Goal: Transaction & Acquisition: Download file/media

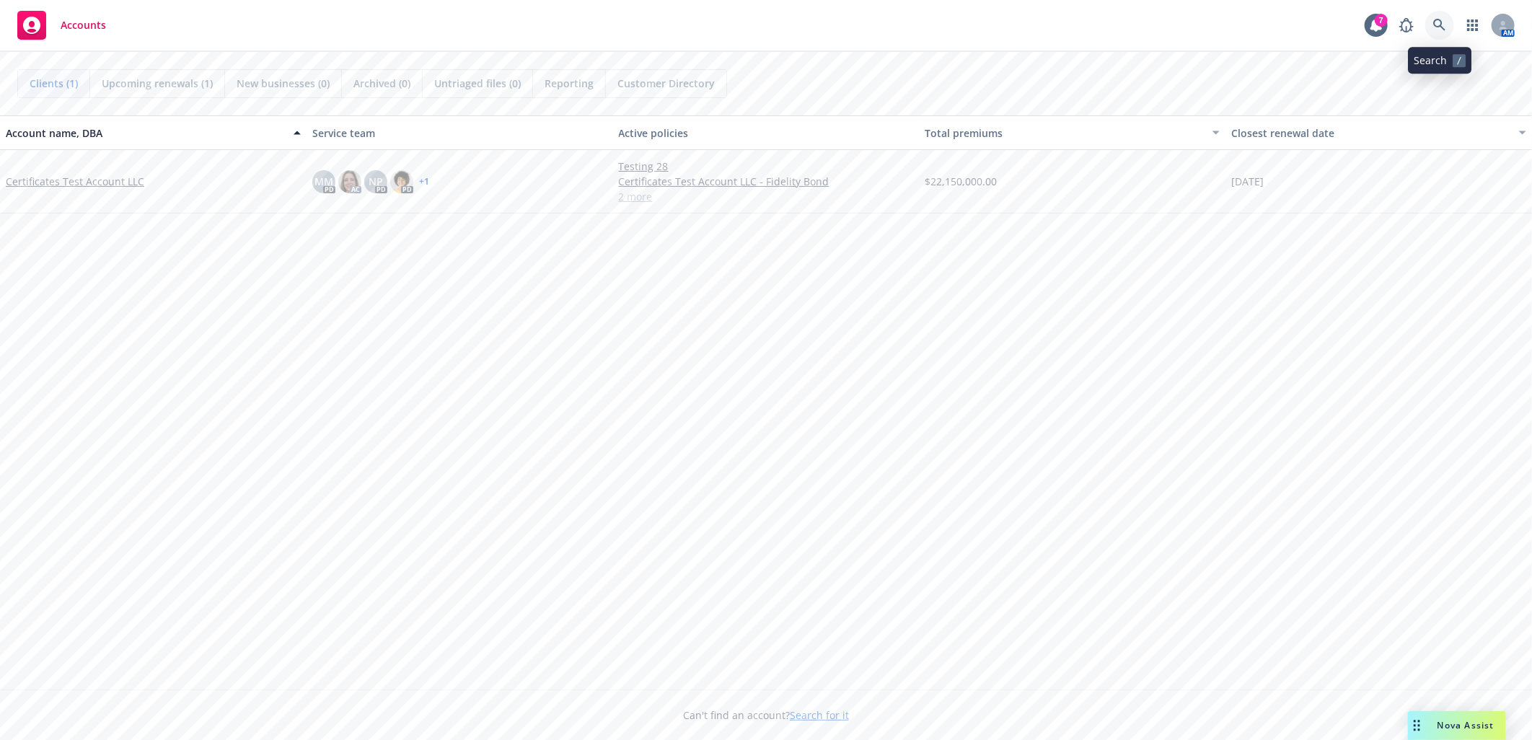
click at [1436, 26] on icon at bounding box center [1439, 25] width 12 height 12
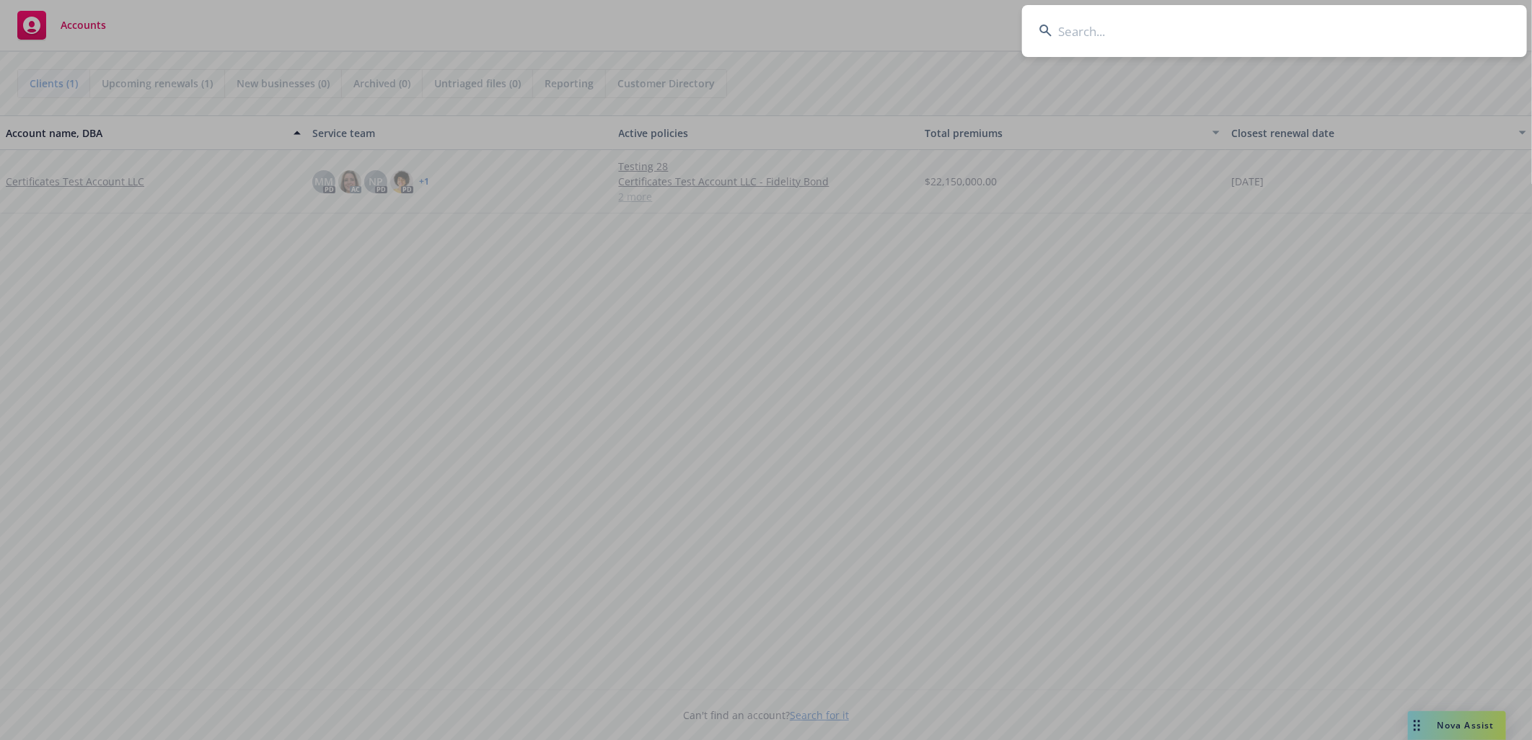
click at [1080, 25] on input at bounding box center [1274, 31] width 505 height 52
click at [1094, 17] on input at bounding box center [1274, 31] width 505 height 52
paste input "Joseph L. Easley Const"
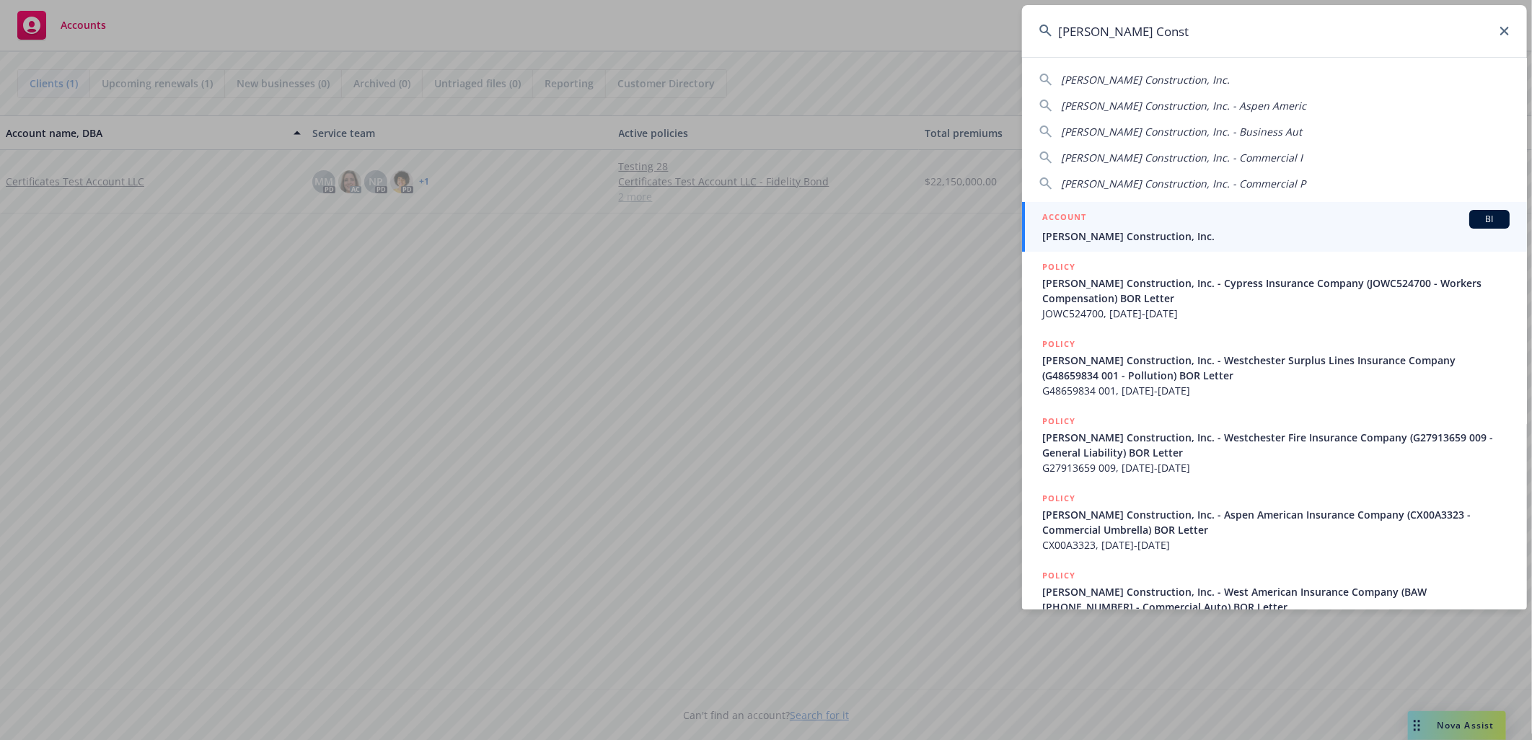
type input "Joseph L. Easley Const"
click at [1136, 229] on span "[PERSON_NAME] Construction, Inc." at bounding box center [1275, 236] width 467 height 15
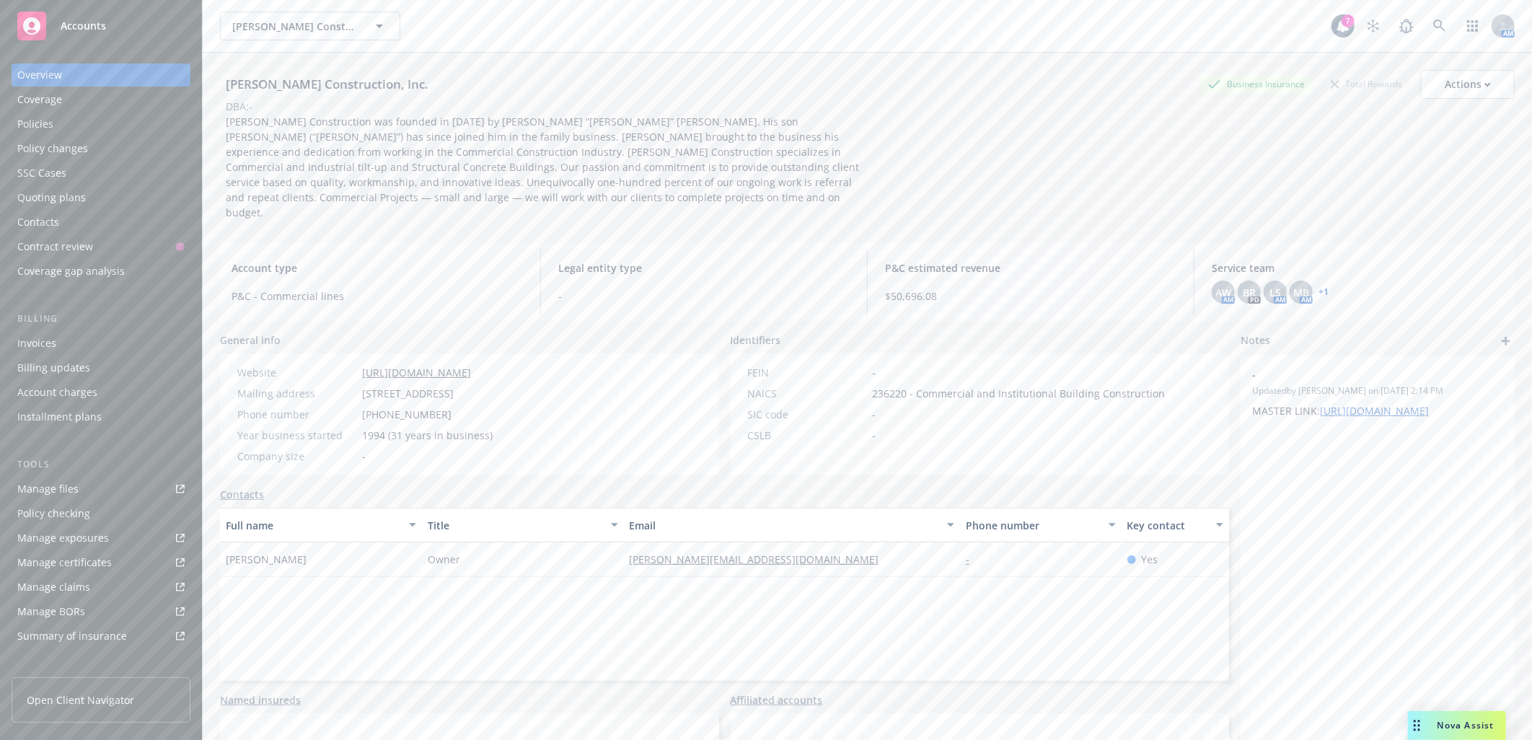
click at [65, 562] on div "Manage certificates" at bounding box center [64, 562] width 94 height 23
click at [1433, 25] on icon at bounding box center [1439, 25] width 13 height 13
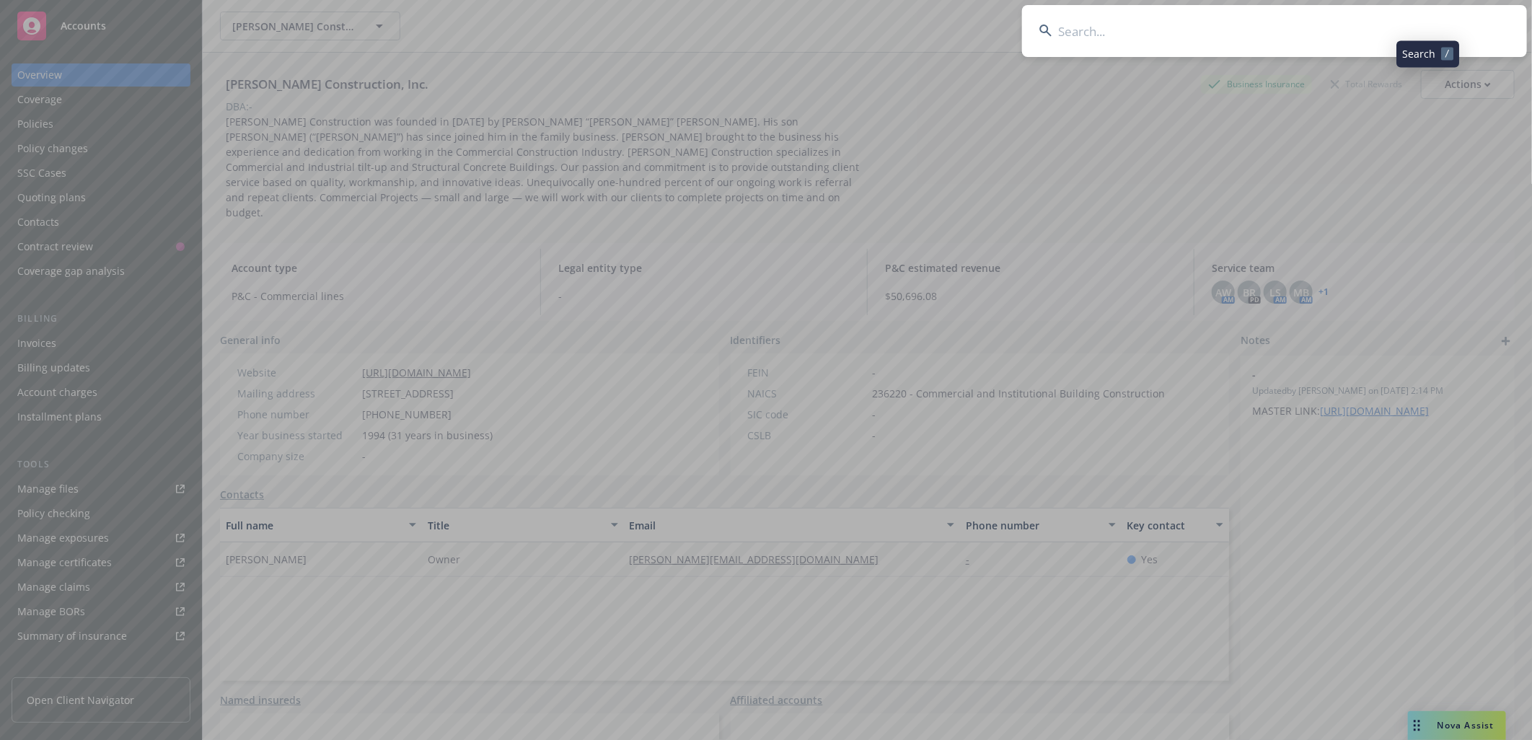
click at [1173, 25] on input at bounding box center [1274, 31] width 505 height 52
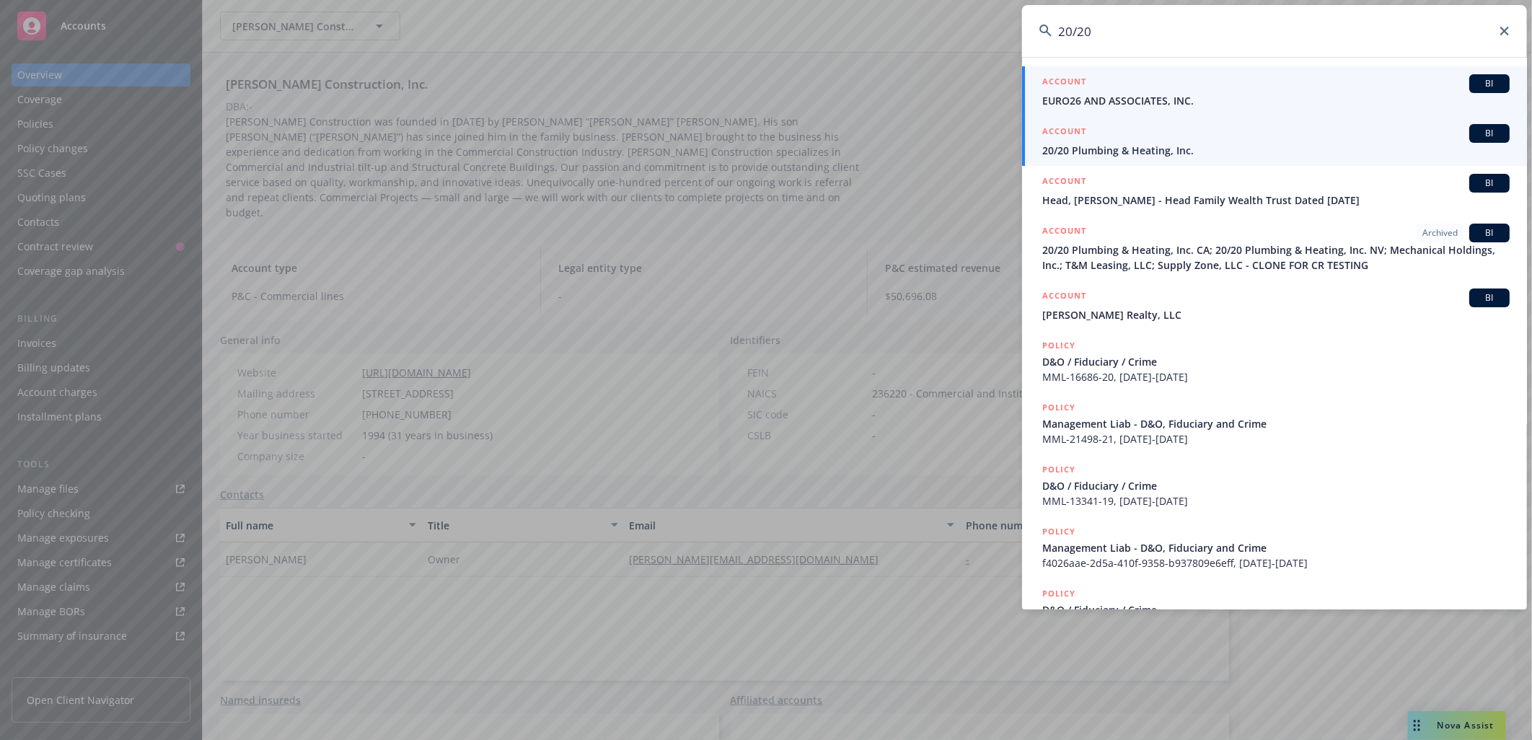
type input "20/20"
drag, startPoint x: 1107, startPoint y: 143, endPoint x: 1044, endPoint y: 142, distance: 62.7
click at [1107, 143] on span "20/20 Plumbing & Heating, Inc." at bounding box center [1275, 150] width 467 height 15
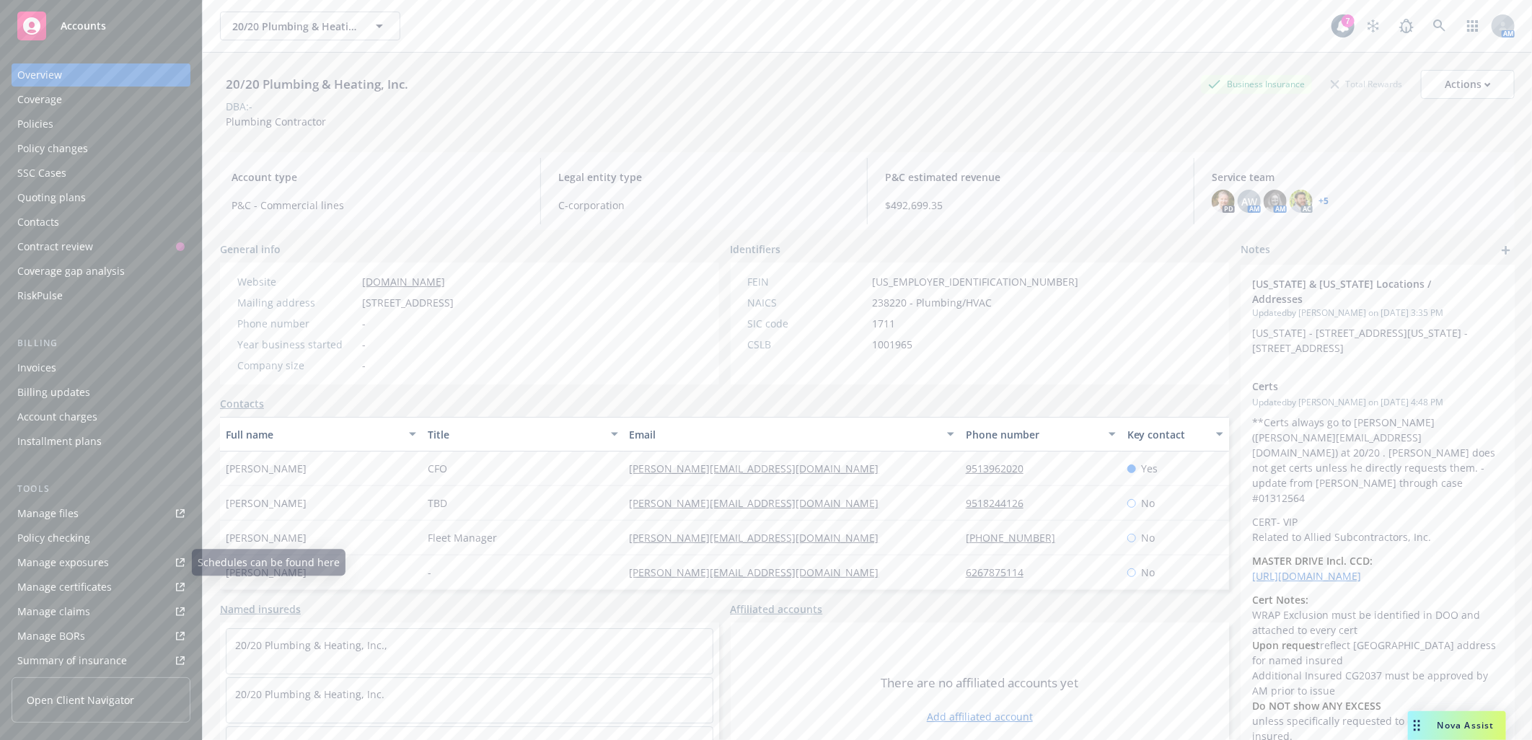
click at [99, 587] on div "Manage certificates" at bounding box center [64, 586] width 94 height 23
click at [1433, 27] on icon at bounding box center [1439, 25] width 12 height 12
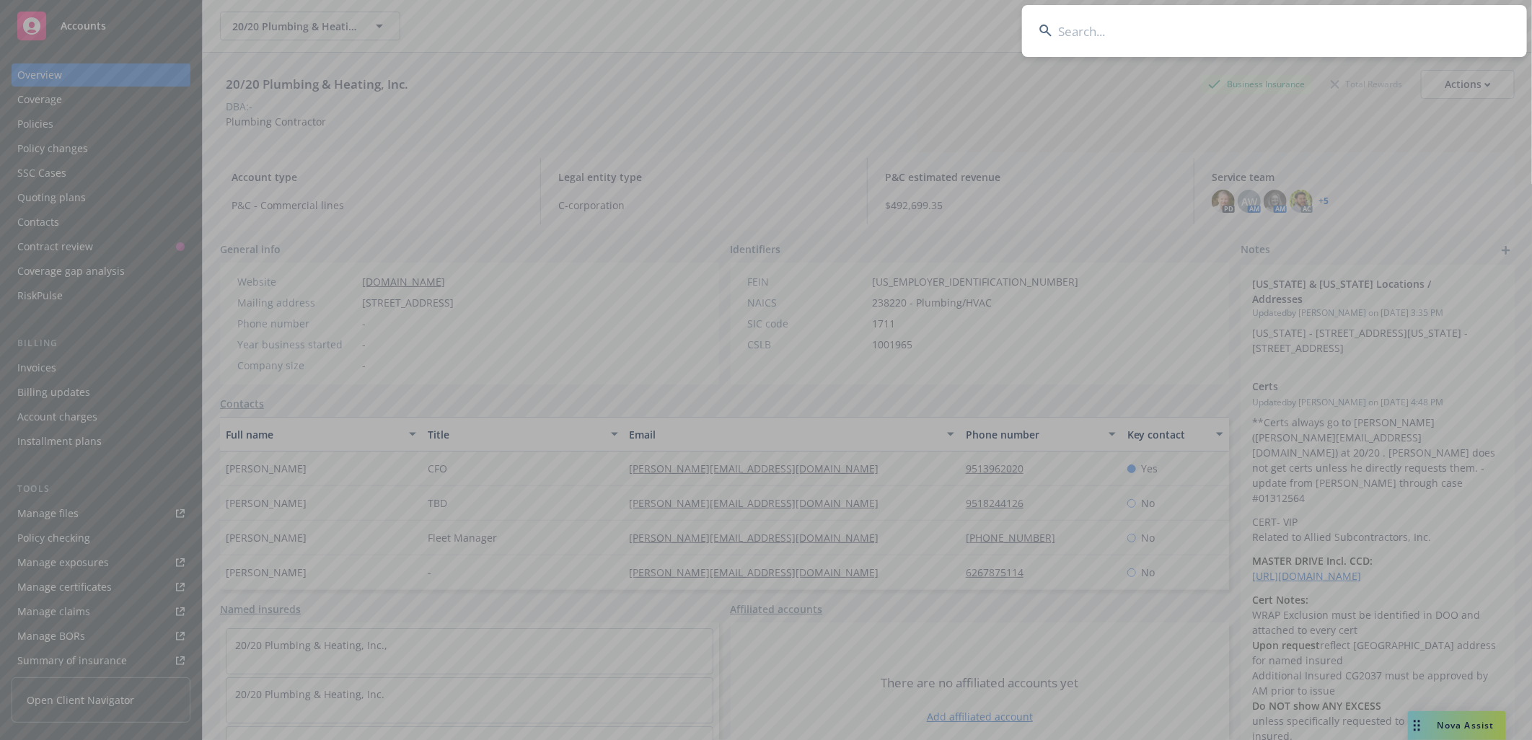
click at [1099, 33] on input at bounding box center [1274, 31] width 505 height 52
paste input "Whitlock & Weinberger Tra"
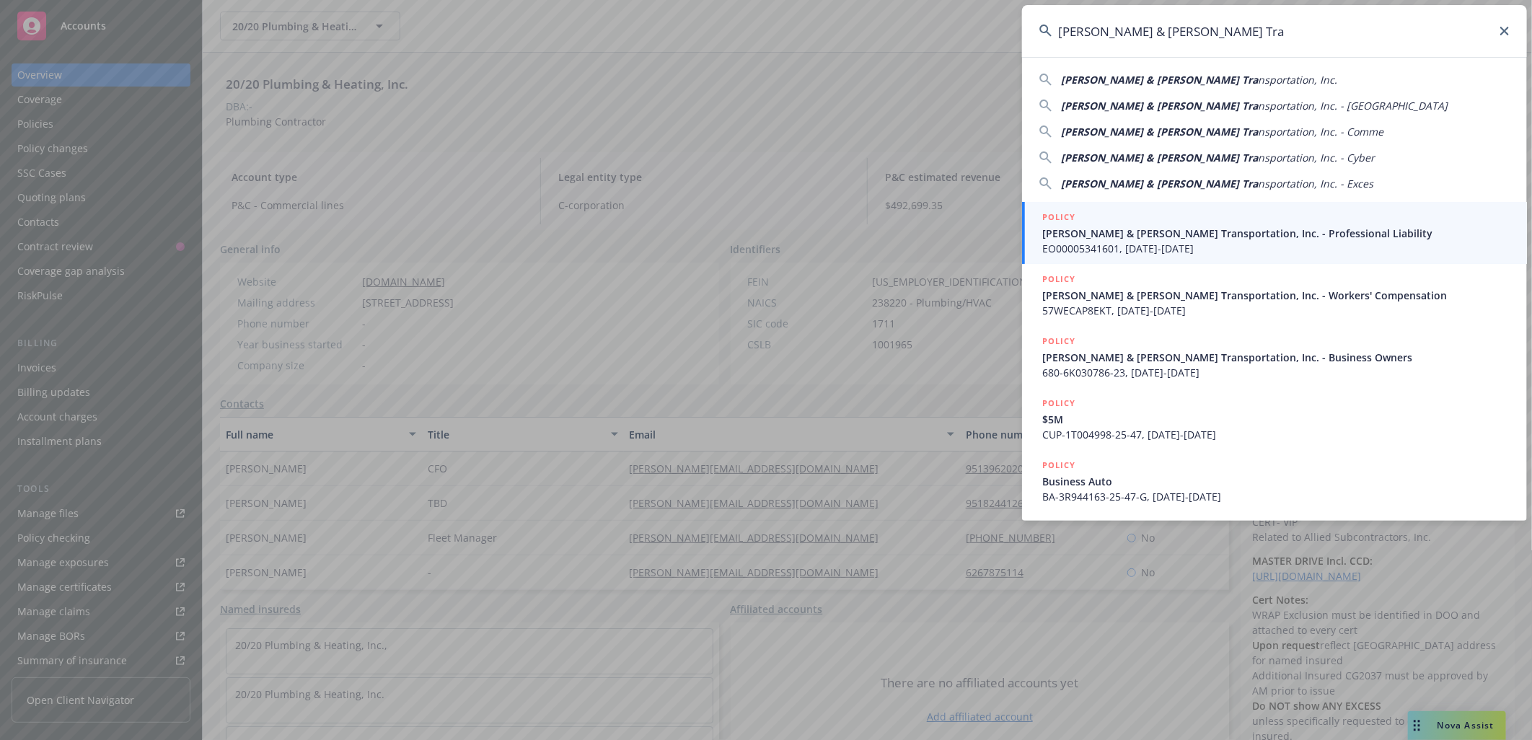
click at [1118, 74] on span "Whitlock & Weinberger Tra" at bounding box center [1159, 80] width 197 height 14
type input "[PERSON_NAME] & [PERSON_NAME] Transportation, Inc."
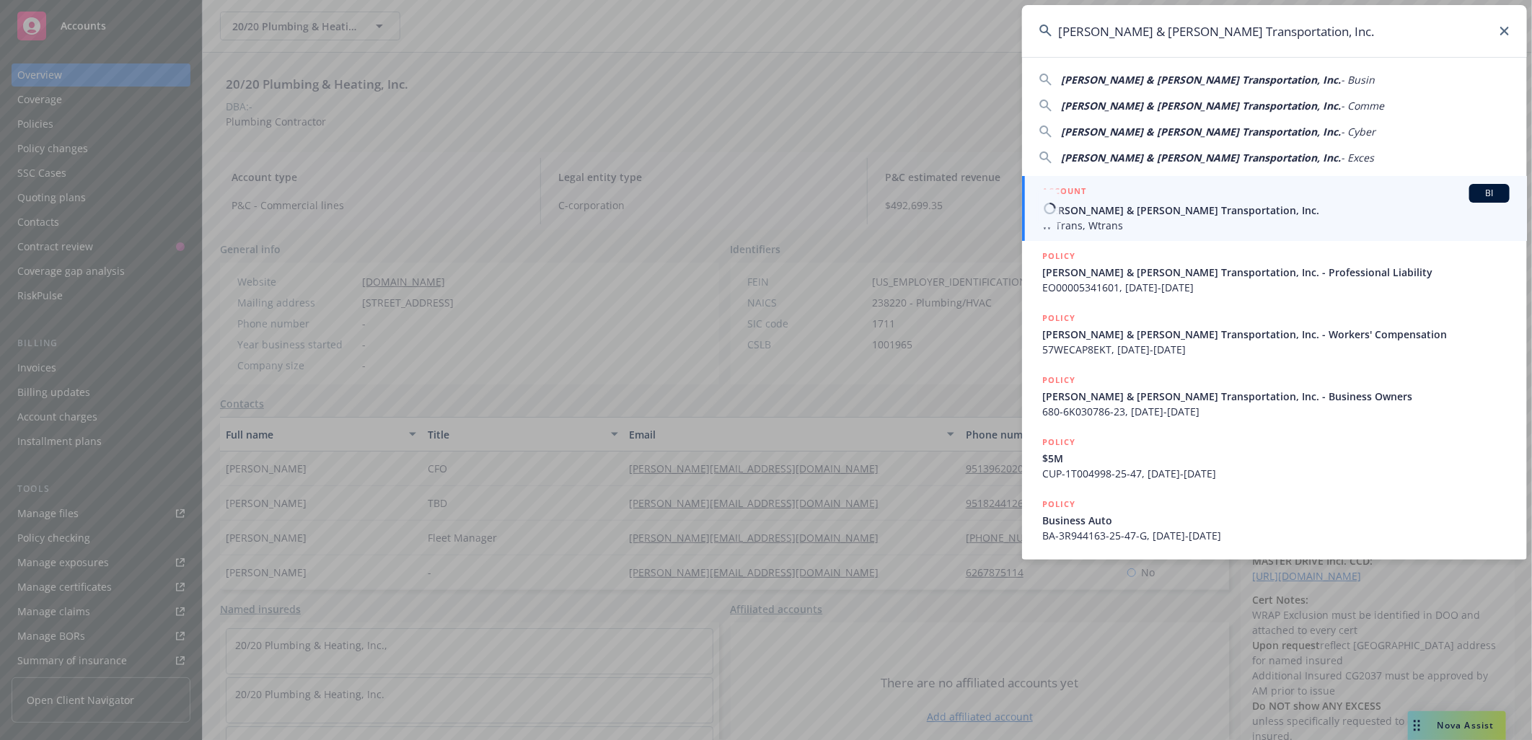
click at [1098, 215] on span "[PERSON_NAME] & [PERSON_NAME] Transportation, Inc." at bounding box center [1275, 210] width 467 height 15
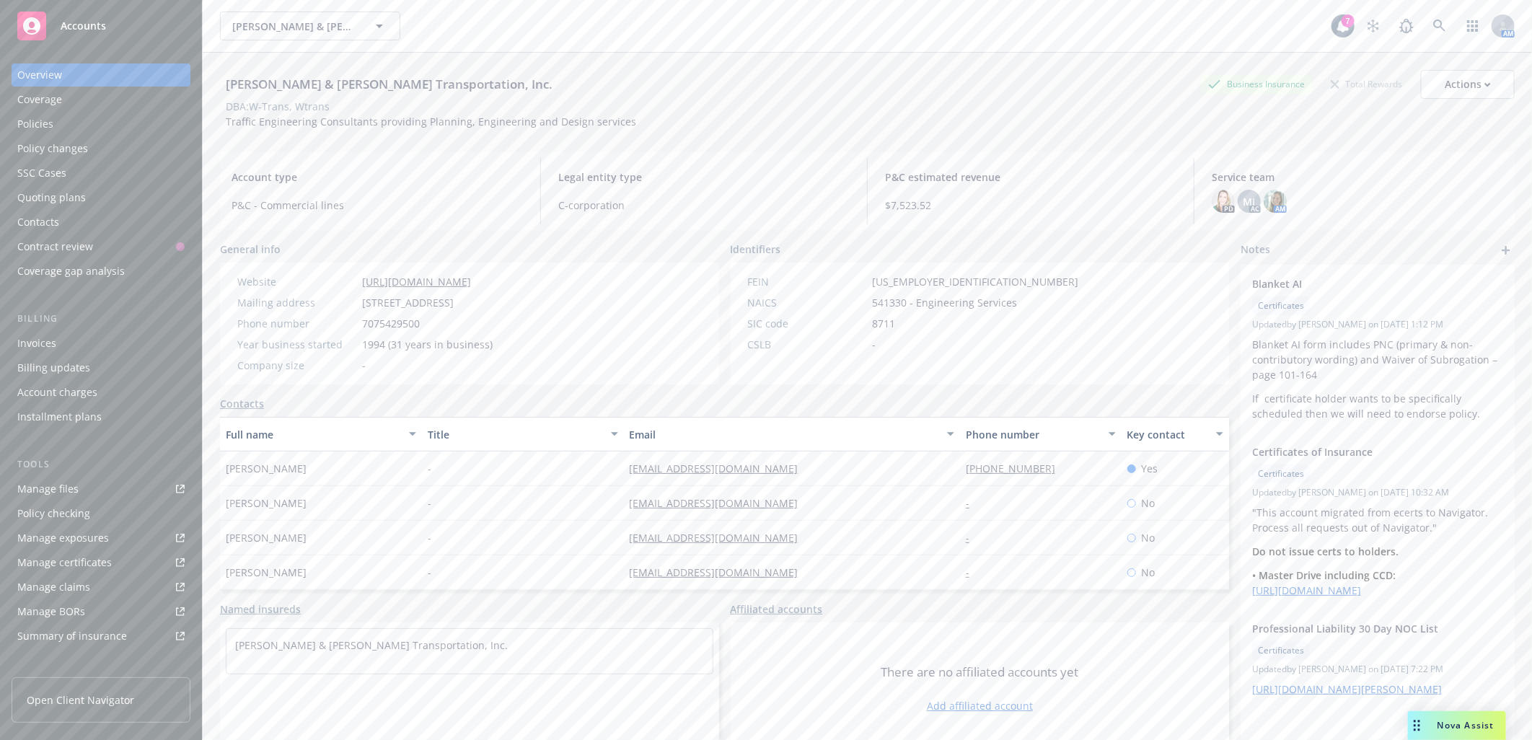
click at [87, 554] on div "Manage certificates" at bounding box center [64, 562] width 94 height 23
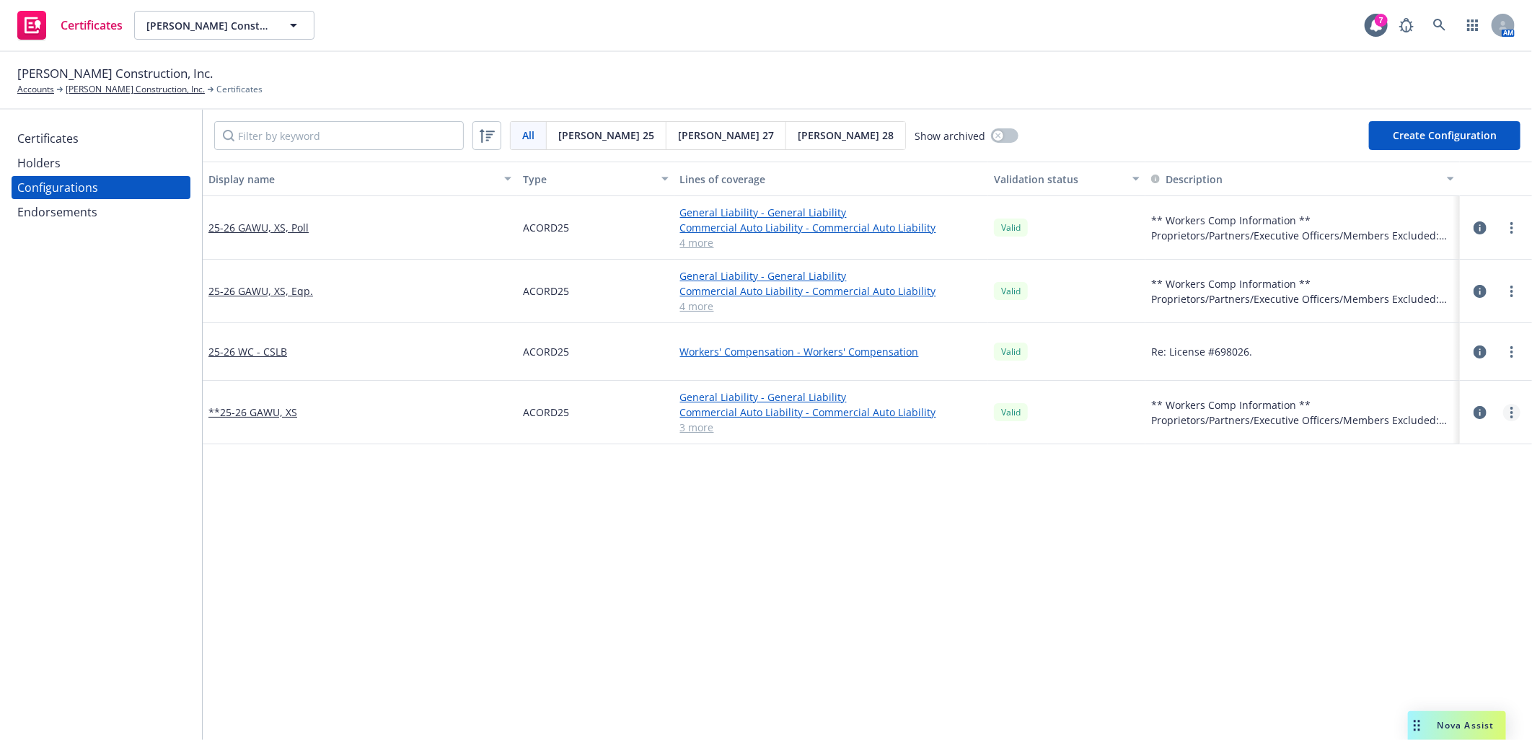
click at [1504, 408] on link "more" at bounding box center [1511, 412] width 17 height 17
click at [1445, 588] on link "Preview an [PERSON_NAME]" at bounding box center [1428, 586] width 159 height 29
click at [1473, 227] on icon "button" at bounding box center [1479, 227] width 13 height 13
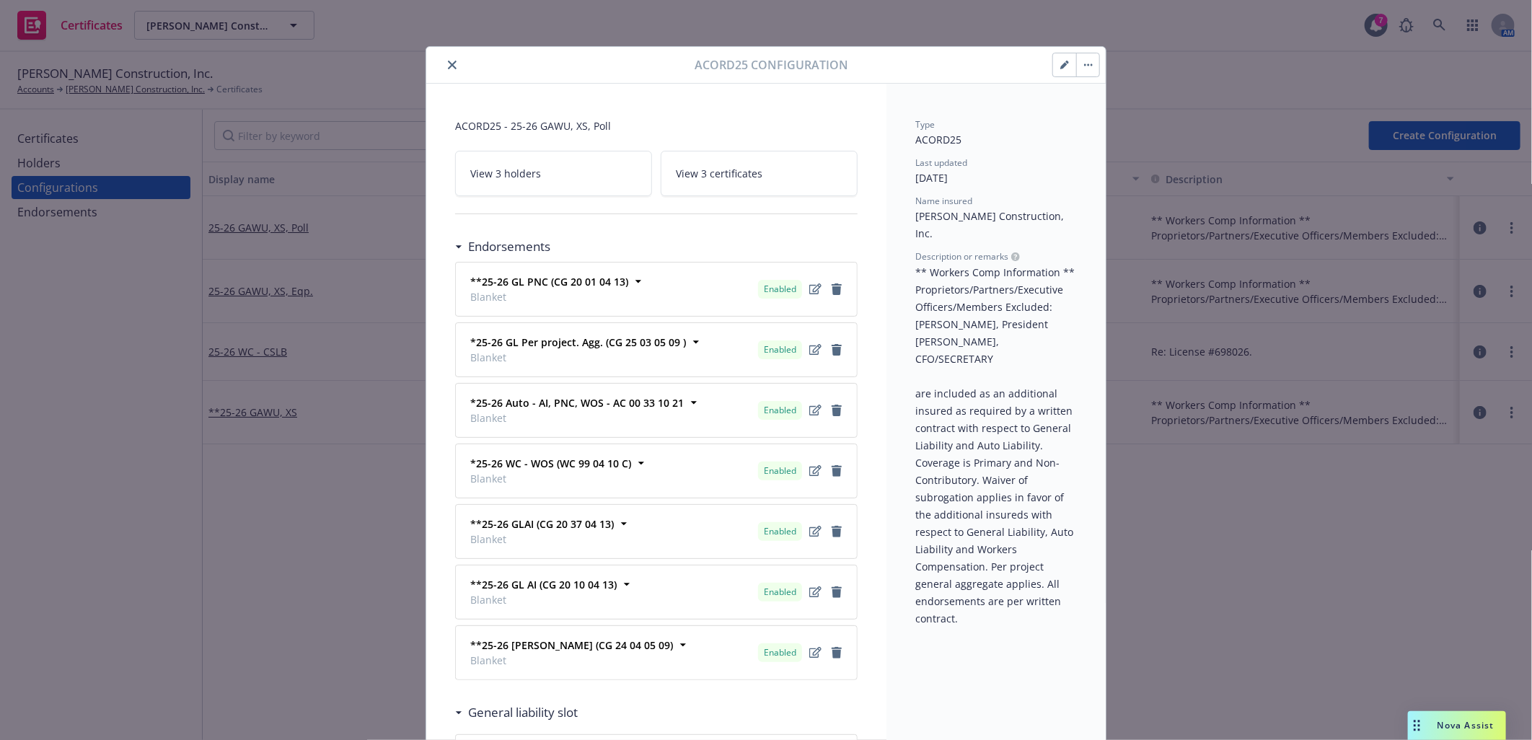
click at [1060, 61] on icon "button" at bounding box center [1064, 65] width 9 height 9
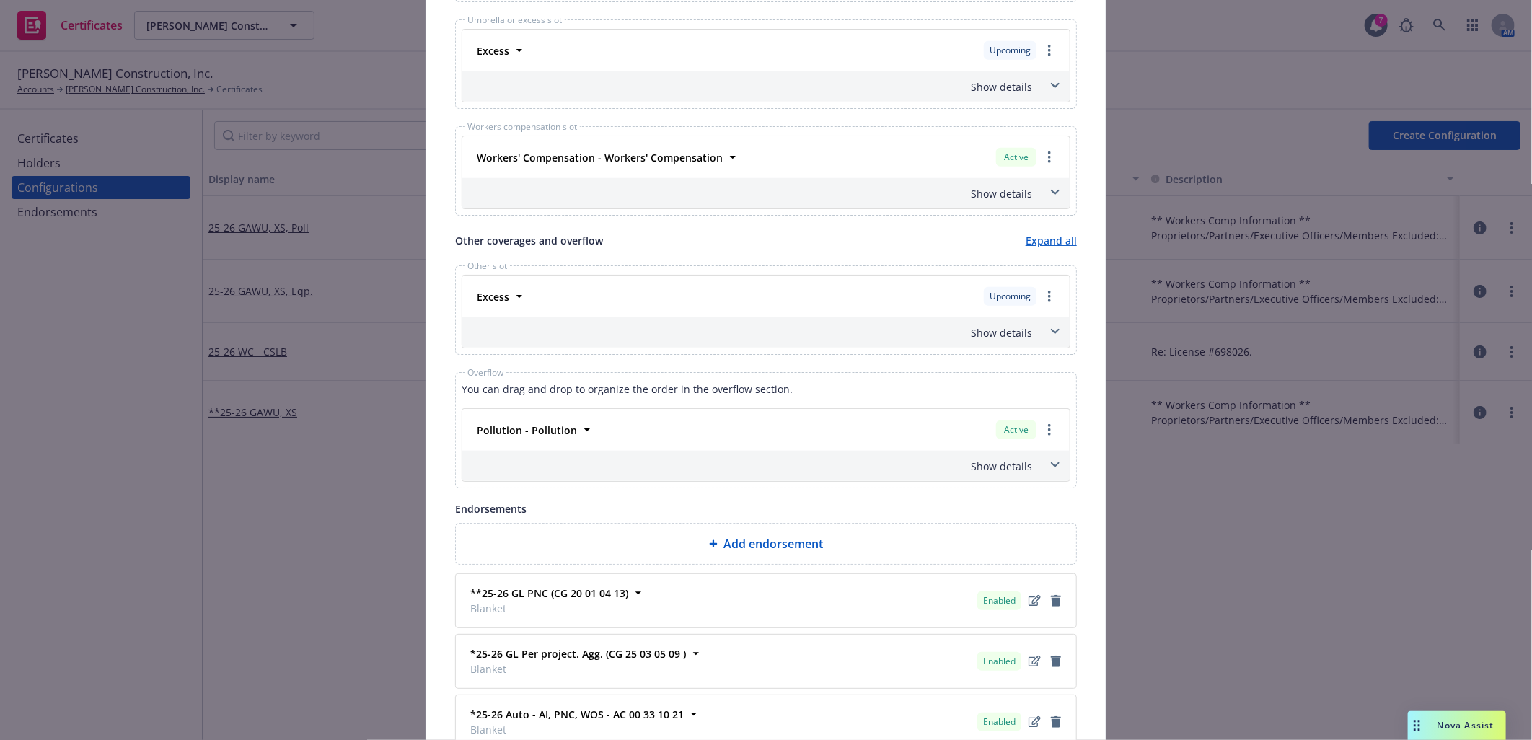
scroll to position [801, 0]
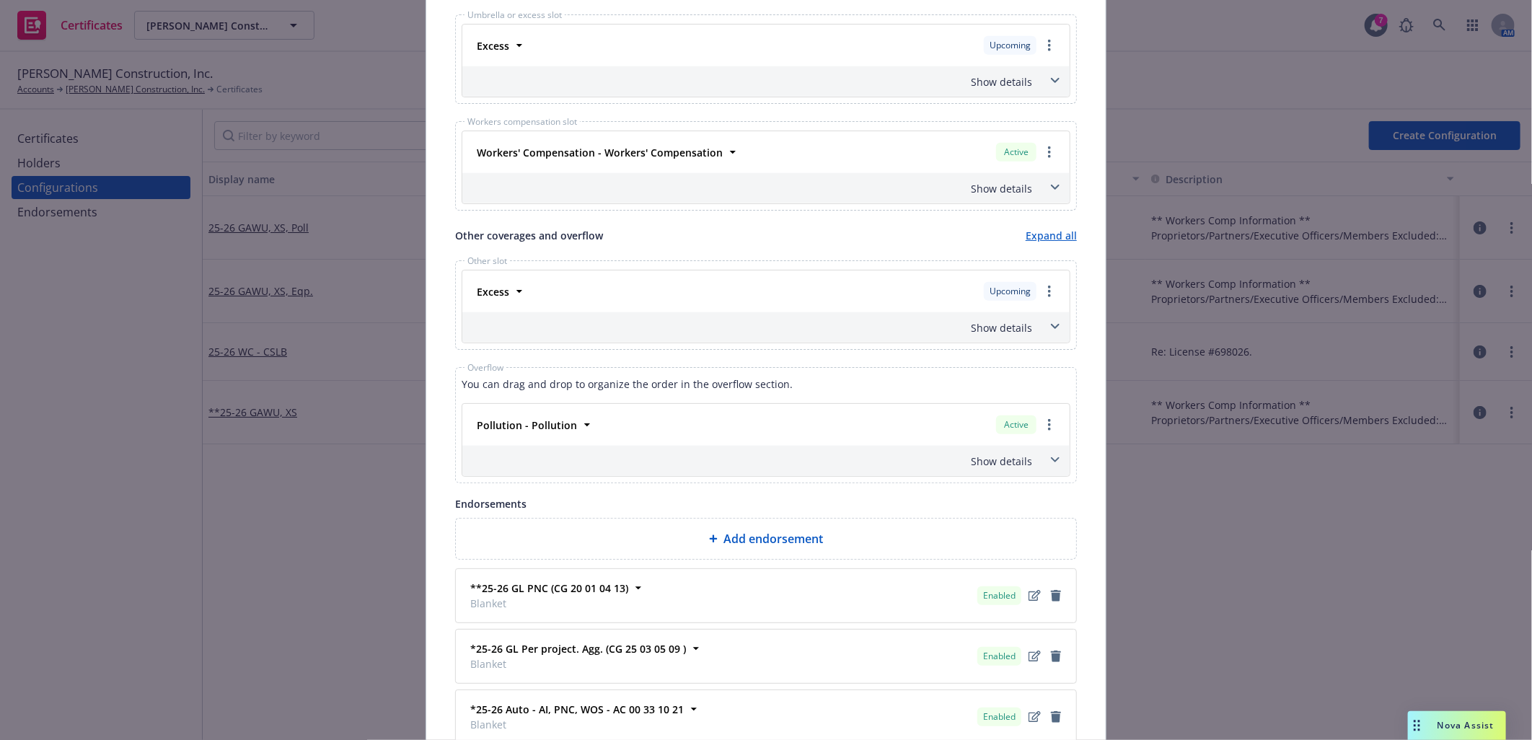
click at [1007, 330] on div "Show details" at bounding box center [748, 327] width 567 height 15
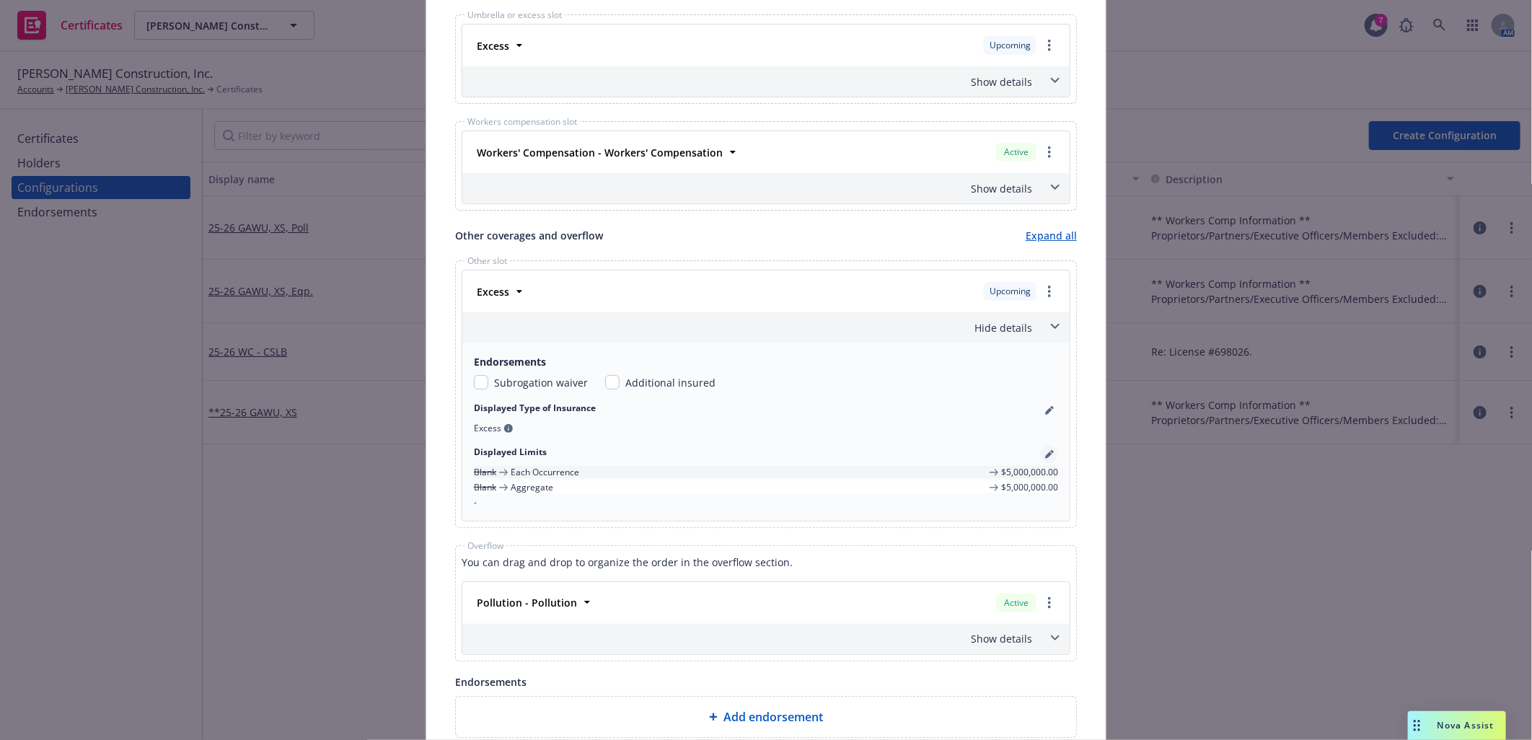
click at [1048, 458] on link "pencil" at bounding box center [1049, 454] width 17 height 17
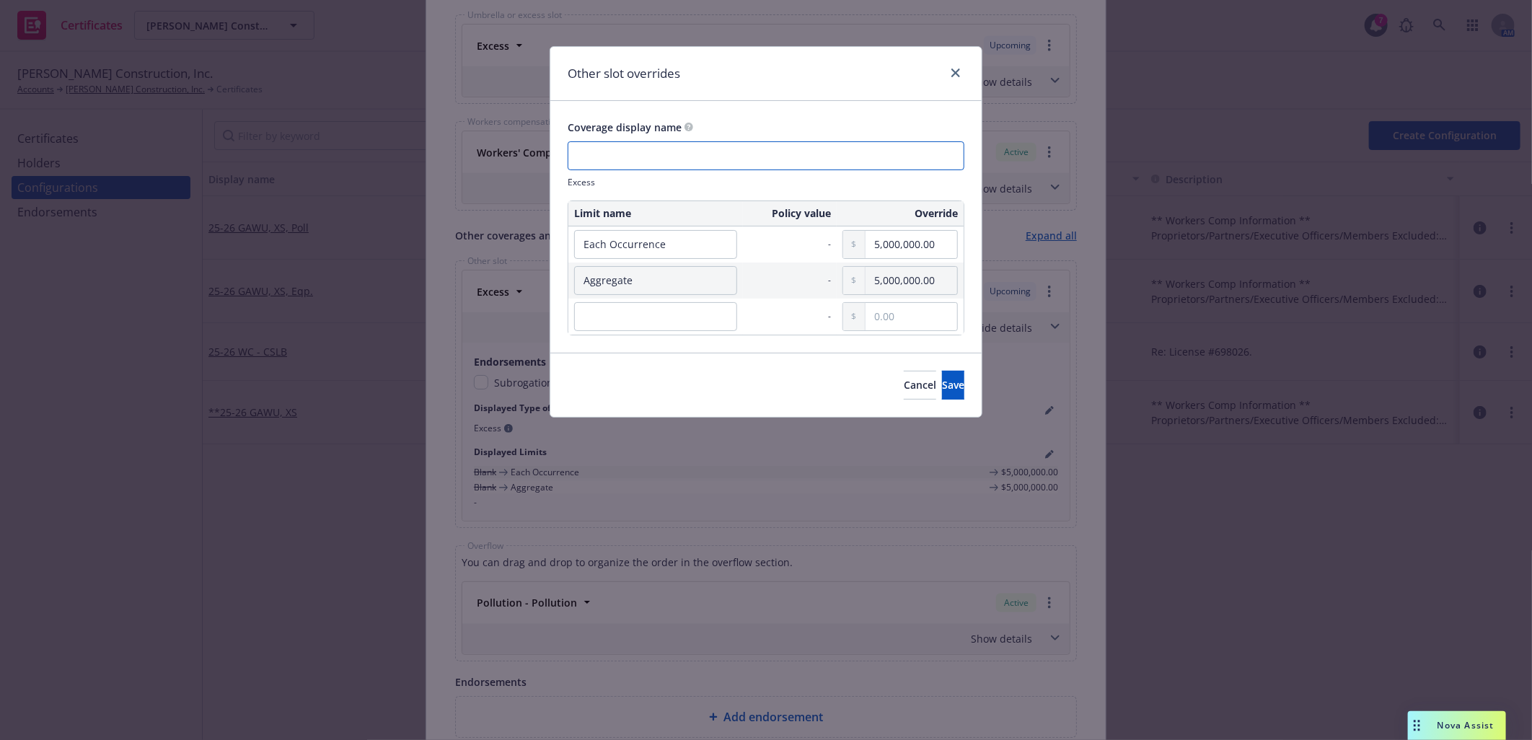
click at [699, 155] on input "text" at bounding box center [766, 155] width 397 height 29
paste input "Excess Liability- Excess of $5M"
type input "Excess Liability- Excess of $5M"
click at [942, 386] on span "Save" at bounding box center [953, 385] width 22 height 14
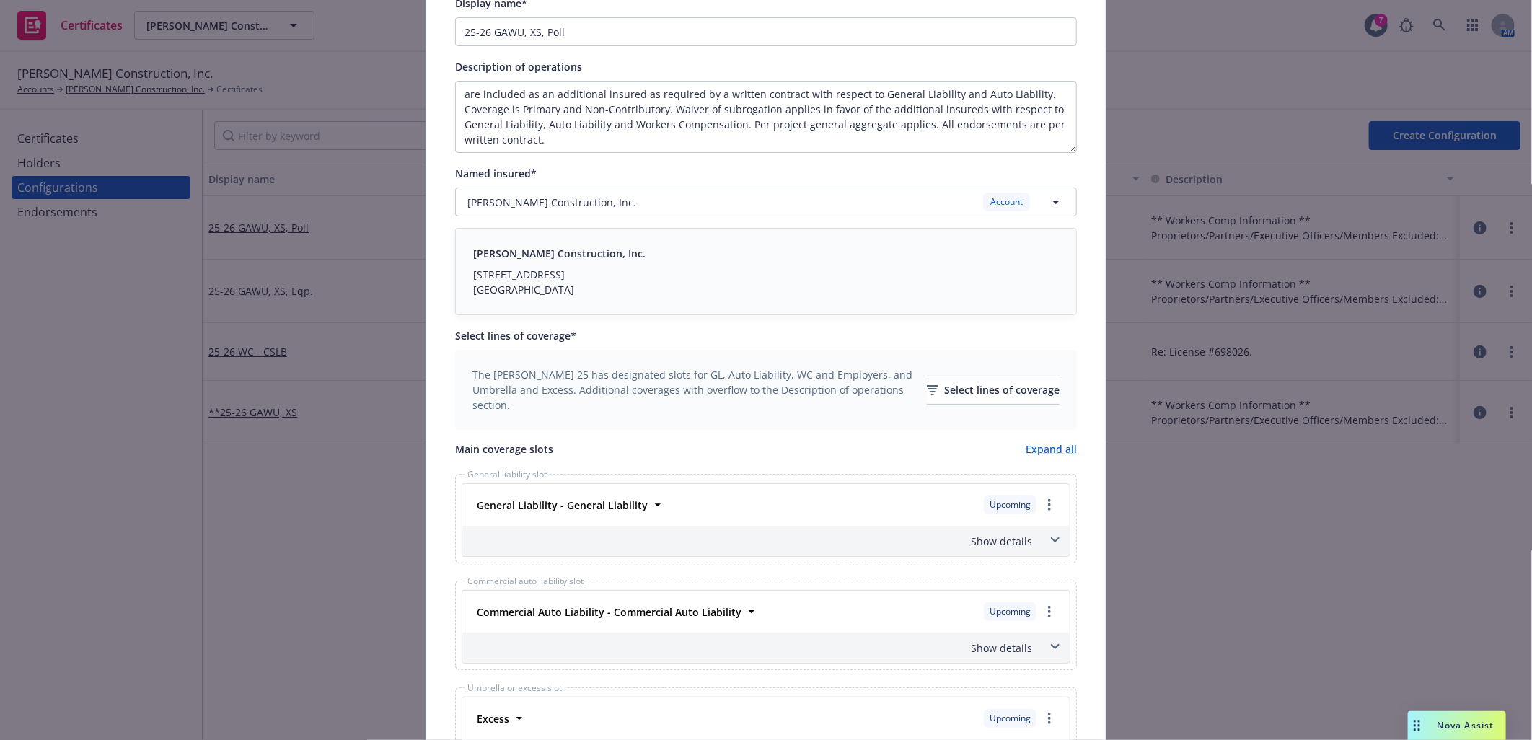
scroll to position [0, 0]
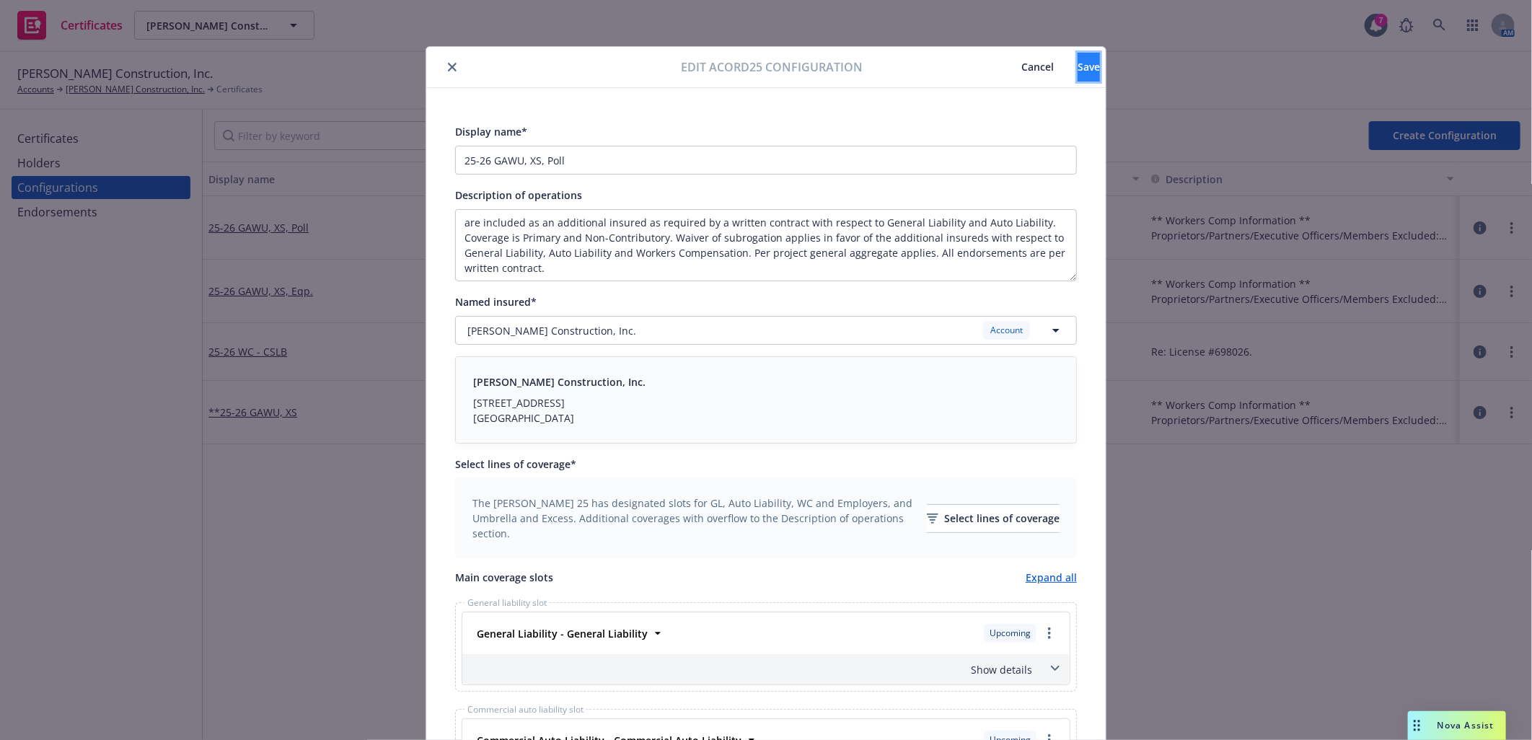
click at [1077, 71] on span "Save" at bounding box center [1088, 67] width 22 height 14
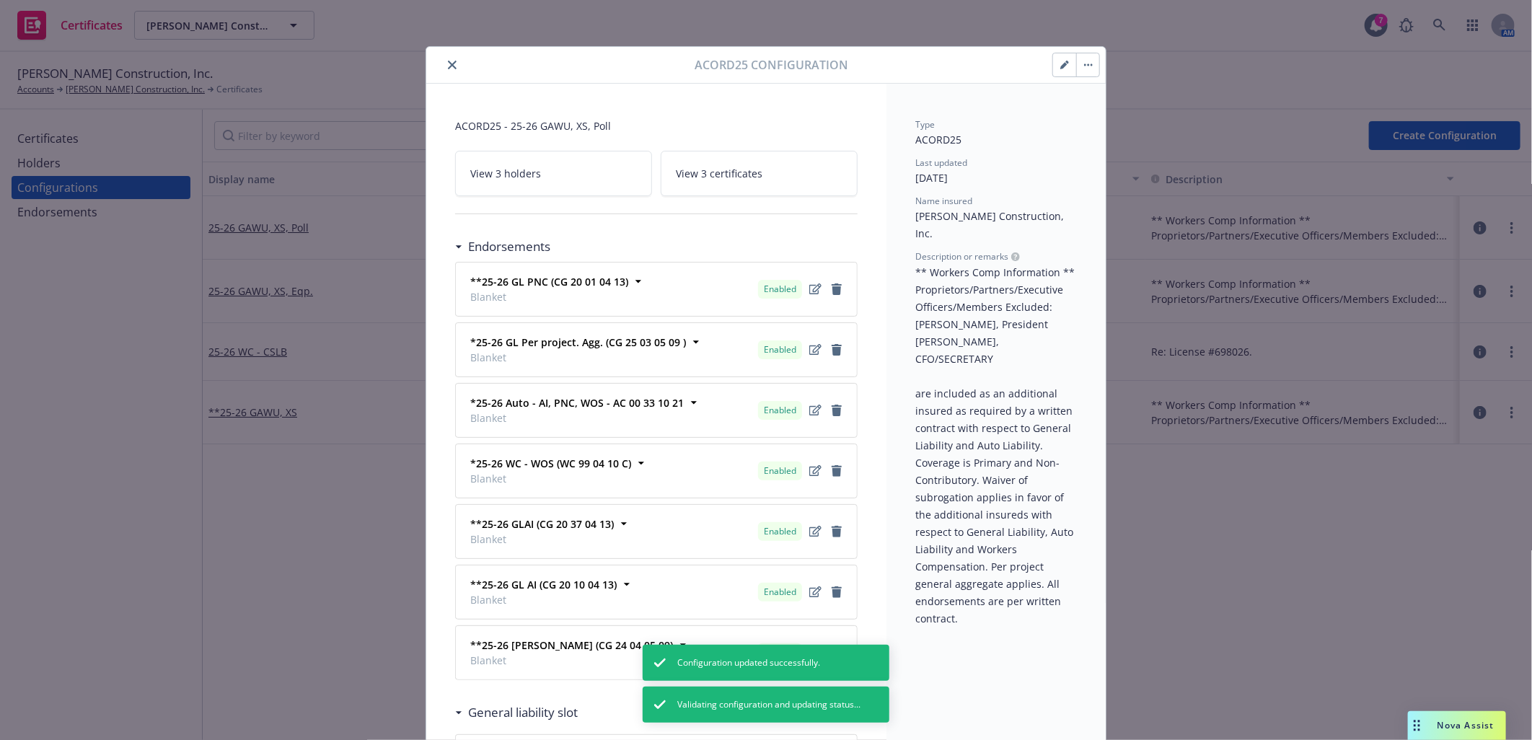
click at [1086, 63] on button "button" at bounding box center [1087, 64] width 23 height 23
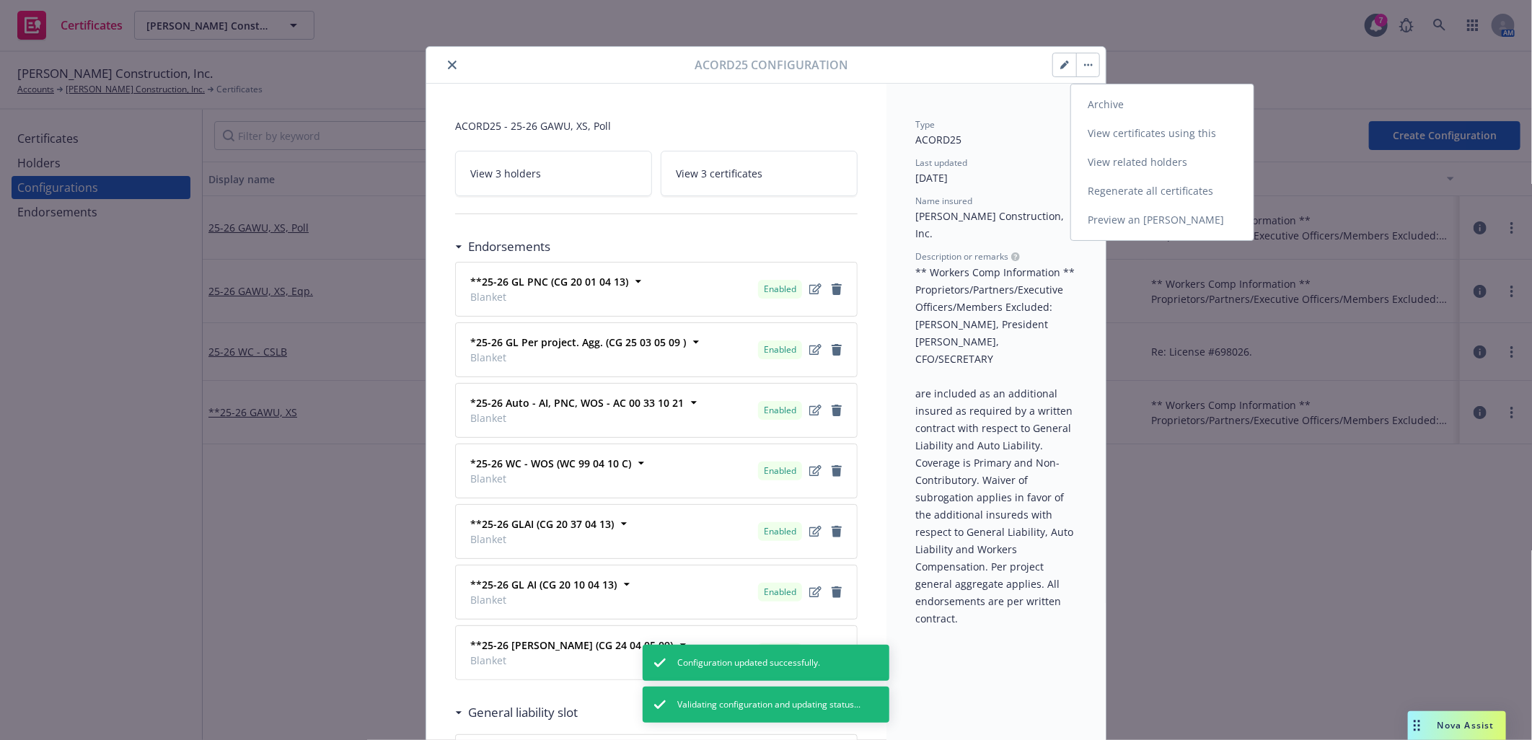
drag, startPoint x: 1116, startPoint y: 189, endPoint x: 1090, endPoint y: 182, distance: 26.8
click at [1116, 189] on link "Regenerate all certificates" at bounding box center [1162, 191] width 182 height 29
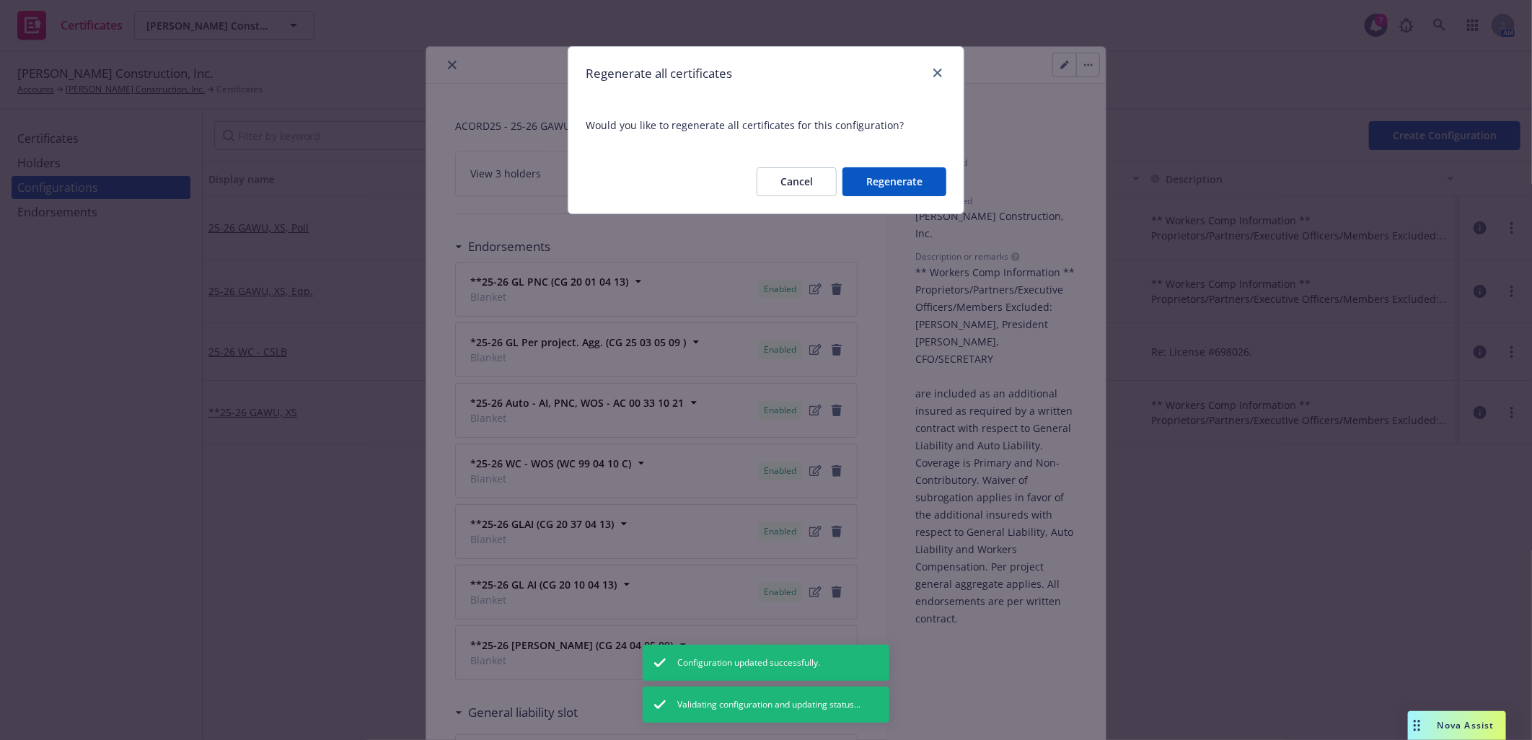
click at [894, 182] on button "Regenerate" at bounding box center [894, 181] width 104 height 29
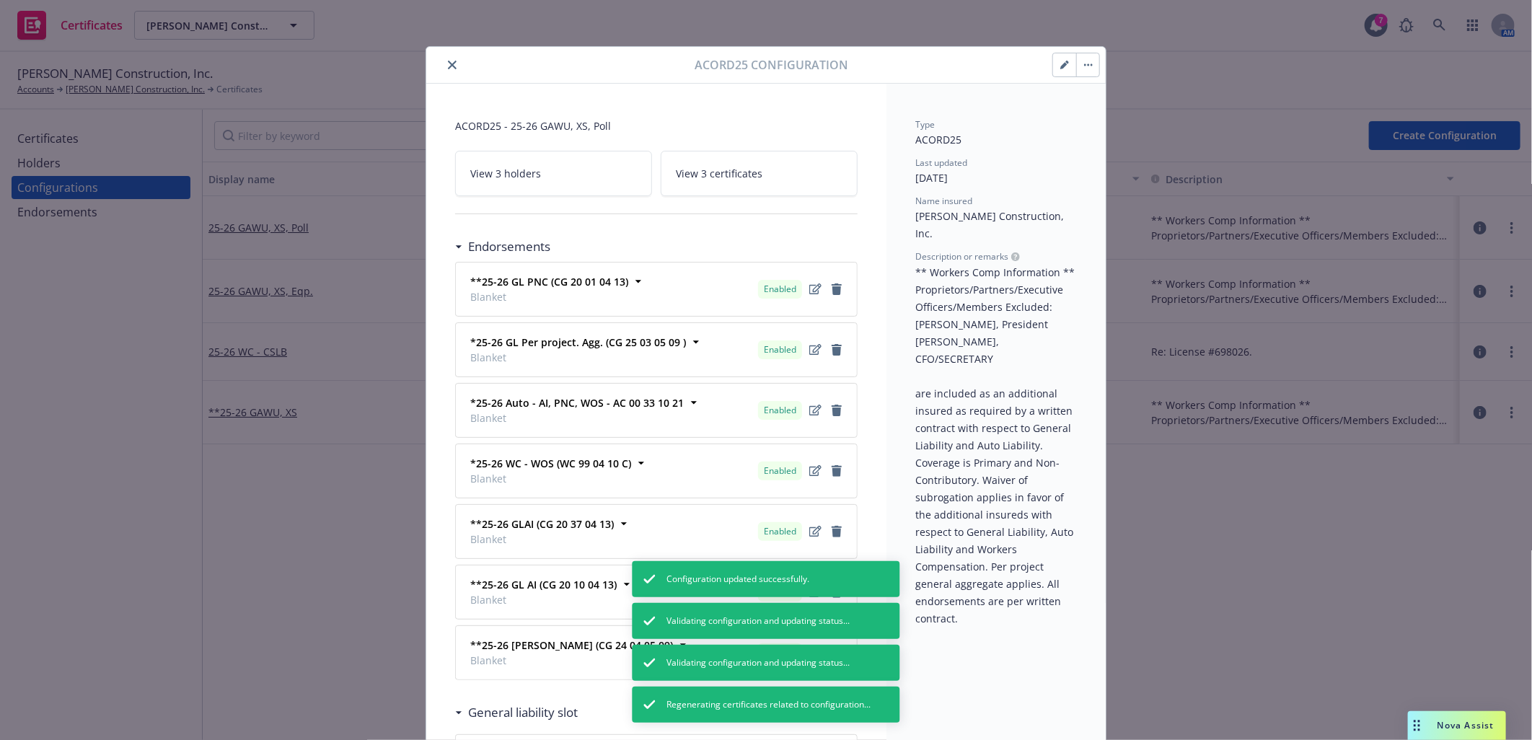
click at [443, 59] on button "close" at bounding box center [451, 64] width 17 height 17
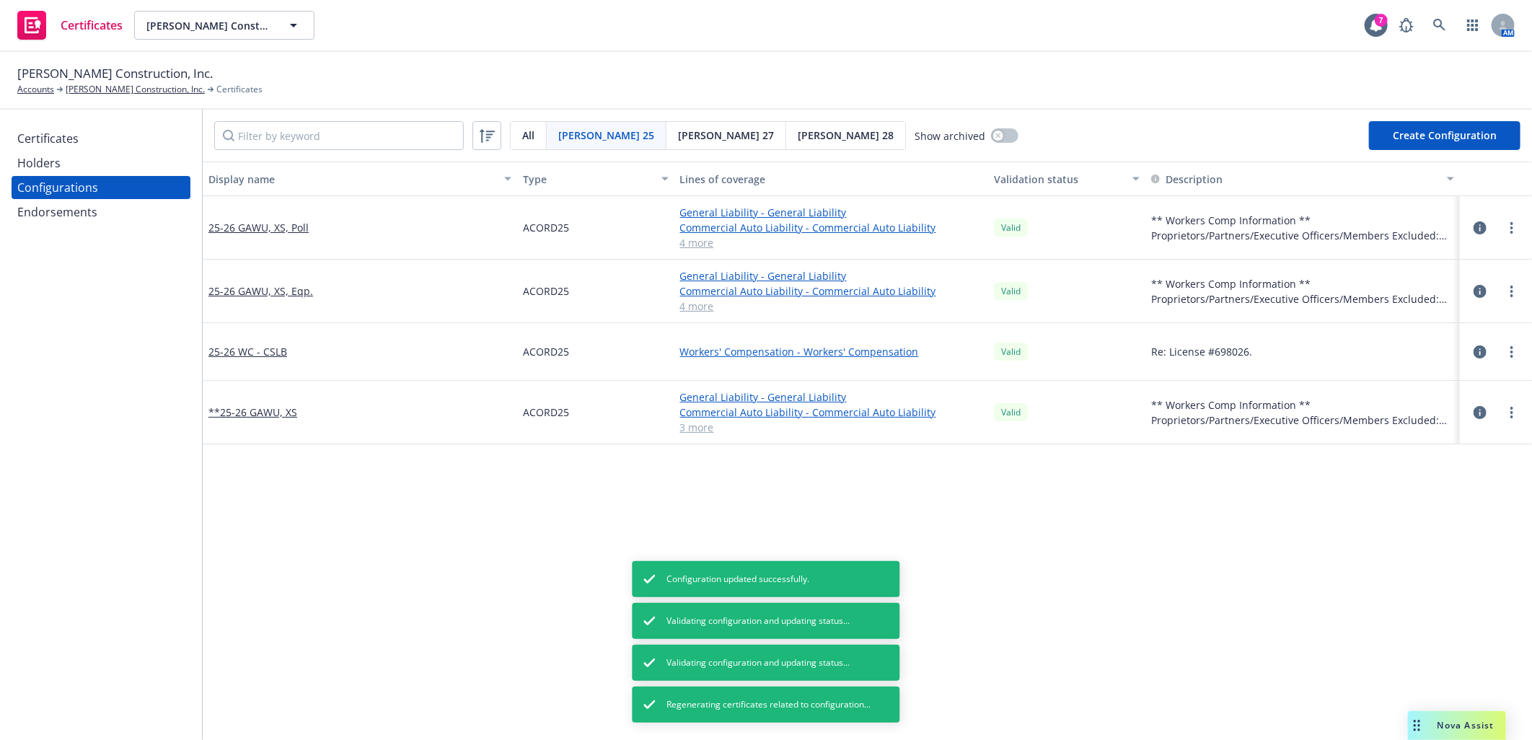
click at [1473, 289] on icon "button" at bounding box center [1479, 291] width 13 height 13
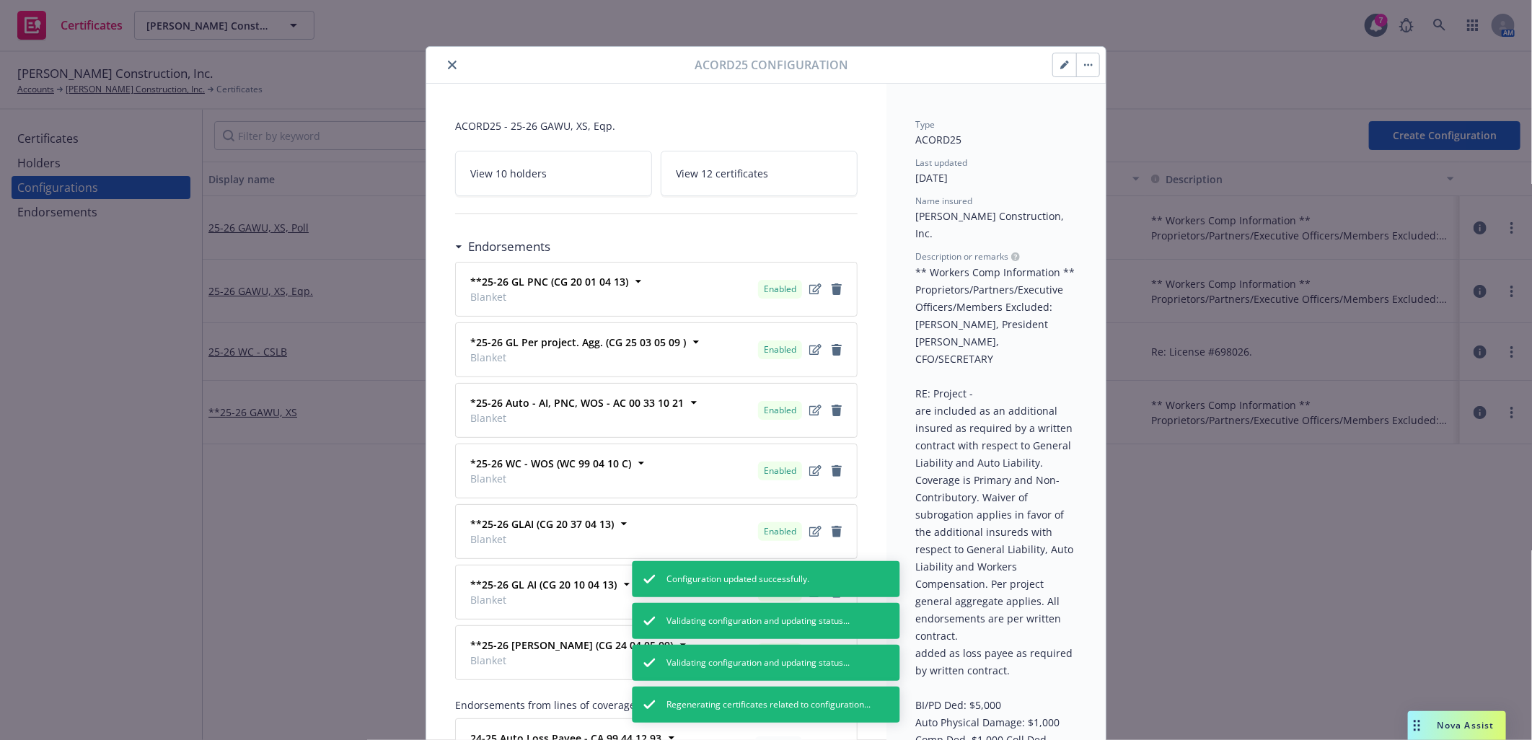
click at [1060, 66] on icon "button" at bounding box center [1063, 65] width 7 height 7
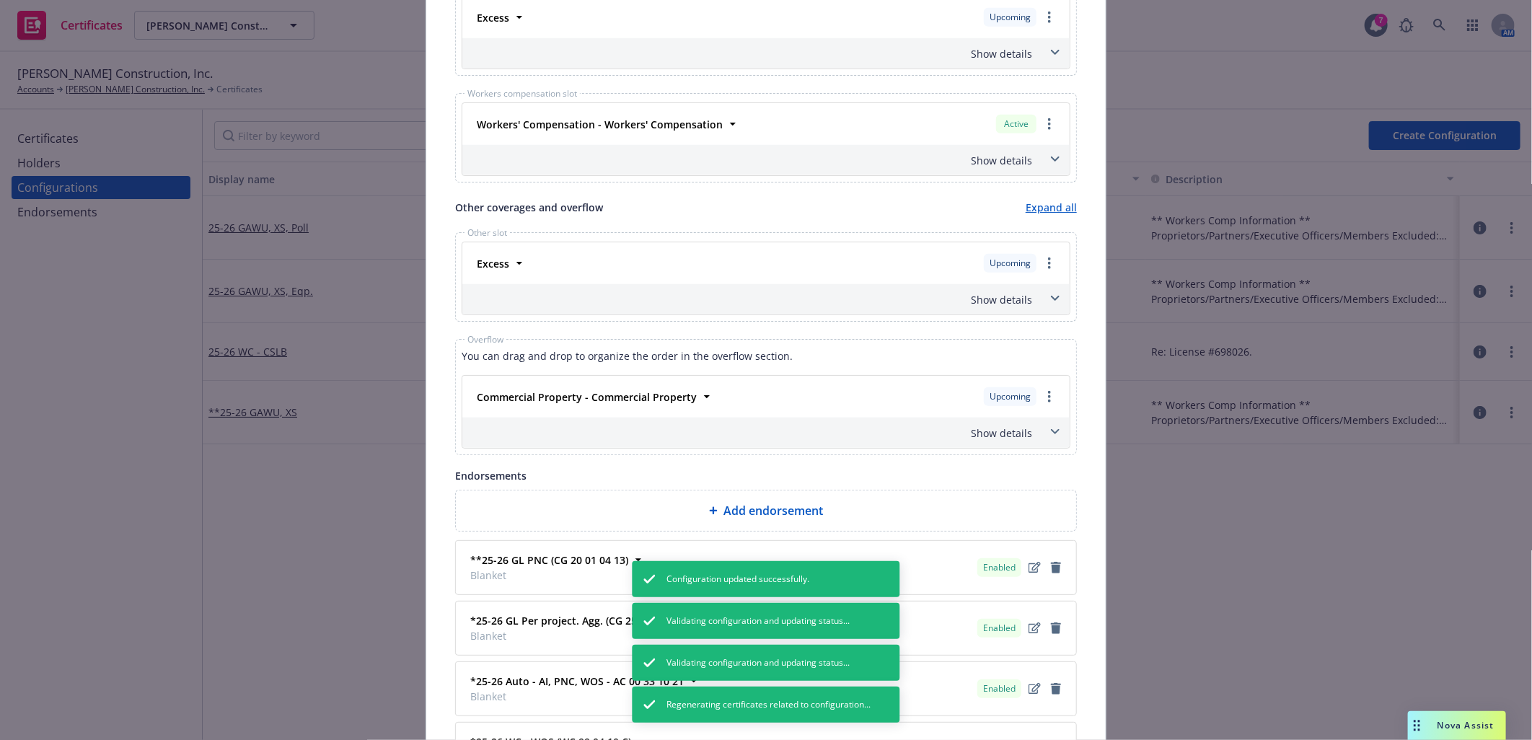
scroll to position [801, 0]
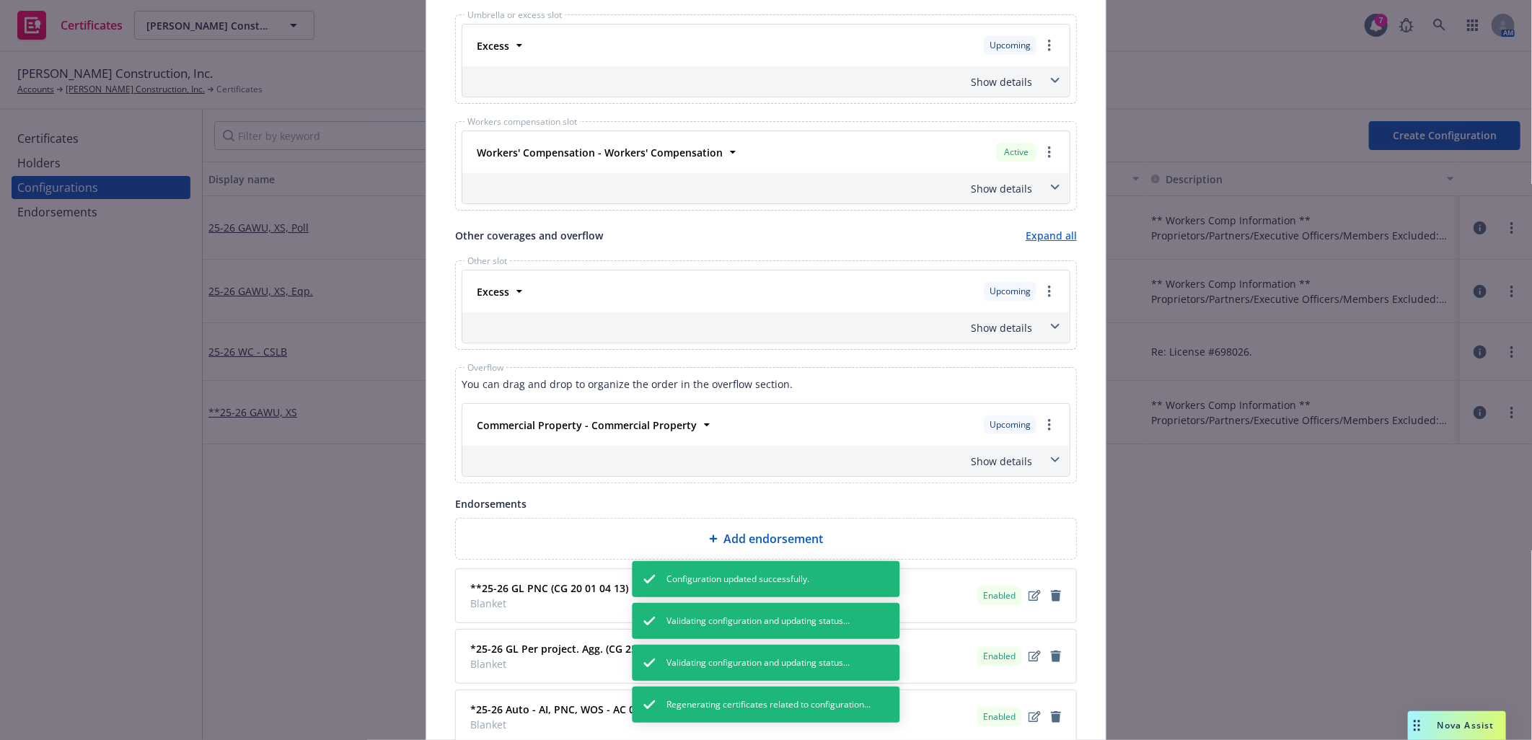
click at [999, 328] on div "Show details" at bounding box center [748, 327] width 567 height 15
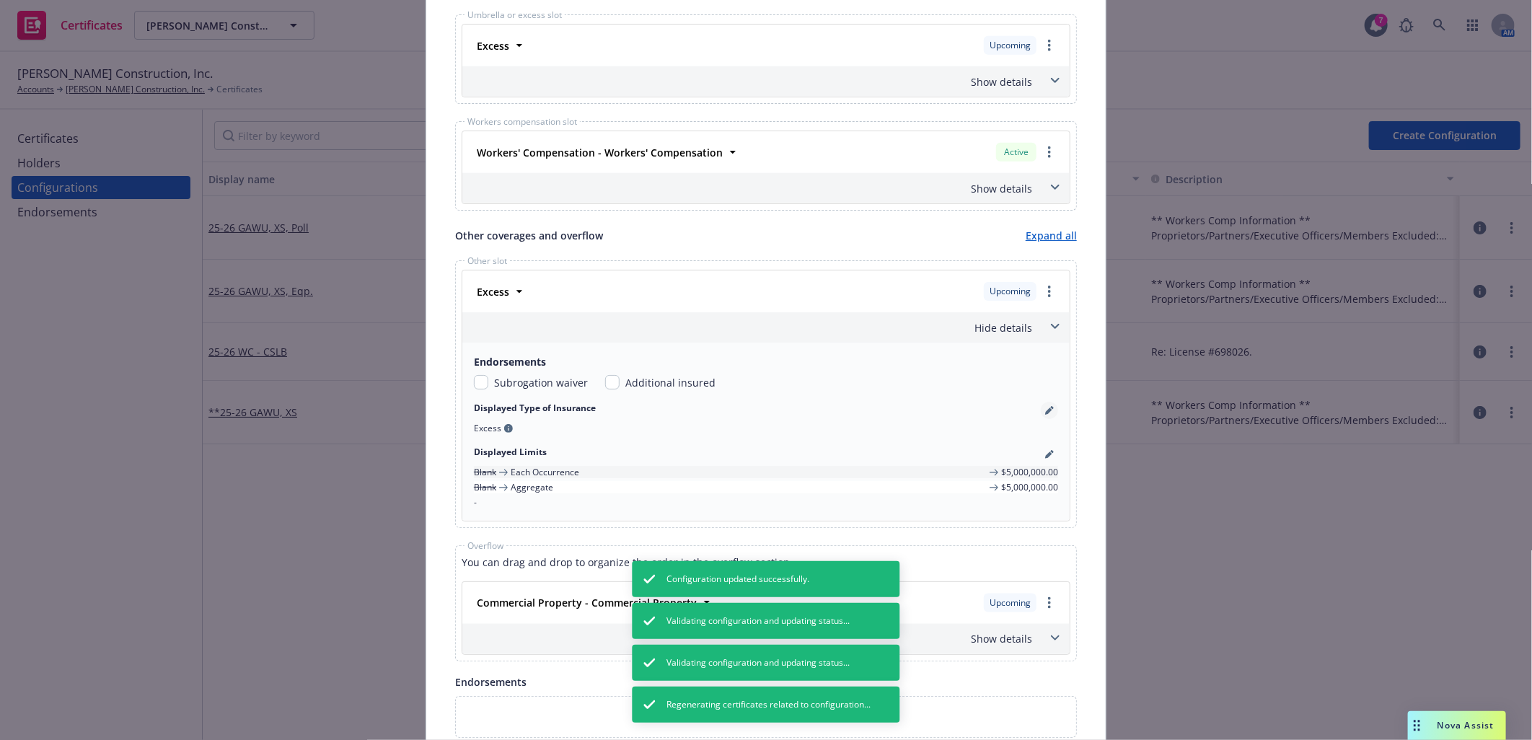
click at [1045, 411] on icon "pencil" at bounding box center [1049, 410] width 9 height 9
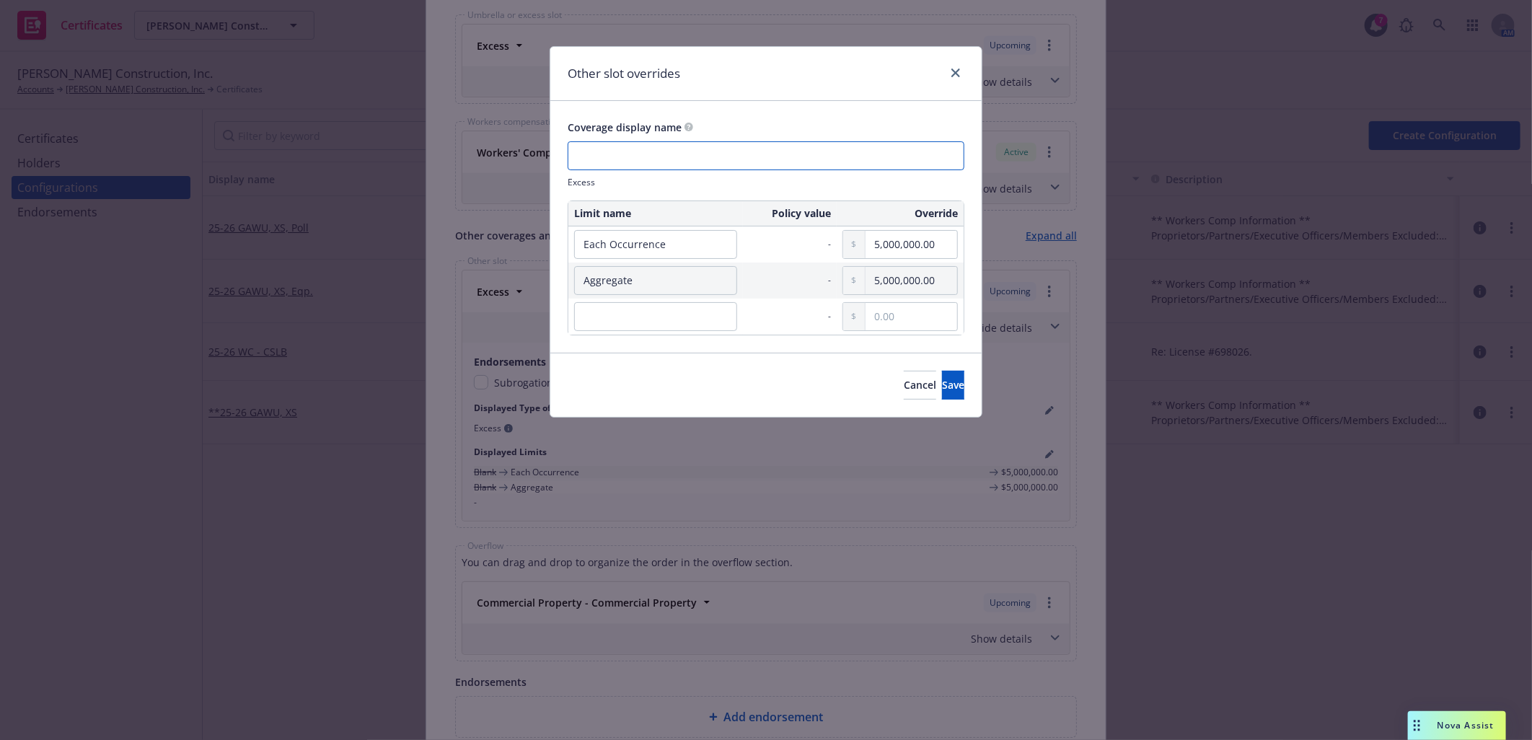
click at [716, 154] on input "text" at bounding box center [766, 155] width 397 height 29
paste input "Excess Liability- Excess of $5M"
type input "Excess Liability- Excess of $5M"
click at [942, 385] on span "Save" at bounding box center [953, 385] width 22 height 14
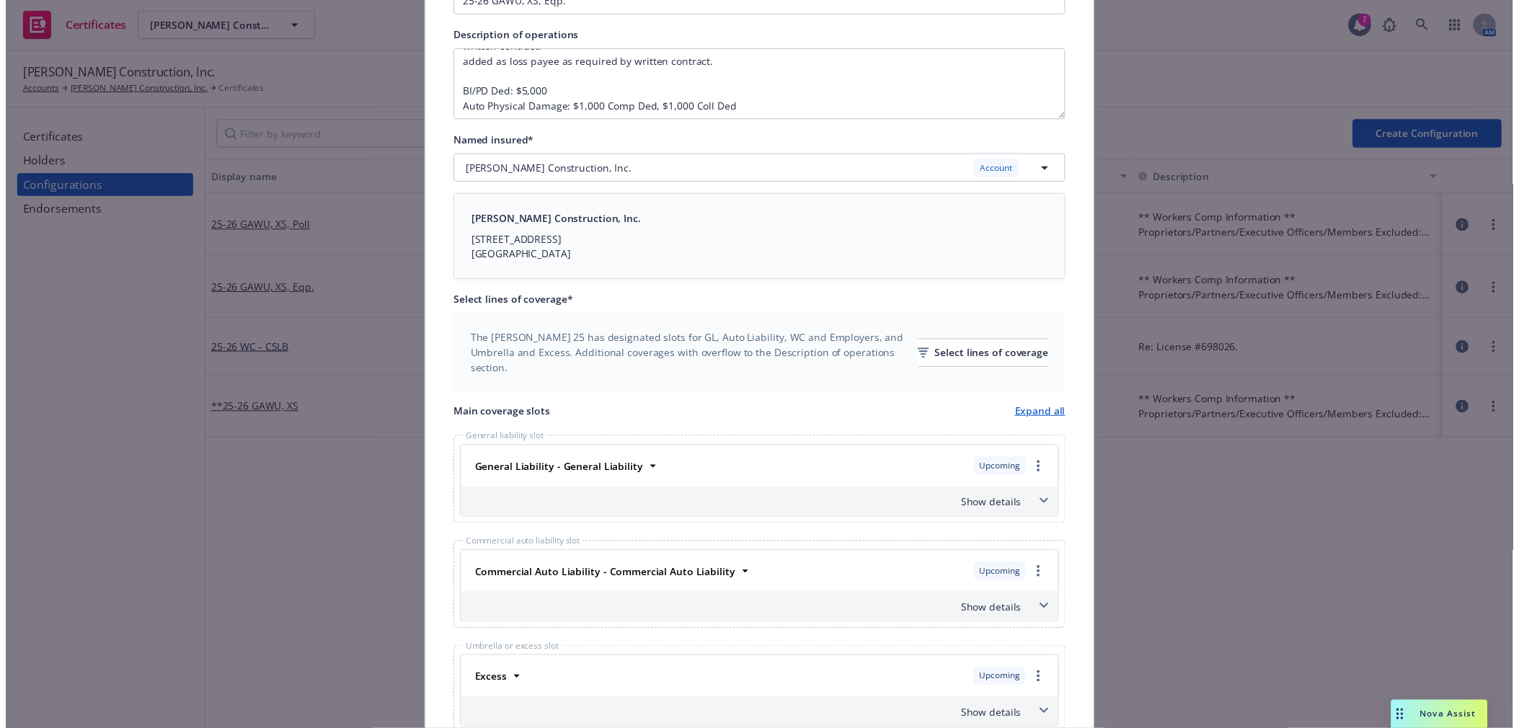
scroll to position [0, 0]
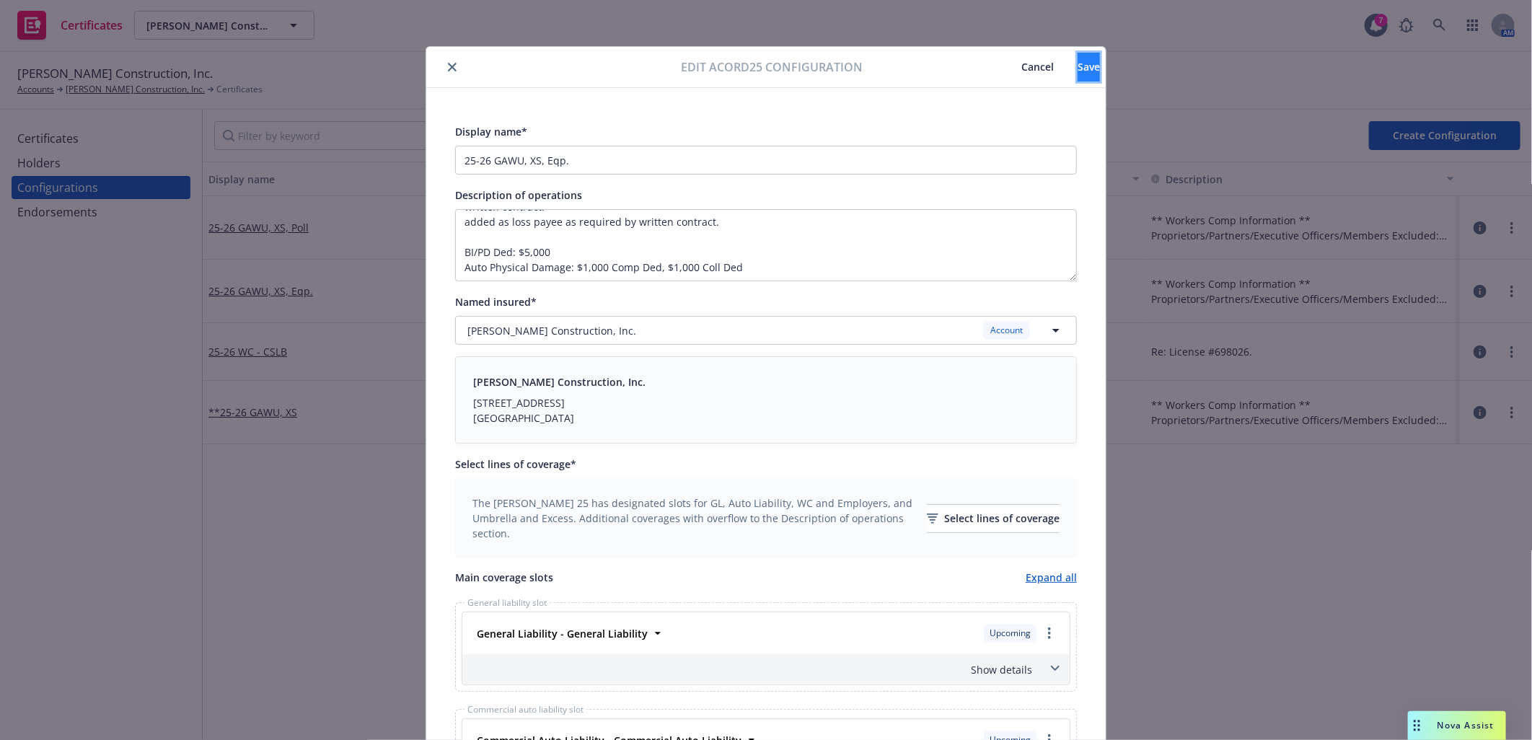
click at [1077, 65] on span "Save" at bounding box center [1088, 67] width 22 height 14
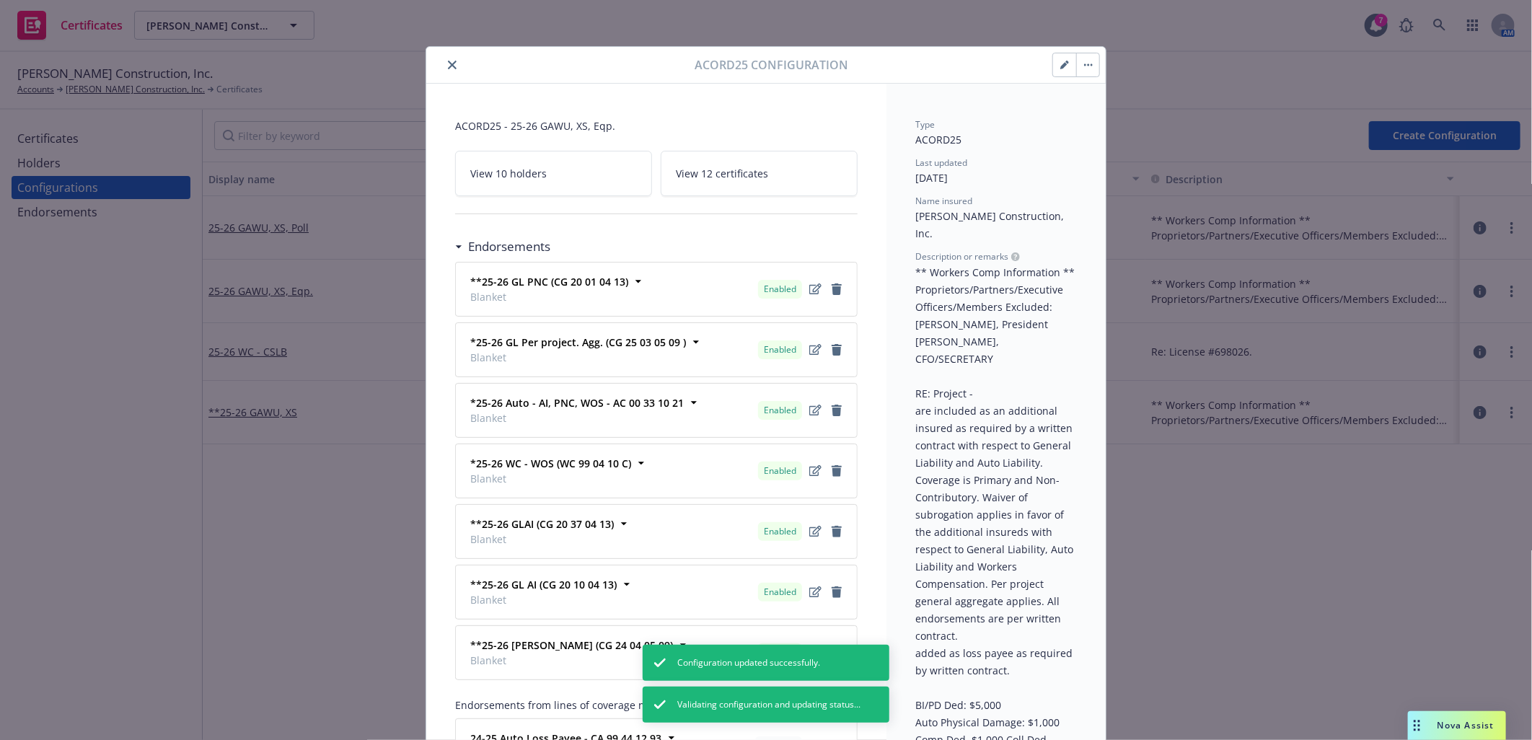
click at [1086, 63] on button "button" at bounding box center [1087, 64] width 23 height 23
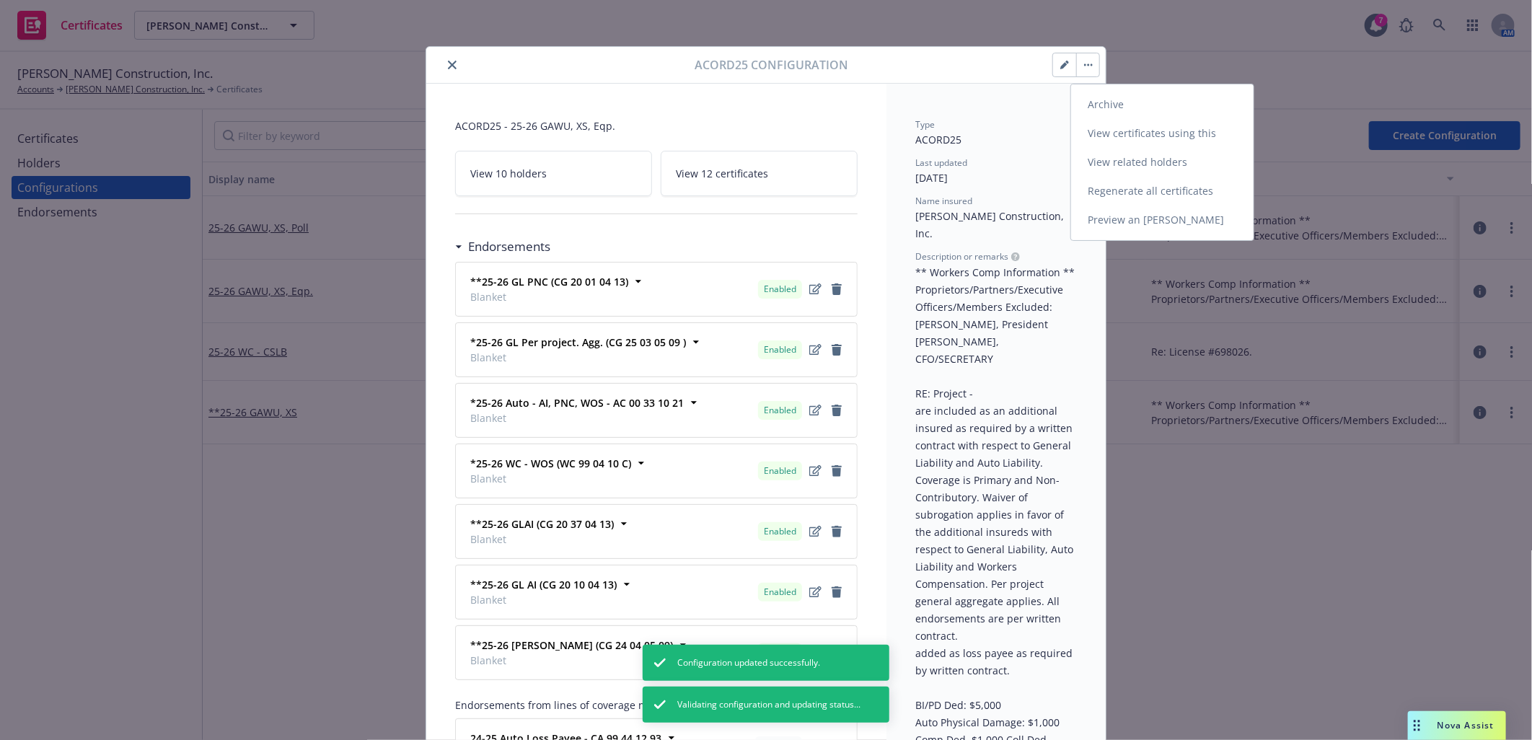
drag, startPoint x: 1151, startPoint y: 189, endPoint x: 1139, endPoint y: 181, distance: 14.0
click at [1151, 189] on link "Regenerate all certificates" at bounding box center [1162, 191] width 182 height 29
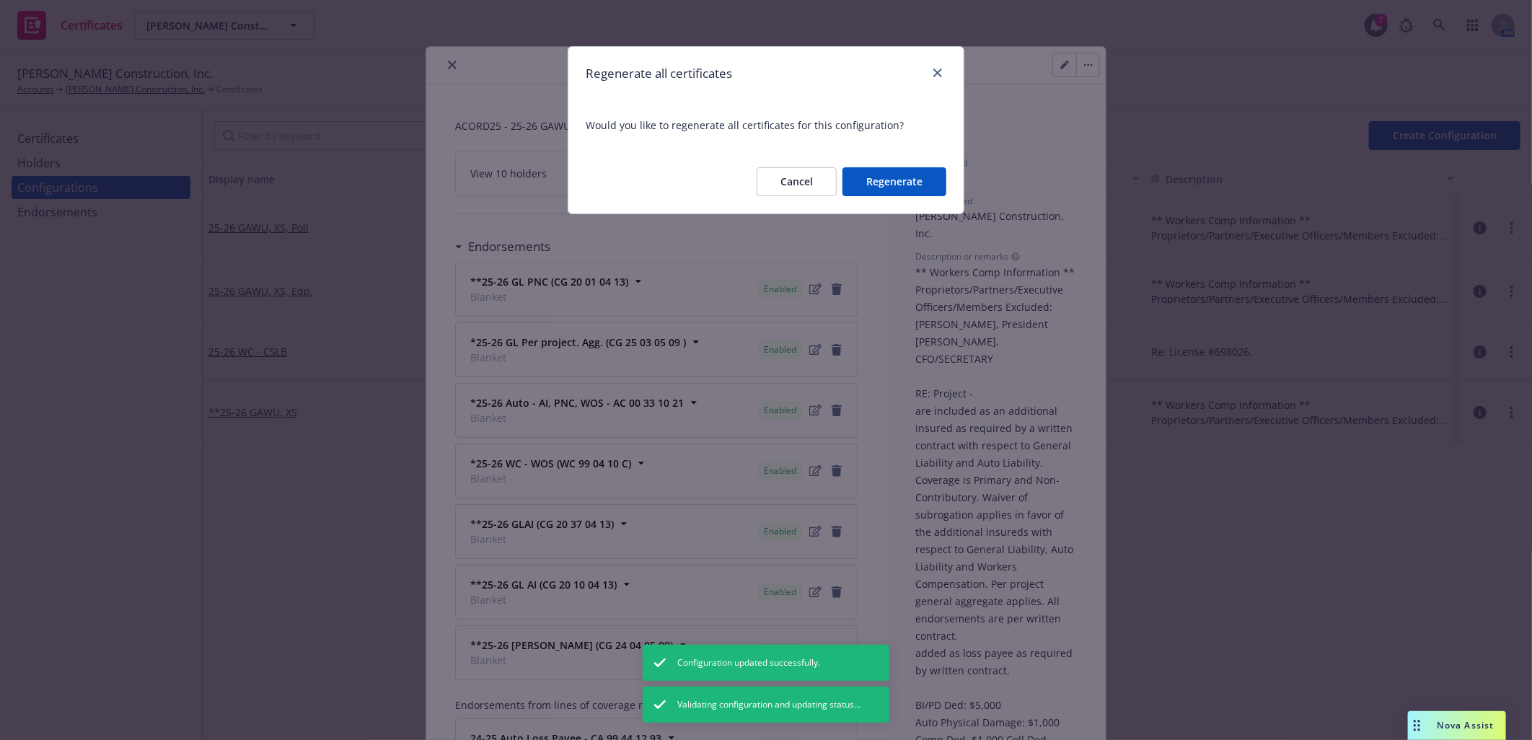
click at [893, 175] on button "Regenerate" at bounding box center [894, 181] width 104 height 29
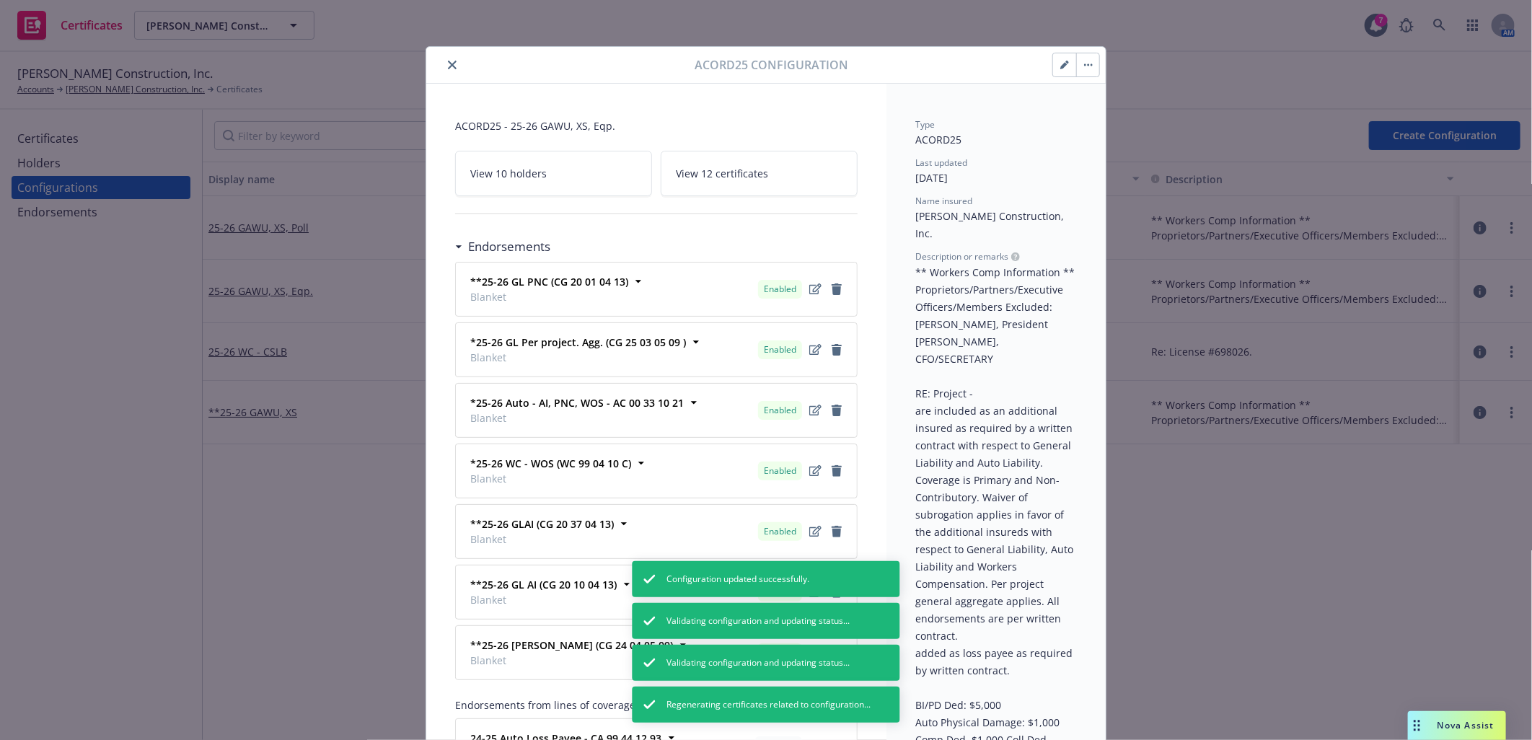
click at [445, 58] on button "close" at bounding box center [451, 64] width 17 height 17
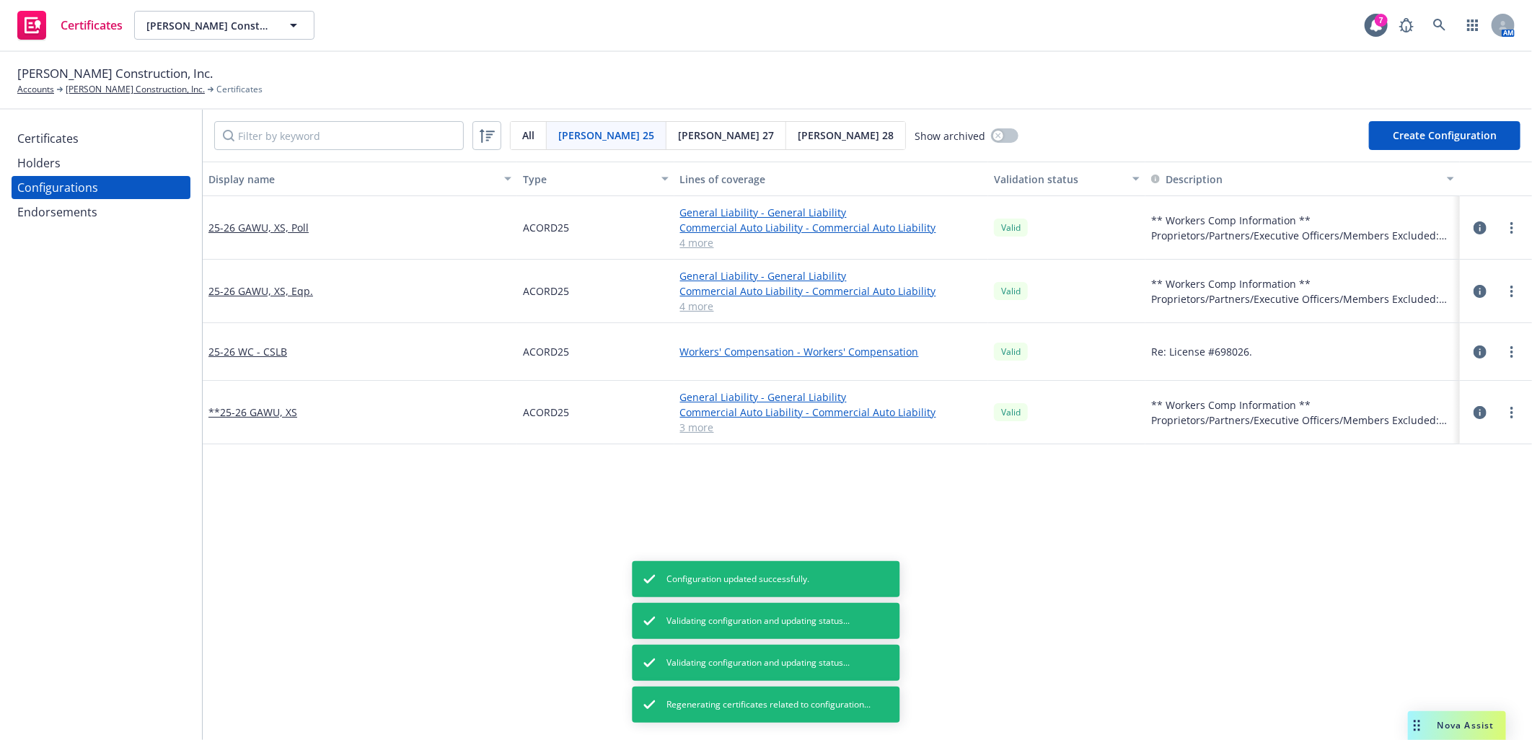
drag, startPoint x: 203, startPoint y: 499, endPoint x: 186, endPoint y: 480, distance: 25.5
click at [196, 487] on div "Certificates Holders Configurations Endorsements Acord 25 All Acord 25 Acord 27…" at bounding box center [766, 425] width 1532 height 630
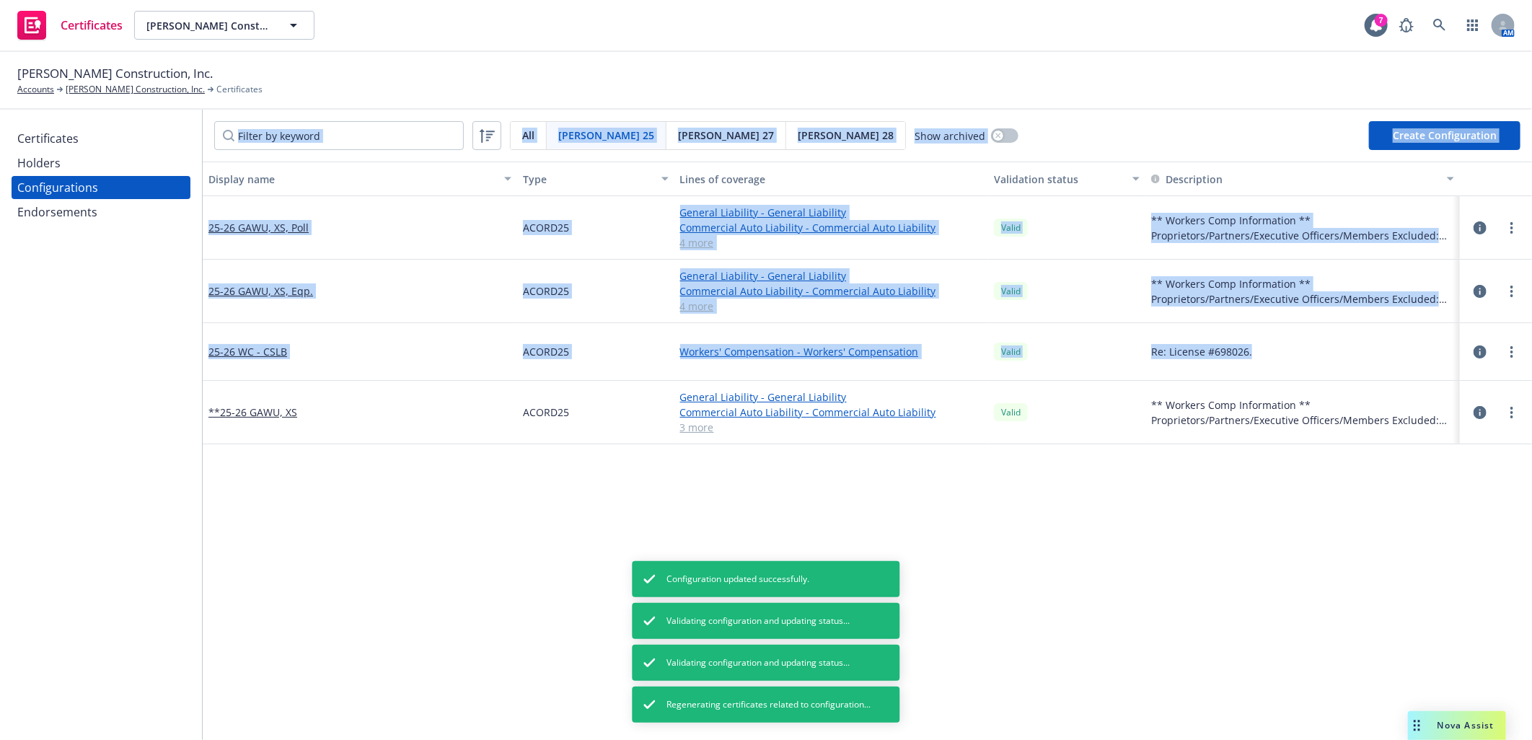
click at [55, 134] on div "Certificates" at bounding box center [47, 138] width 61 height 23
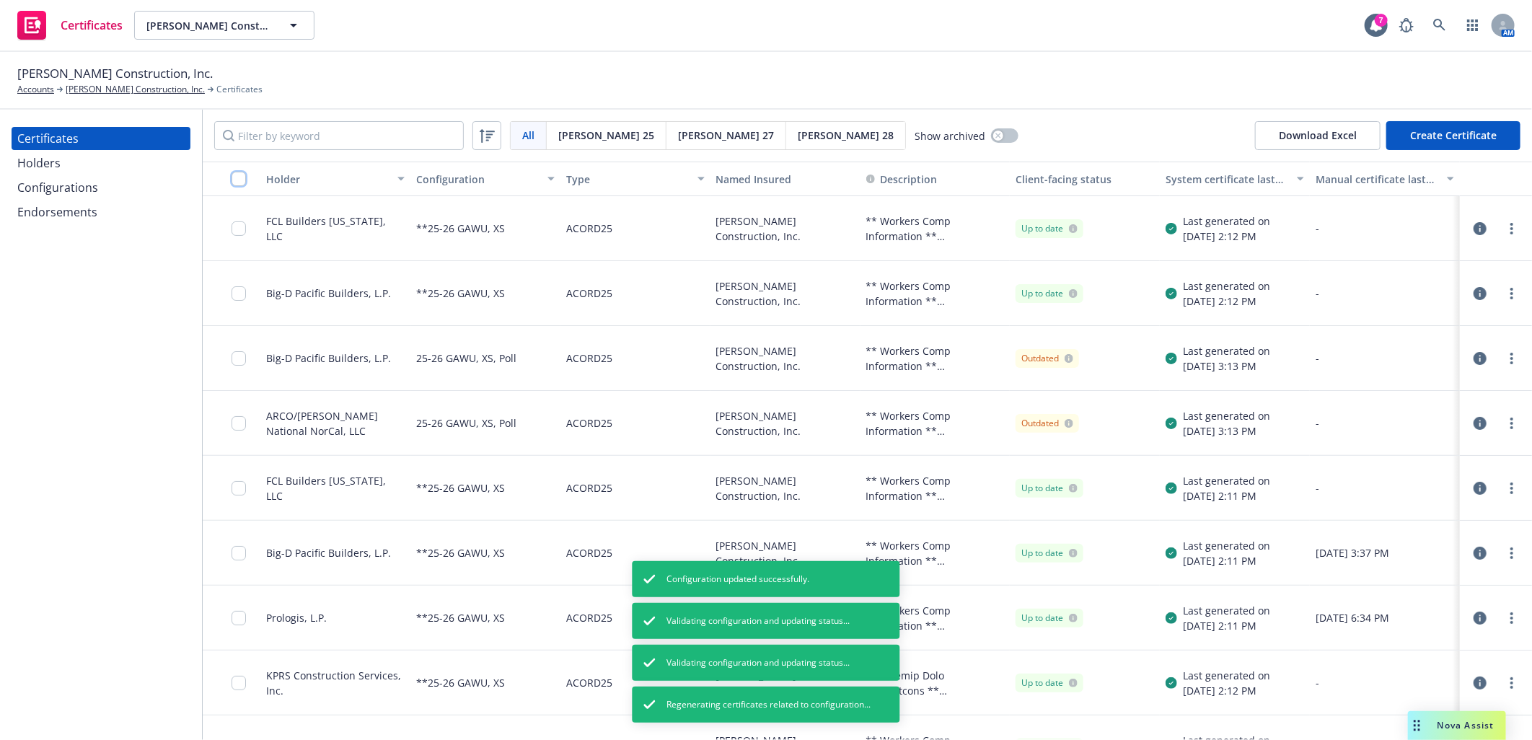
click at [238, 177] on input "checkbox" at bounding box center [238, 179] width 14 height 14
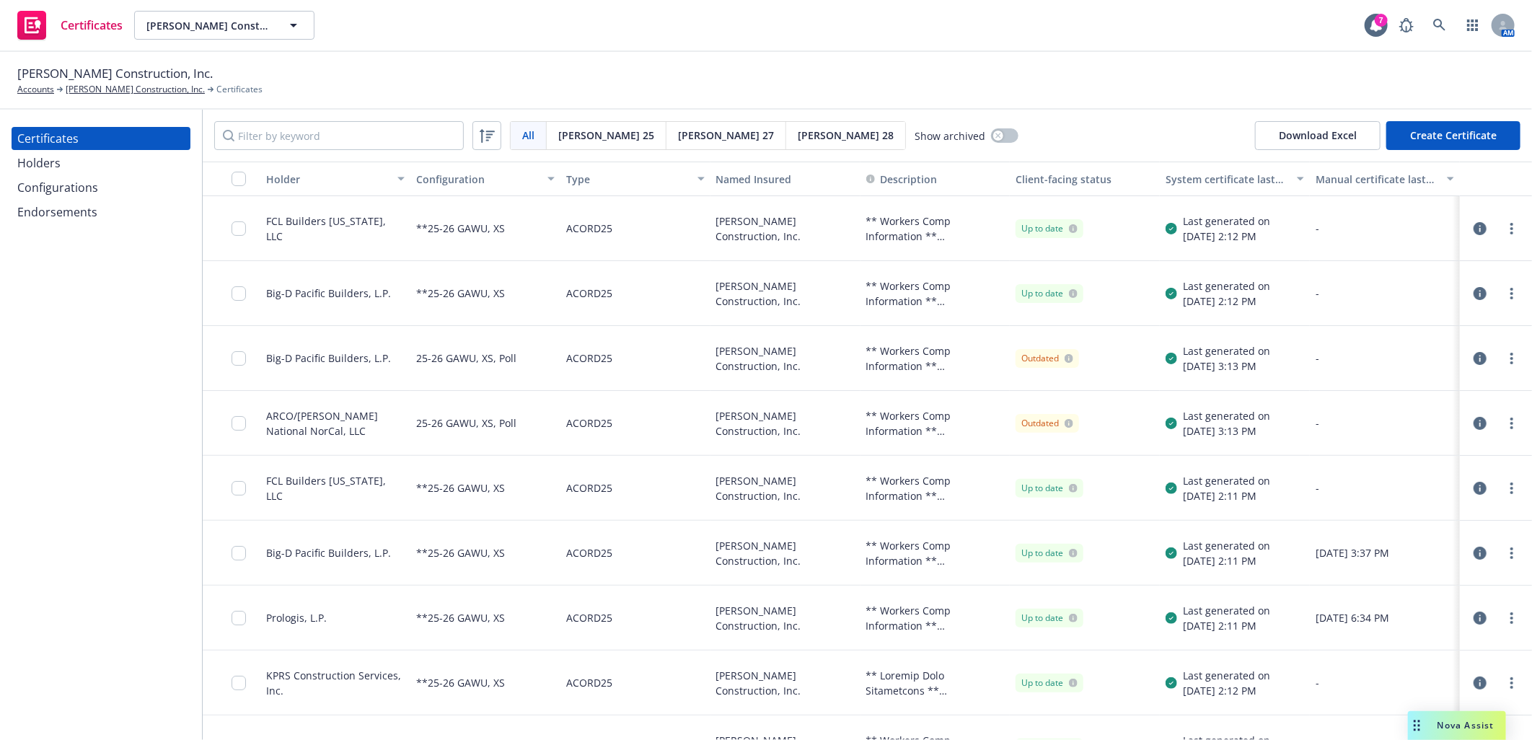
click at [87, 185] on div "Configurations" at bounding box center [57, 187] width 81 height 23
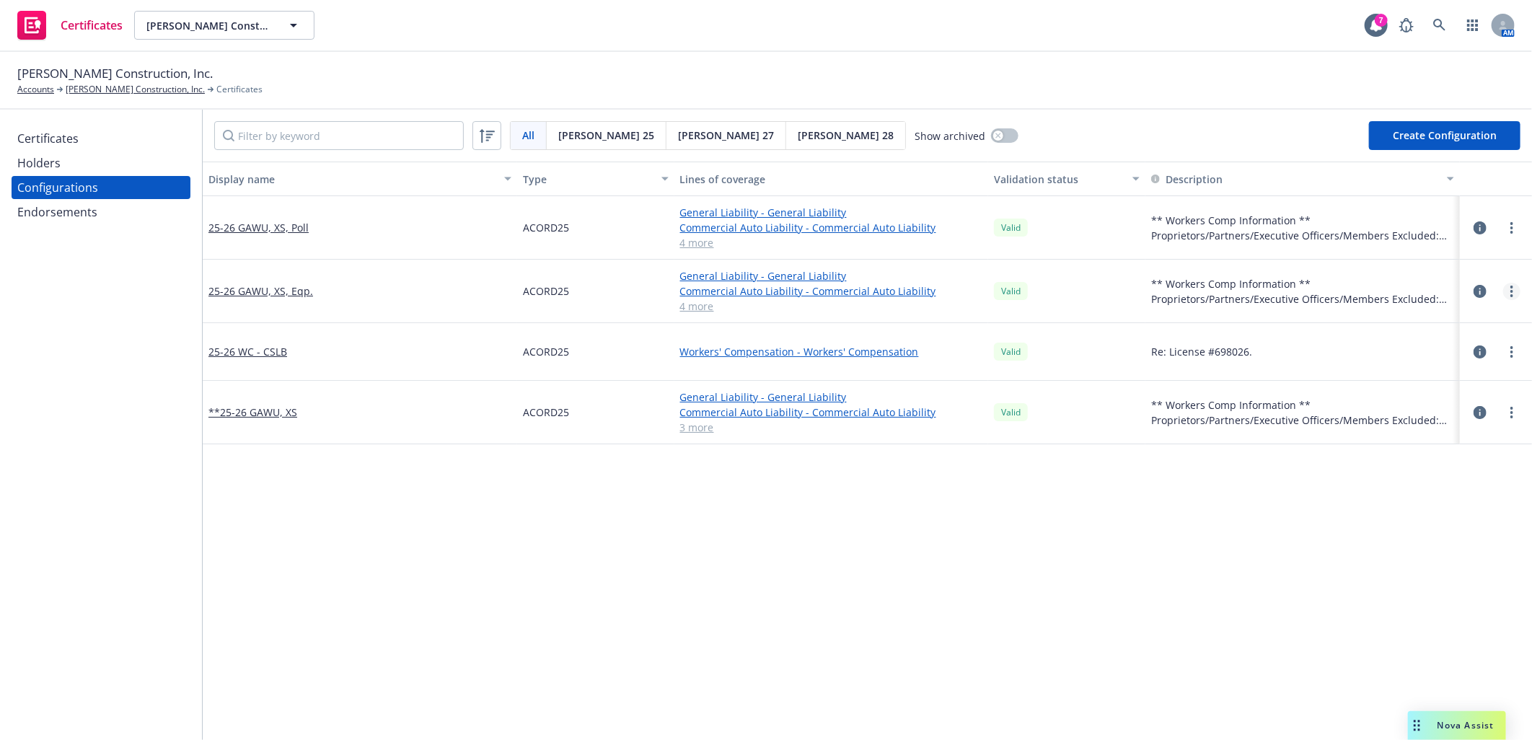
click at [1503, 286] on link "more" at bounding box center [1511, 291] width 17 height 17
click at [1428, 378] on link "View certificates using this" at bounding box center [1428, 377] width 159 height 29
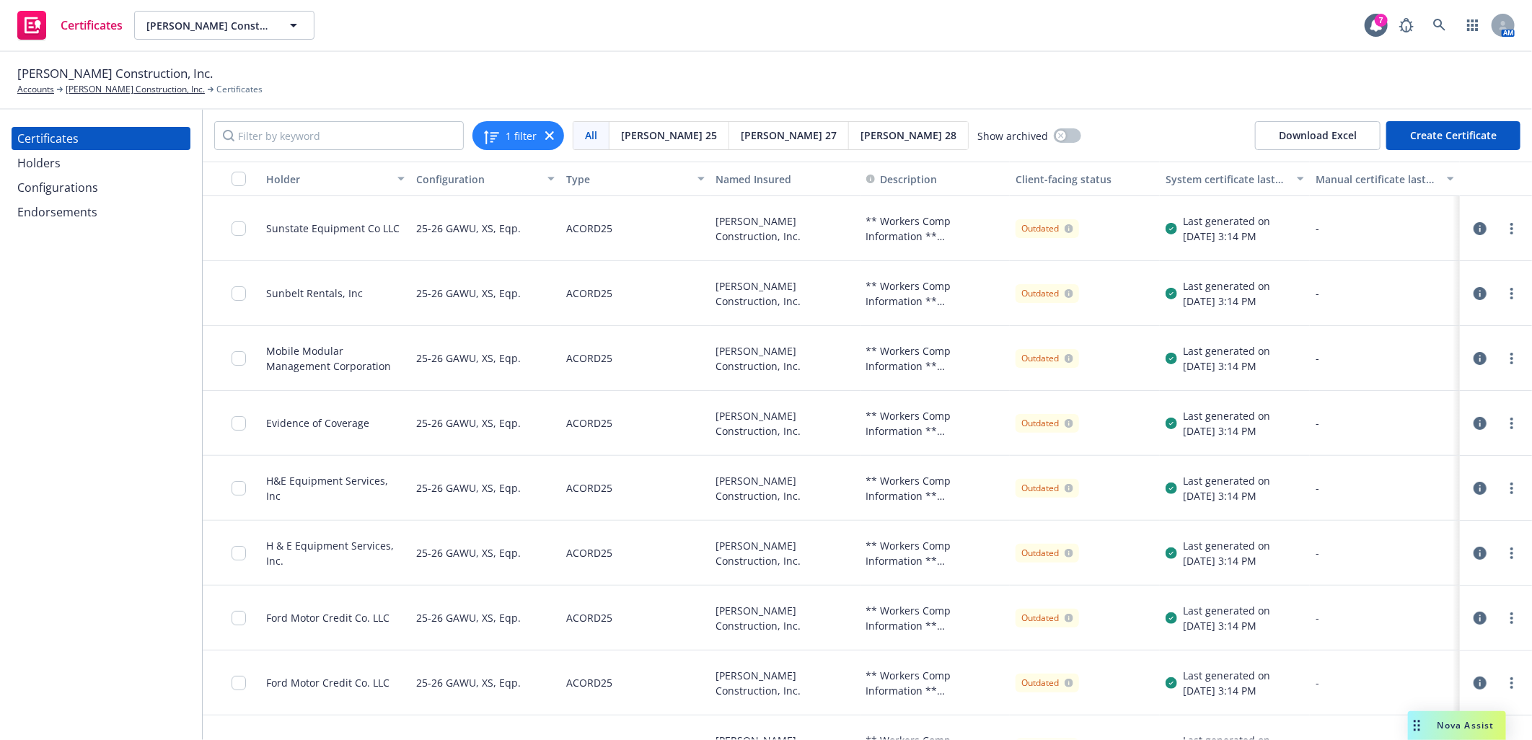
click at [45, 163] on div "Holders" at bounding box center [38, 162] width 43 height 23
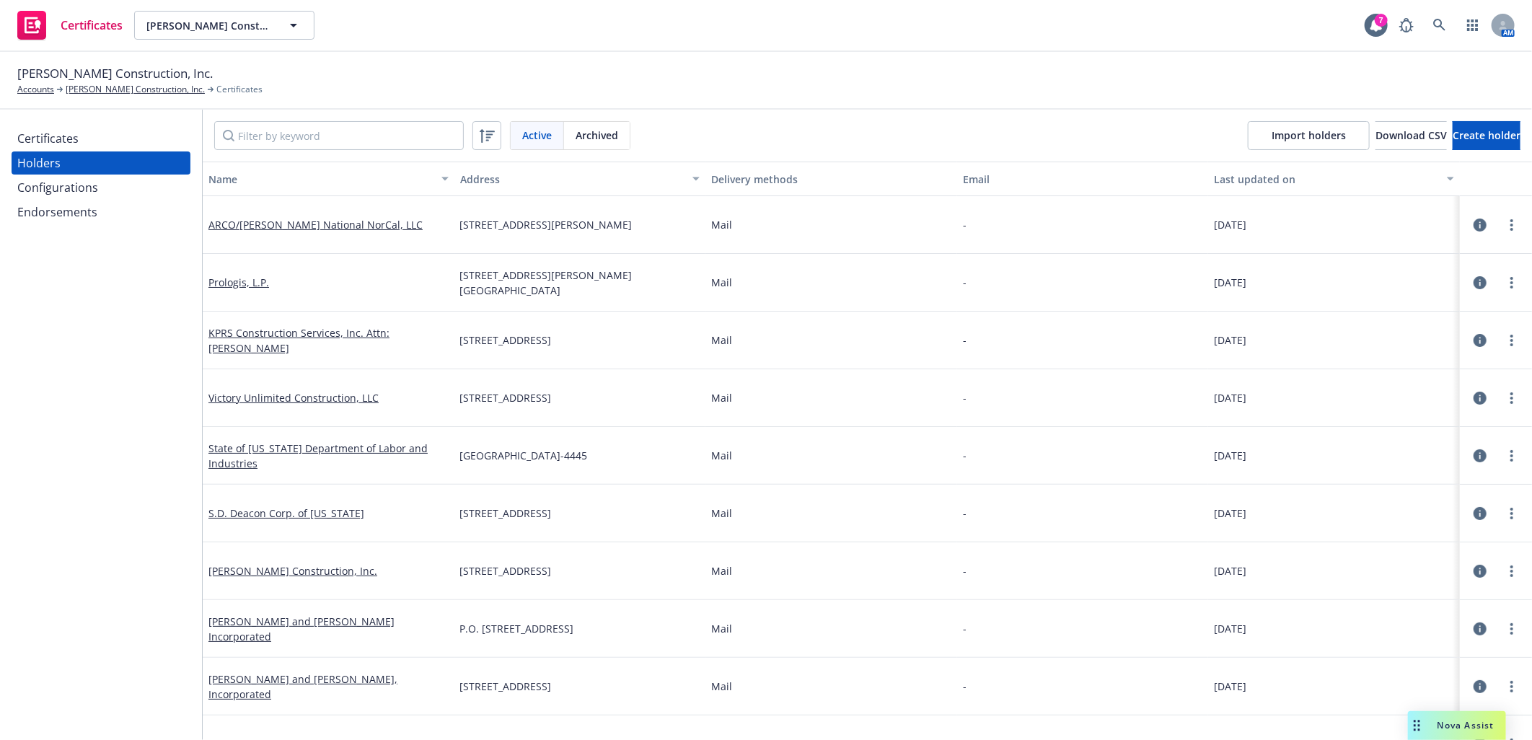
click at [52, 135] on div "Certificates" at bounding box center [47, 138] width 61 height 23
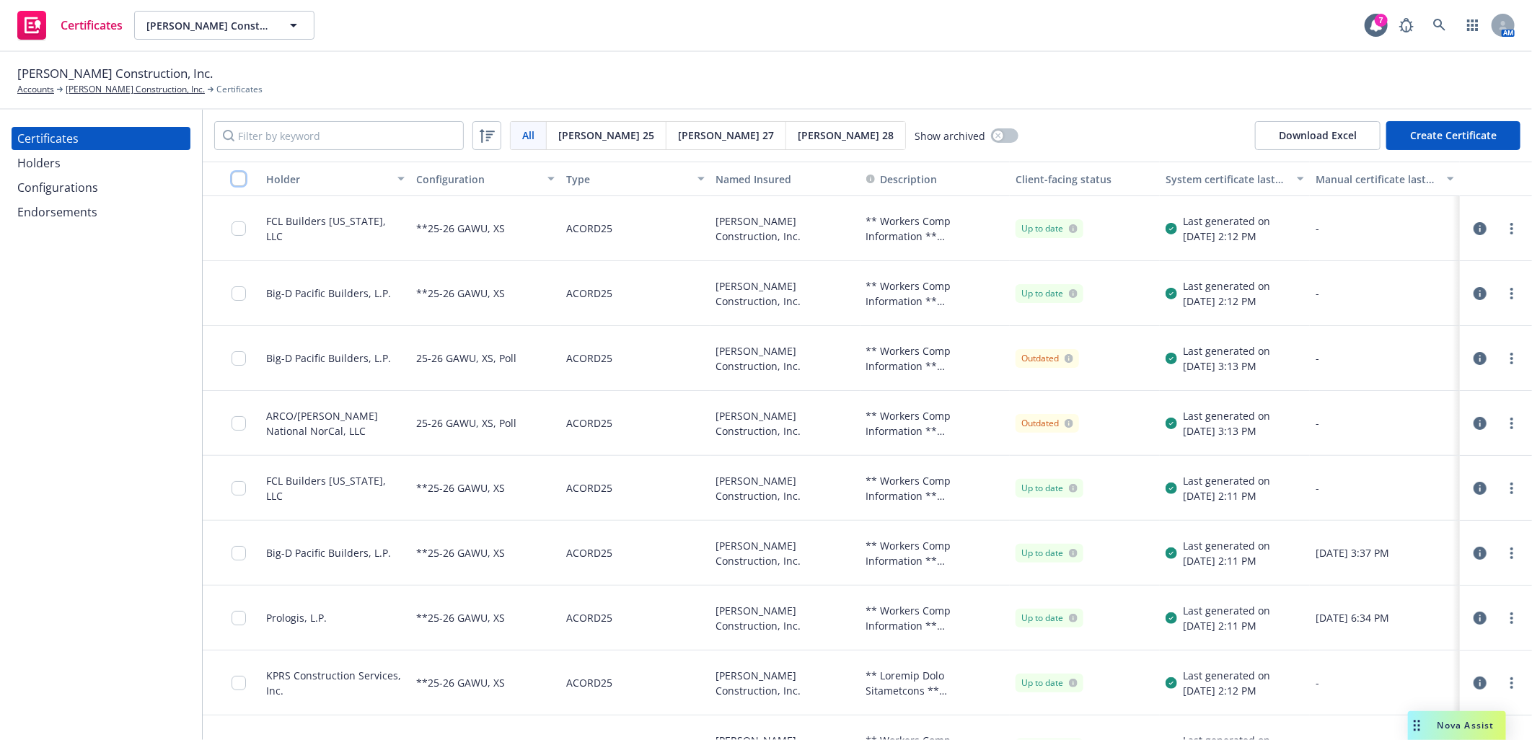
click at [238, 175] on input "checkbox" at bounding box center [238, 179] width 14 height 14
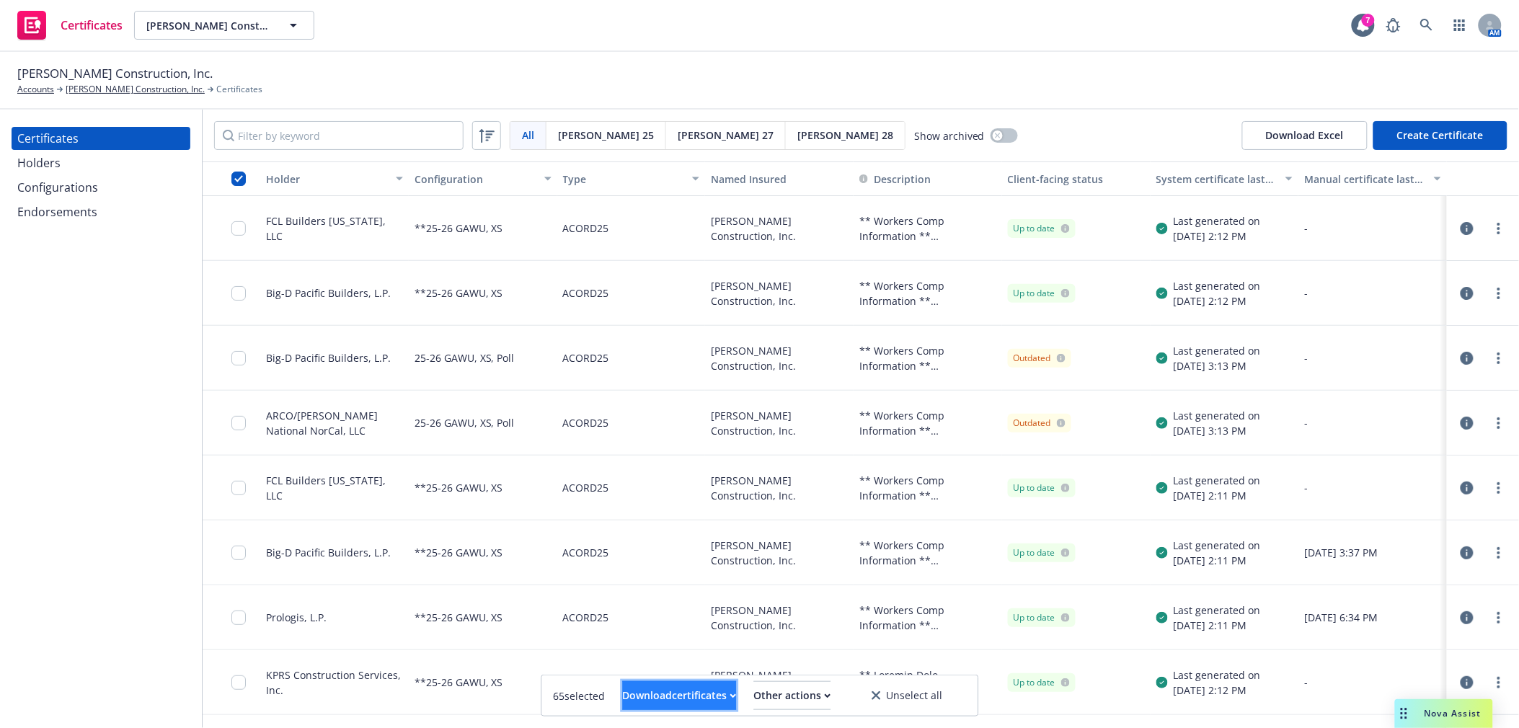
click at [689, 689] on div "Download certificates" at bounding box center [679, 695] width 114 height 27
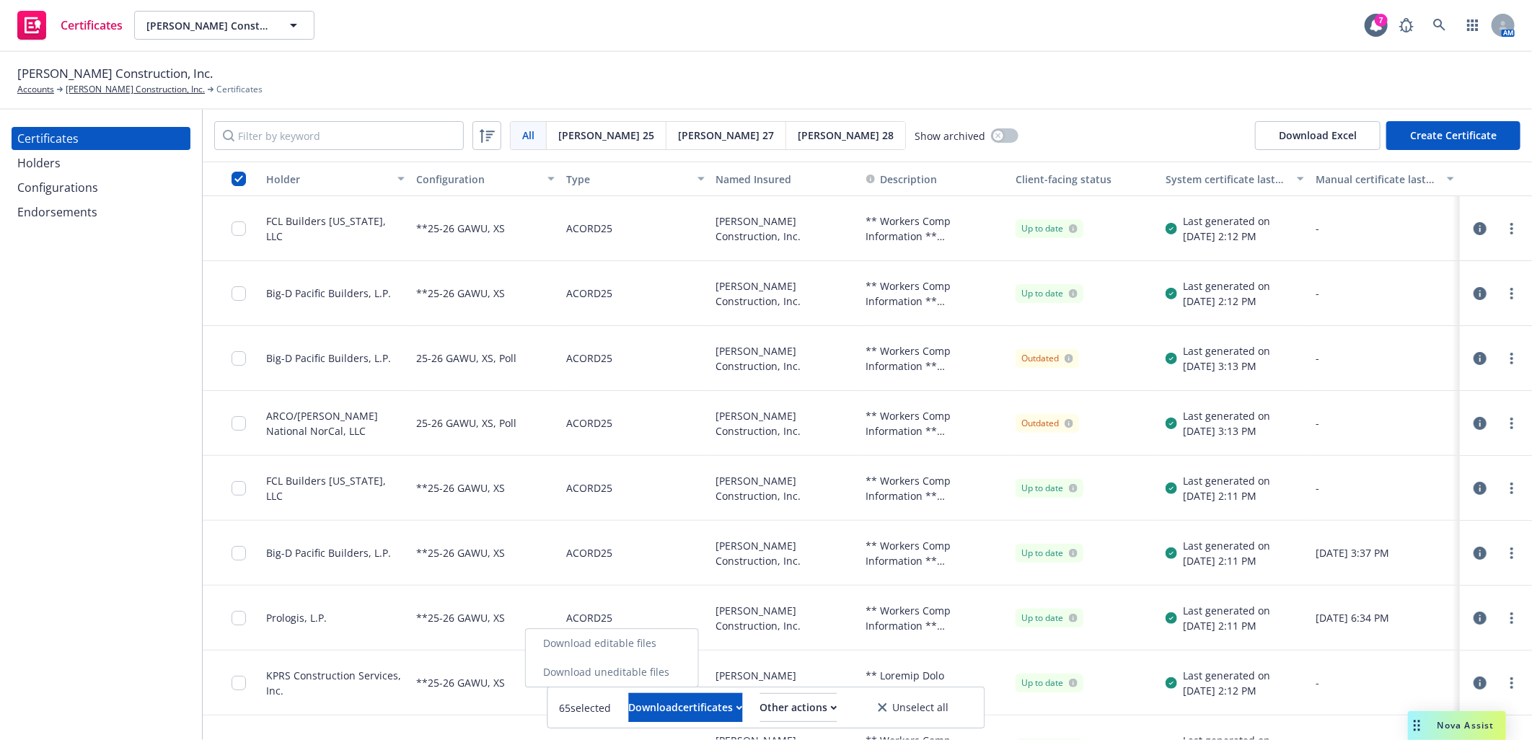
click at [688, 675] on link "Download uneditable files" at bounding box center [612, 672] width 172 height 29
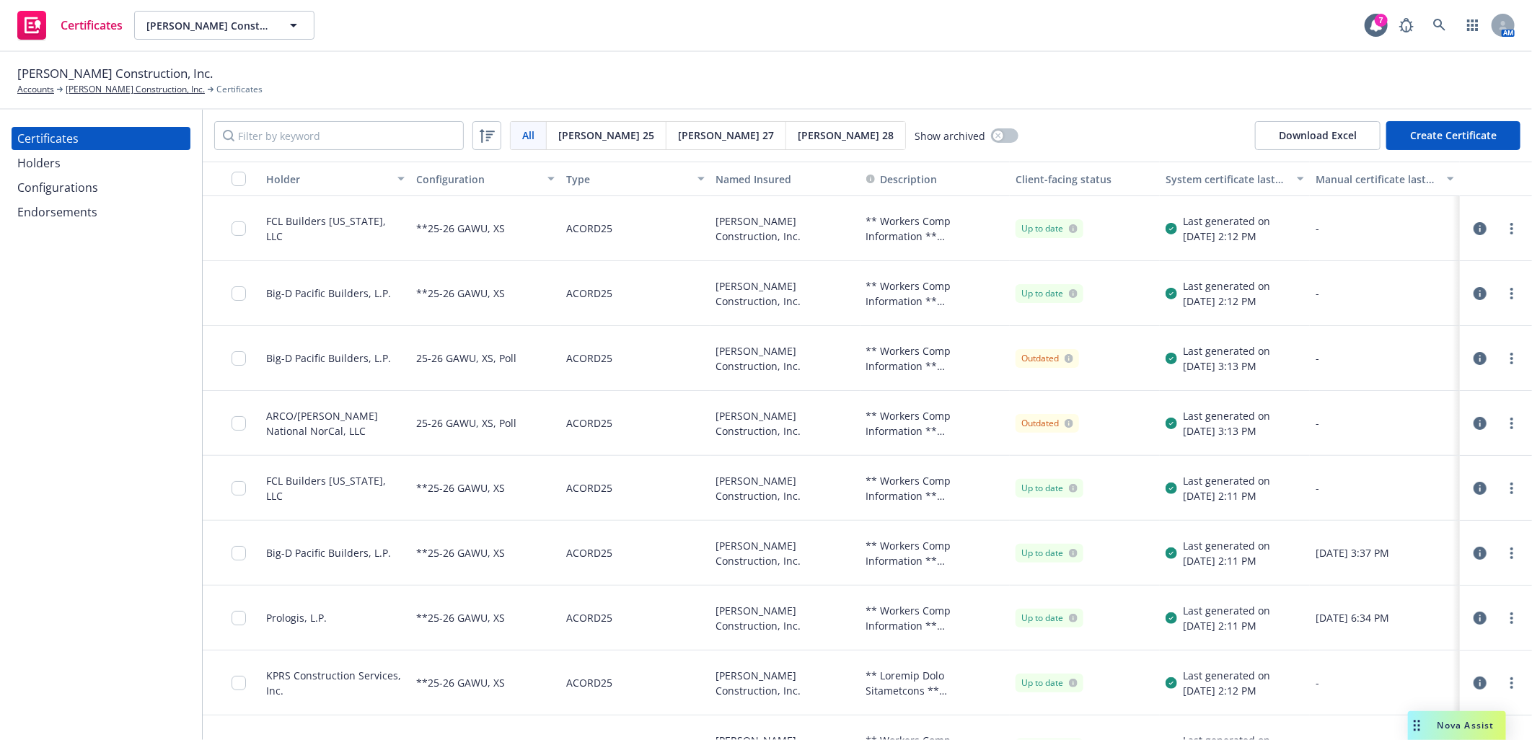
drag, startPoint x: 18, startPoint y: 71, endPoint x: 210, endPoint y: 74, distance: 191.8
click at [210, 74] on span "[PERSON_NAME] Construction, Inc." at bounding box center [114, 73] width 195 height 19
copy span "[PERSON_NAME] Construction, Inc."
click at [237, 177] on input "checkbox" at bounding box center [238, 179] width 14 height 14
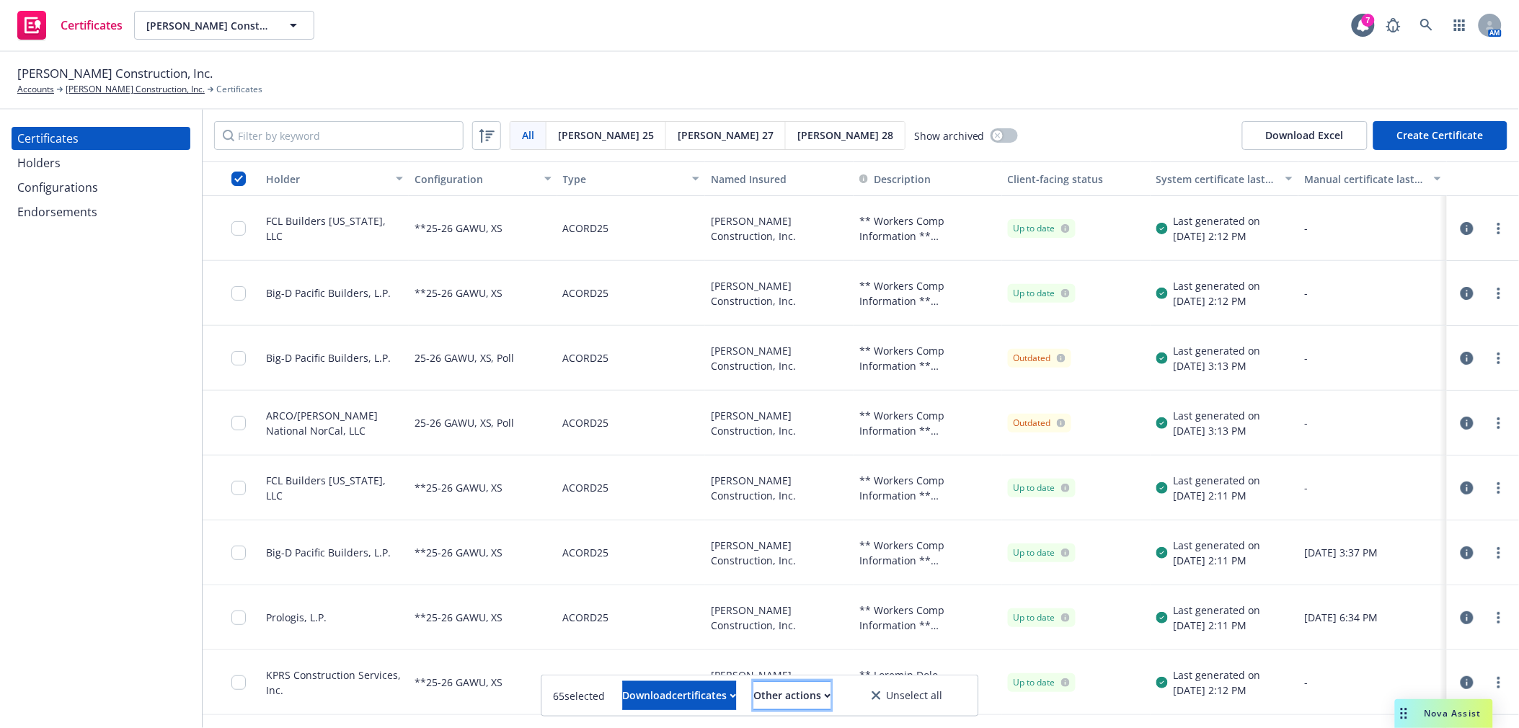
click at [805, 684] on div "Other actions" at bounding box center [792, 695] width 77 height 27
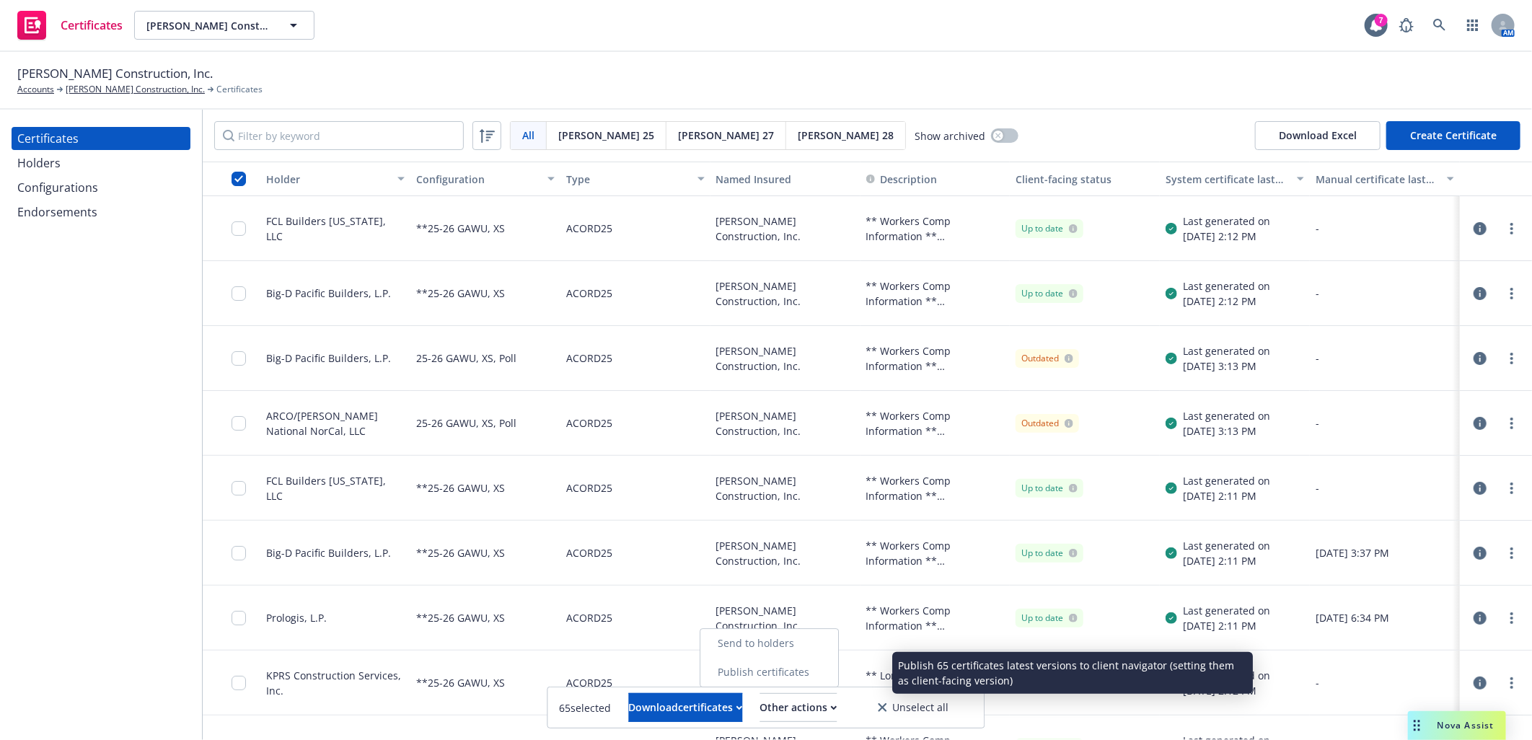
click at [806, 668] on link "Publish certificates" at bounding box center [769, 672] width 138 height 29
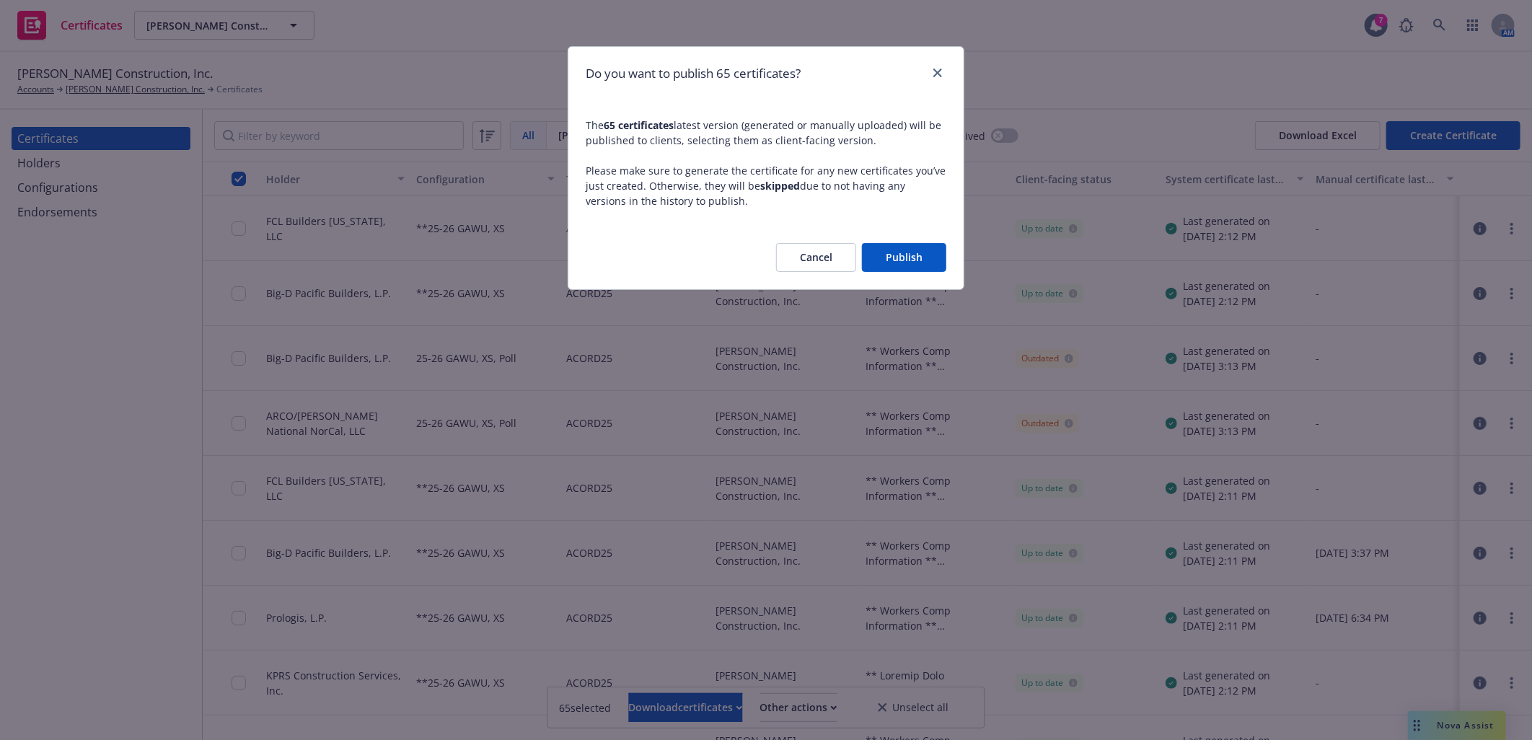
click at [898, 252] on button "Publish" at bounding box center [904, 257] width 84 height 29
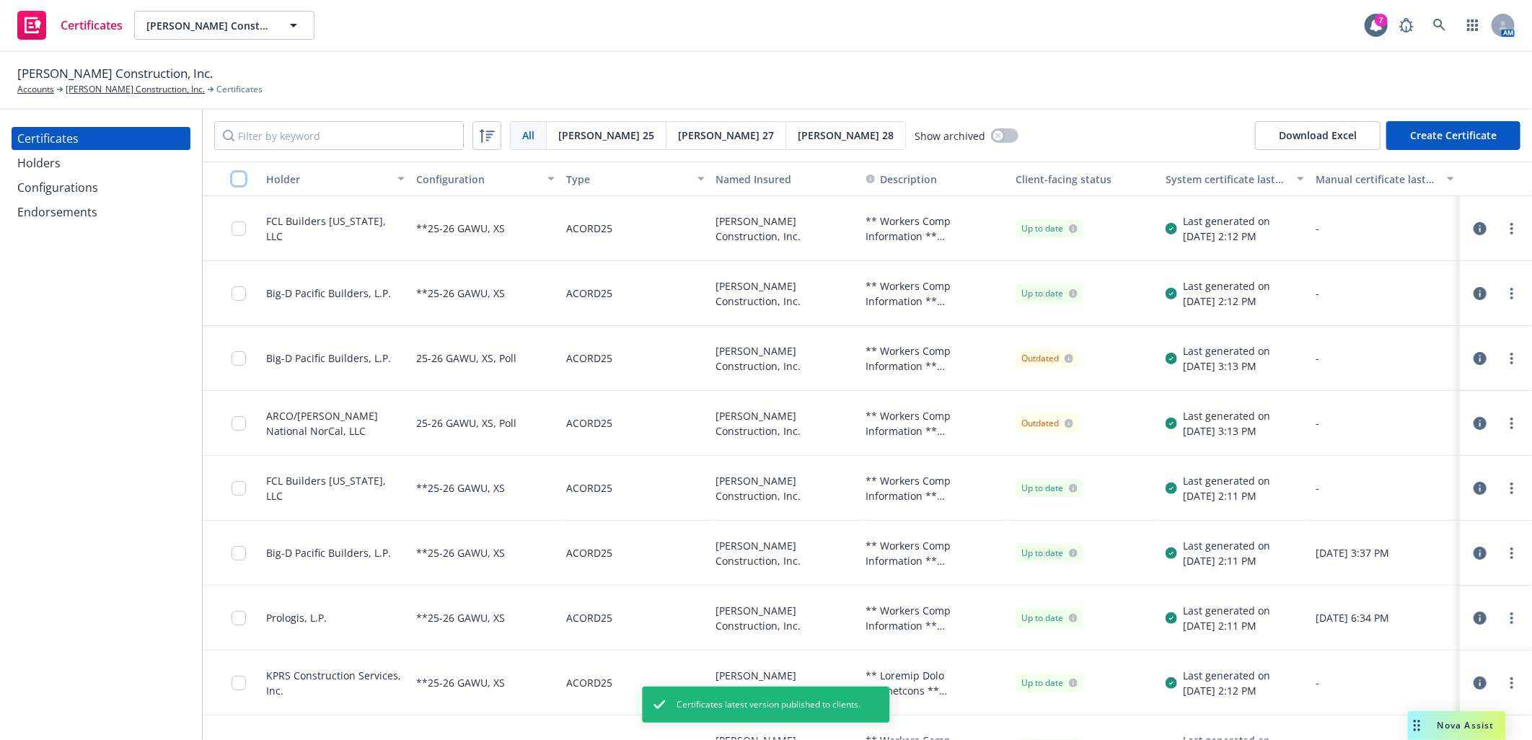
click at [234, 180] on input "checkbox" at bounding box center [238, 179] width 14 height 14
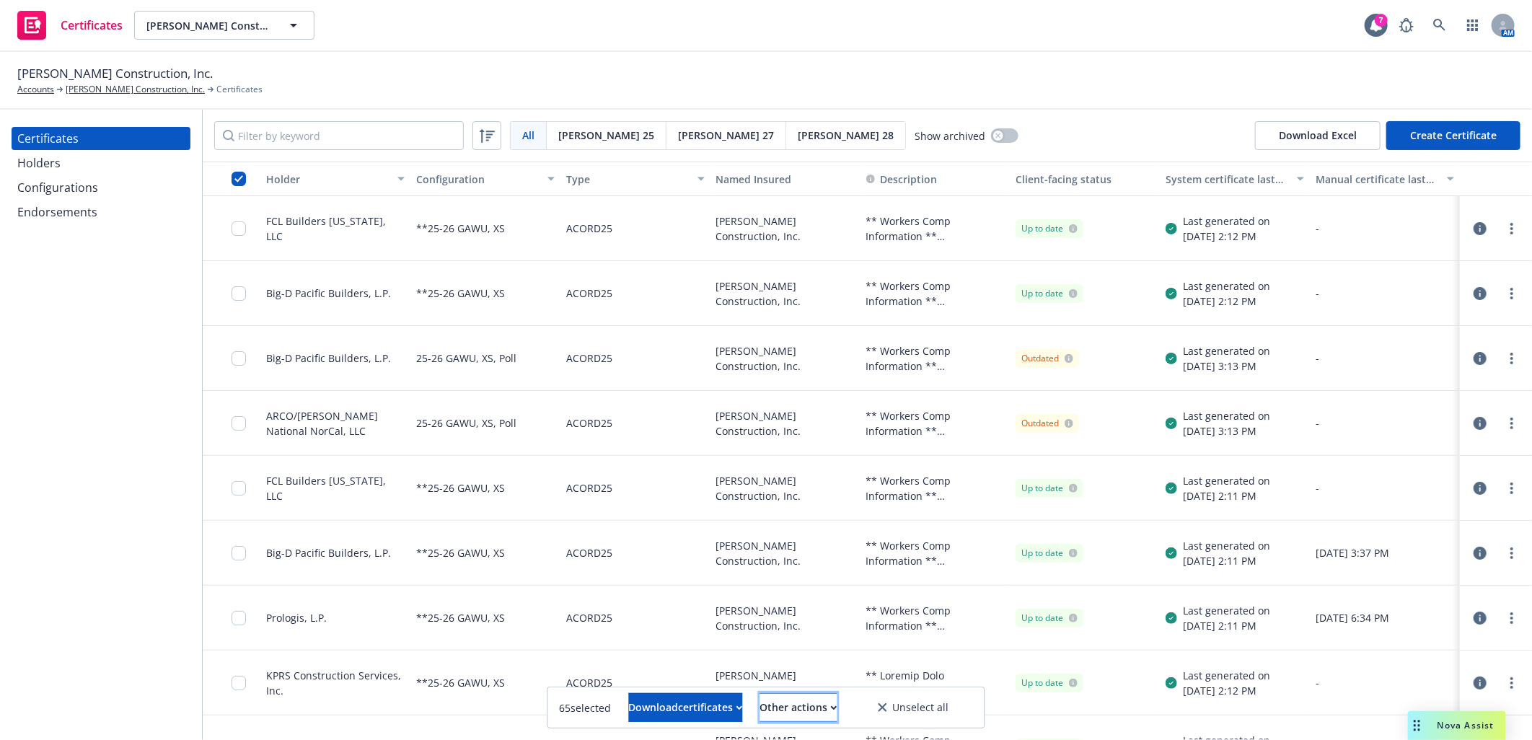
click at [823, 716] on div "Other actions" at bounding box center [798, 707] width 77 height 27
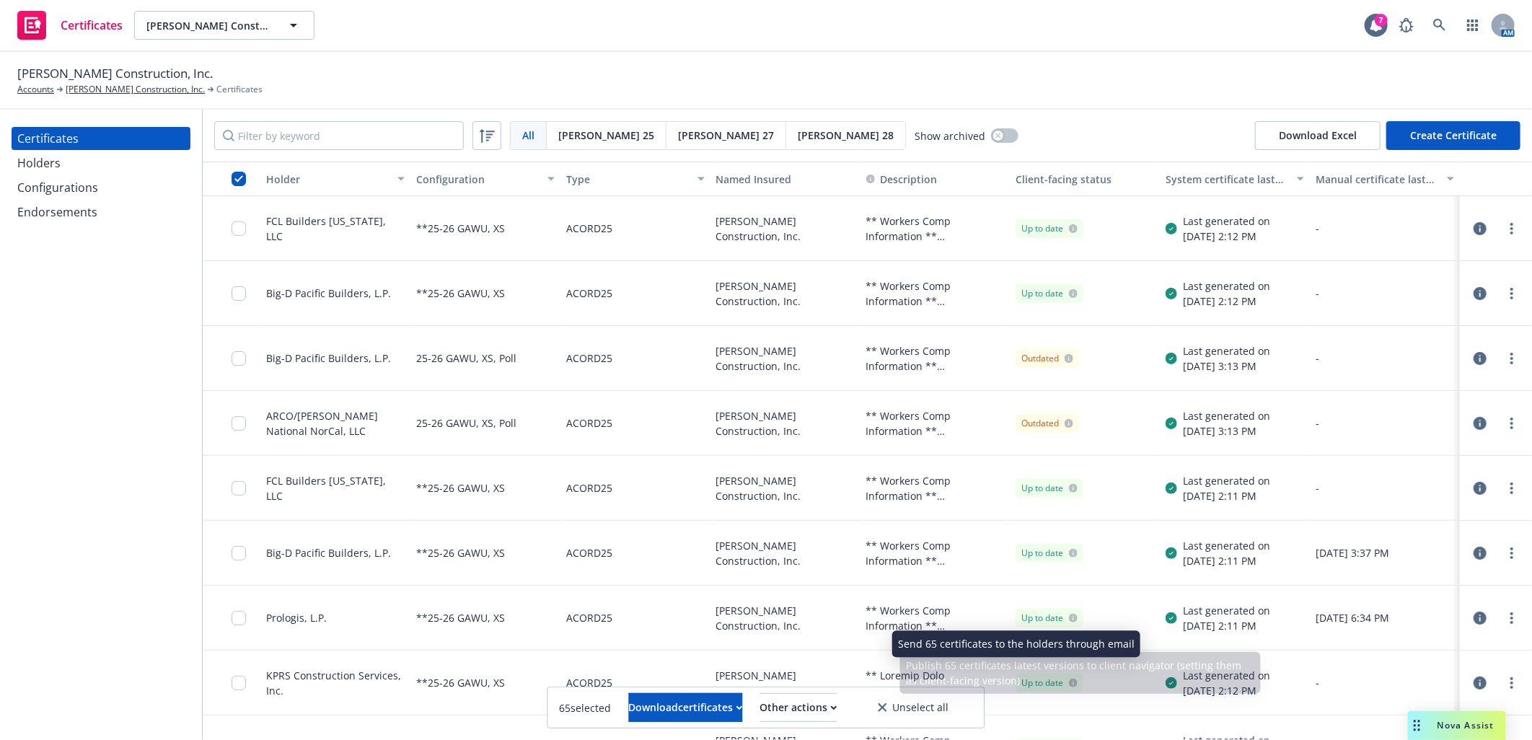
click at [816, 635] on link "Send to holders" at bounding box center [769, 643] width 138 height 29
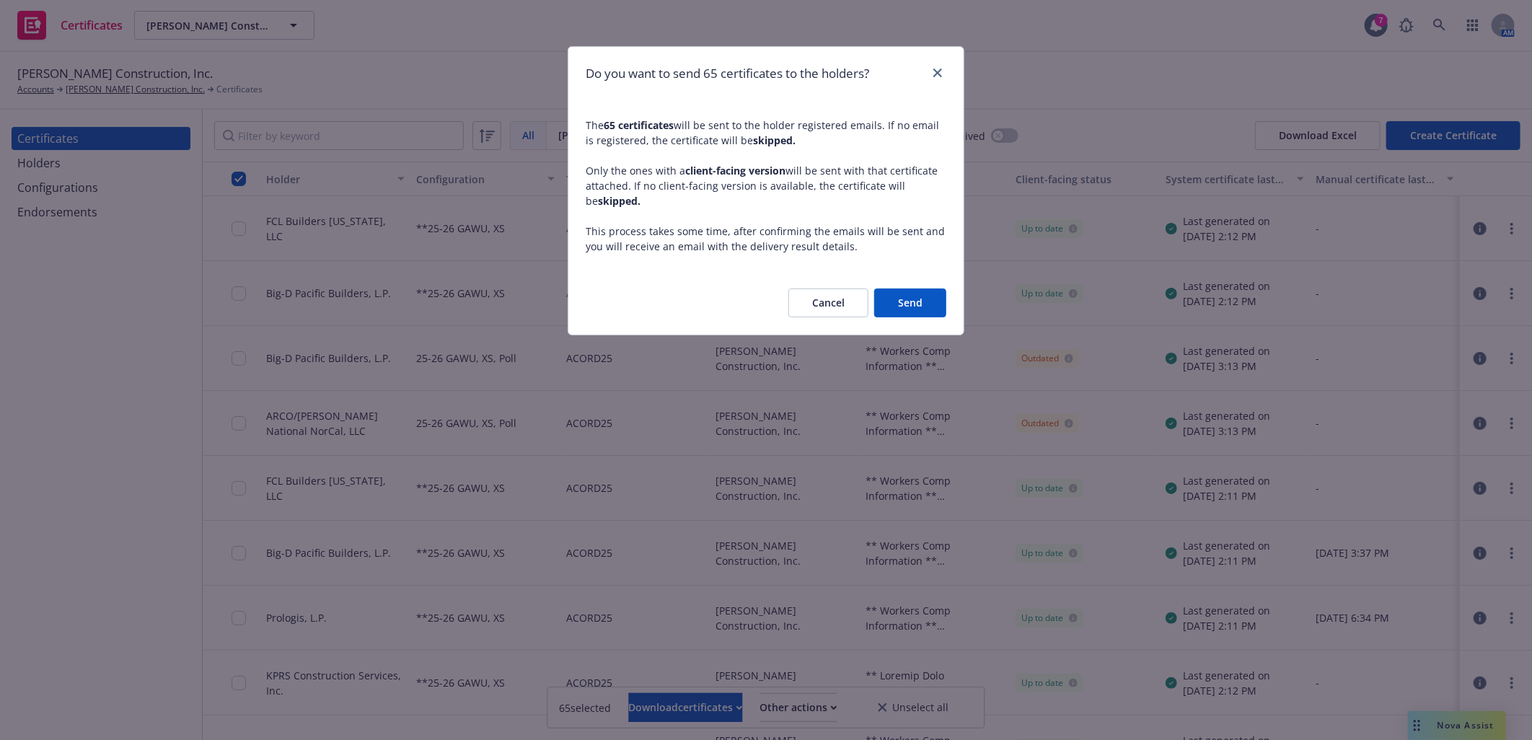
click at [911, 305] on button "Send" at bounding box center [910, 302] width 72 height 29
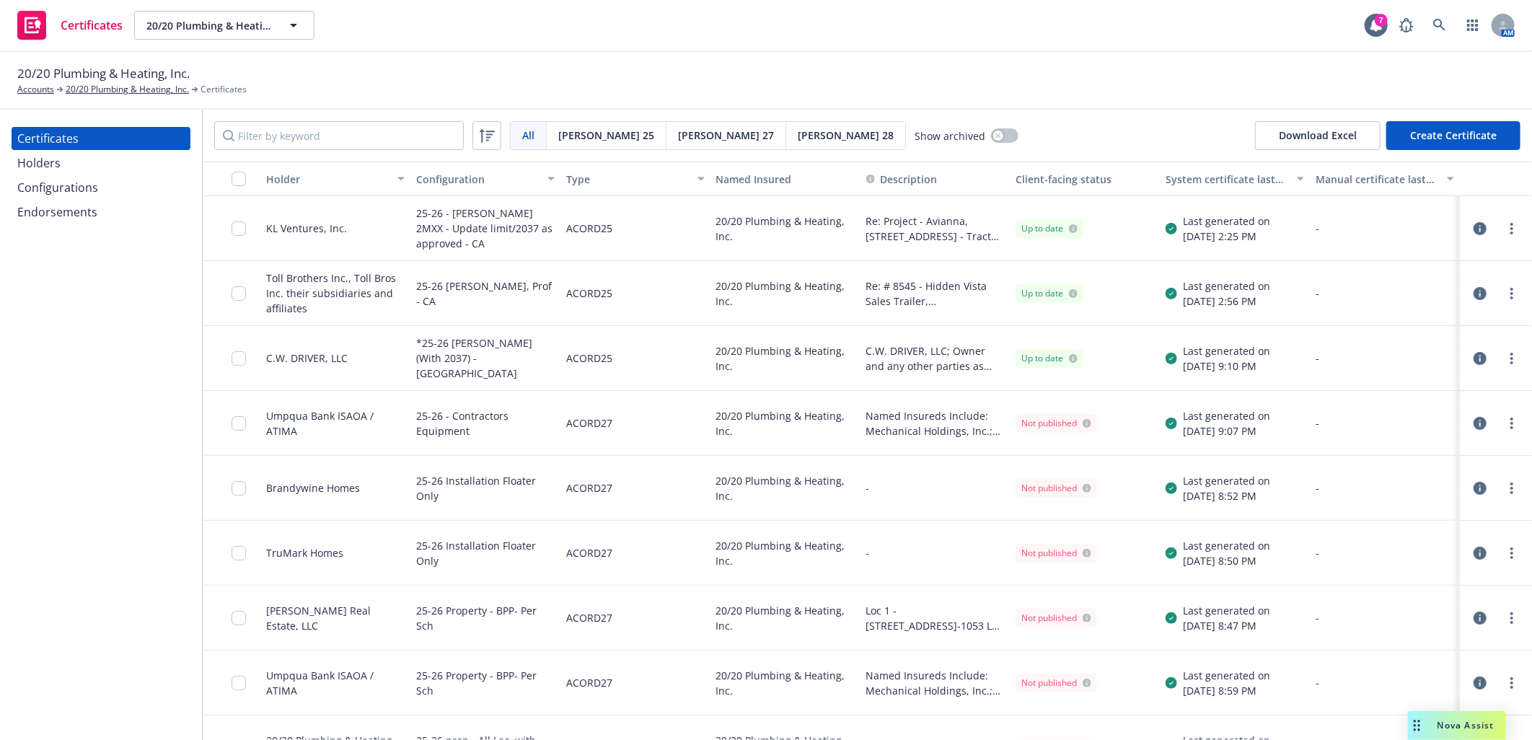
click at [62, 211] on div "Endorsements" at bounding box center [57, 211] width 80 height 23
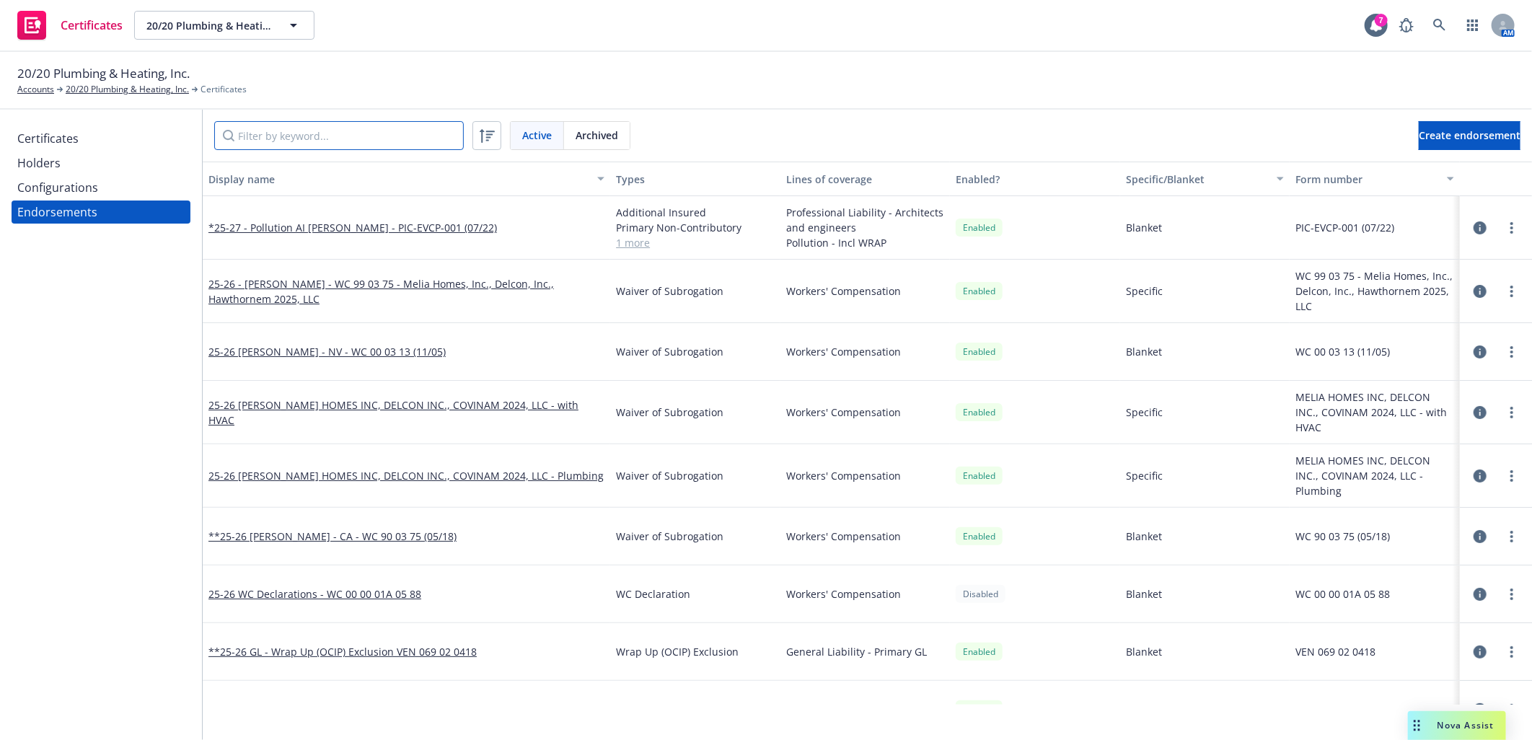
click at [287, 136] on input "Filter by keyword..." at bounding box center [339, 135] width 250 height 29
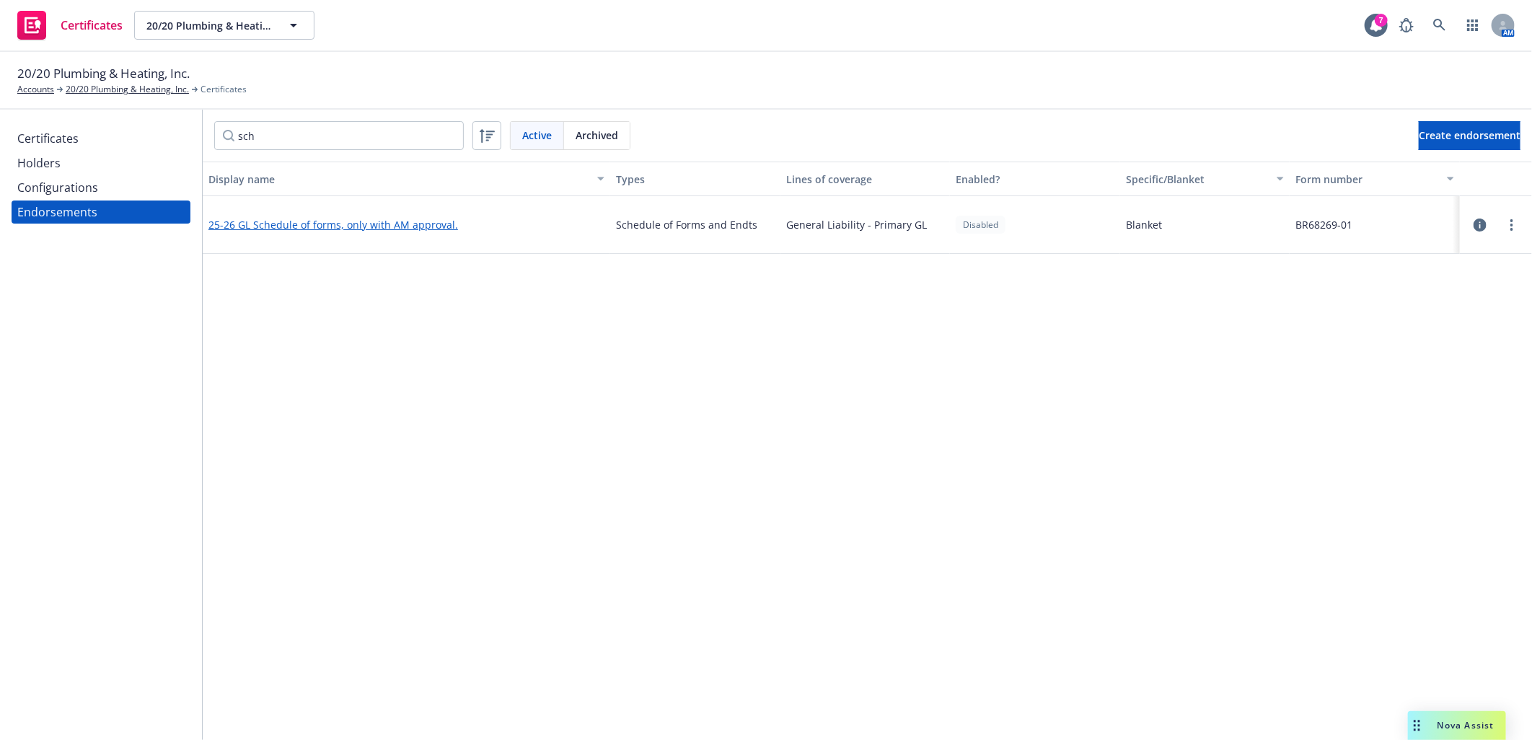
click at [350, 224] on link "25-26 GL Schedule of forms, only with AM approval." at bounding box center [333, 225] width 250 height 14
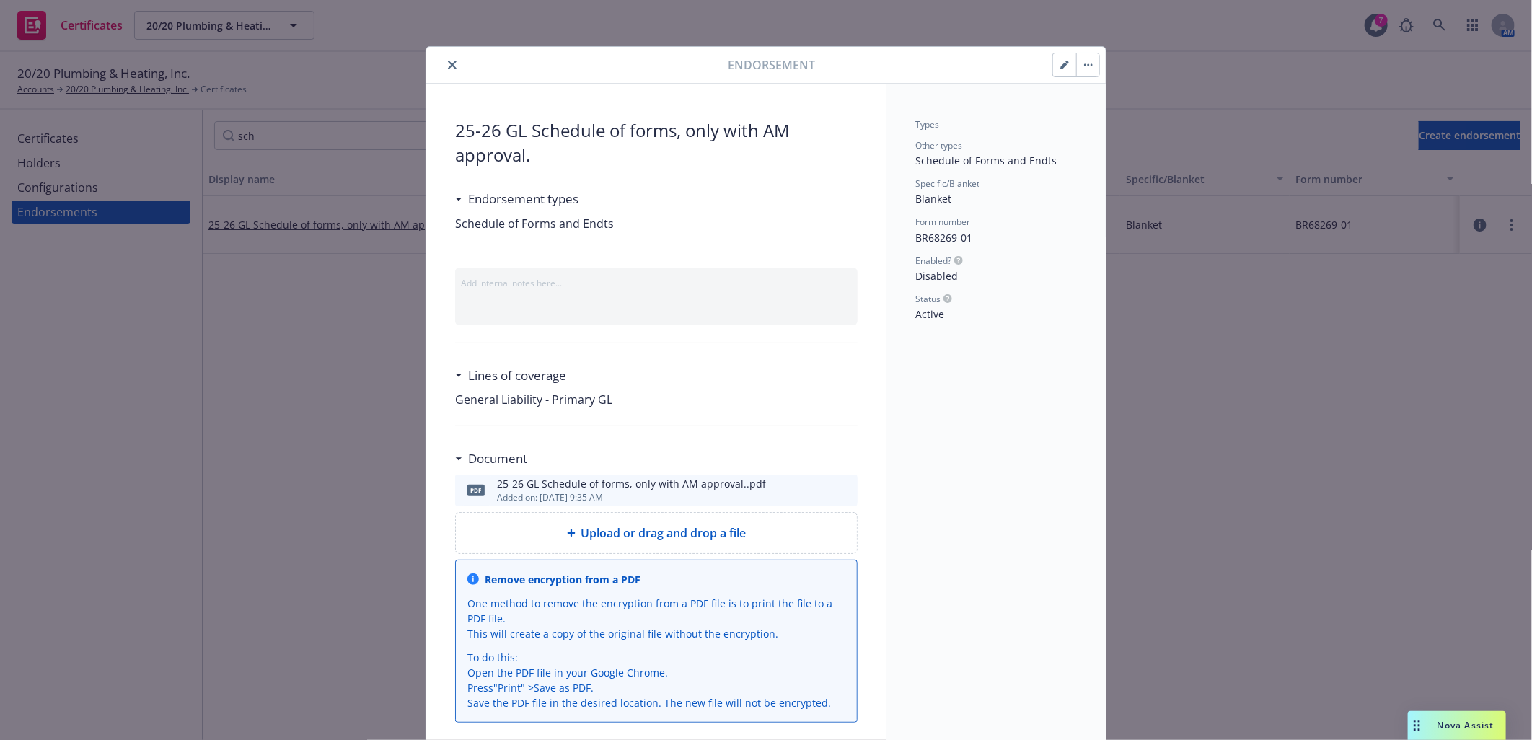
click at [841, 487] on icon "preview file" at bounding box center [843, 490] width 13 height 10
click at [449, 56] on button "close" at bounding box center [451, 64] width 17 height 17
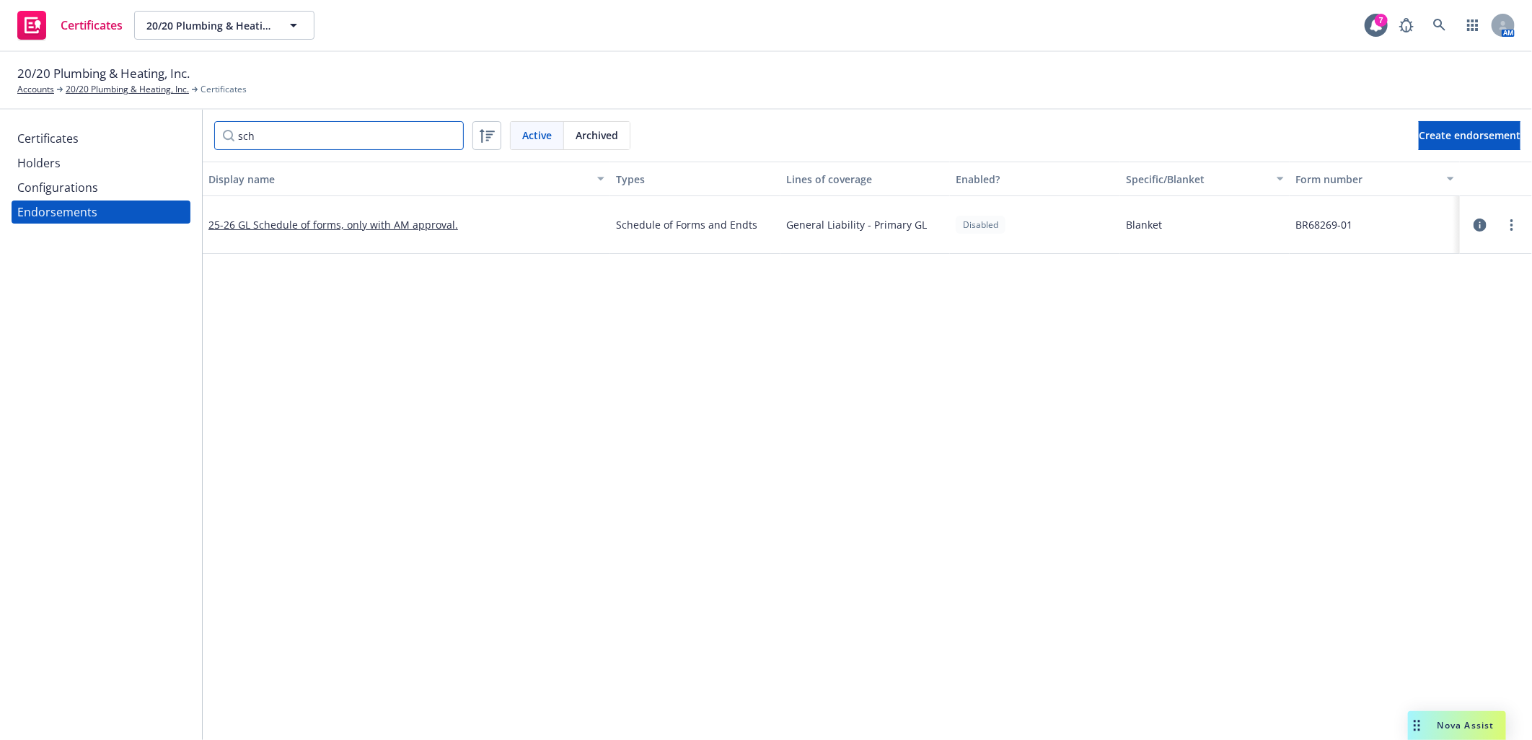
drag, startPoint x: 282, startPoint y: 137, endPoint x: 92, endPoint y: 136, distance: 190.4
click at [92, 135] on div "Certificates Holders Configurations Endorsements sch Active Archived Create end…" at bounding box center [766, 425] width 1532 height 630
click at [348, 283] on link "25-26 - Cross Suits Excl - GL- VEN 008 00 0220" at bounding box center [317, 282] width 219 height 14
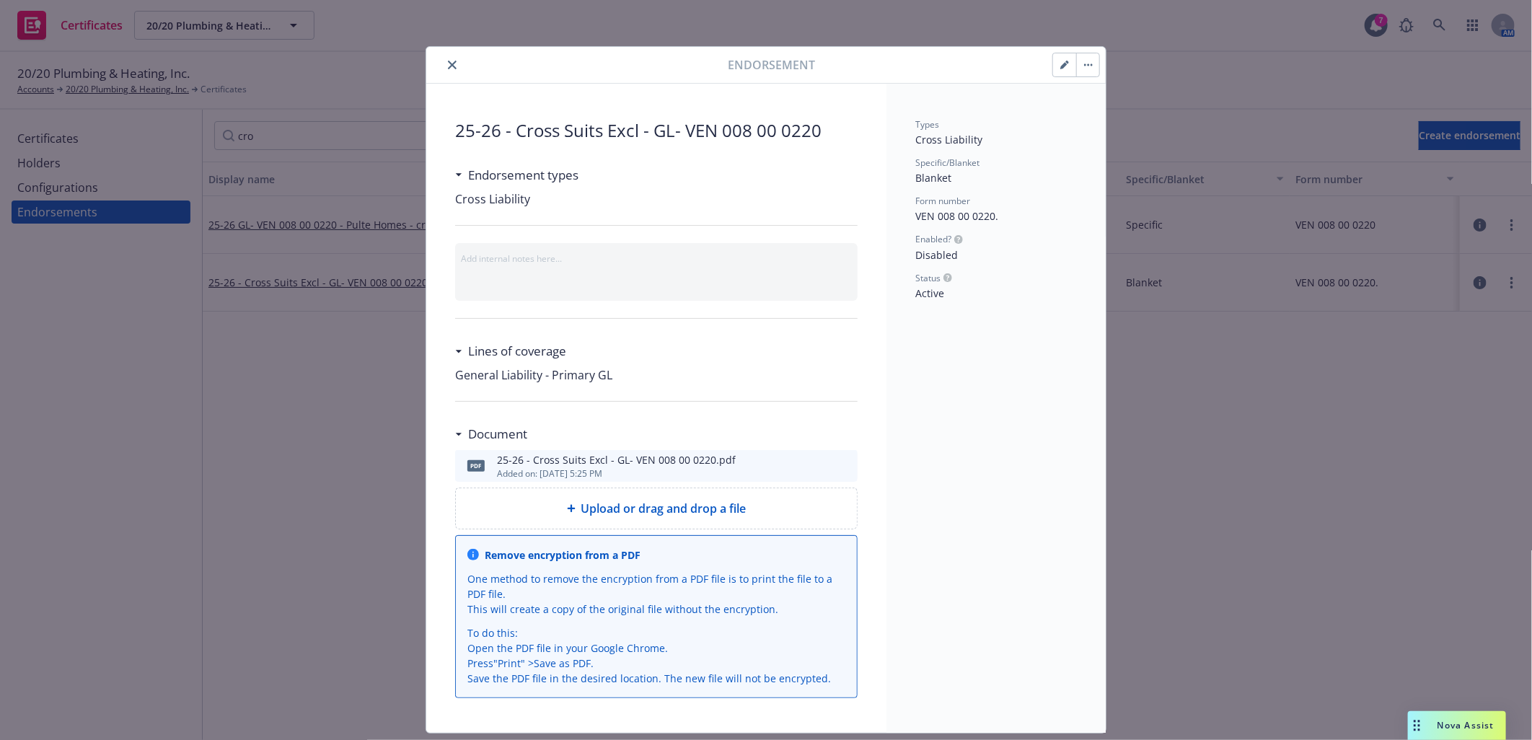
click at [839, 463] on icon "preview file" at bounding box center [843, 465] width 13 height 10
click at [448, 63] on icon "close" at bounding box center [452, 65] width 9 height 9
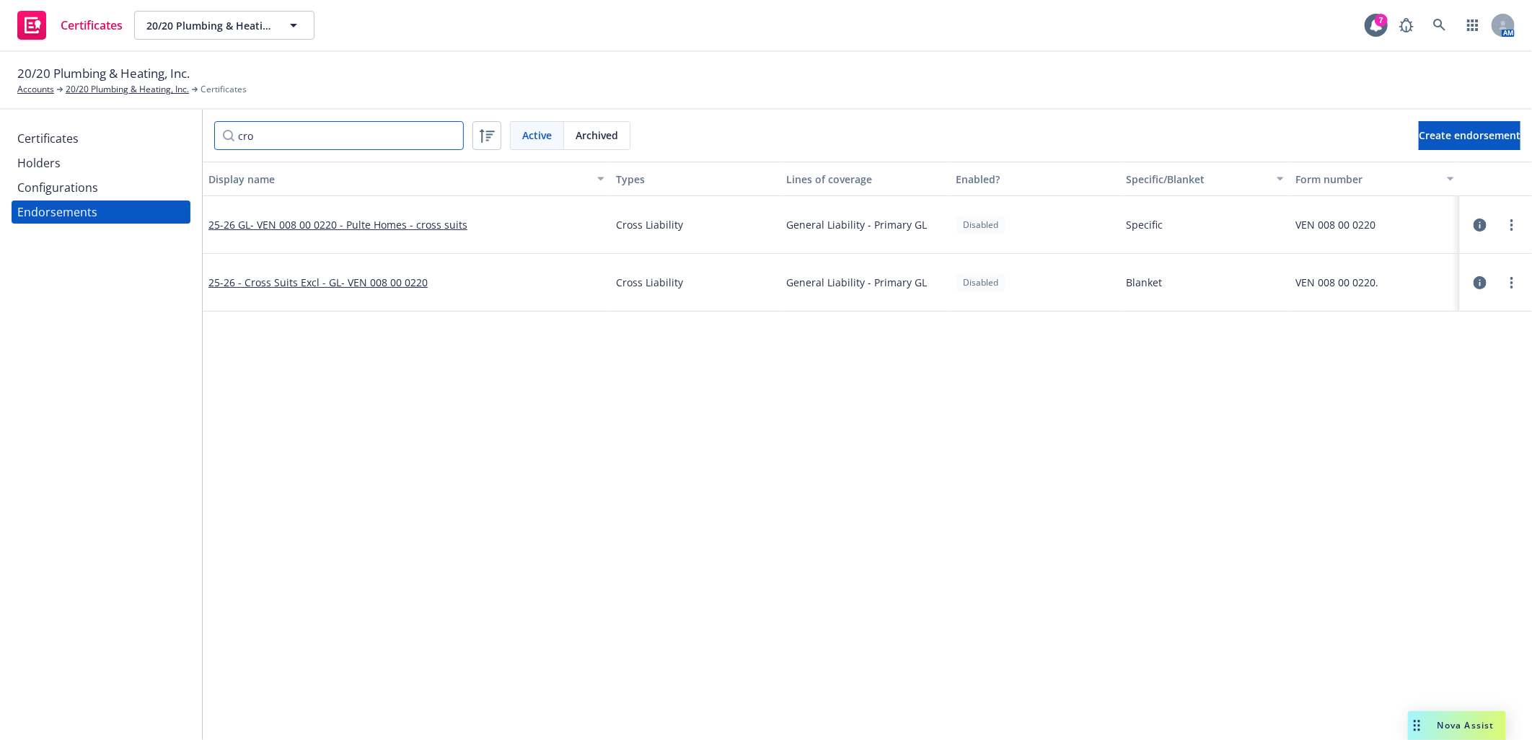
drag, startPoint x: 270, startPoint y: 136, endPoint x: 185, endPoint y: 132, distance: 85.9
click at [185, 132] on div "Certificates Holders Configurations Endorsements cro Active Archived Create end…" at bounding box center [766, 425] width 1532 height 630
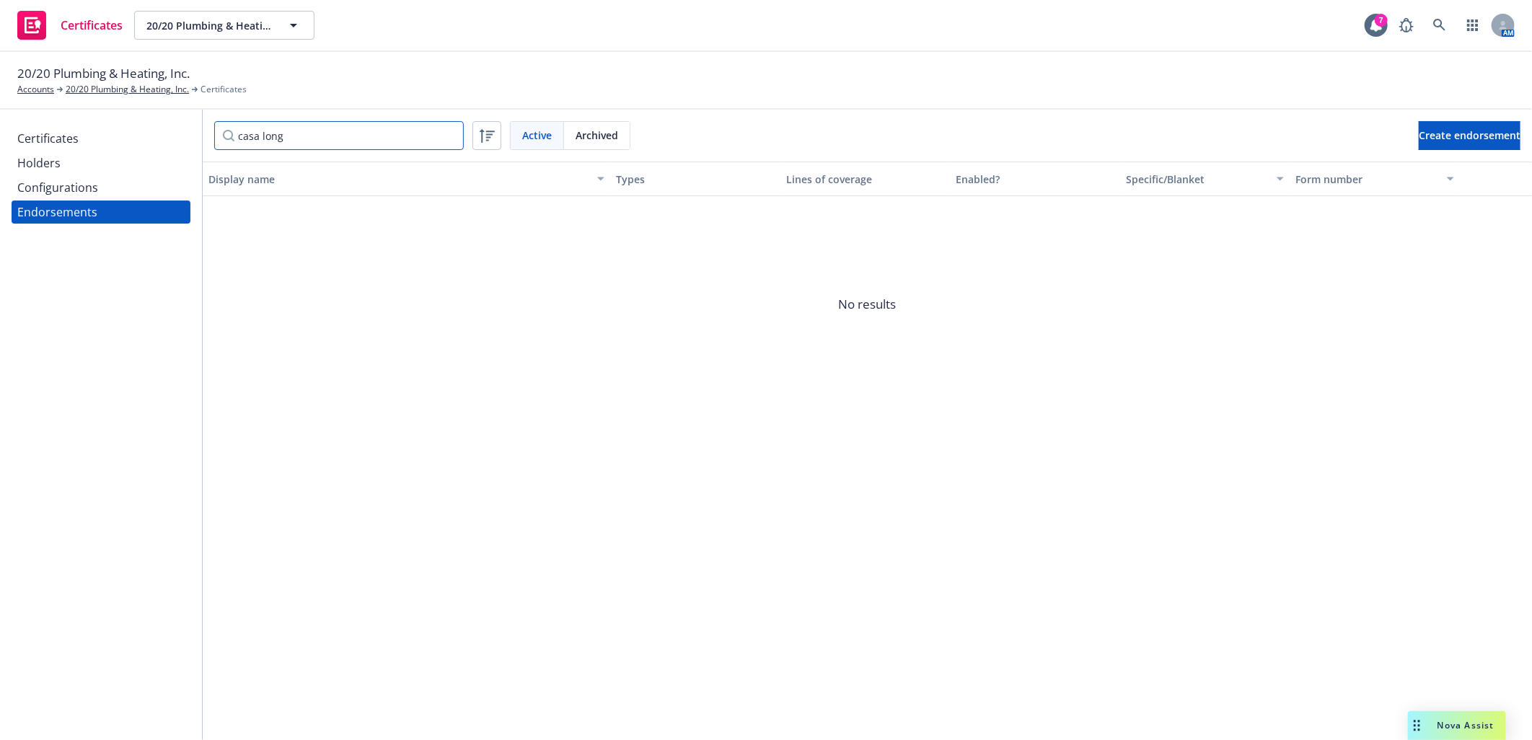
type input "casa long"
drag, startPoint x: 55, startPoint y: 138, endPoint x: 92, endPoint y: 141, distance: 37.0
click at [55, 138] on div "Certificates" at bounding box center [47, 138] width 61 height 23
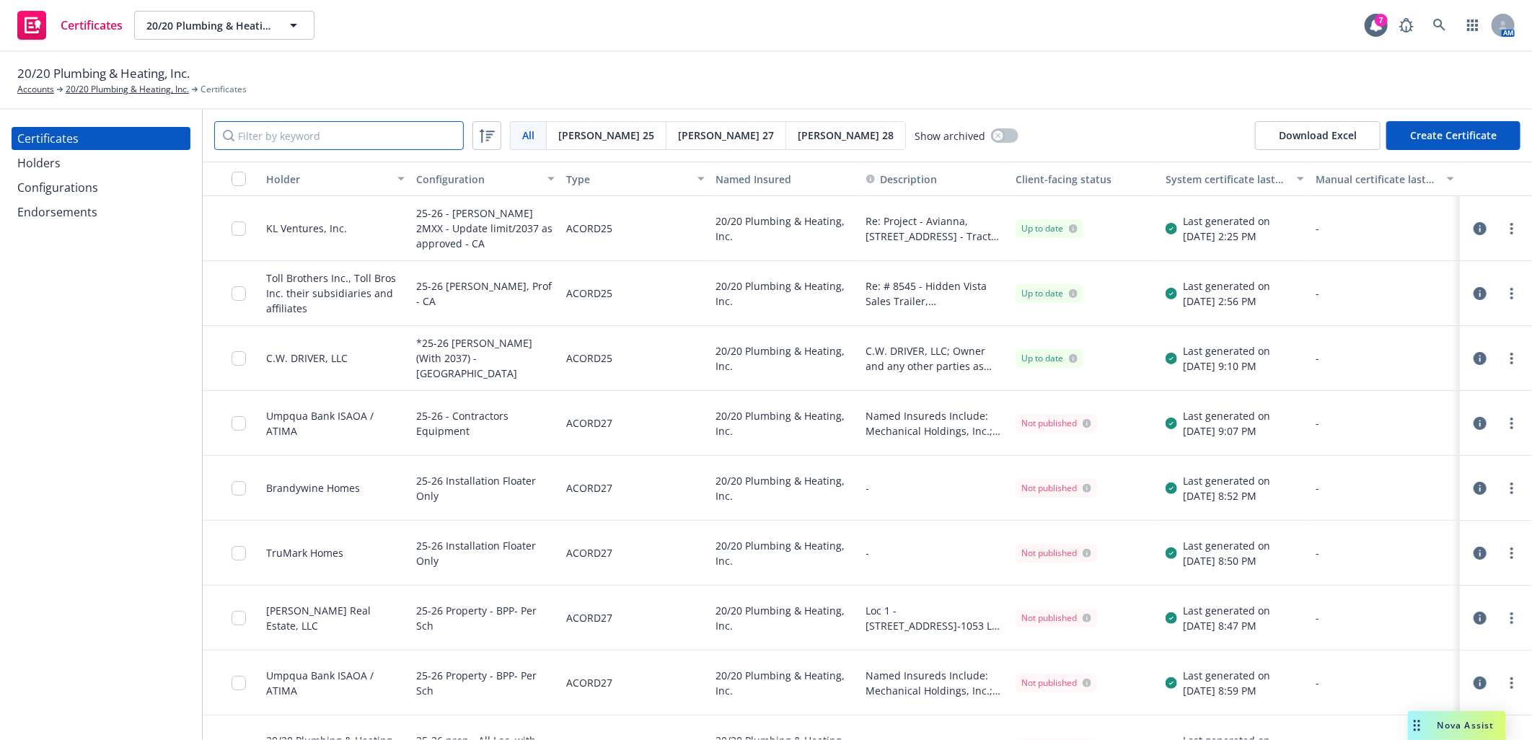
click at [356, 138] on input "Filter by keyword" at bounding box center [339, 135] width 250 height 29
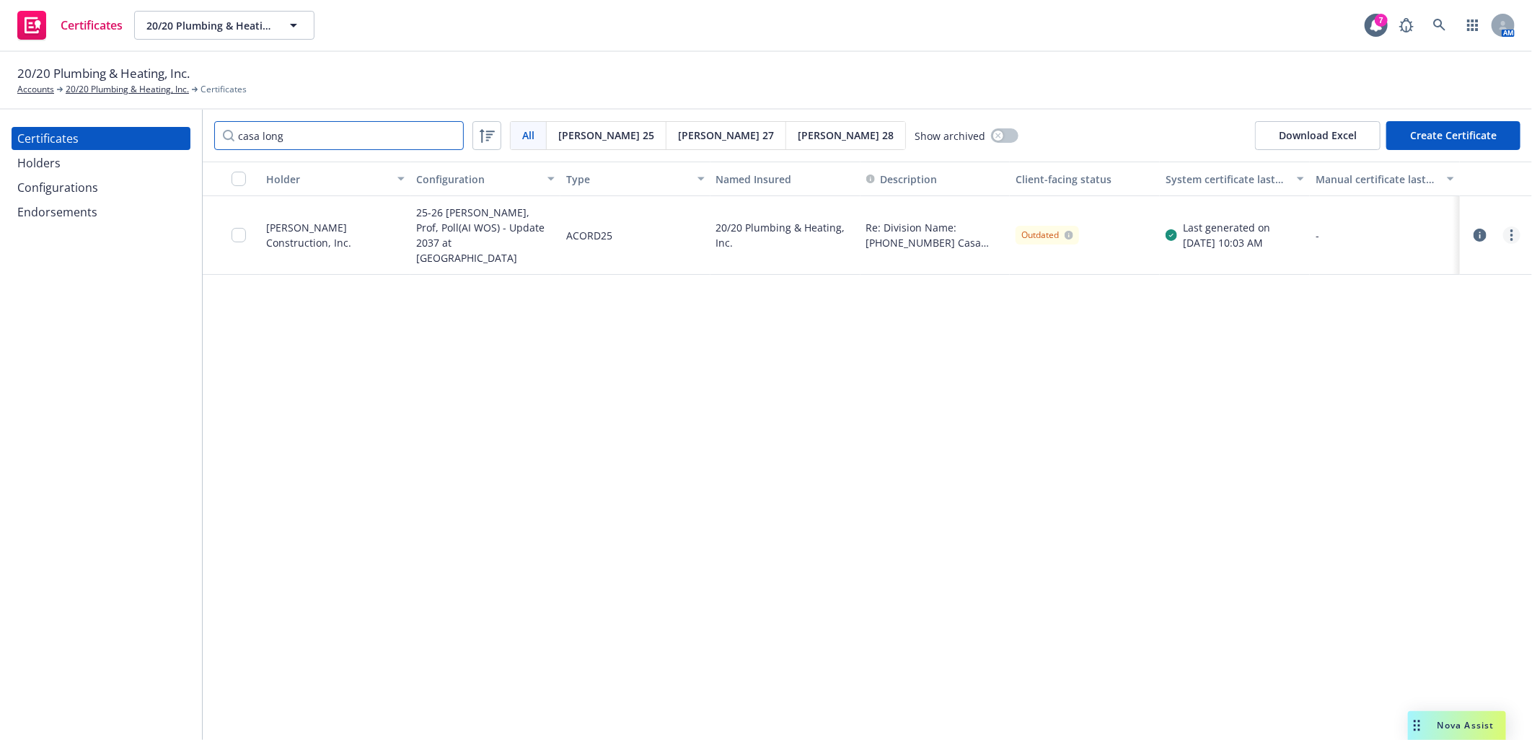
type input "casa long"
click at [1508, 226] on link "more" at bounding box center [1511, 234] width 17 height 17
click at [1449, 423] on link "Download uneditable generated certificate" at bounding box center [1404, 431] width 231 height 29
click at [87, 209] on div "Endorsements" at bounding box center [57, 211] width 80 height 23
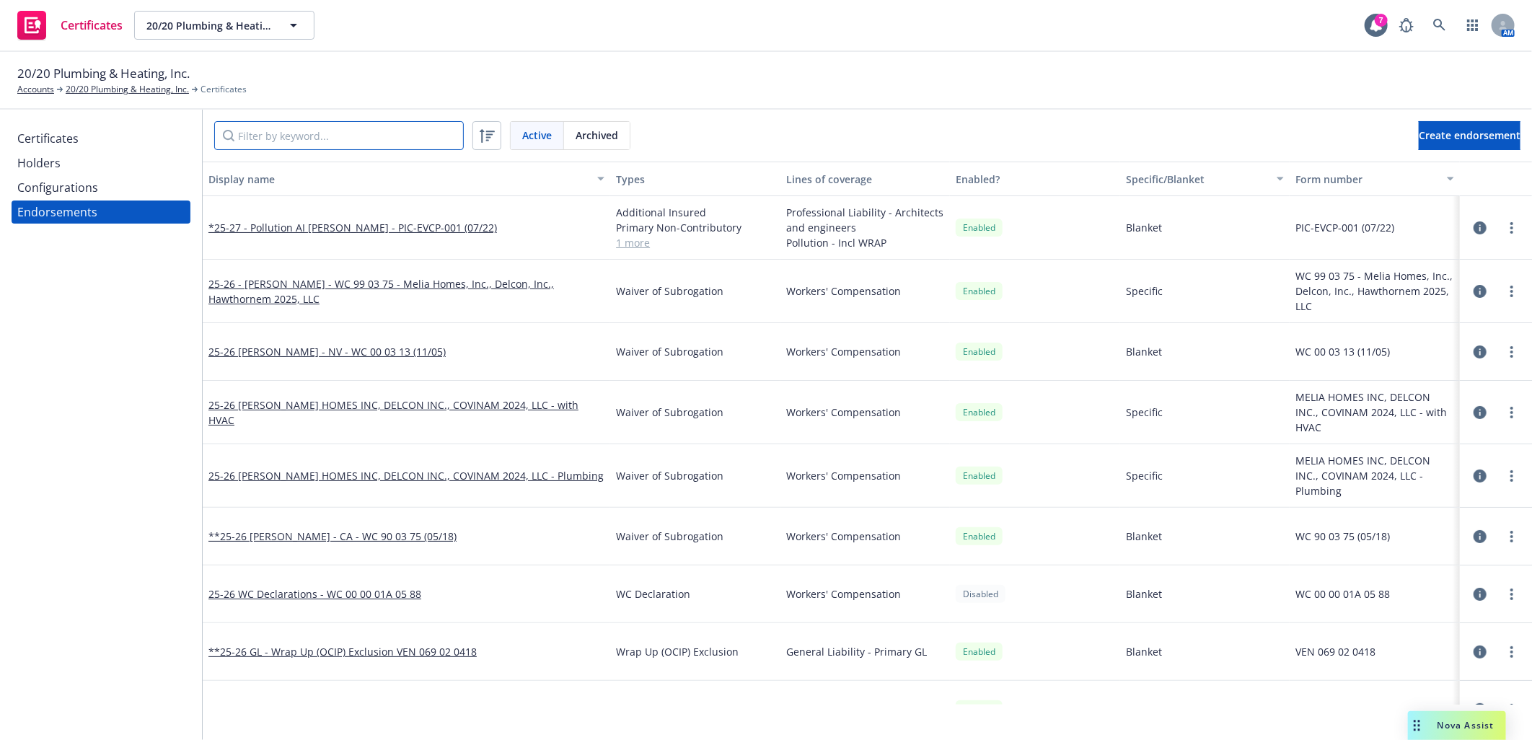
click at [287, 133] on input "Filter by keyword..." at bounding box center [339, 135] width 250 height 29
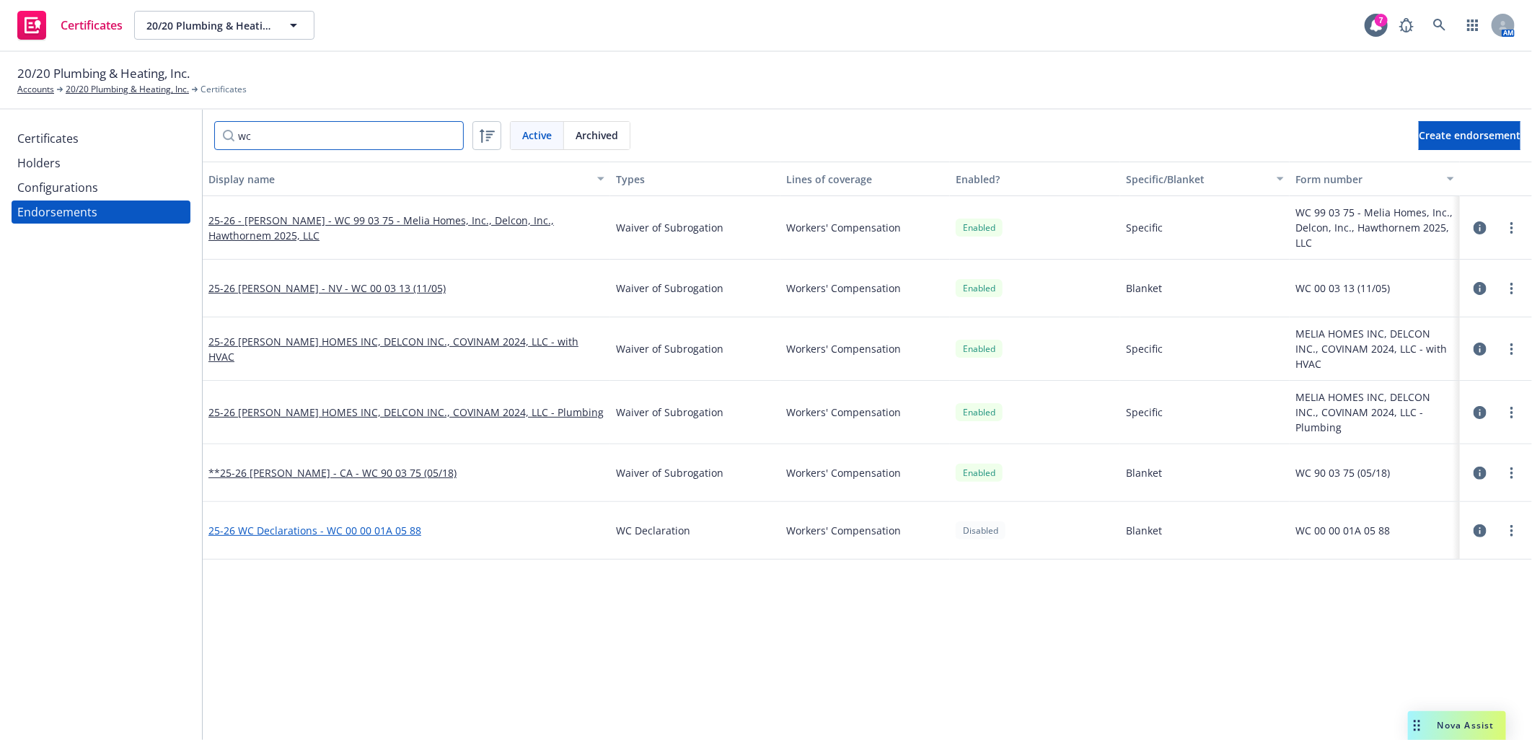
type input "wc"
click at [330, 524] on link "25-26 WC Declarations - WC 00 00 01A 05 88" at bounding box center [314, 531] width 213 height 14
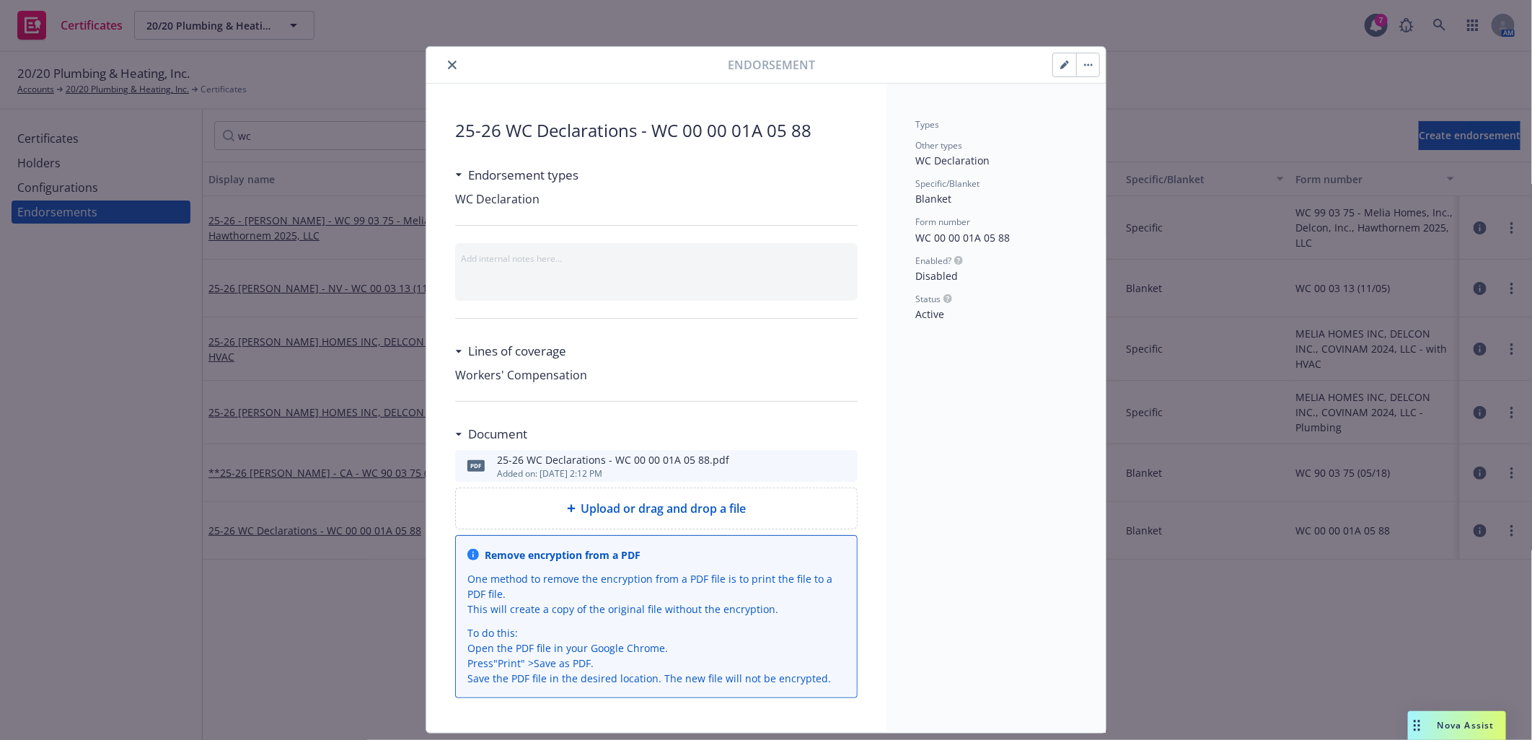
click at [818, 464] on icon "download file" at bounding box center [820, 465] width 12 height 12
click at [449, 58] on button "close" at bounding box center [451, 64] width 17 height 17
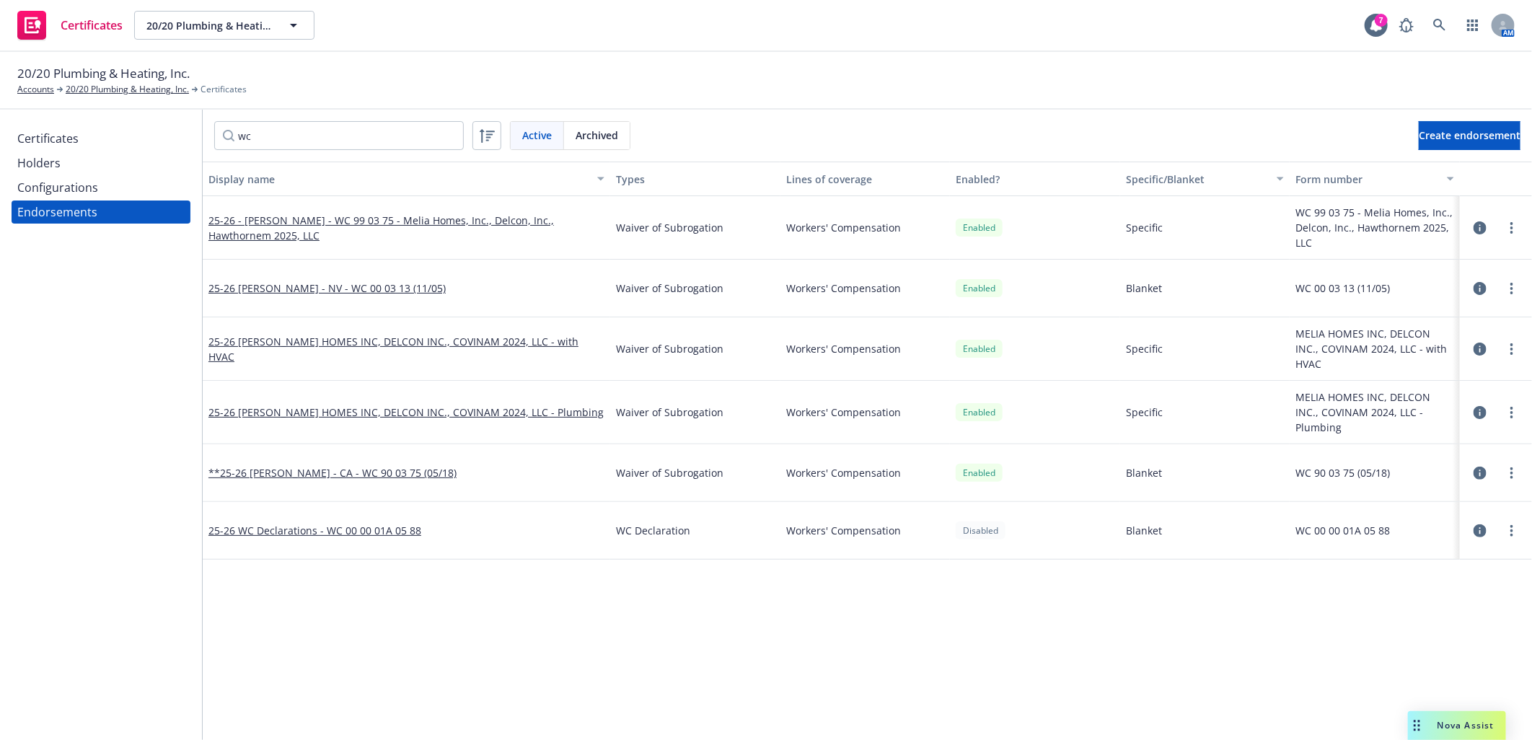
click at [37, 139] on div "Certificates" at bounding box center [47, 138] width 61 height 23
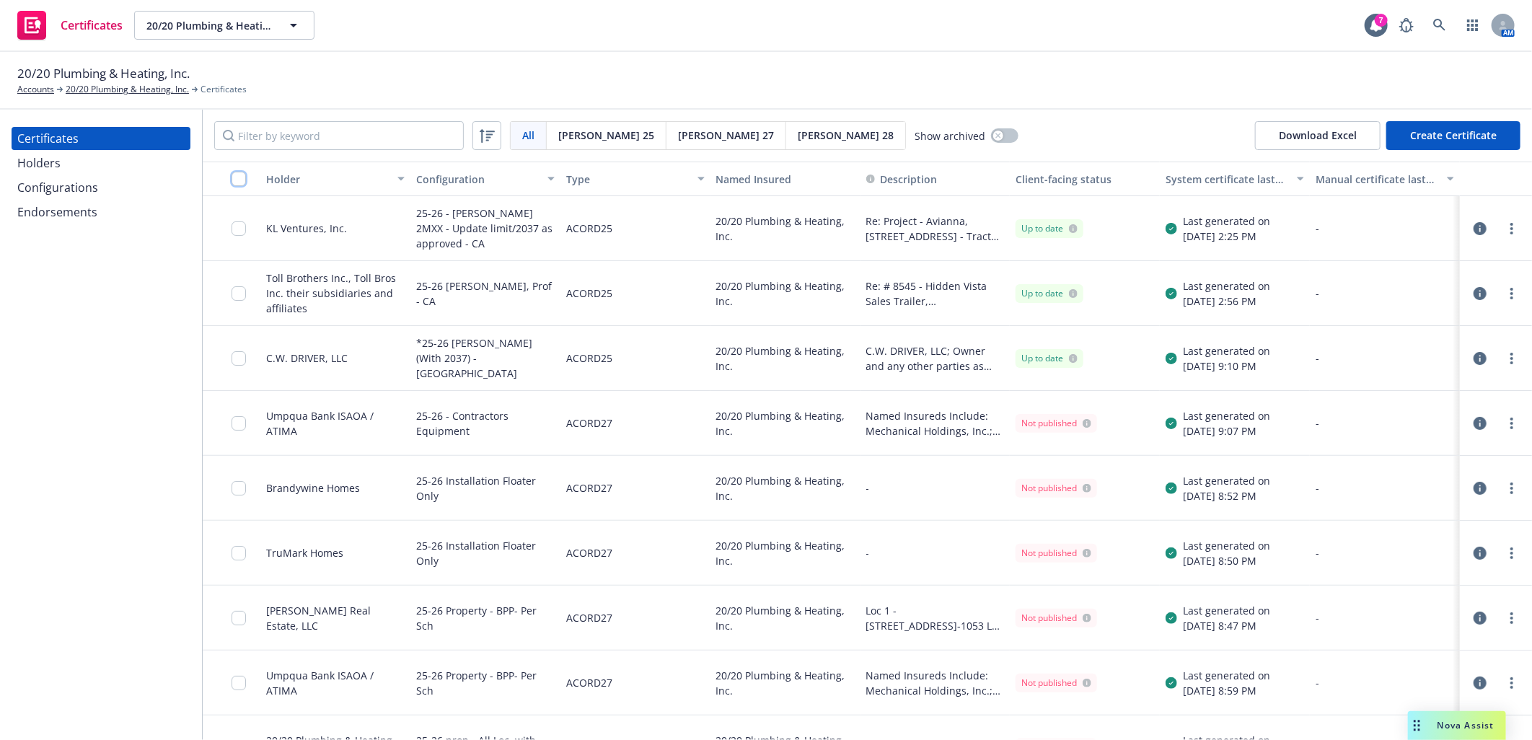
click at [242, 175] on input "checkbox" at bounding box center [238, 179] width 14 height 14
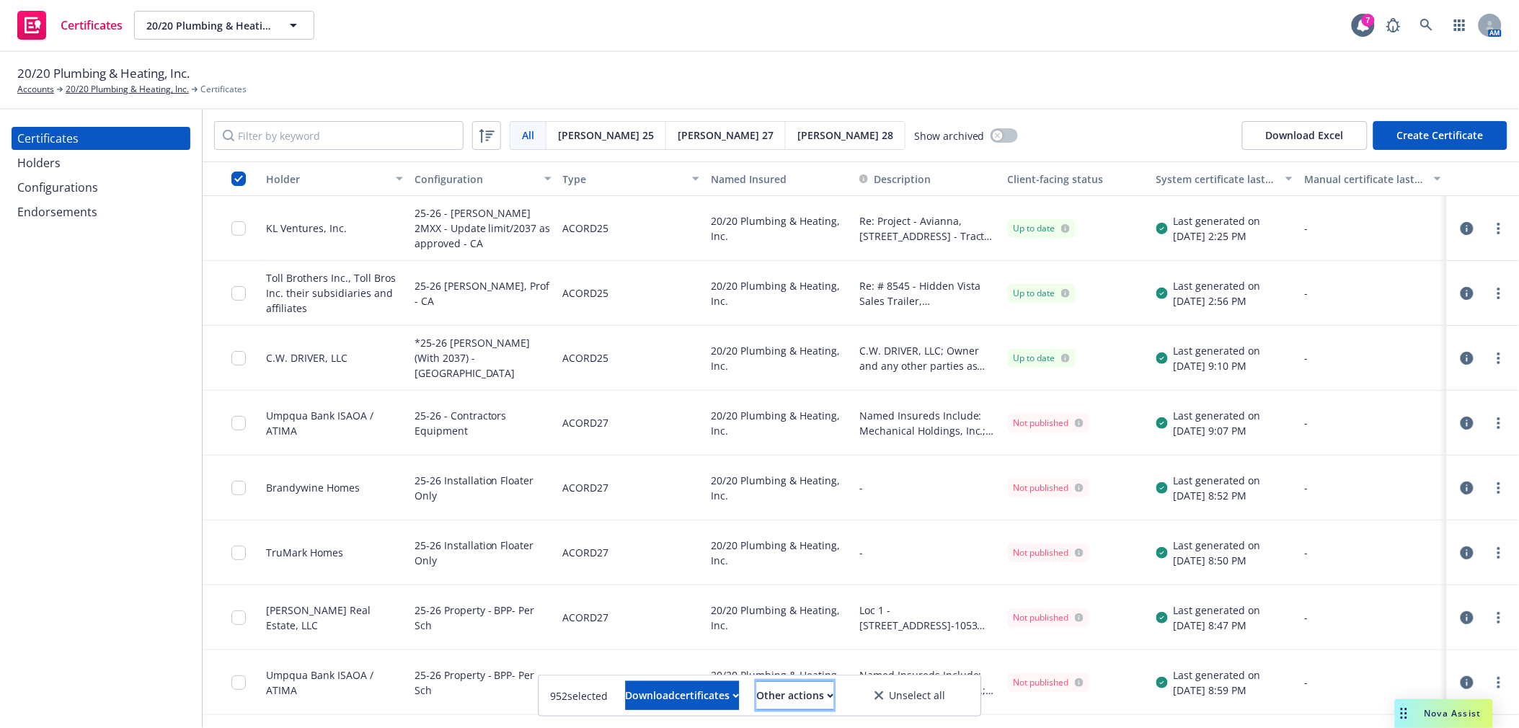
click at [813, 700] on div "Other actions" at bounding box center [794, 695] width 77 height 27
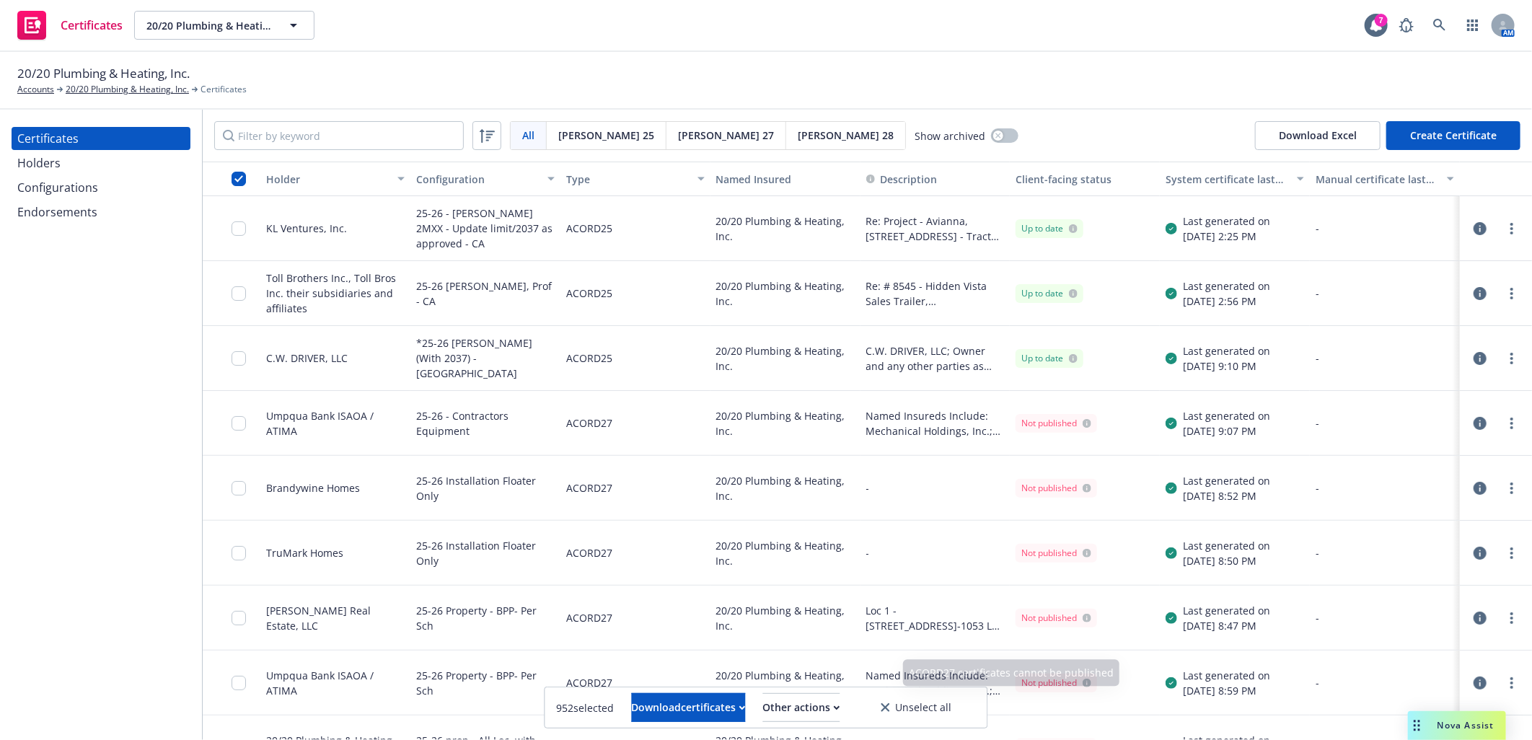
click at [125, 318] on div "Certificates Holders Configurations Endorsements" at bounding box center [101, 425] width 202 height 630
click at [588, 131] on span "[PERSON_NAME] 25" at bounding box center [606, 135] width 96 height 15
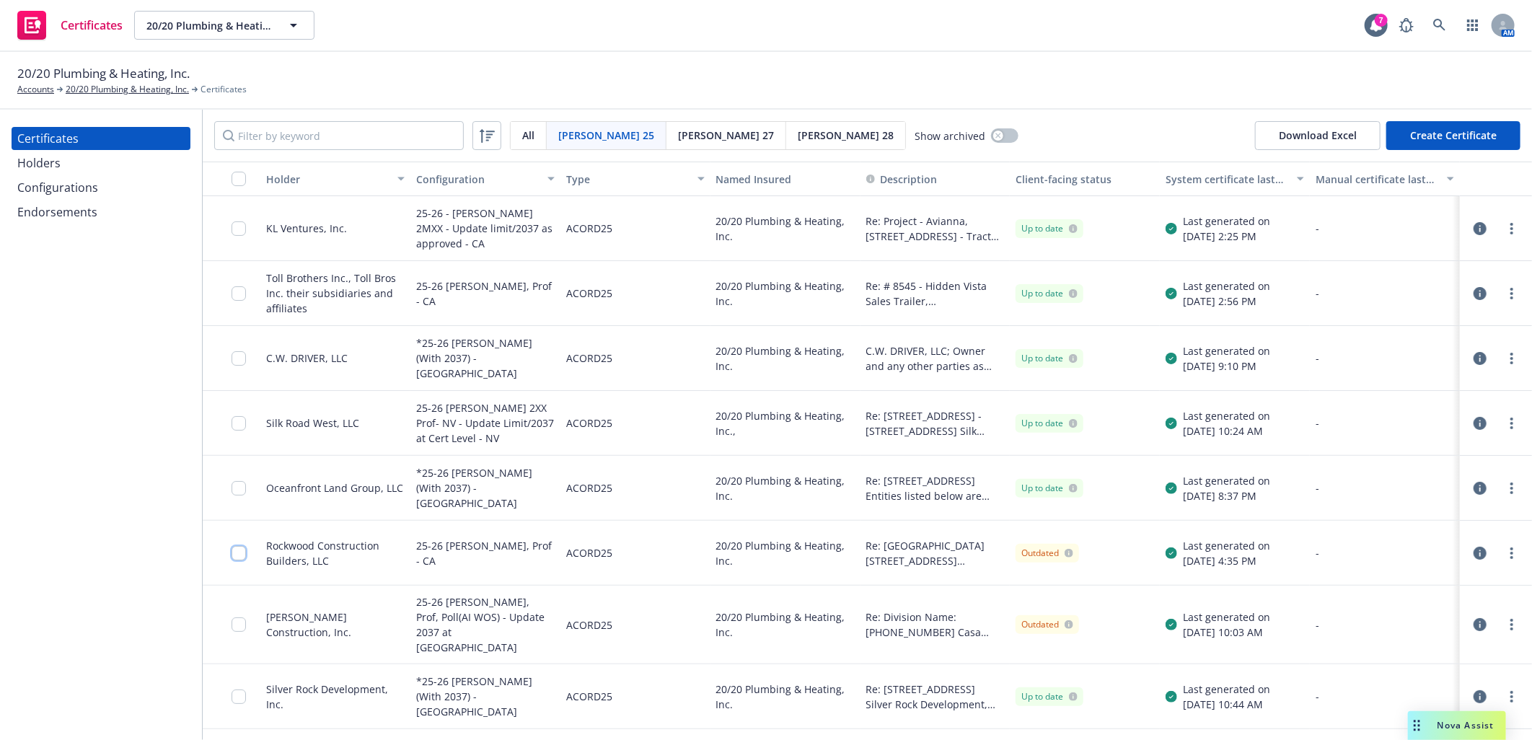
click at [239, 549] on input "checkbox" at bounding box center [238, 553] width 14 height 14
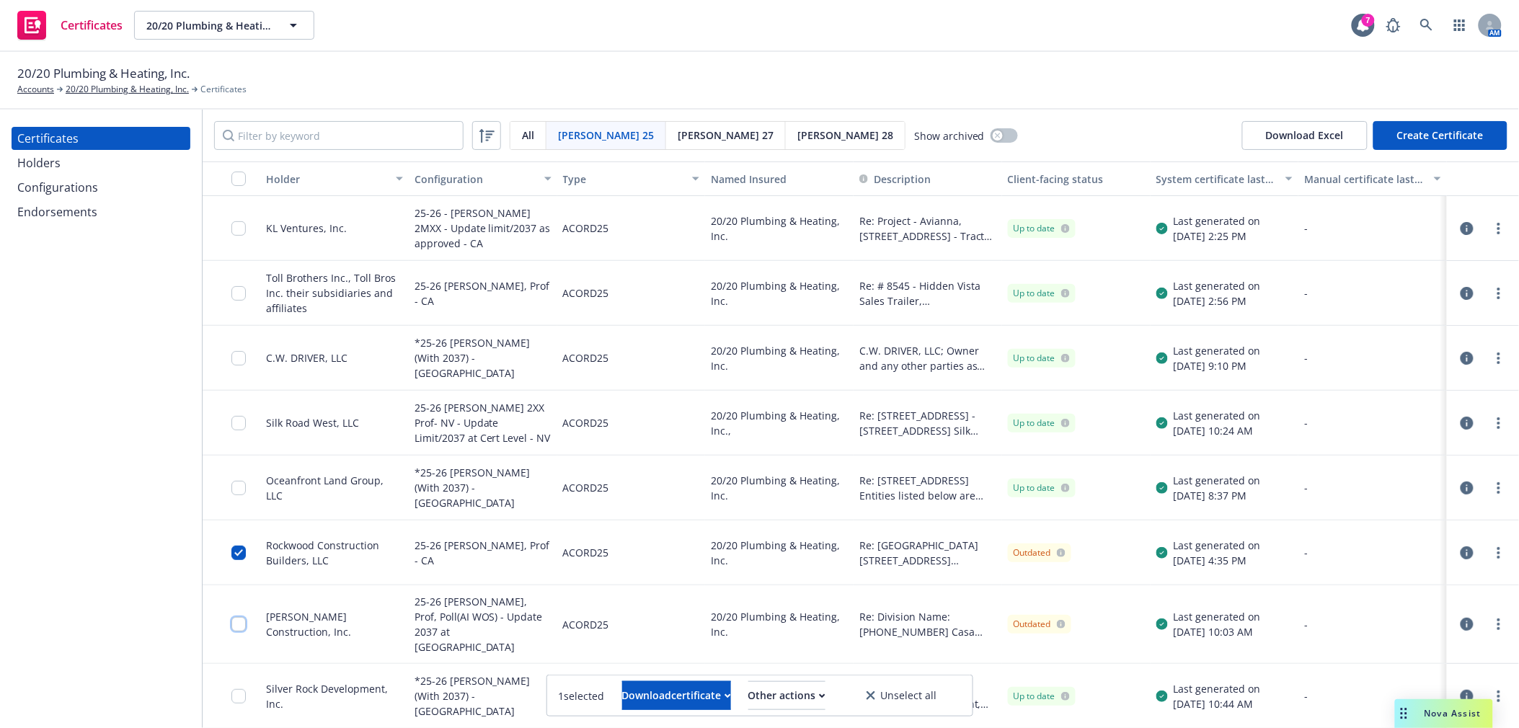
click at [240, 617] on input "checkbox" at bounding box center [238, 624] width 14 height 14
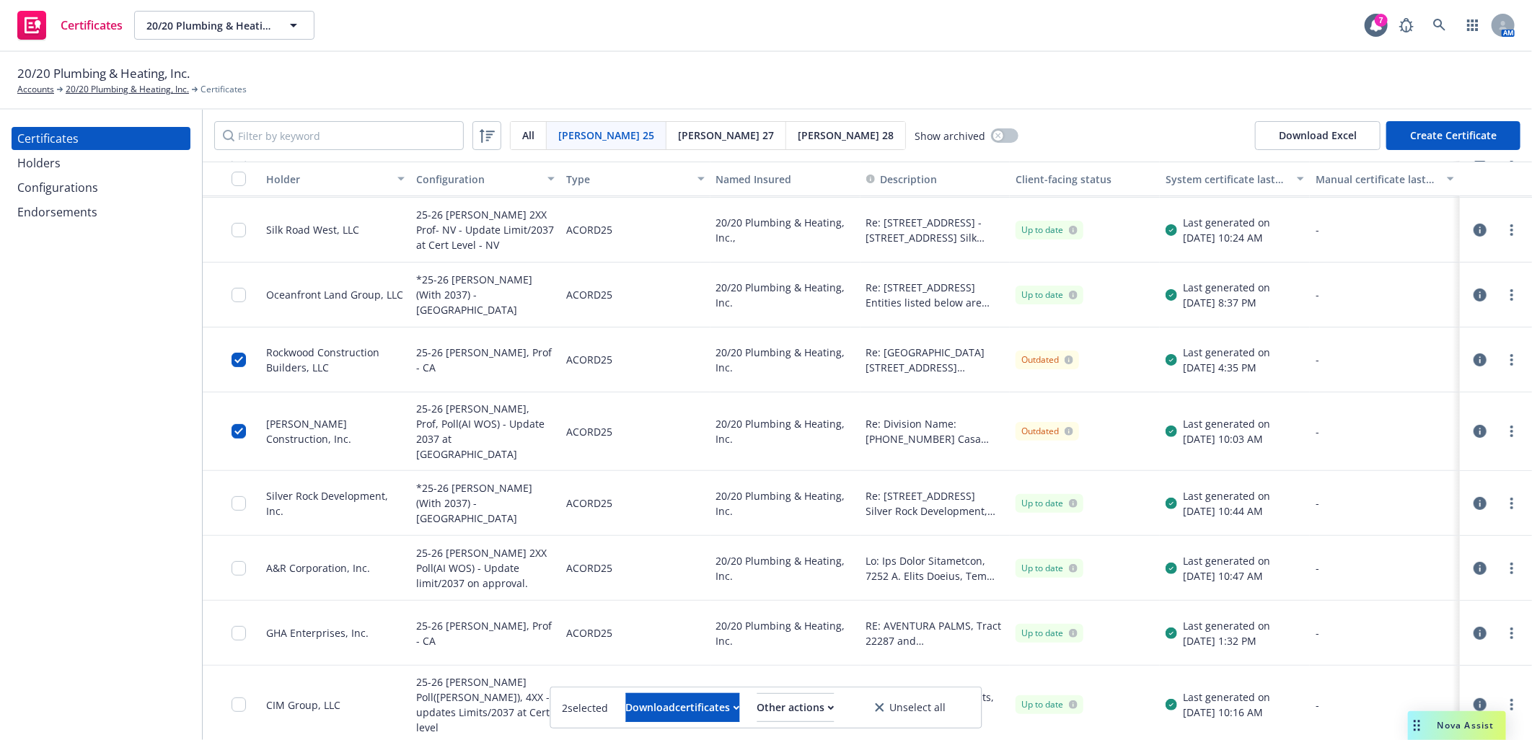
scroll to position [240, 0]
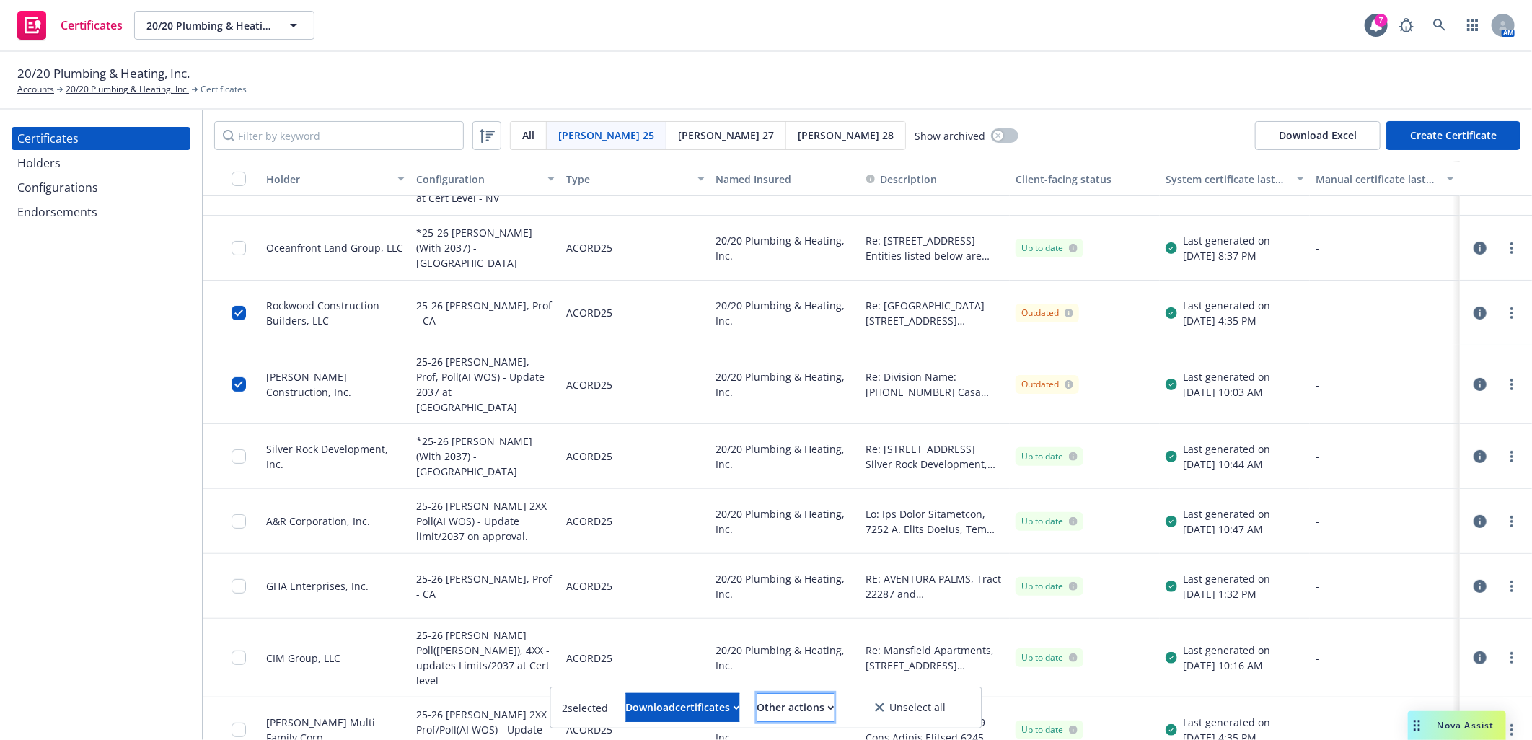
click at [821, 704] on div "Other actions" at bounding box center [795, 707] width 77 height 27
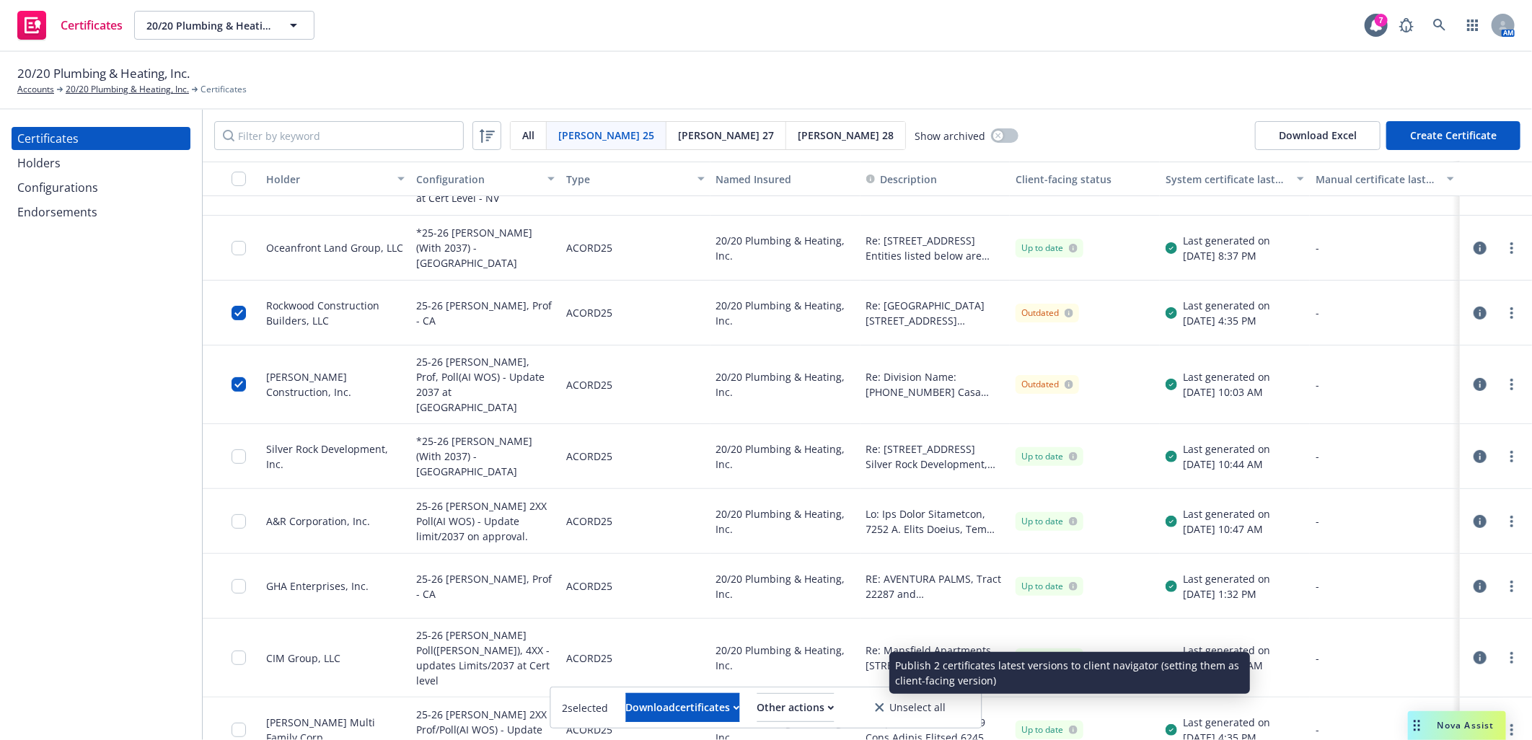
click at [813, 674] on link "Publish certificates" at bounding box center [766, 672] width 138 height 29
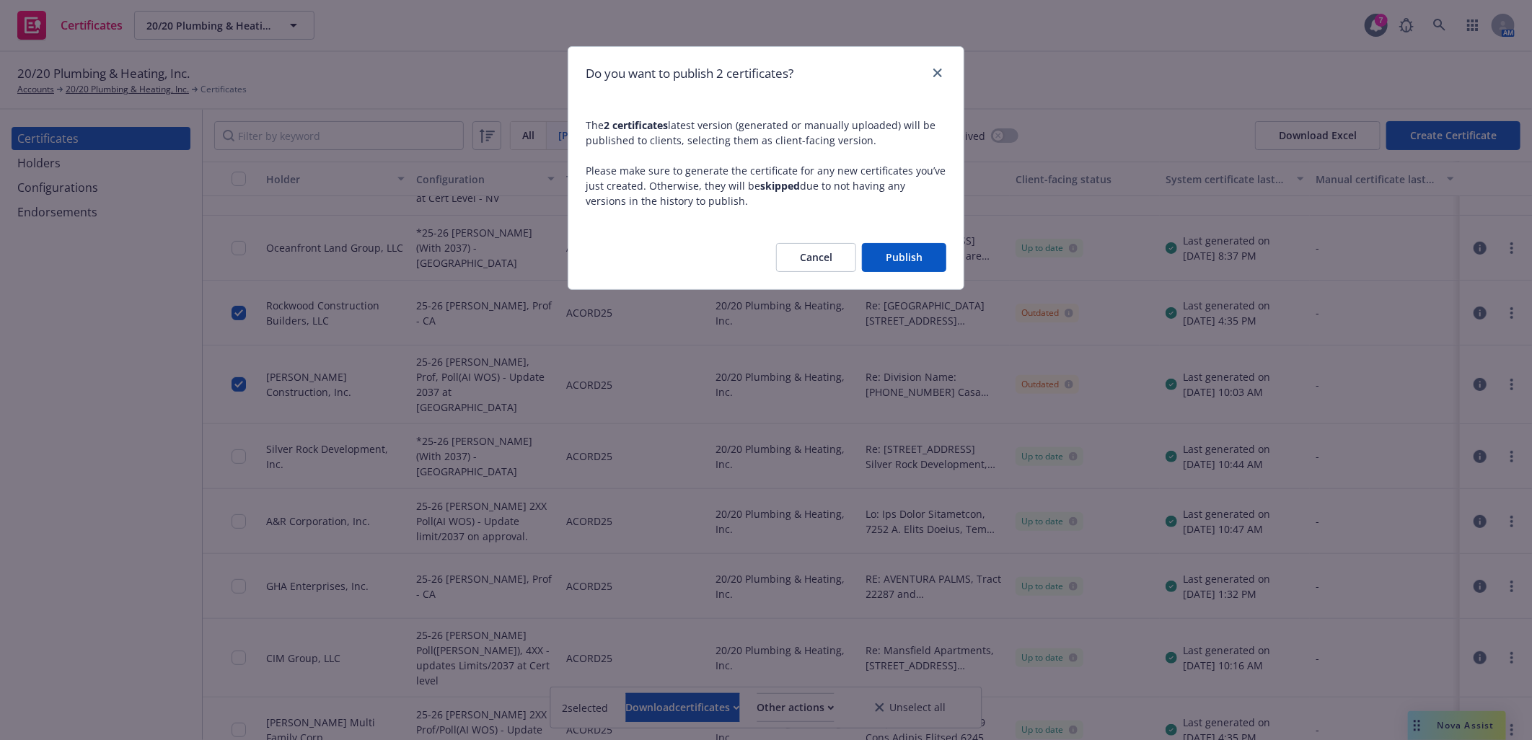
click at [888, 256] on button "Publish" at bounding box center [904, 257] width 84 height 29
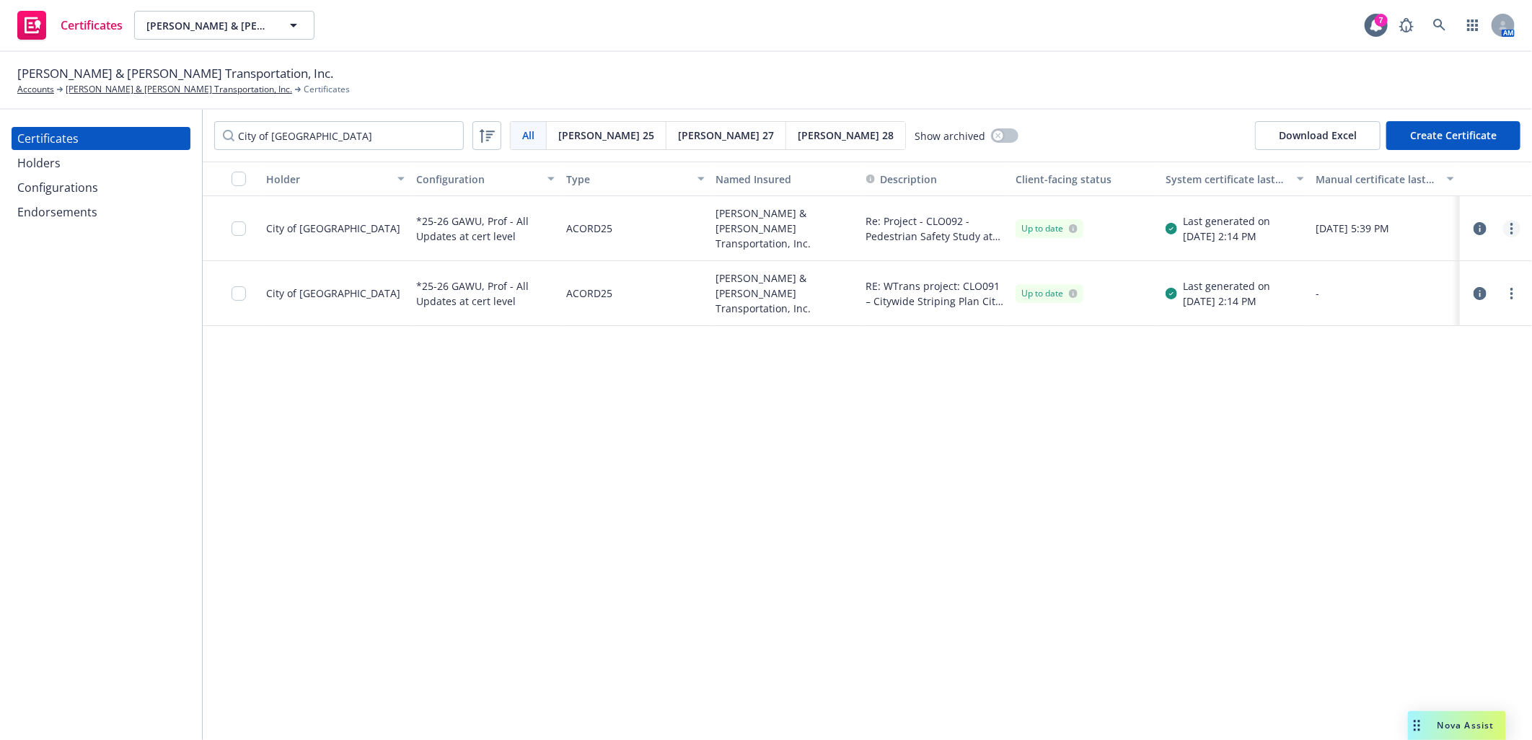
type input "City of [GEOGRAPHIC_DATA]"
click at [1511, 224] on circle "more" at bounding box center [1511, 224] width 3 height 3
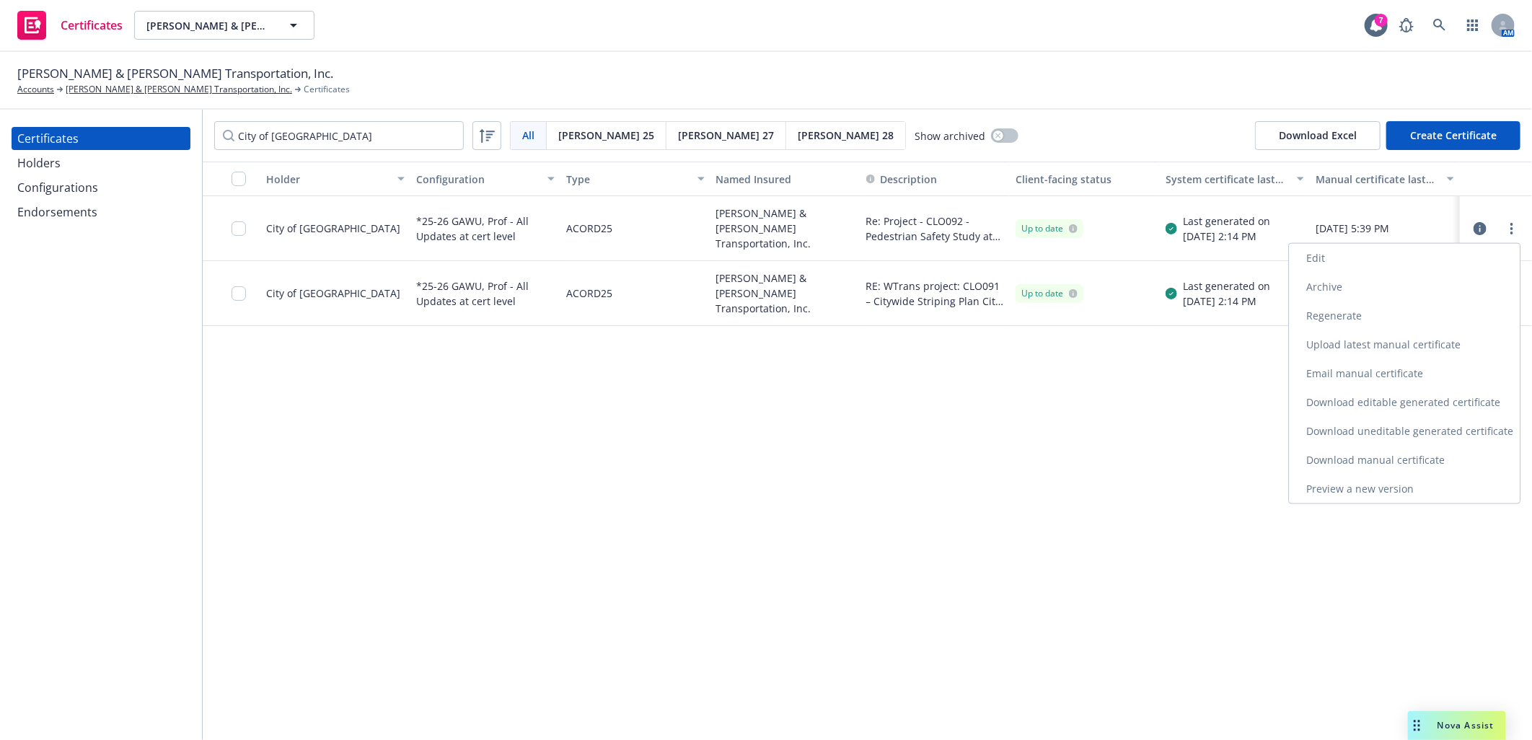
click at [1400, 430] on link "Download uneditable generated certificate" at bounding box center [1404, 431] width 231 height 29
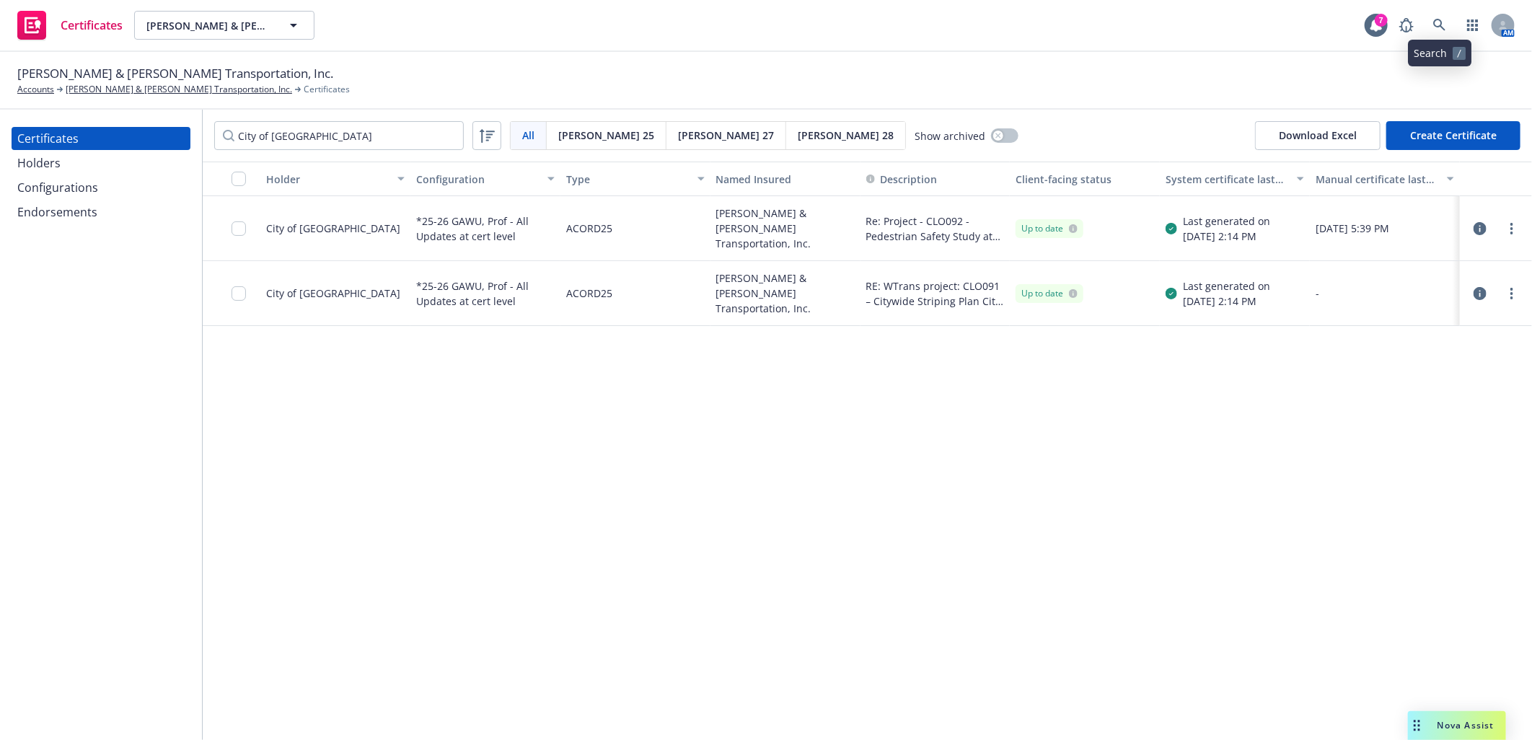
click at [1439, 130] on button "Create Certificate" at bounding box center [1453, 135] width 134 height 29
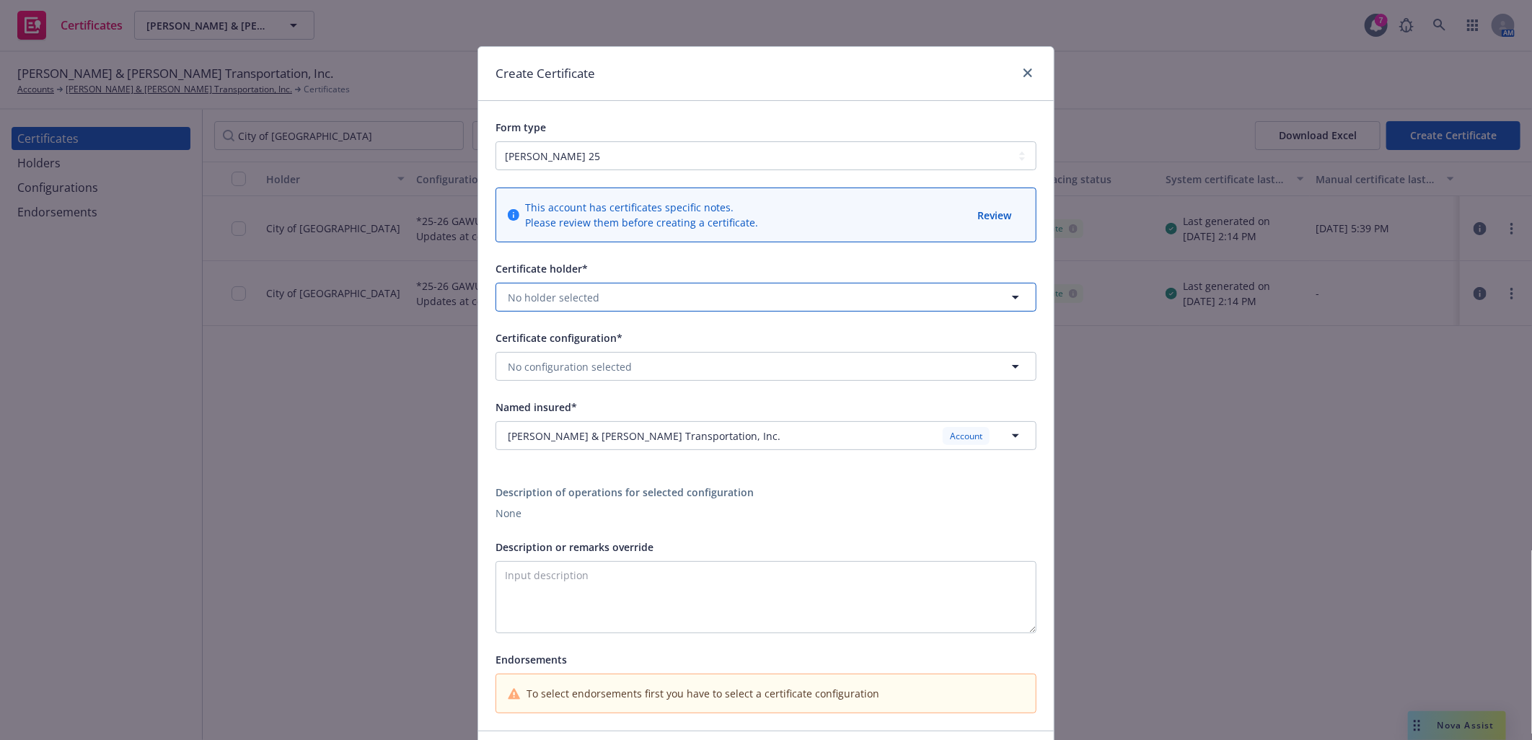
click at [618, 296] on button "No holder selected" at bounding box center [765, 297] width 541 height 29
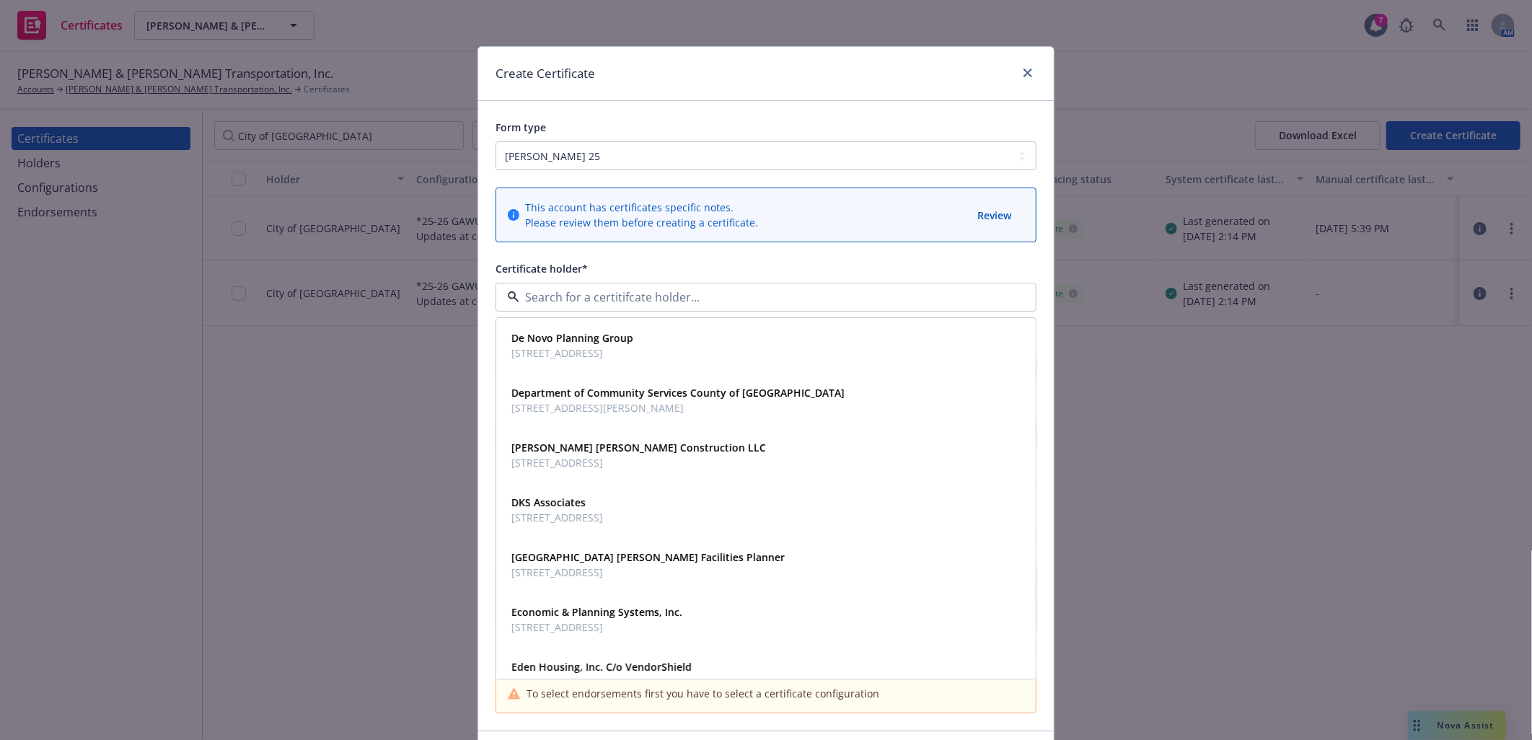
paste input "City of [GEOGRAPHIC_DATA]"
type input "City of [GEOGRAPHIC_DATA]"
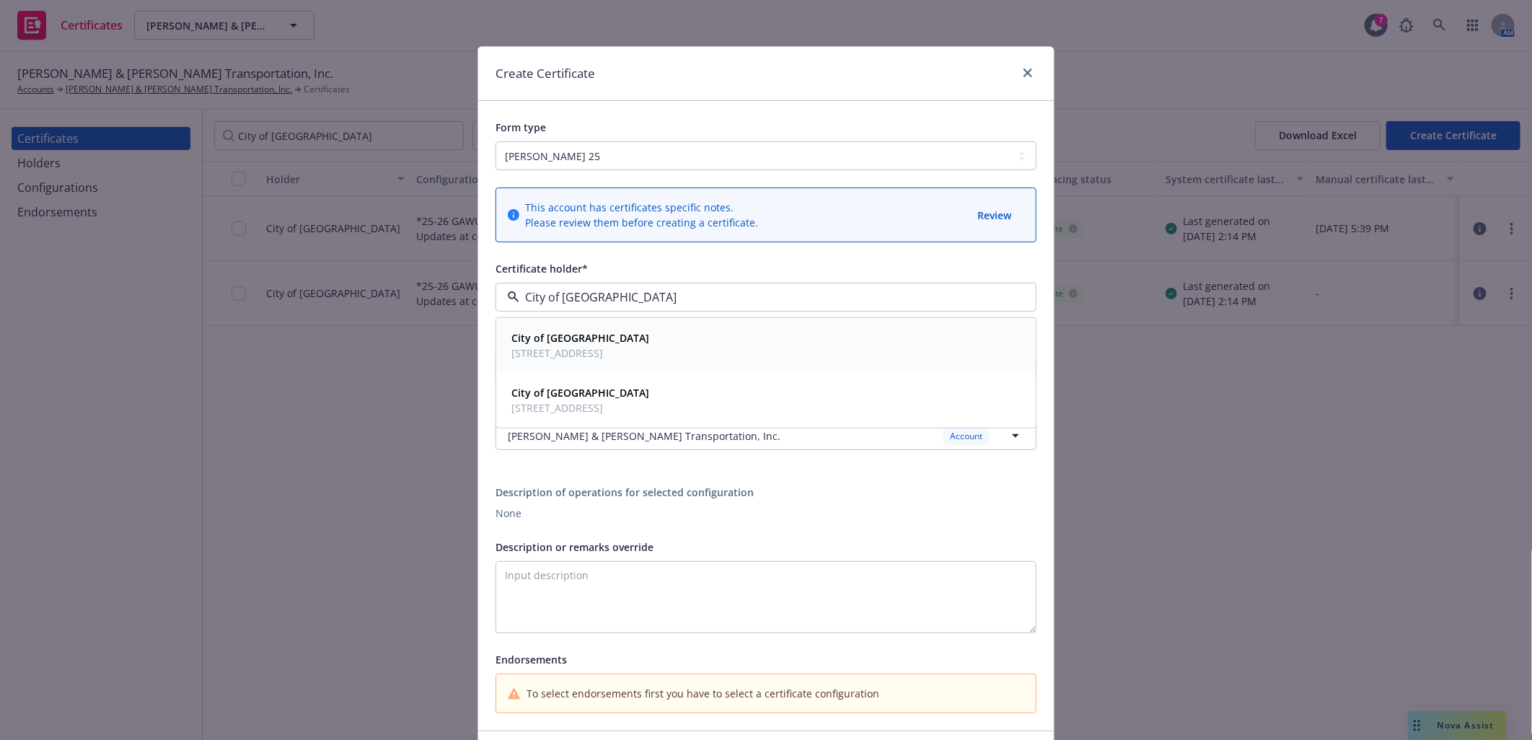
click at [649, 348] on span "124 N. Cloverdale Boulevard , Cloverdale, CA, 95425, USA" at bounding box center [580, 352] width 138 height 15
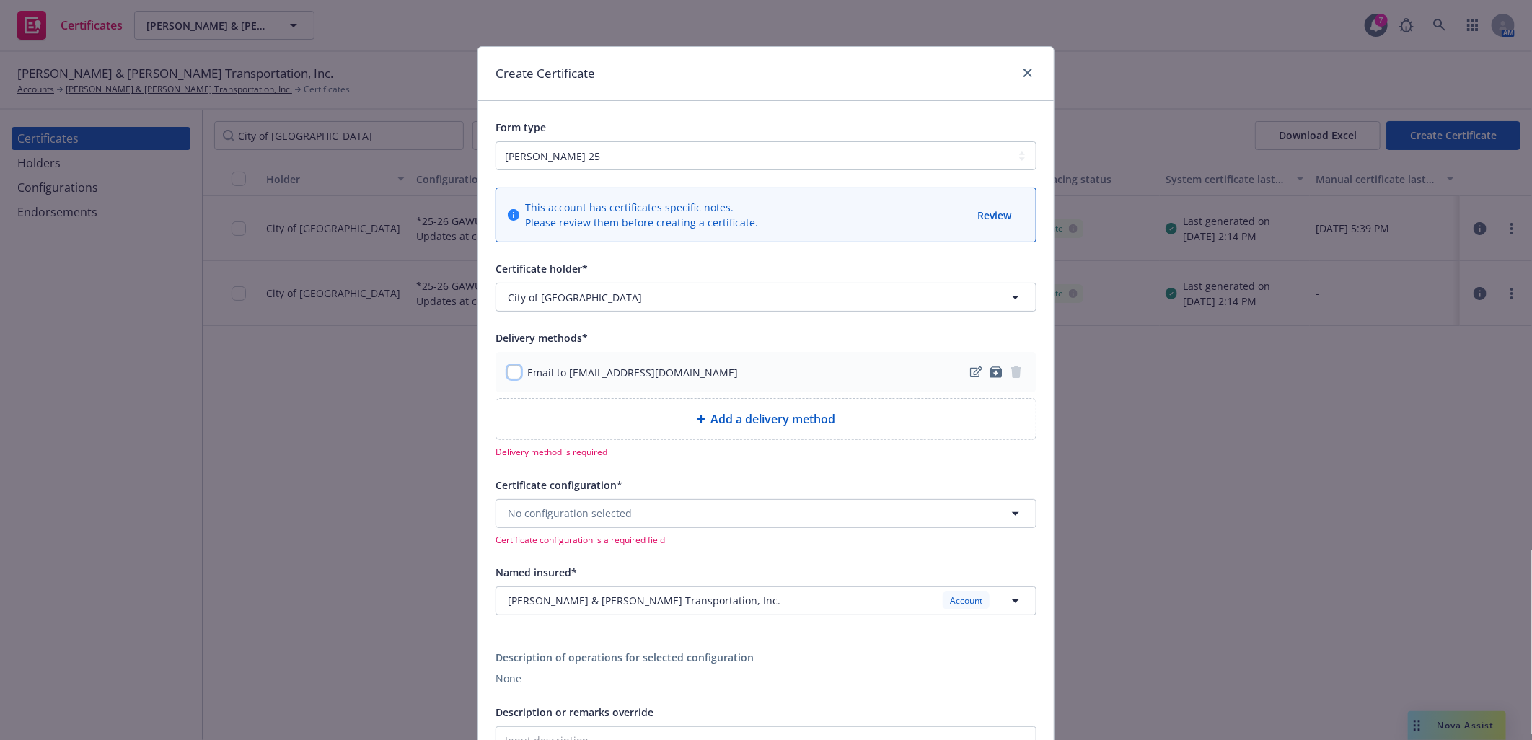
drag, startPoint x: 510, startPoint y: 366, endPoint x: 555, endPoint y: 428, distance: 76.3
click at [510, 366] on input "checkbox" at bounding box center [514, 372] width 14 height 14
checkbox input "true"
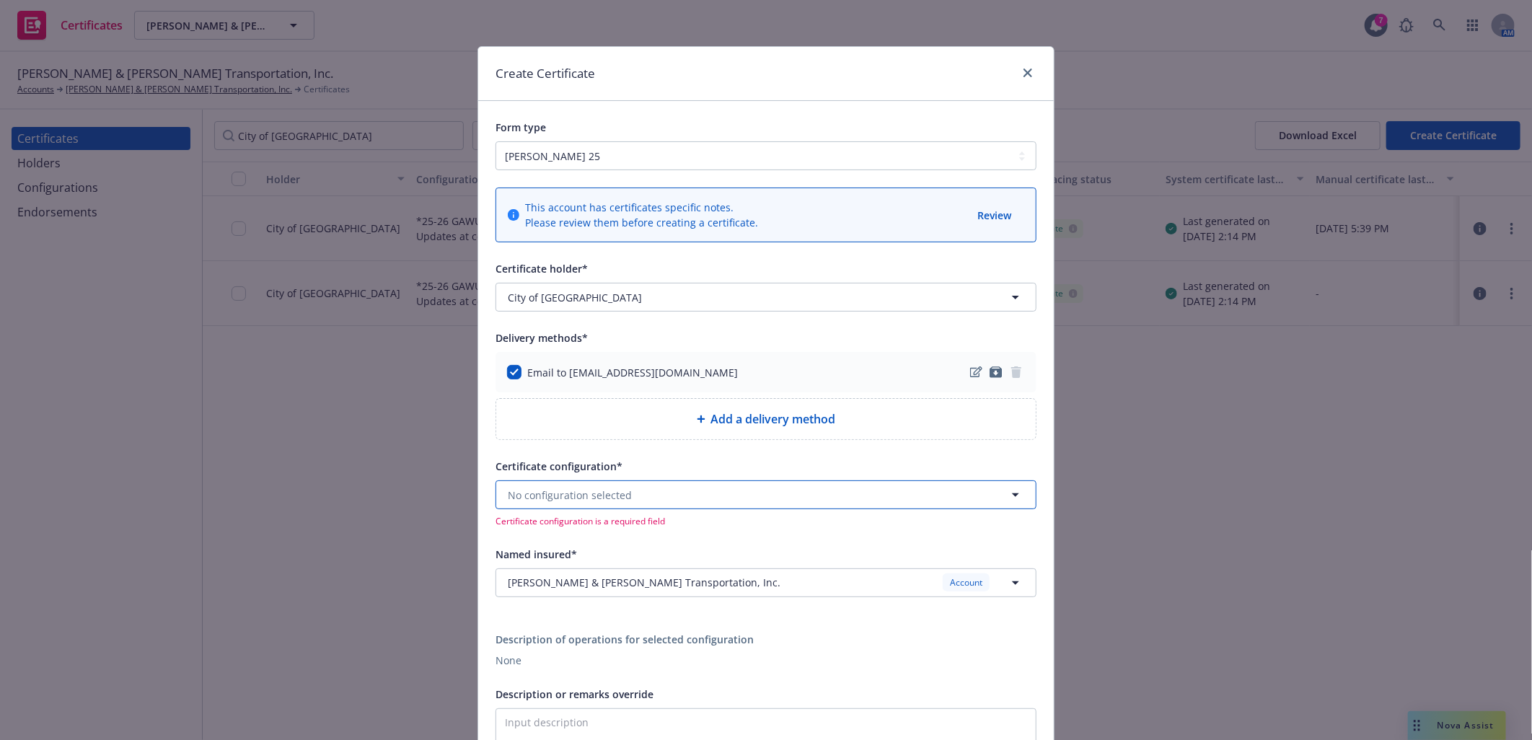
click at [635, 491] on button "No configuration selected" at bounding box center [765, 494] width 541 height 29
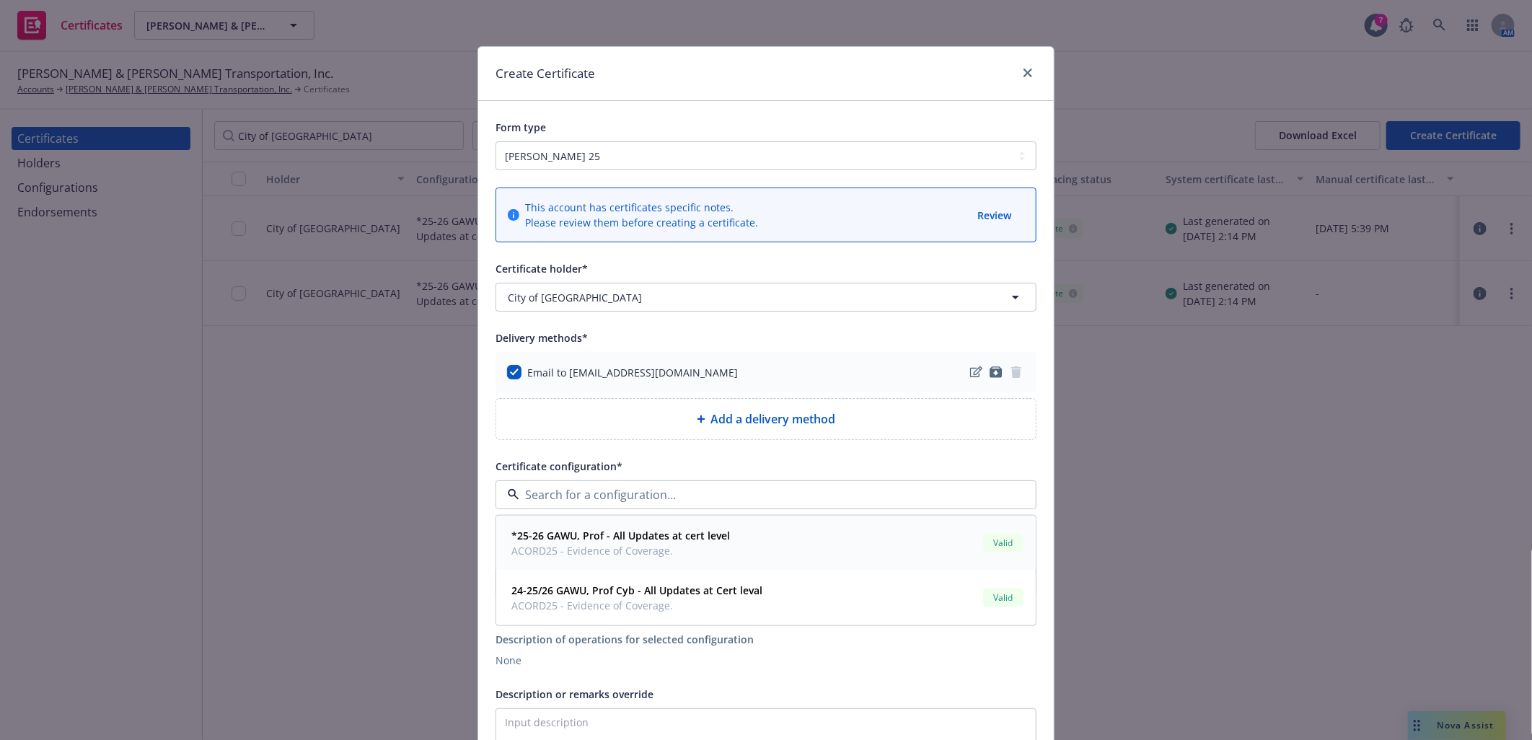
click at [596, 539] on strong "*25-26 GAWU, Prof - All Updates at cert level" at bounding box center [620, 536] width 218 height 14
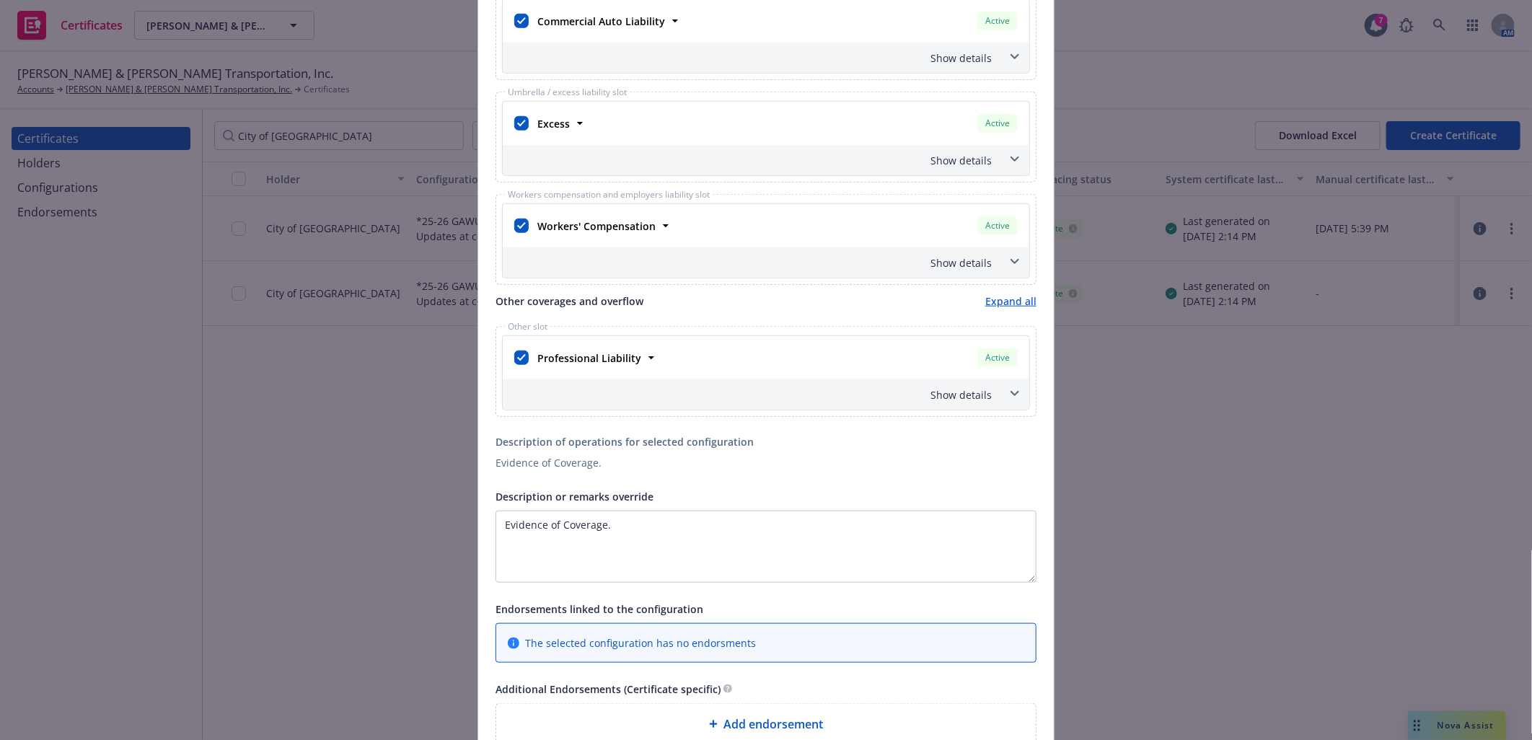
scroll to position [801, 0]
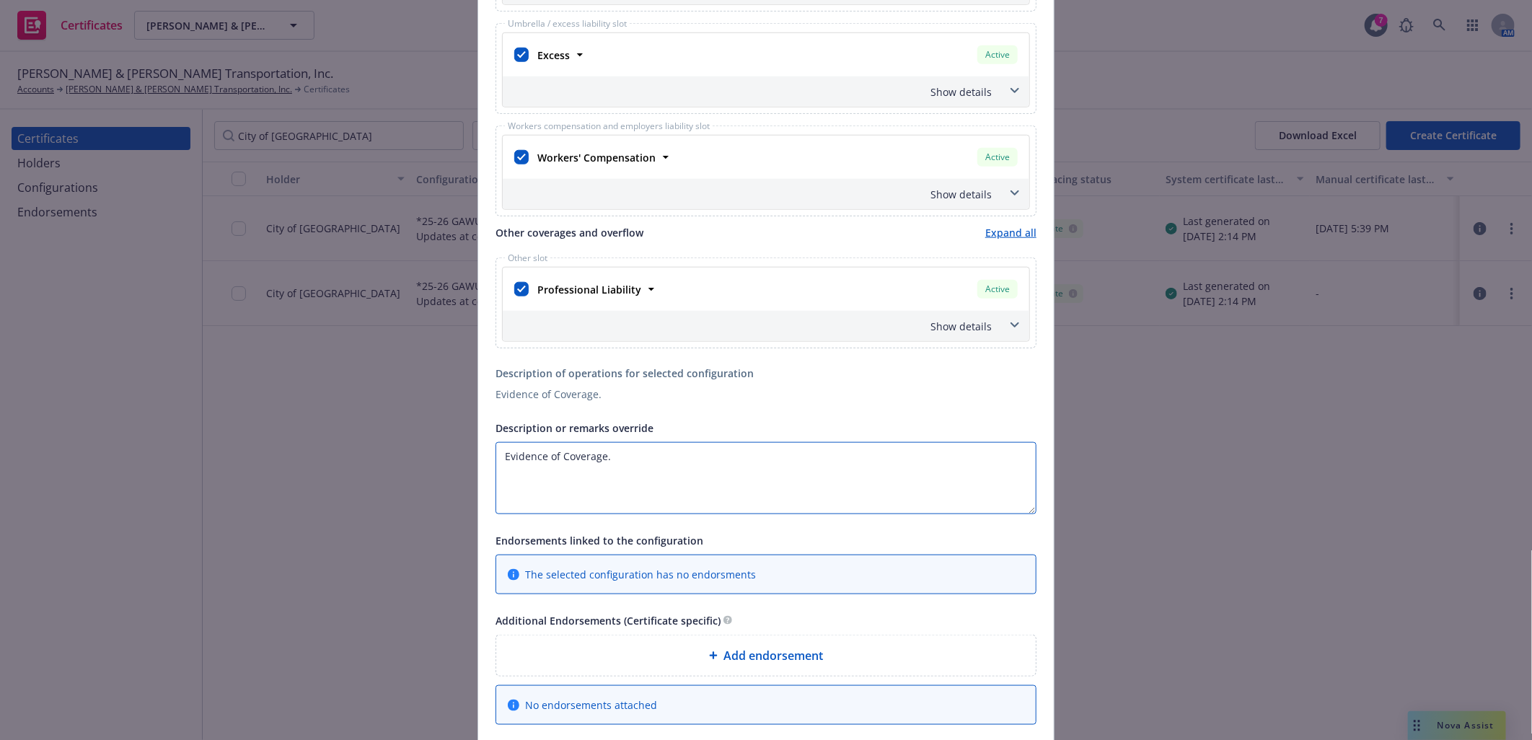
drag, startPoint x: 621, startPoint y: 452, endPoint x: 382, endPoint y: 459, distance: 238.8
click at [382, 459] on div "Create Certificate Form type ACORD 25 ACORD 27 ACORD 28 This account has certif…" at bounding box center [766, 370] width 1532 height 740
paste textarea "Project name: Jefferson Street Traffic Calming (CLO096)"
drag, startPoint x: 563, startPoint y: 457, endPoint x: 534, endPoint y: 459, distance: 28.9
click at [534, 459] on textarea "Project name: Jefferson Street Traffic Calming (CLO096)" at bounding box center [765, 478] width 541 height 72
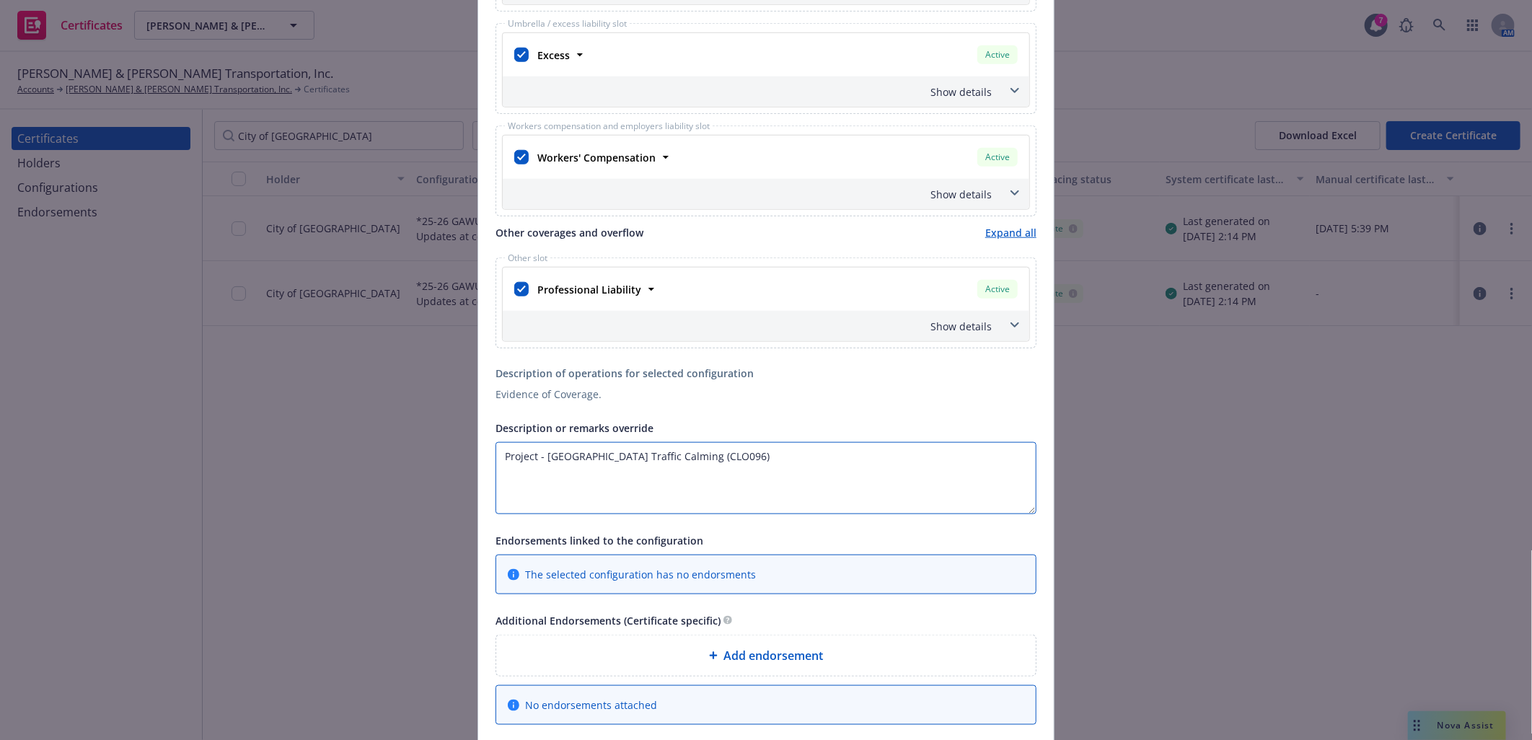
click at [498, 456] on textarea "Project - Jefferson Street Traffic Calming (CLO096)" at bounding box center [765, 478] width 541 height 72
click at [763, 462] on textarea "Re: Project - Jefferson Street Traffic Calming (CLO096)" at bounding box center [765, 478] width 541 height 72
paste textarea "The City, its officers, officials, and employees are"
click at [767, 476] on textarea "Re: Project - Jefferson Street Traffic Calming (CLO096) The City, its officers,…" at bounding box center [765, 478] width 541 height 72
paste textarea "included as additional insured where required by written contract with respect …"
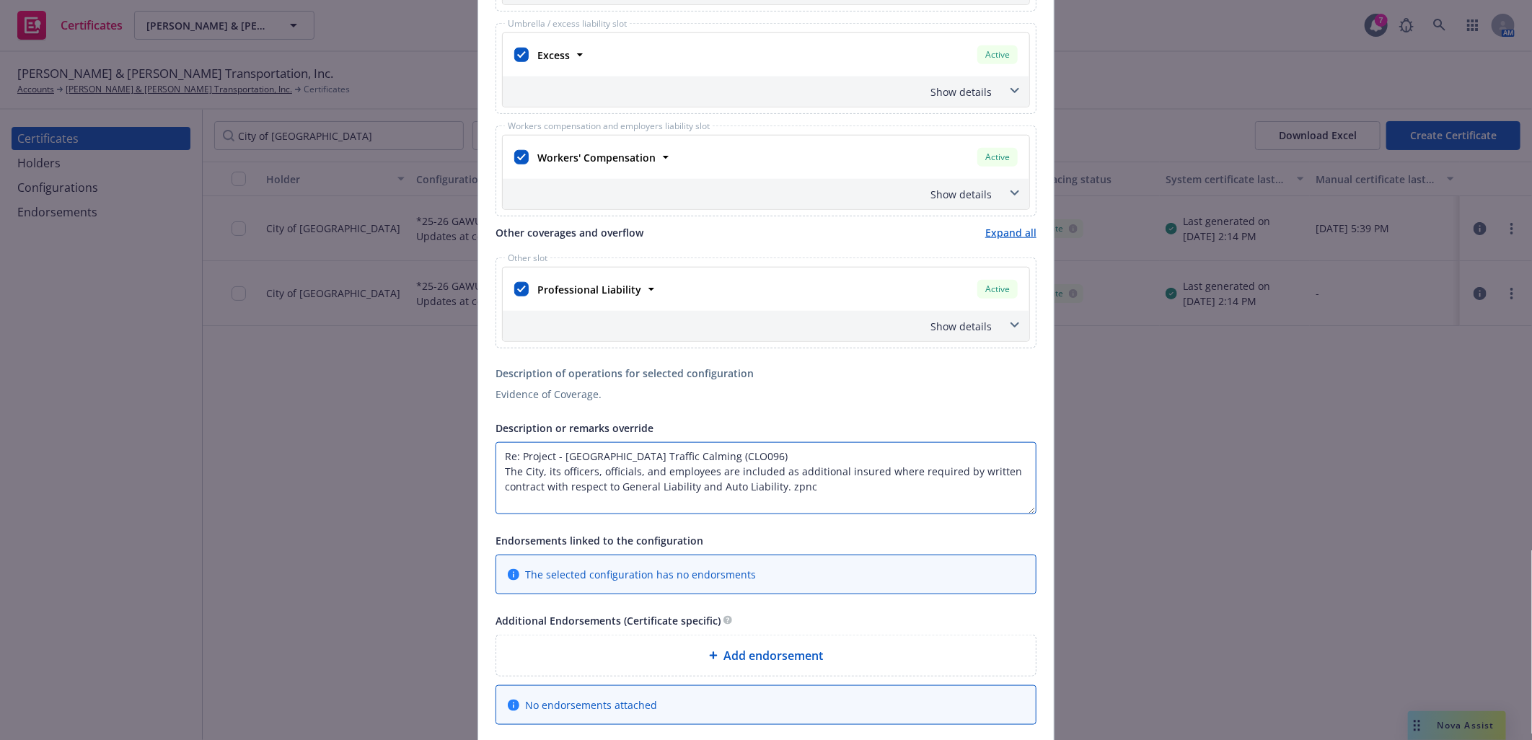
paste textarea "Coverage is Primary and Non-Contributory."
paste textarea "Waiver of subrogation applies with respect to General Liability, Auto Liability…"
paste textarea "30 days prior notice of cancellation or non-renewal, 10 days notice of cancella…"
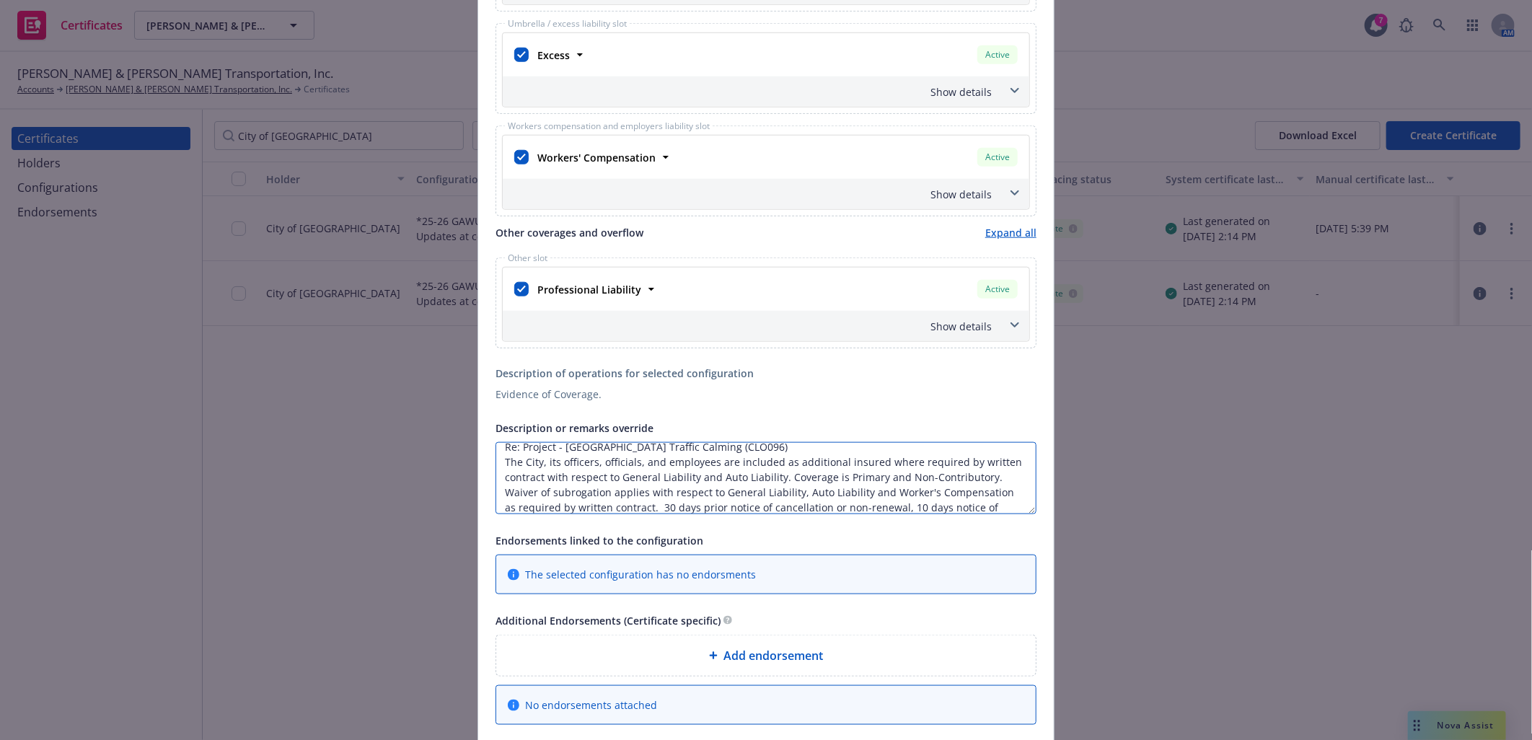
scroll to position [25, 0]
paste textarea "Per project general aggregate applies."
drag, startPoint x: 674, startPoint y: 509, endPoint x: 888, endPoint y: 511, distance: 214.2
click at [888, 511] on textarea "Re: Project - Jefferson Street Traffic Calming (CLO096) The City, its officers,…" at bounding box center [765, 478] width 541 height 72
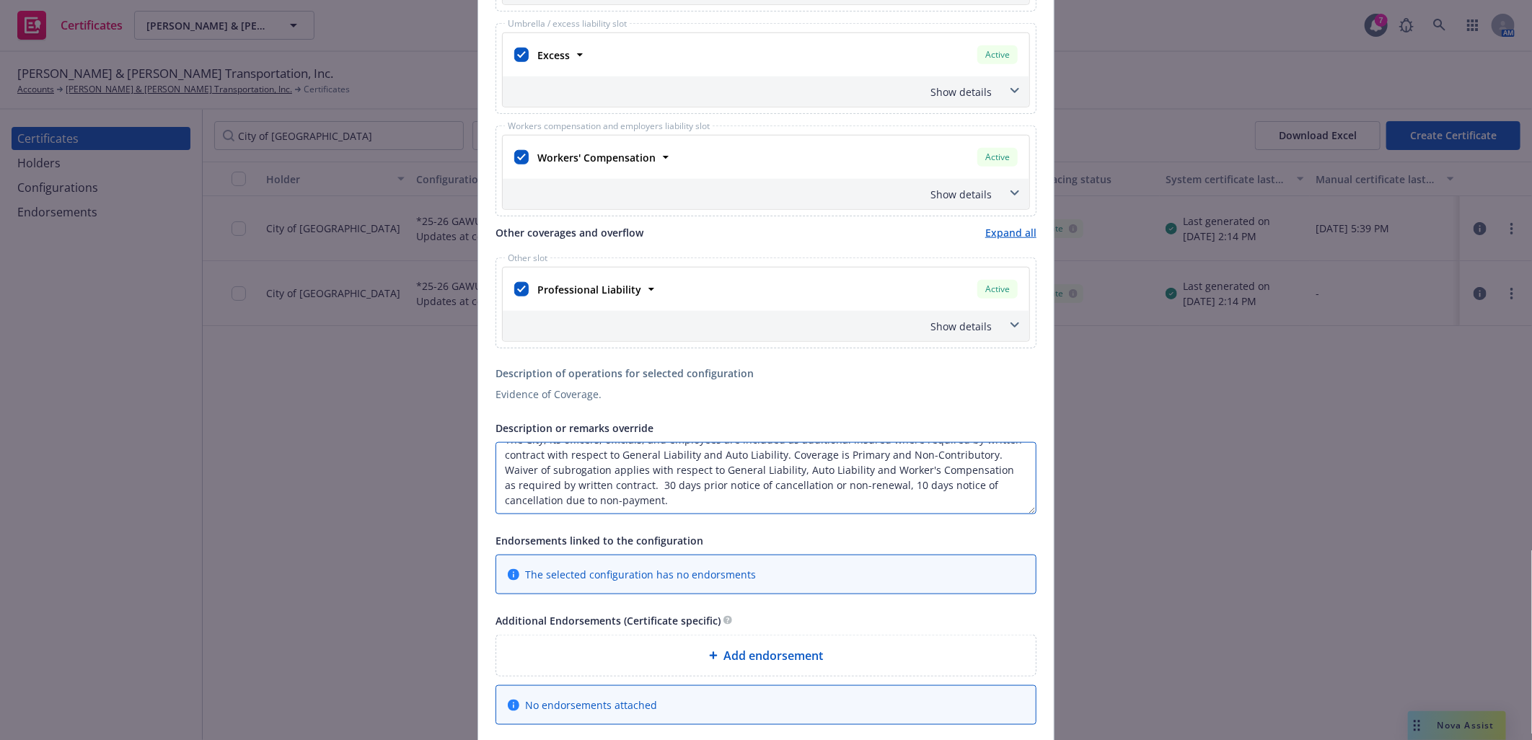
type textarea "Re: Project - [GEOGRAPHIC_DATA] Traffic Calming (CLO096) The City, its officers…"
click at [759, 659] on span "Add endorsement" at bounding box center [773, 655] width 100 height 17
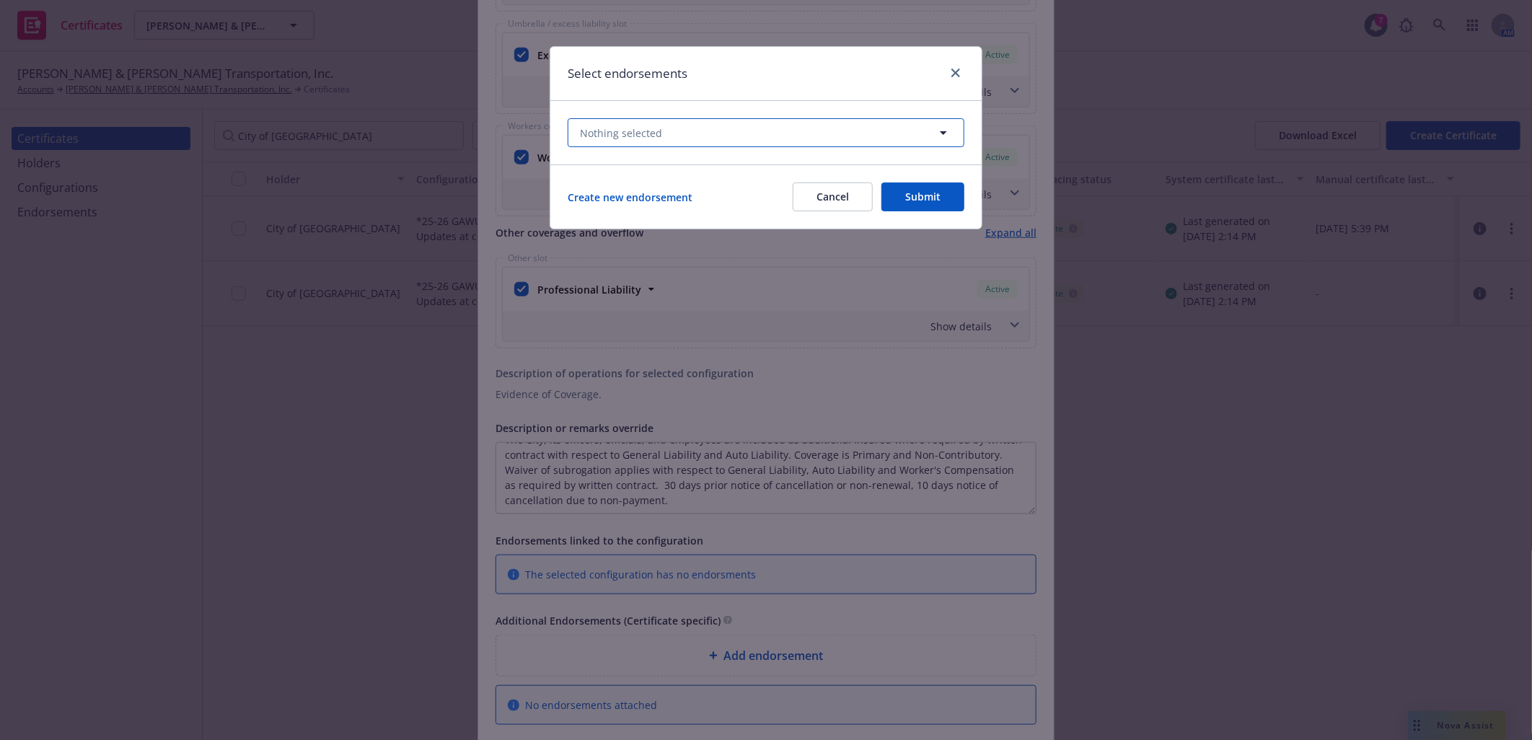
click at [669, 133] on button "Nothing selected" at bounding box center [766, 132] width 397 height 29
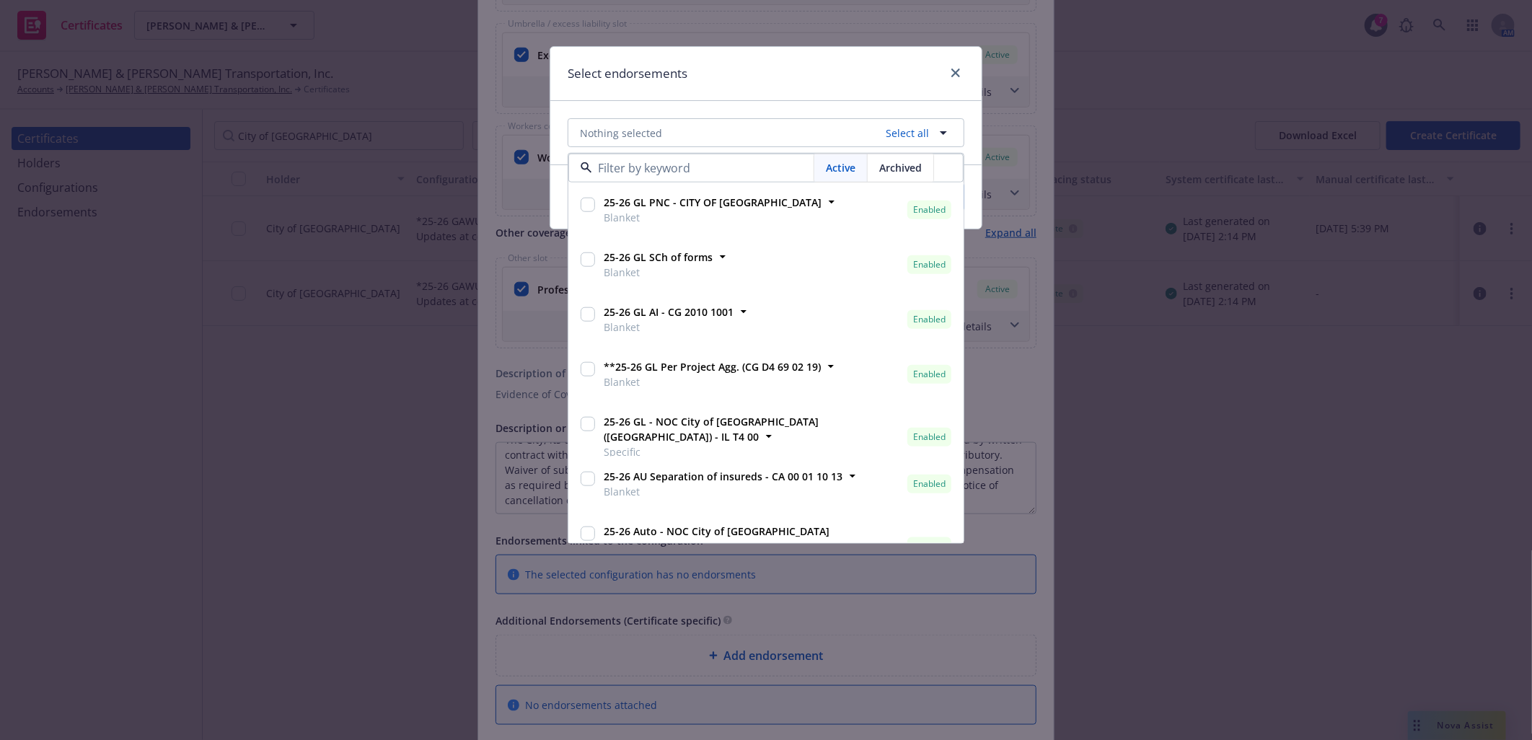
type input "*"
click at [590, 203] on input "checkbox" at bounding box center [587, 205] width 14 height 14
checkbox input "true"
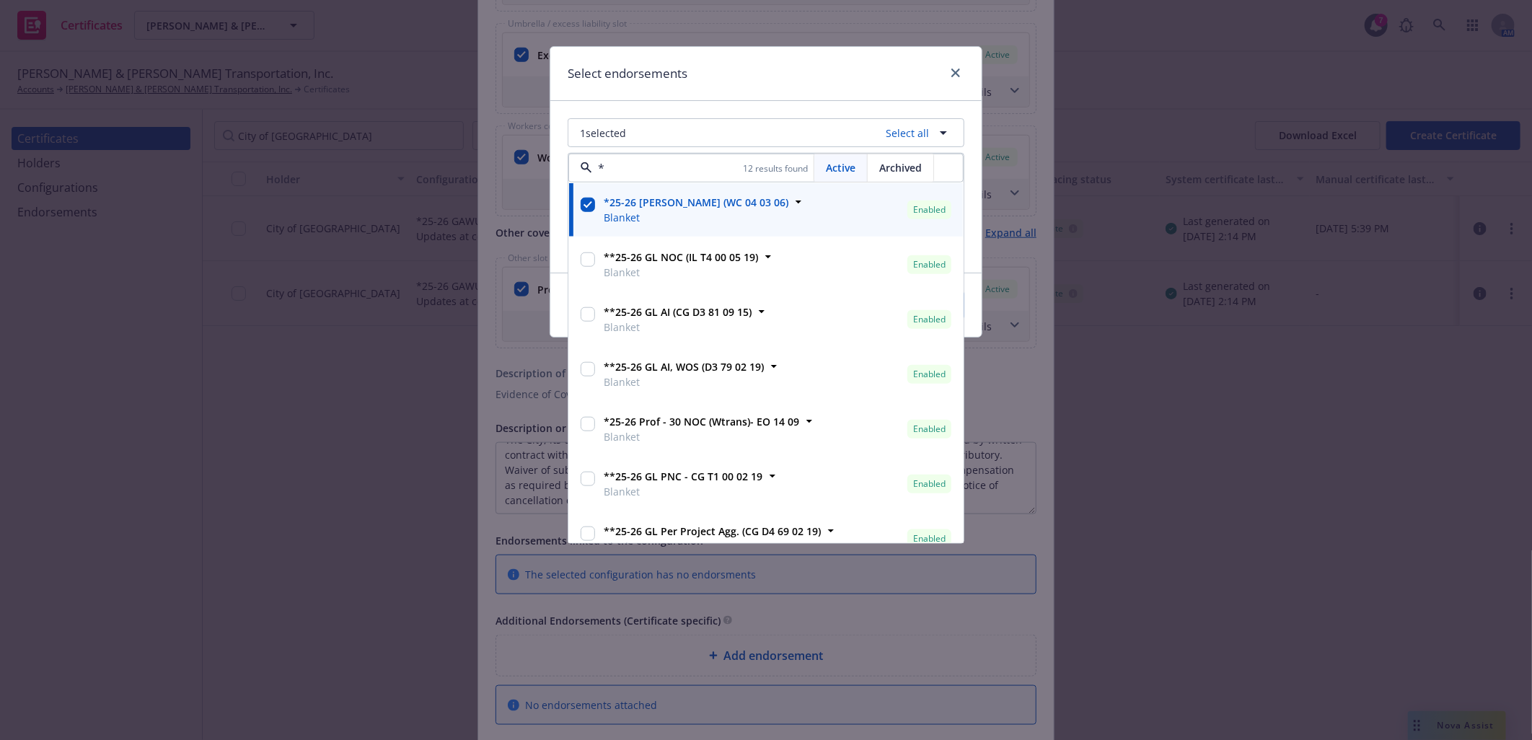
click at [598, 247] on div "**25-26 GL NOC (IL T4 00 05 19) Blanket" at bounding box center [679, 265] width 163 height 36
checkbox input "true"
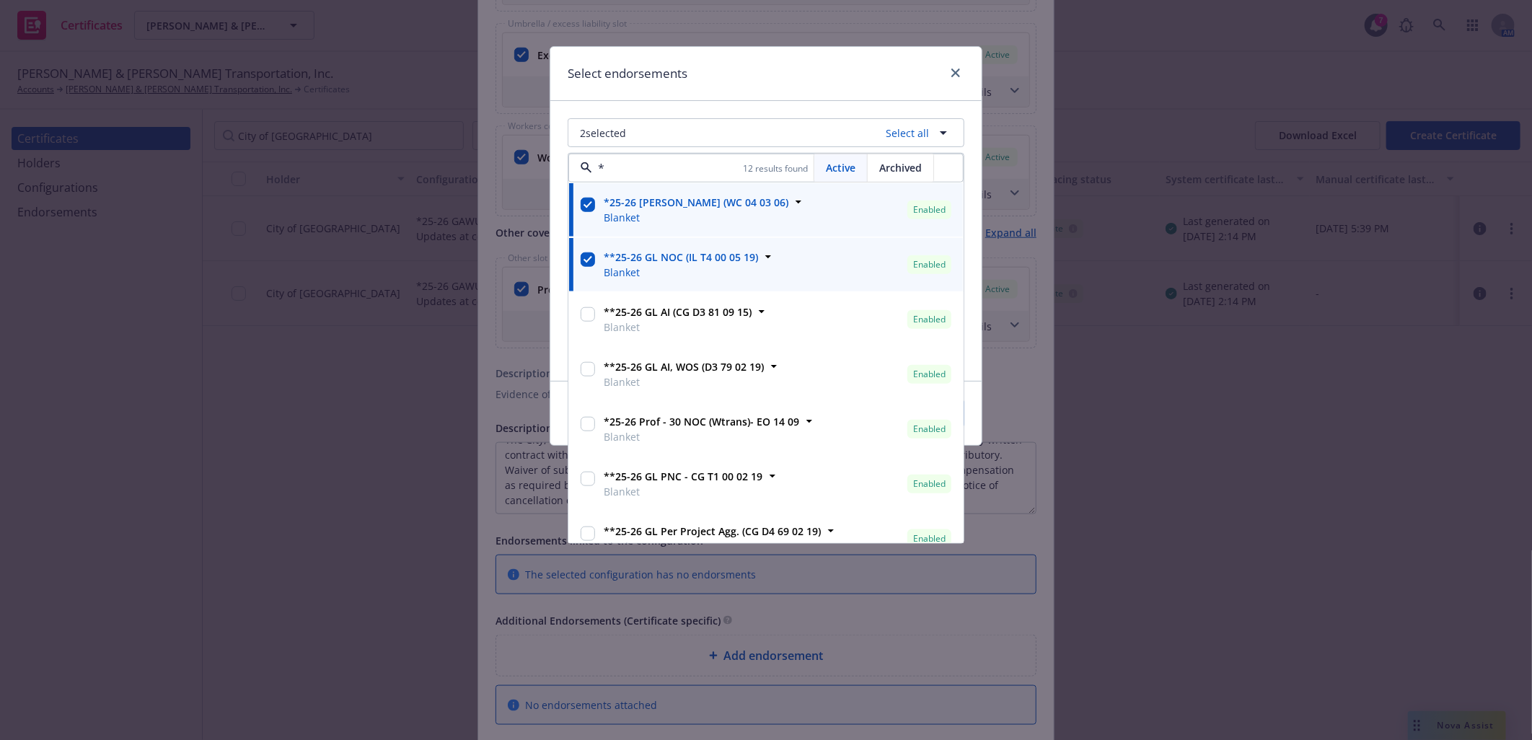
click at [589, 312] on input "checkbox" at bounding box center [587, 314] width 14 height 14
checkbox input "true"
click at [593, 362] on div at bounding box center [587, 370] width 14 height 17
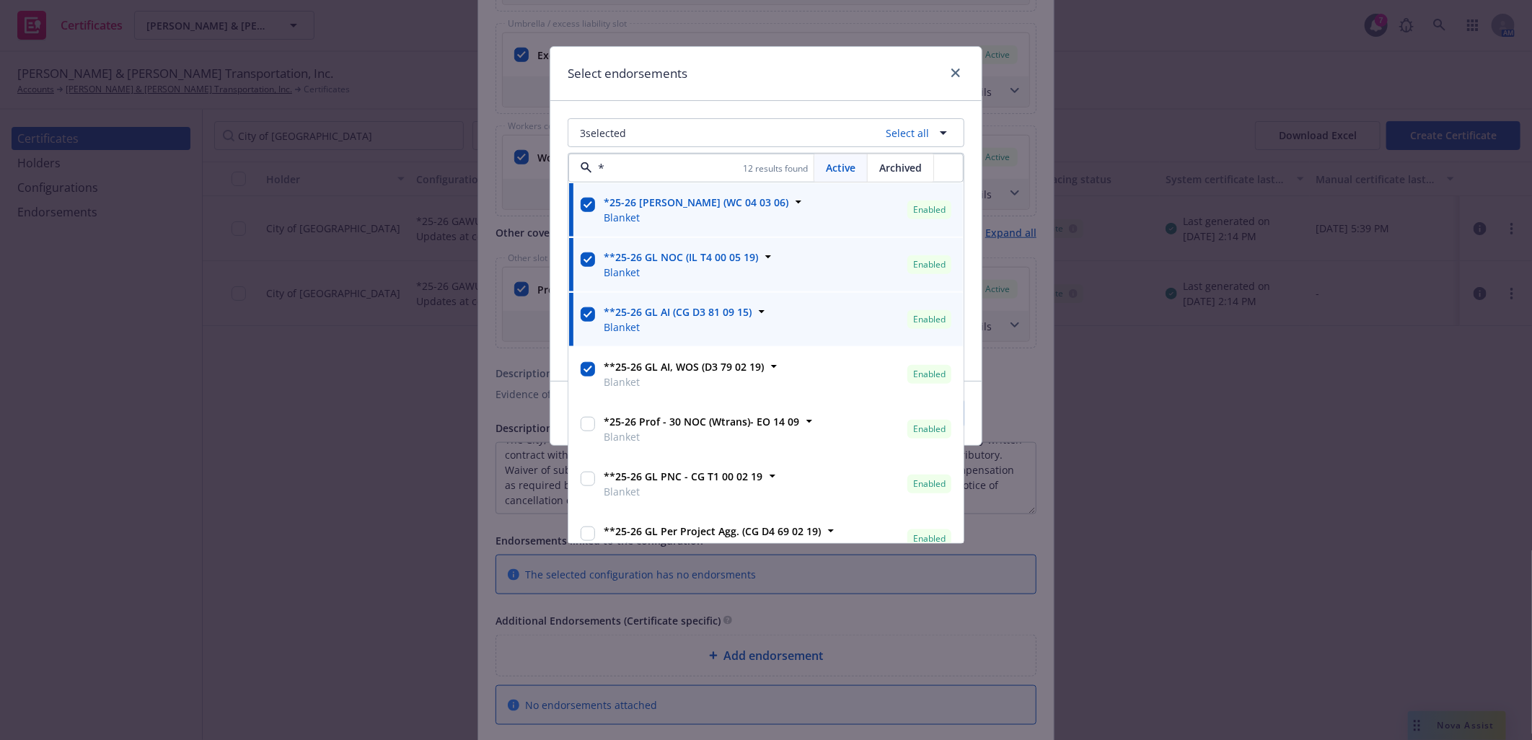
checkbox input "true"
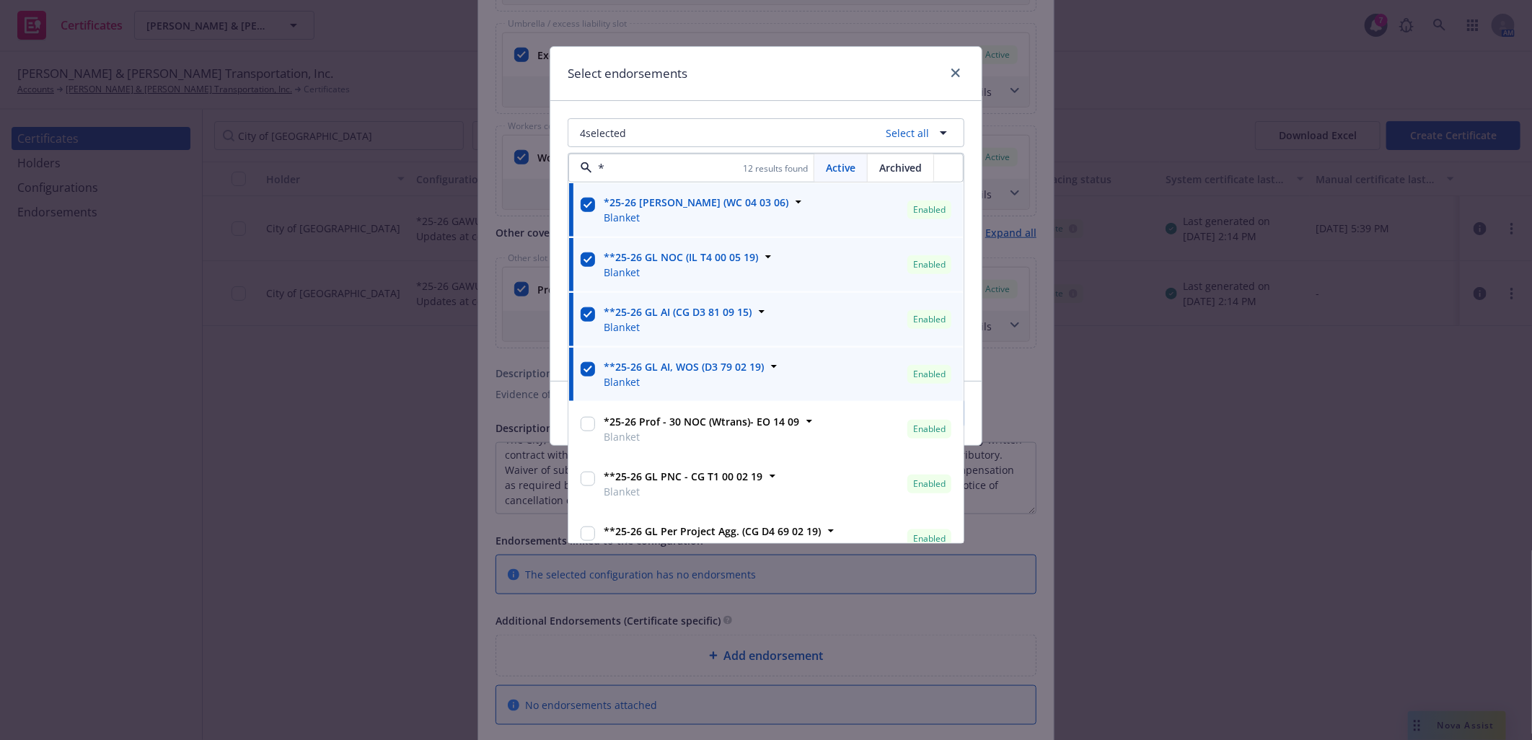
click at [594, 420] on input "checkbox" at bounding box center [587, 424] width 14 height 14
checkbox input "true"
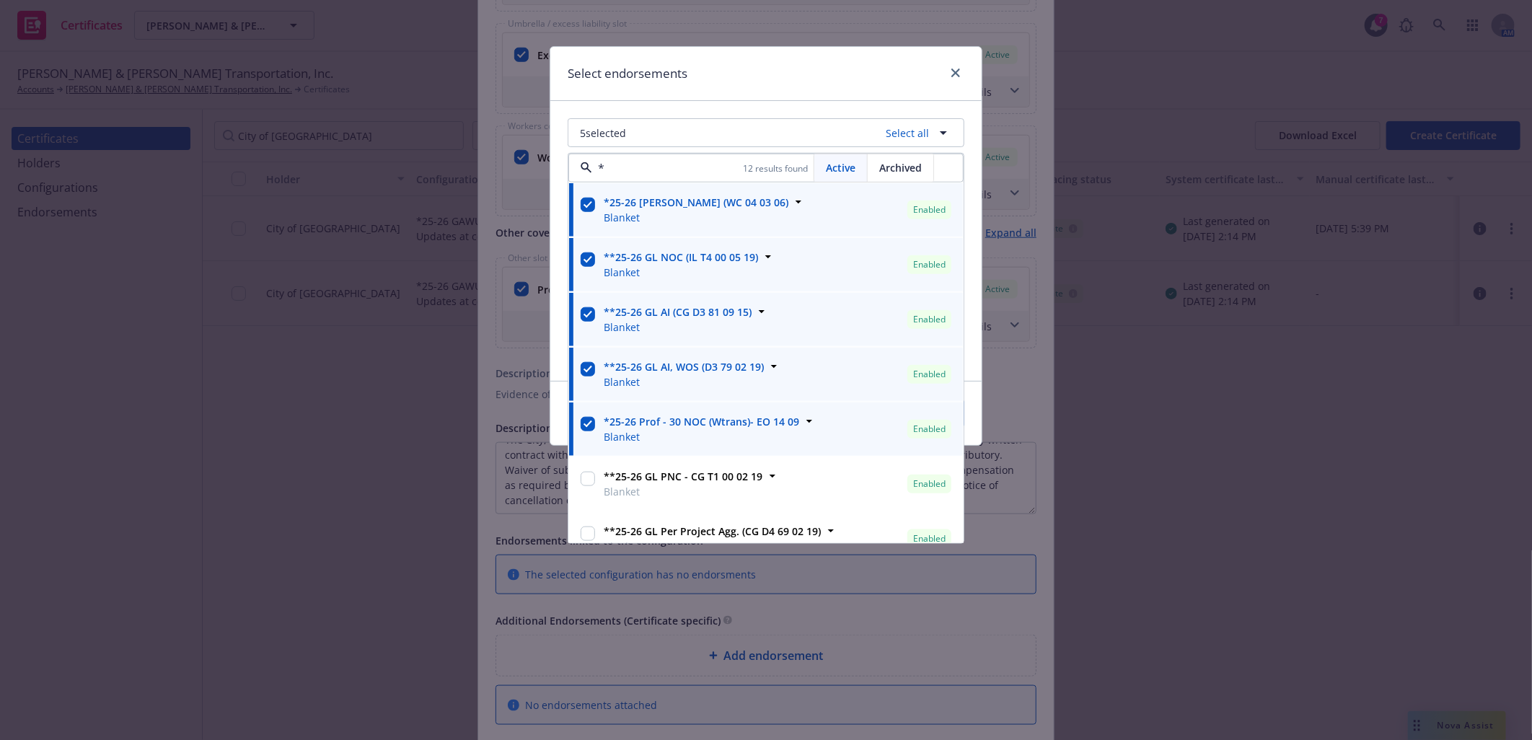
click at [589, 472] on input "checkbox" at bounding box center [587, 479] width 14 height 14
checkbox input "true"
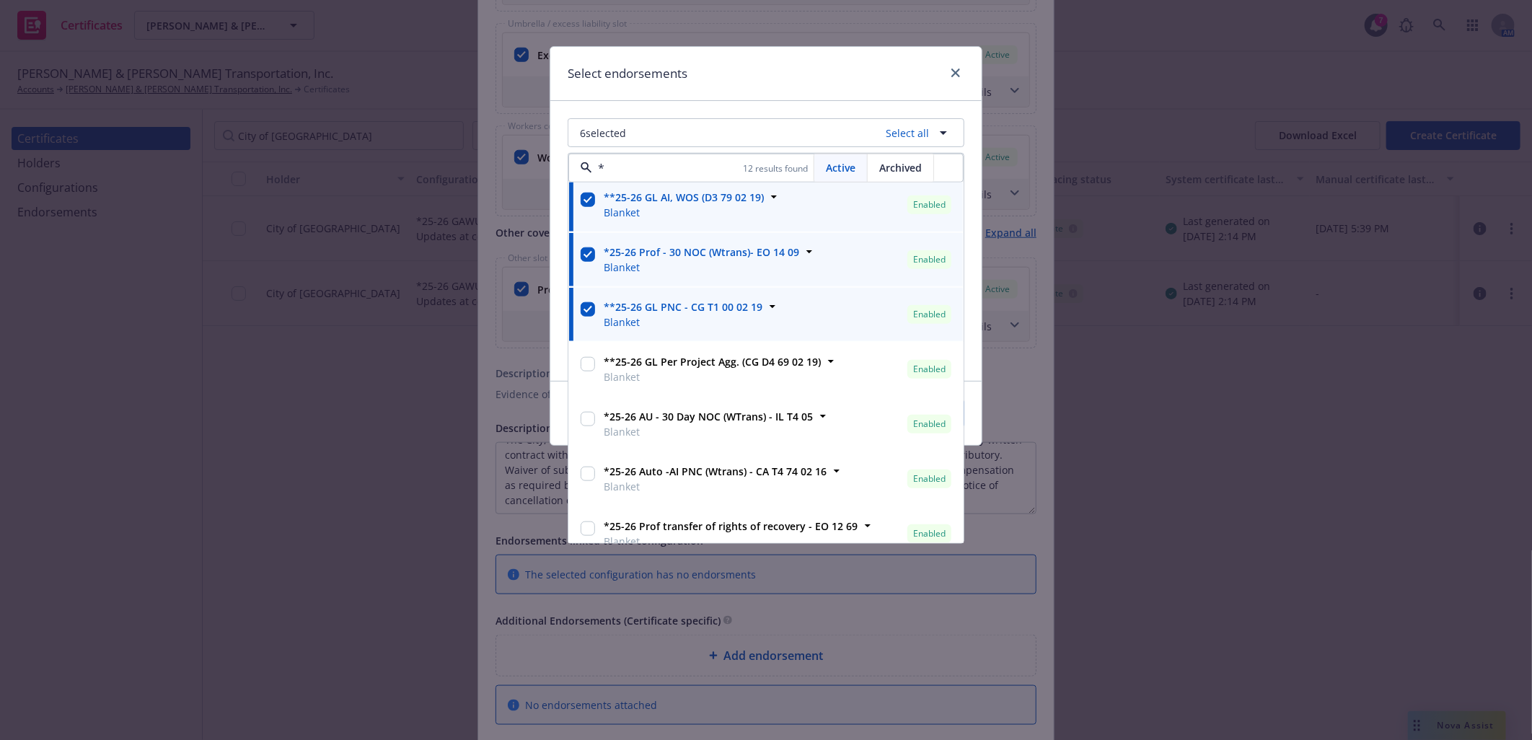
scroll to position [240, 0]
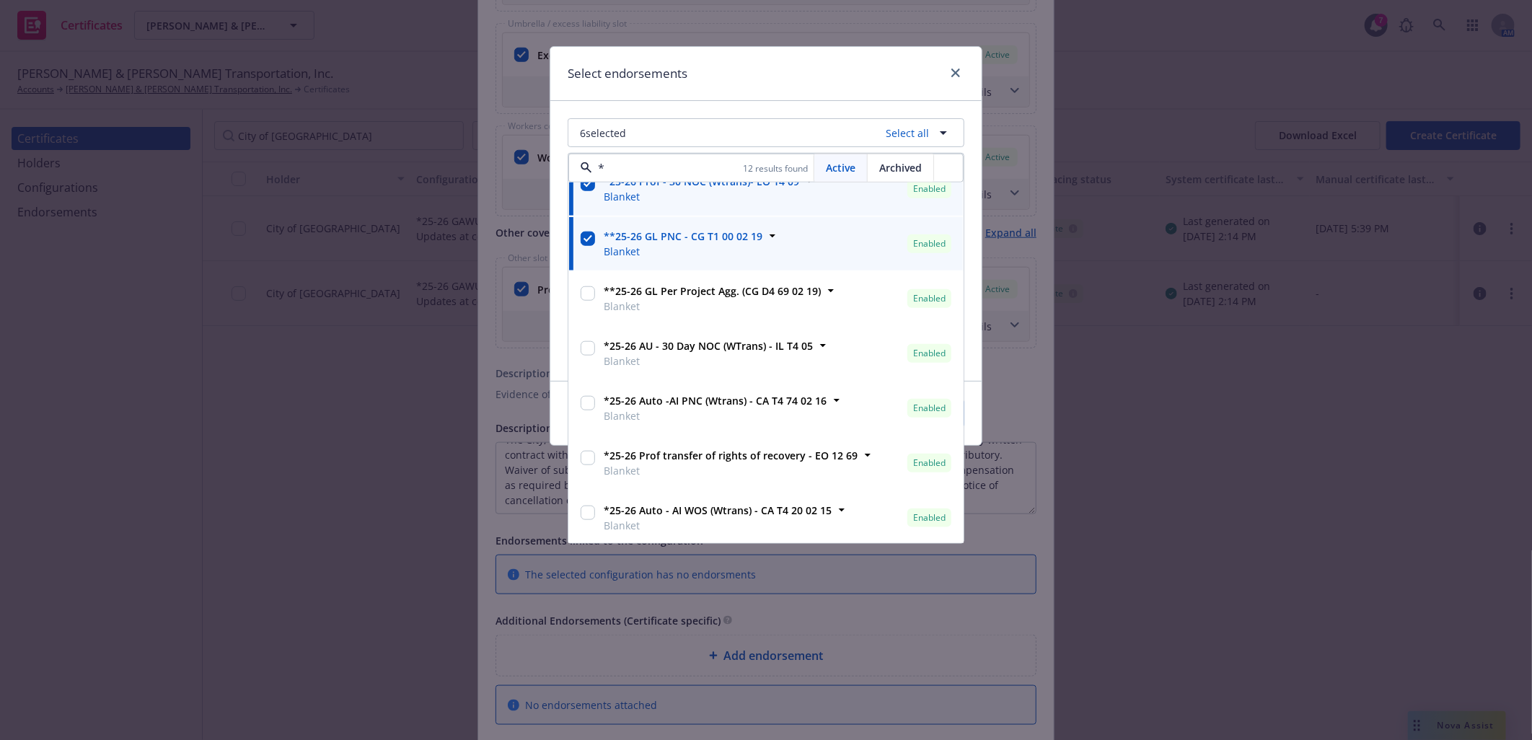
click at [590, 345] on input "checkbox" at bounding box center [587, 348] width 14 height 14
checkbox input "true"
click at [588, 391] on div at bounding box center [588, 408] width 20 height 36
checkbox input "true"
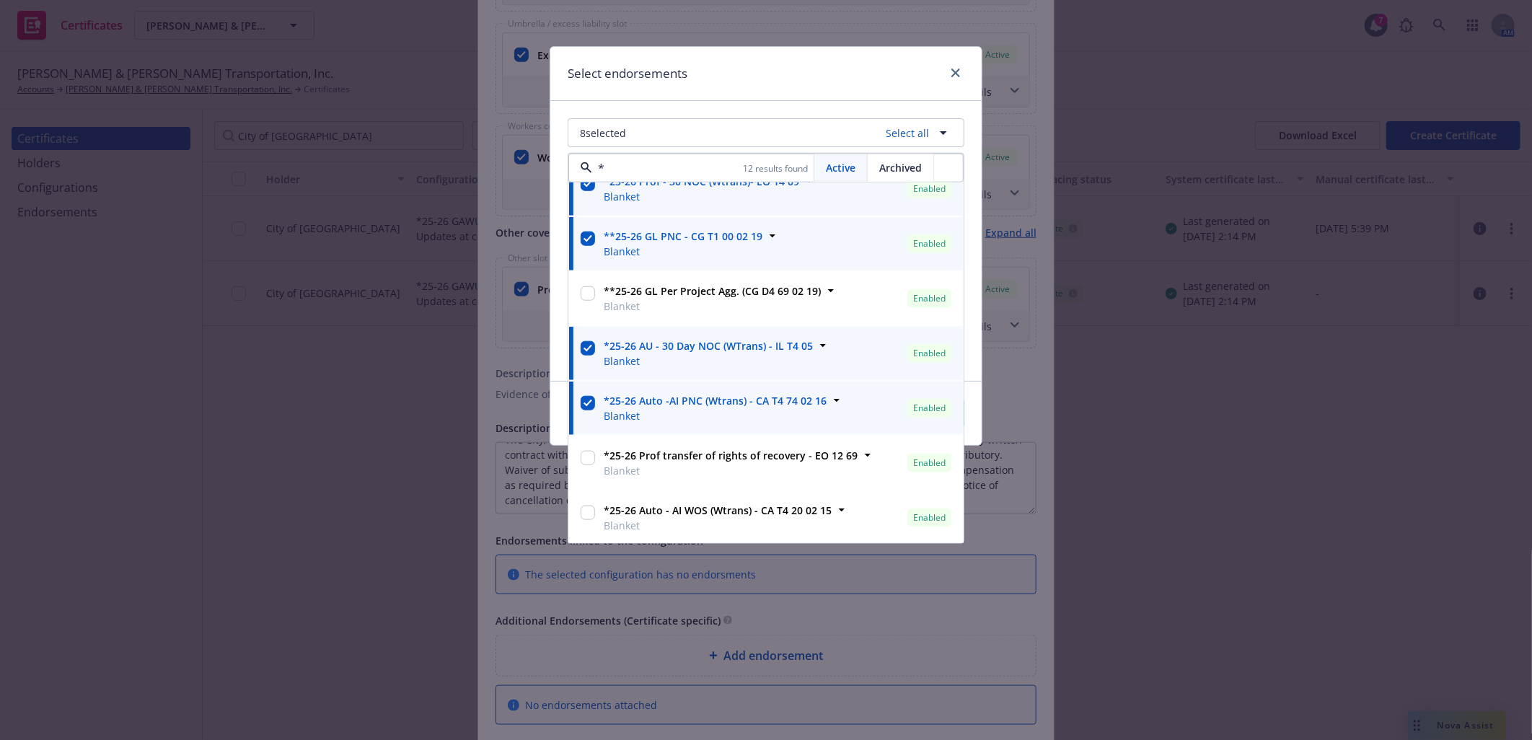
click at [589, 455] on input "checkbox" at bounding box center [587, 458] width 14 height 14
checkbox input "true"
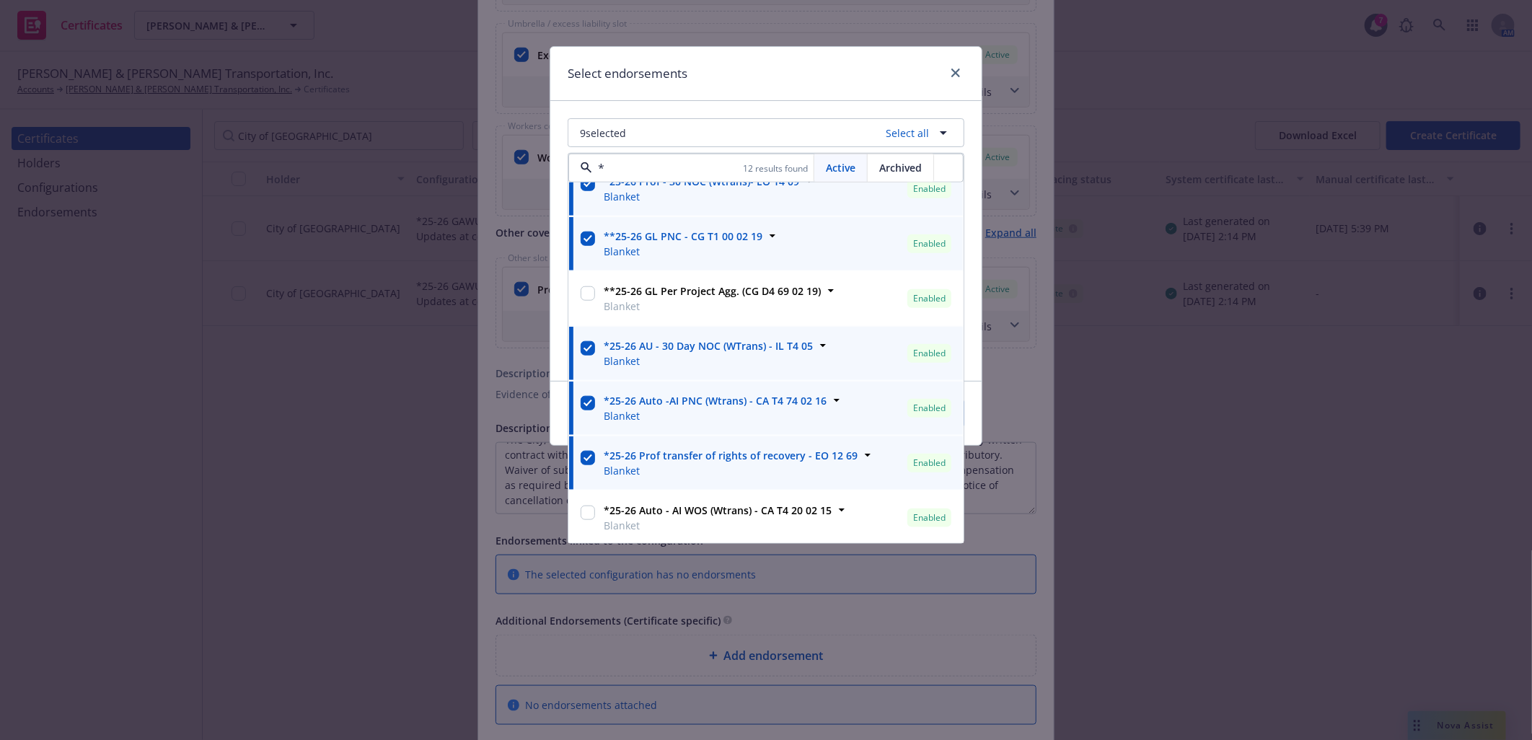
click at [590, 508] on input "checkbox" at bounding box center [587, 512] width 14 height 14
checkbox input "true"
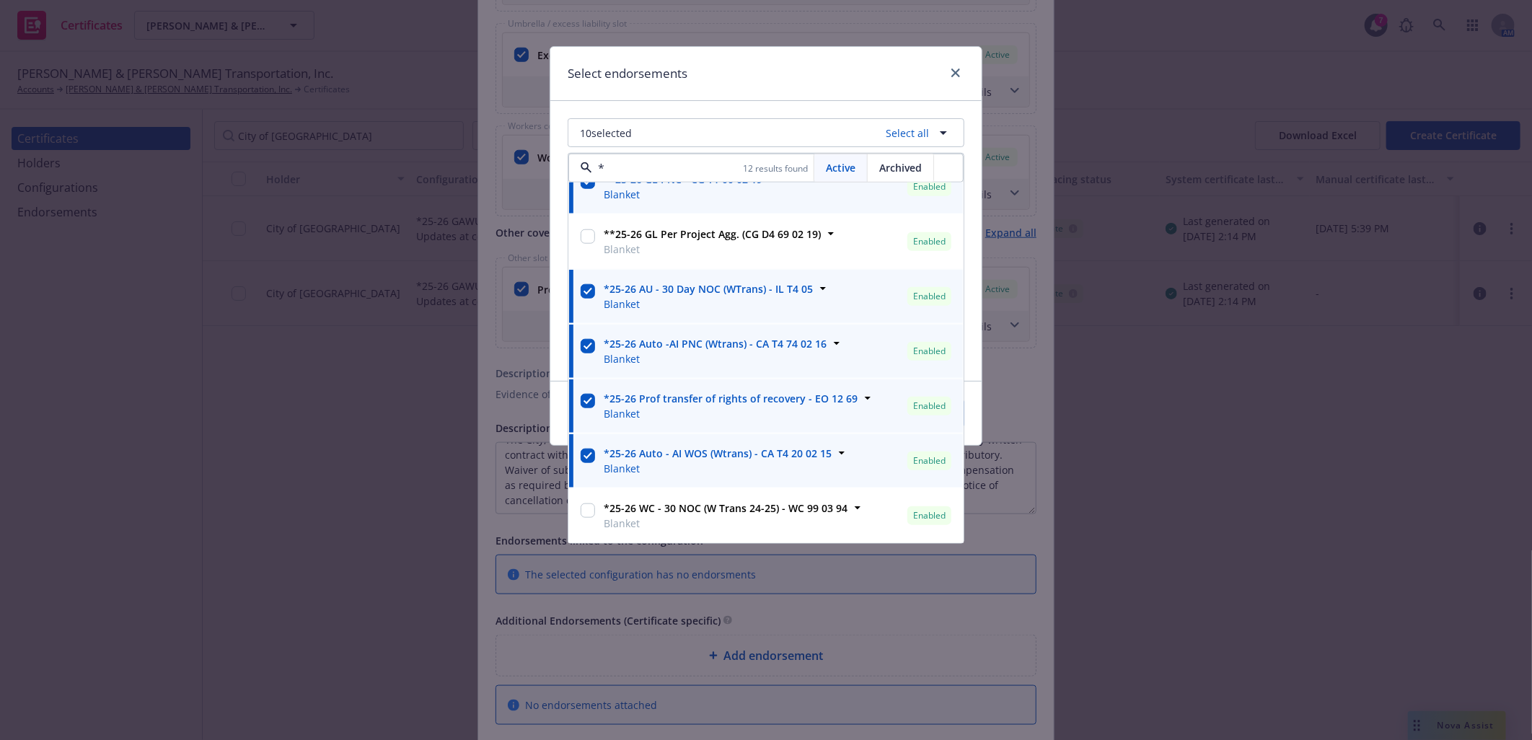
click at [587, 514] on input "checkbox" at bounding box center [587, 510] width 14 height 14
checkbox input "true"
type input "*"
click at [774, 81] on div "Select endorsements" at bounding box center [765, 74] width 431 height 54
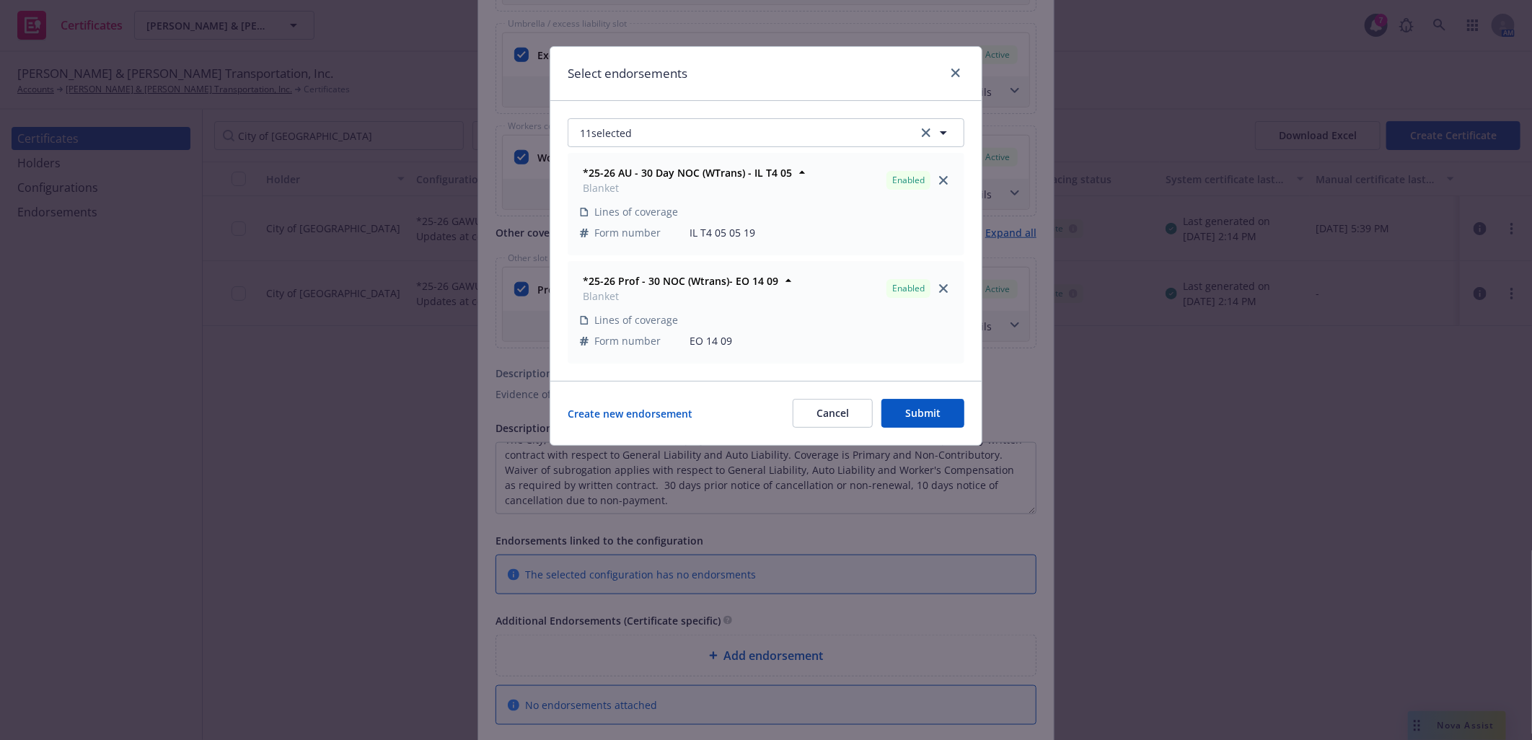
click at [909, 410] on button "Submit" at bounding box center [922, 413] width 83 height 29
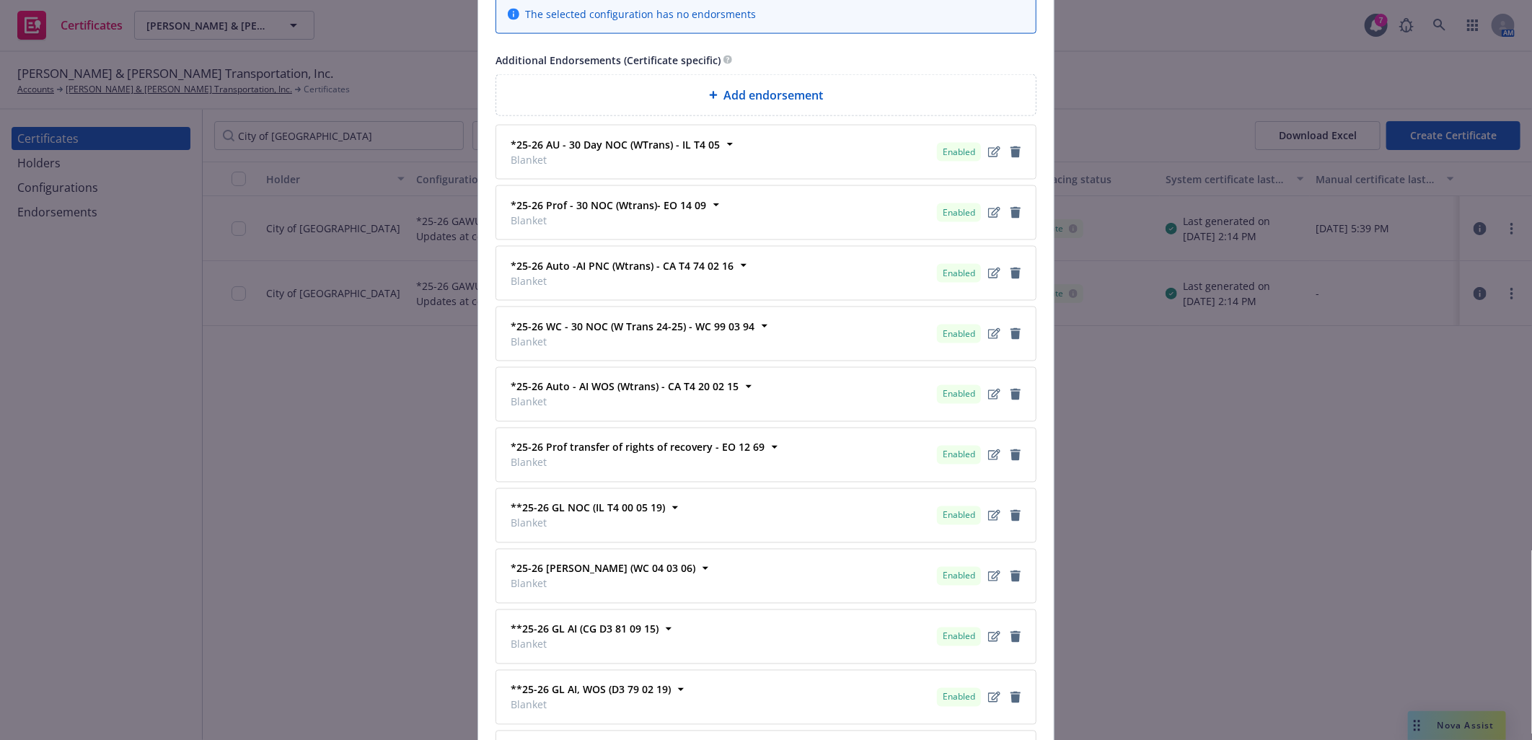
scroll to position [801, 0]
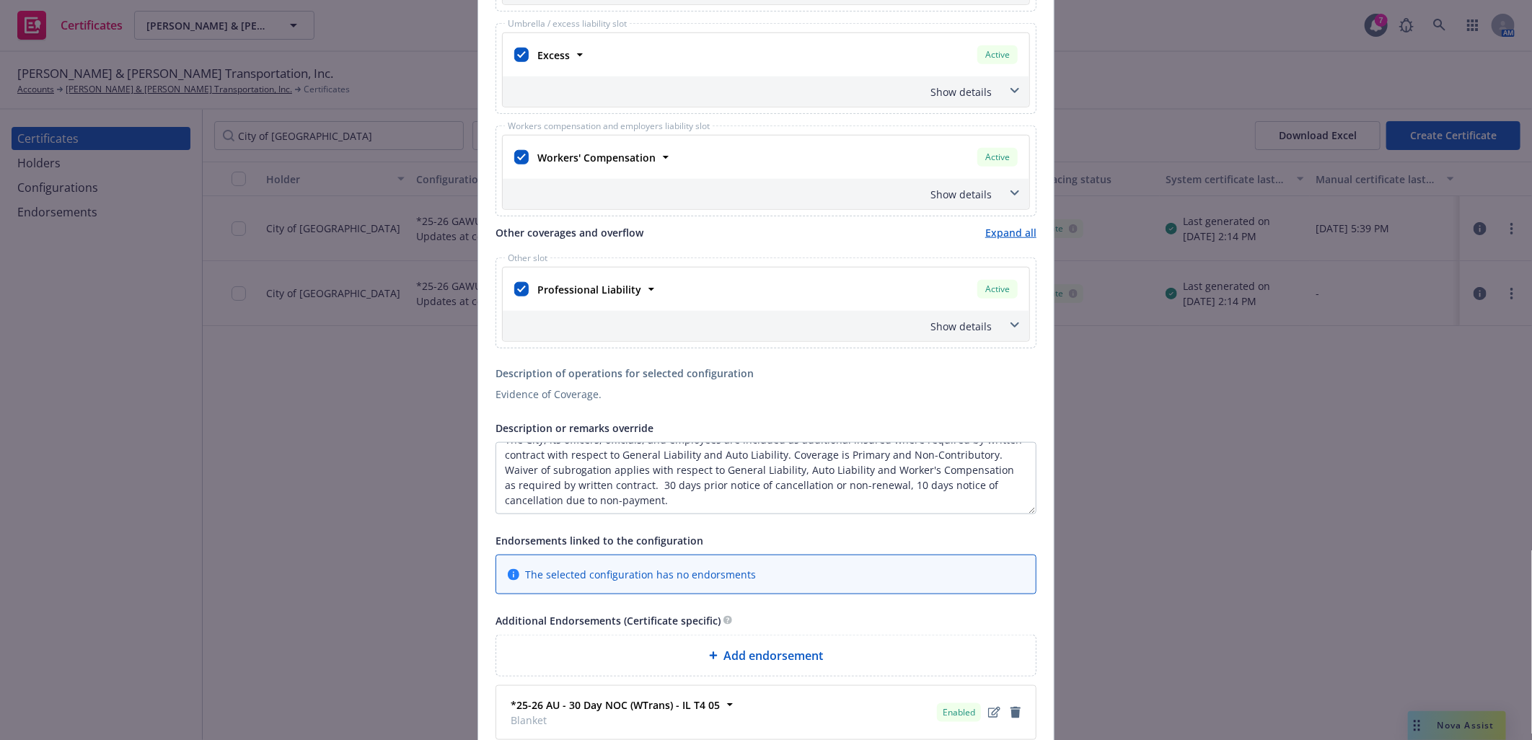
click at [972, 189] on div "Show details" at bounding box center [748, 194] width 486 height 15
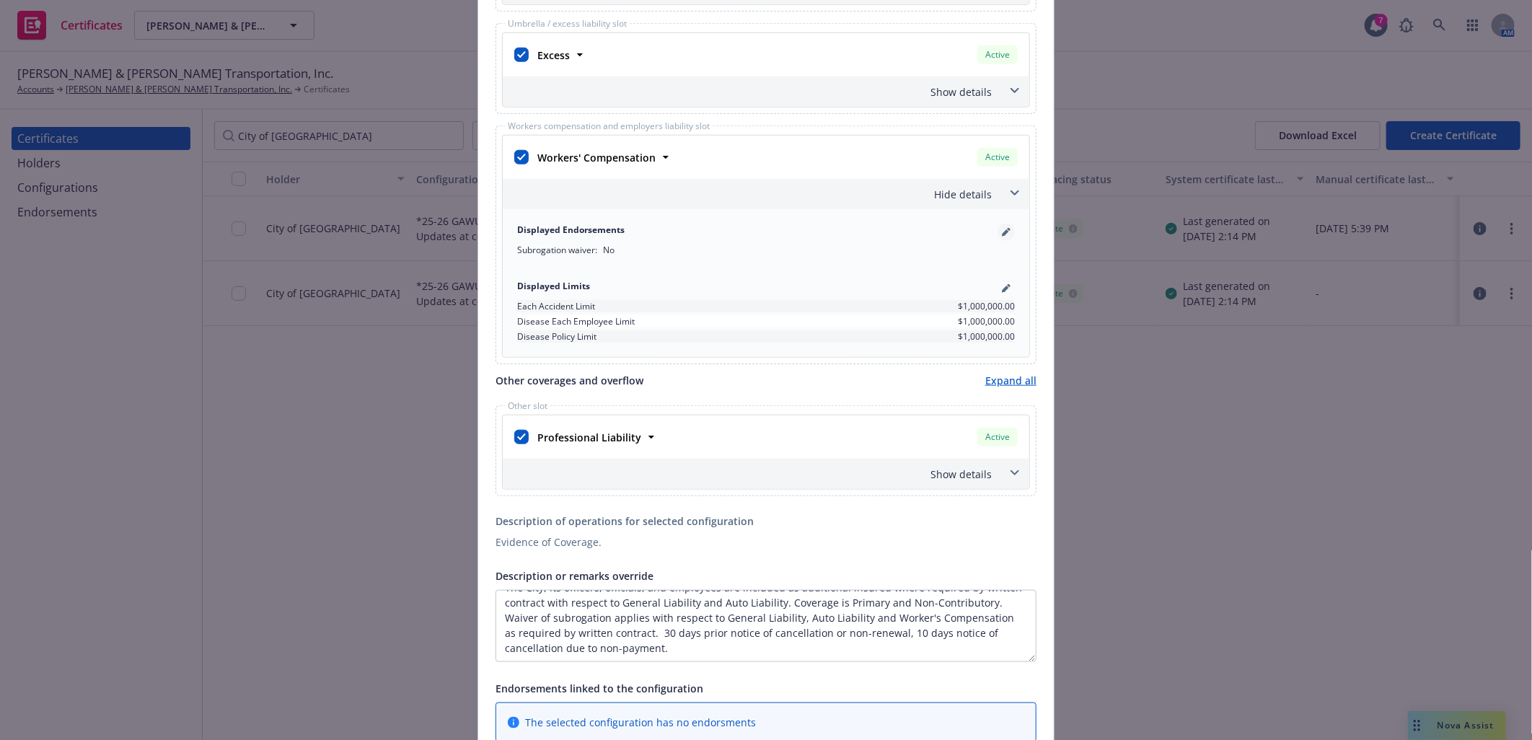
click at [1002, 235] on icon "pencil" at bounding box center [1005, 233] width 7 height 7
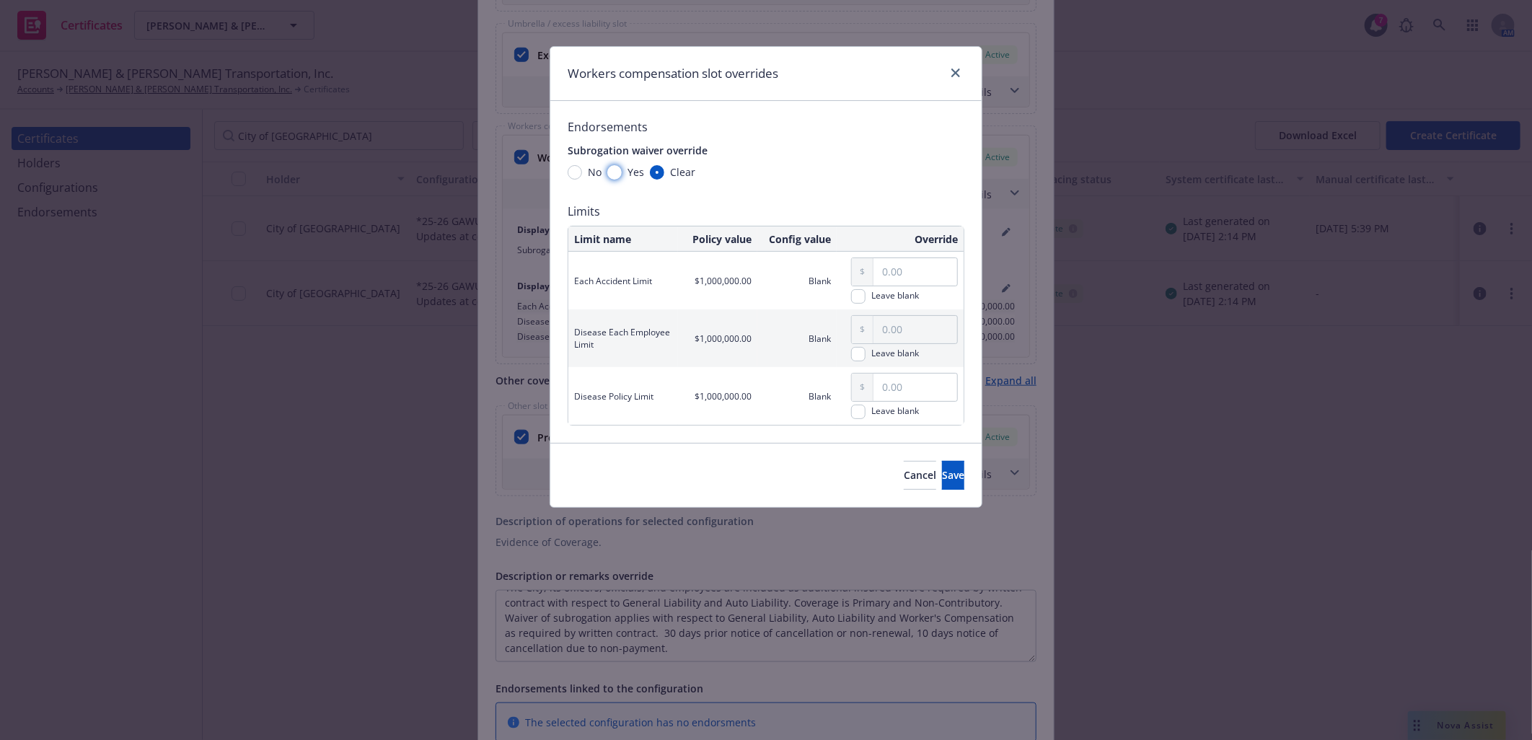
click at [617, 171] on input "Yes" at bounding box center [614, 172] width 14 height 14
radio input "true"
click at [942, 478] on span "Save" at bounding box center [953, 475] width 22 height 14
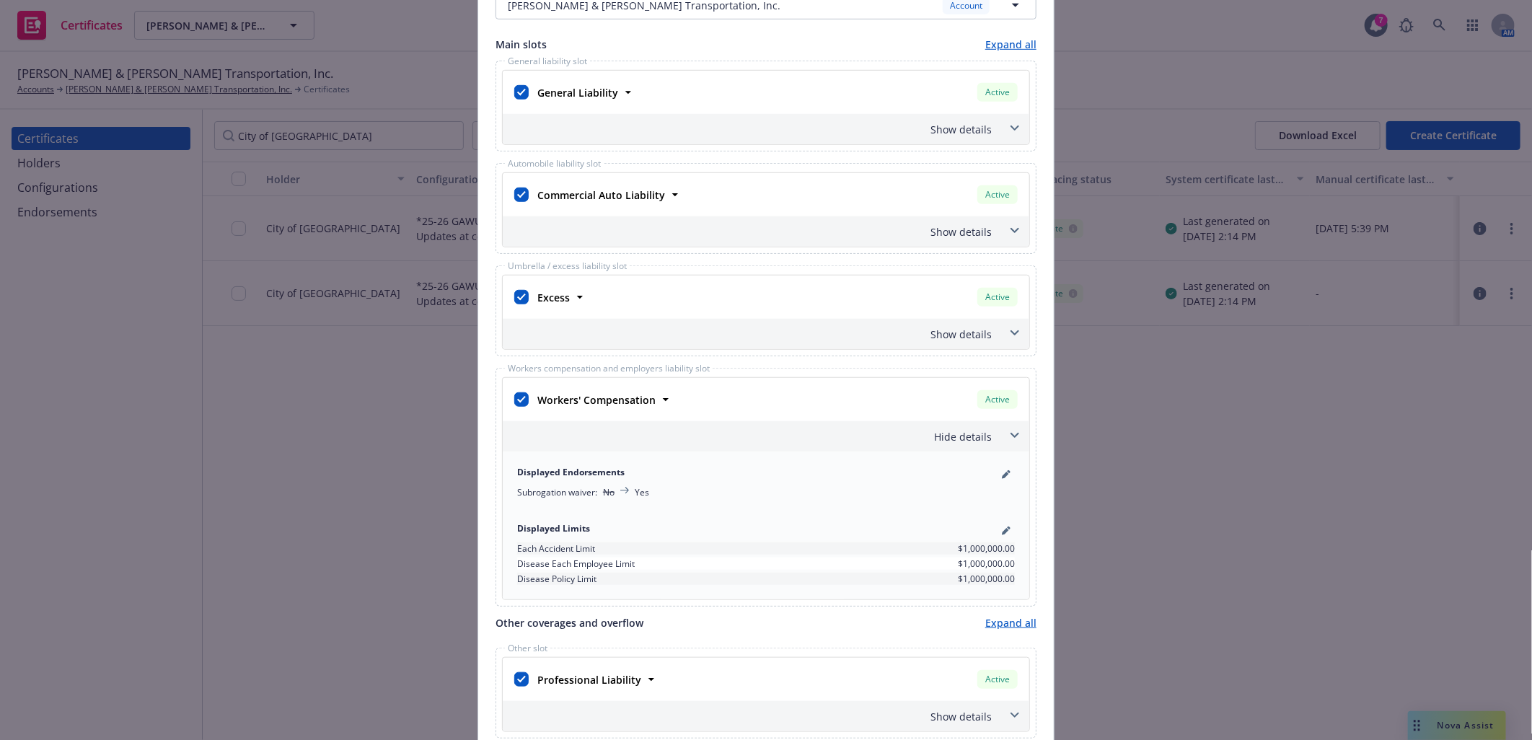
scroll to position [400, 0]
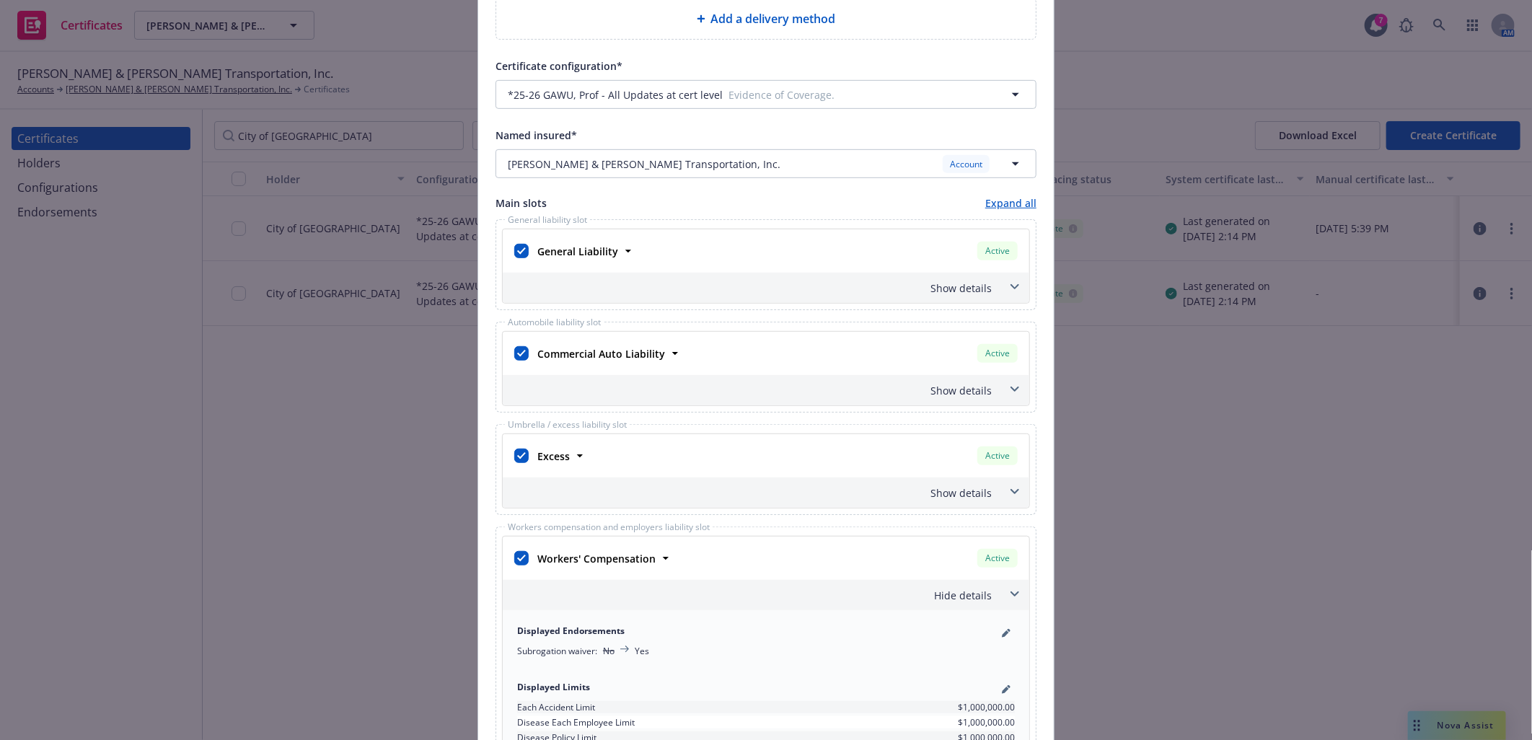
click at [967, 390] on div "Show details" at bounding box center [748, 390] width 486 height 15
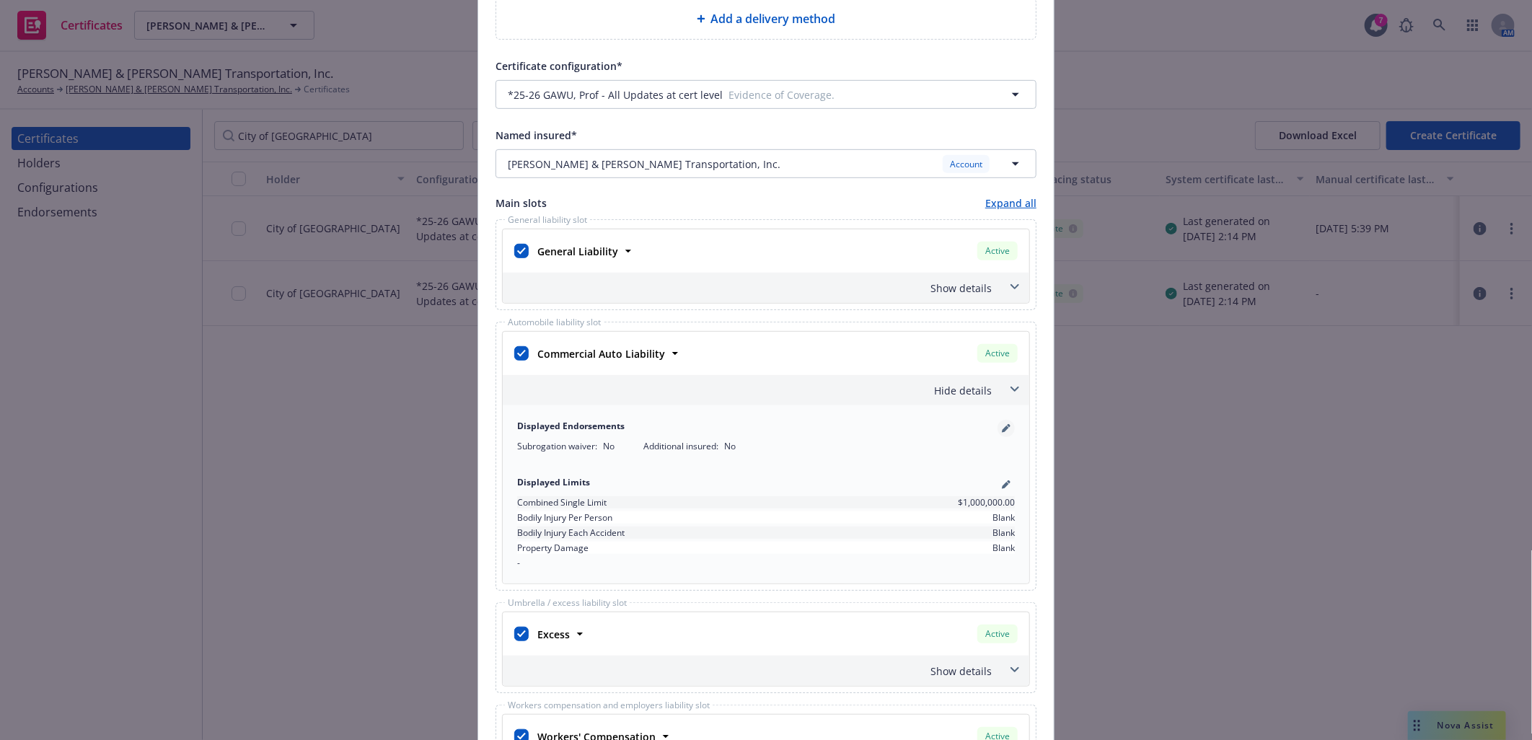
click at [1002, 428] on icon "pencil" at bounding box center [1006, 428] width 9 height 9
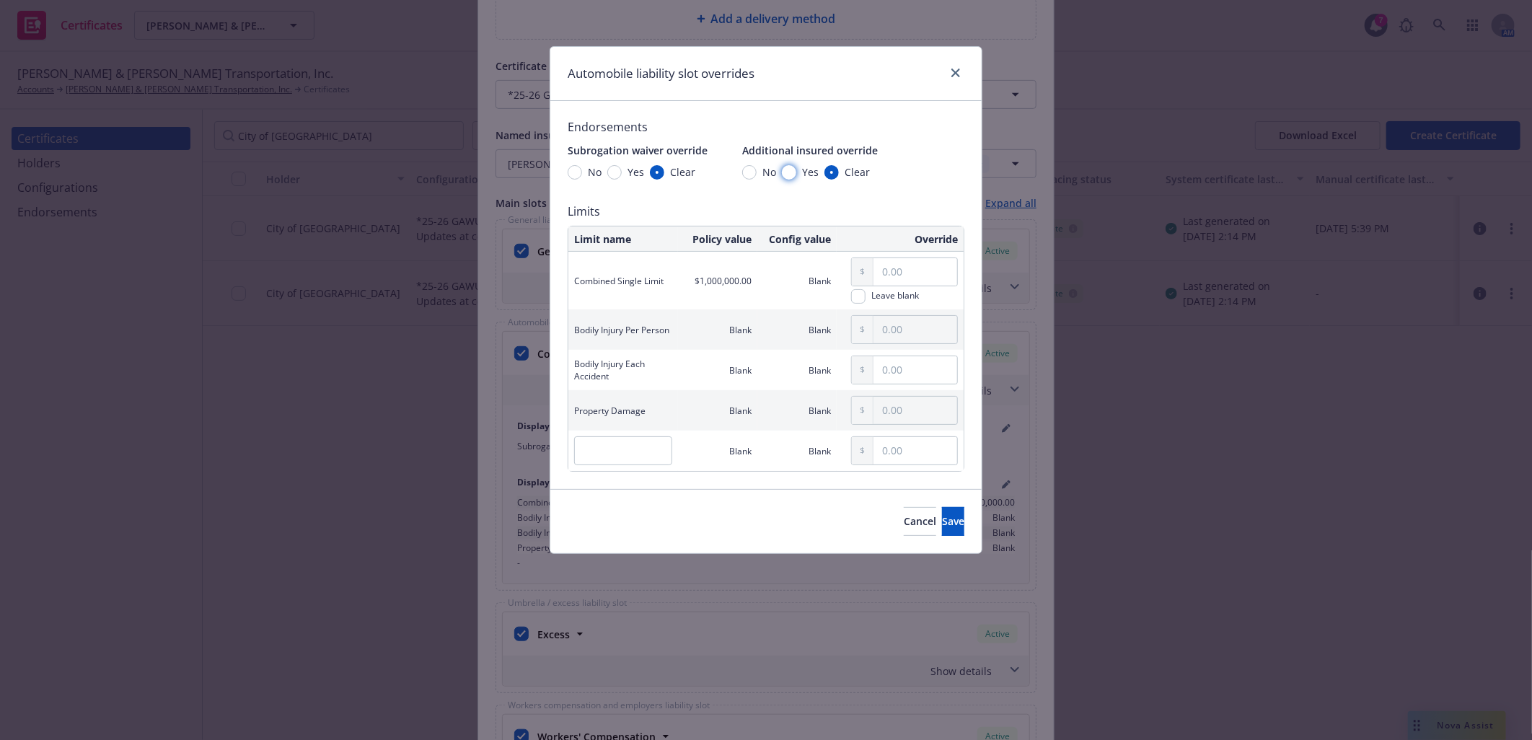
click at [786, 173] on input "Yes" at bounding box center [789, 172] width 14 height 14
radio input "true"
click at [611, 169] on input "Yes" at bounding box center [614, 172] width 14 height 14
radio input "true"
click at [942, 512] on button "Save" at bounding box center [953, 521] width 22 height 29
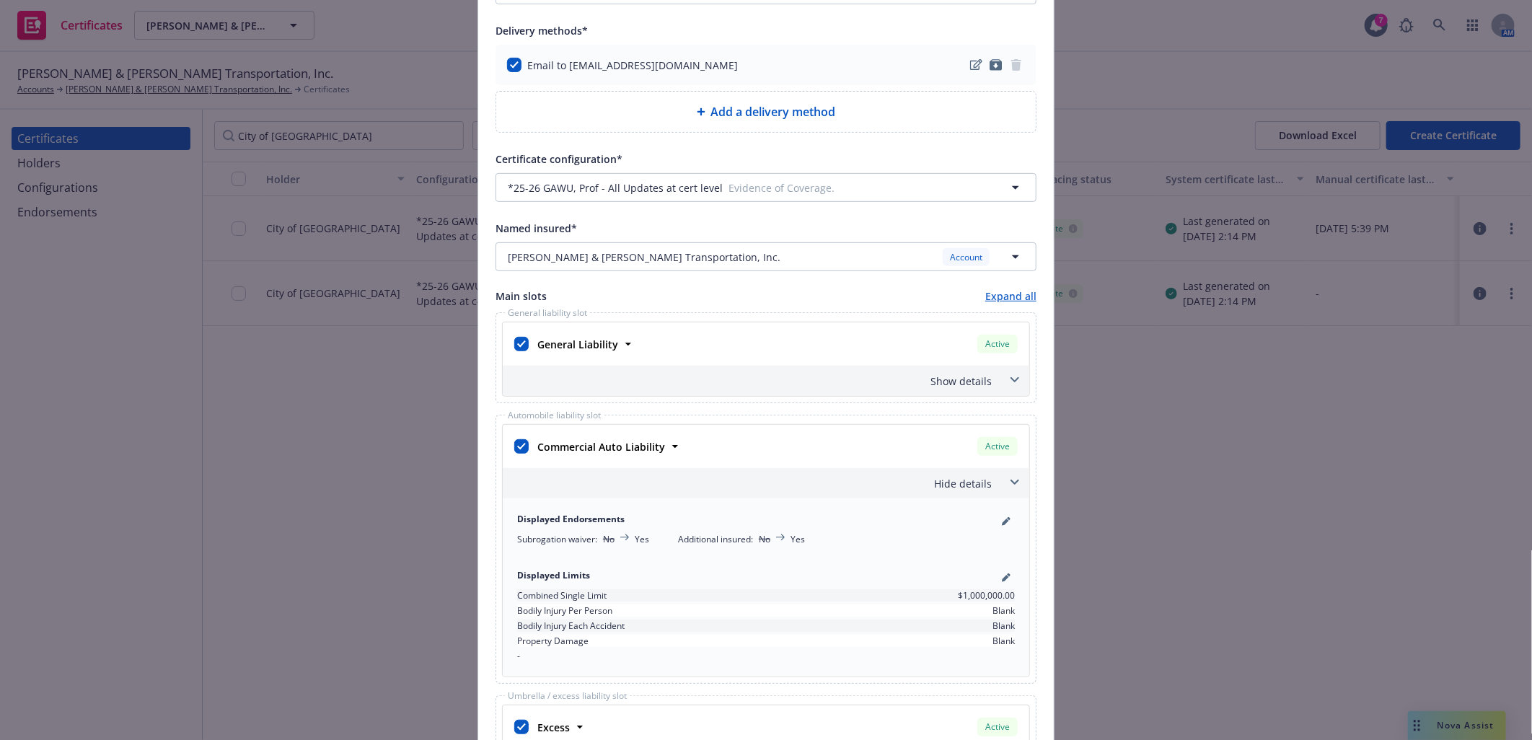
scroll to position [160, 0]
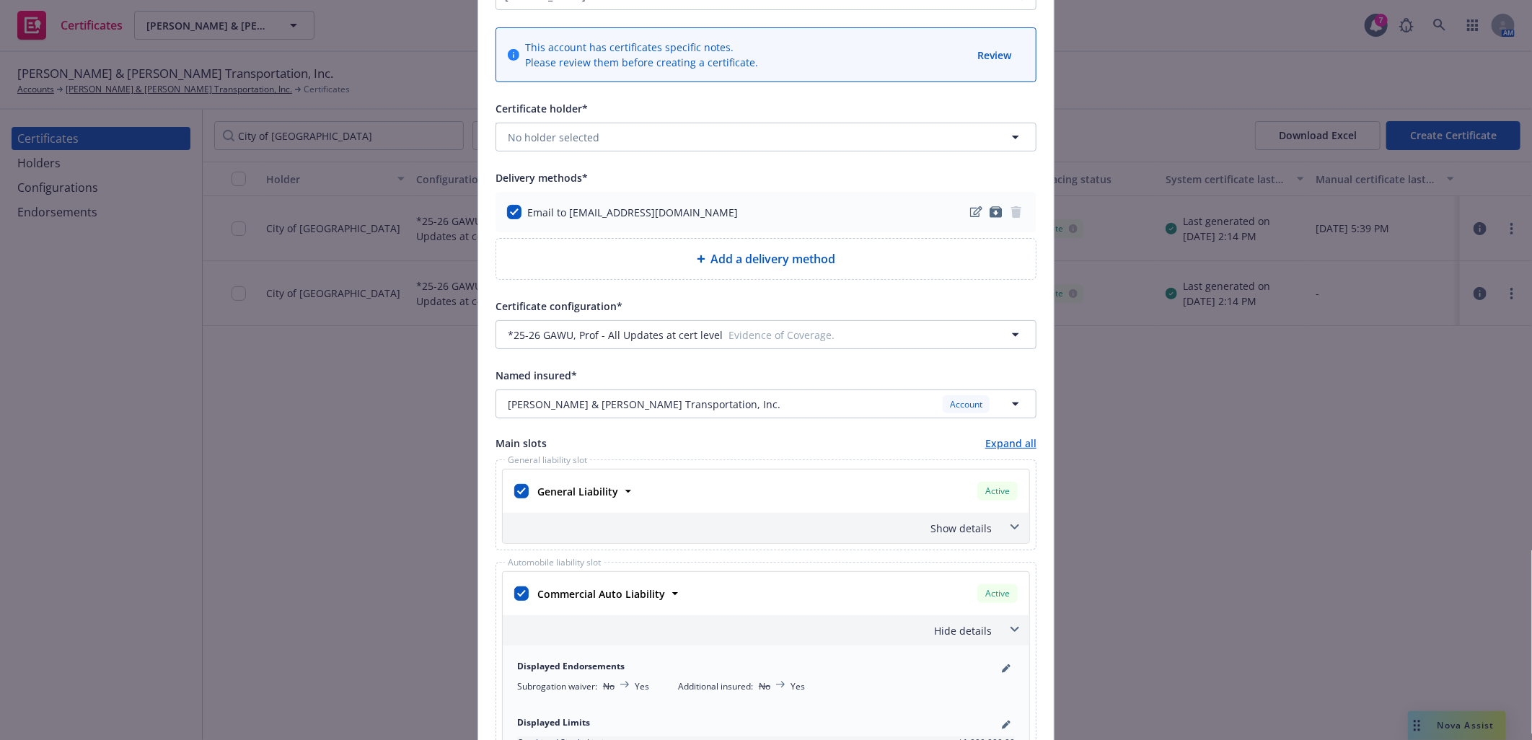
click at [969, 524] on div "Show details" at bounding box center [748, 528] width 486 height 15
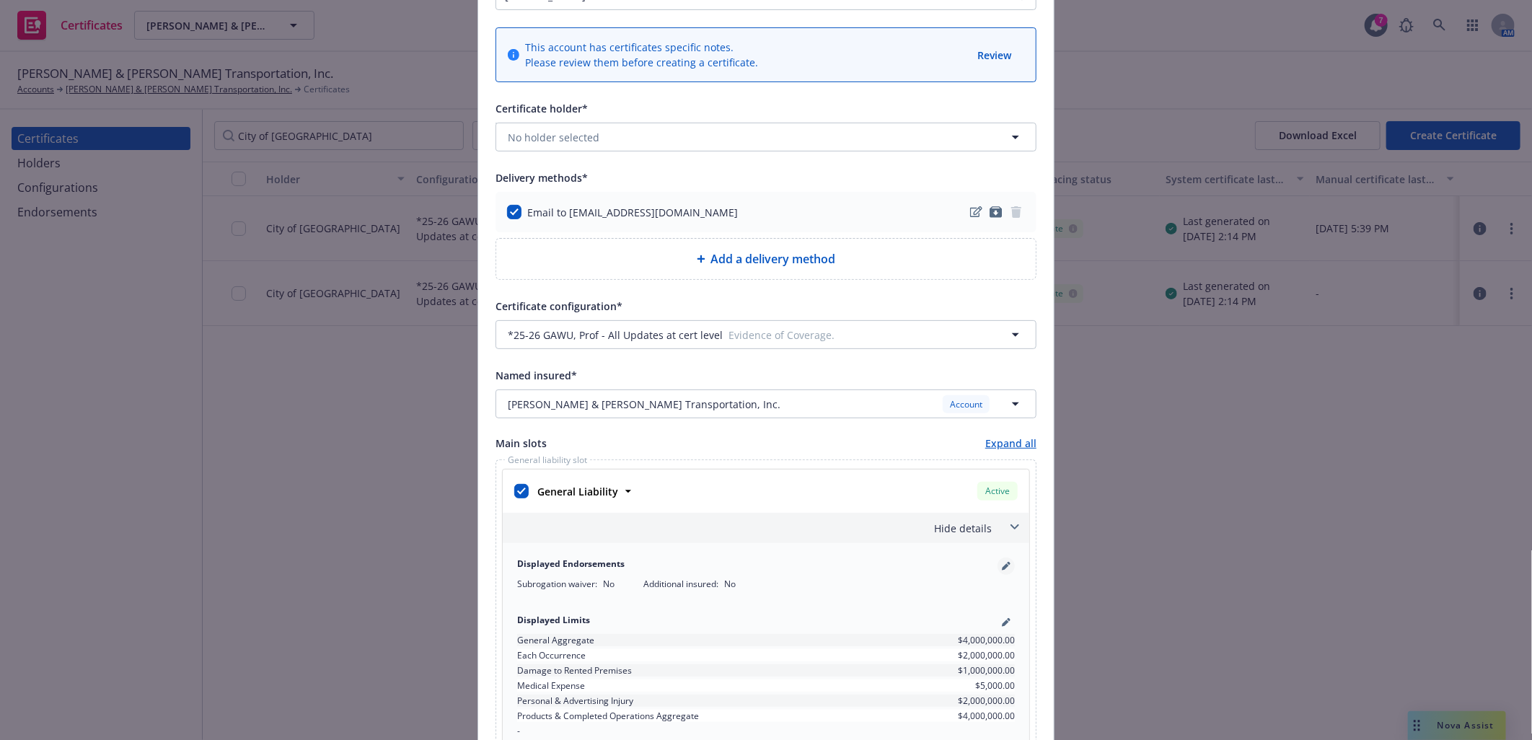
click at [1002, 565] on icon "pencil" at bounding box center [1006, 566] width 9 height 9
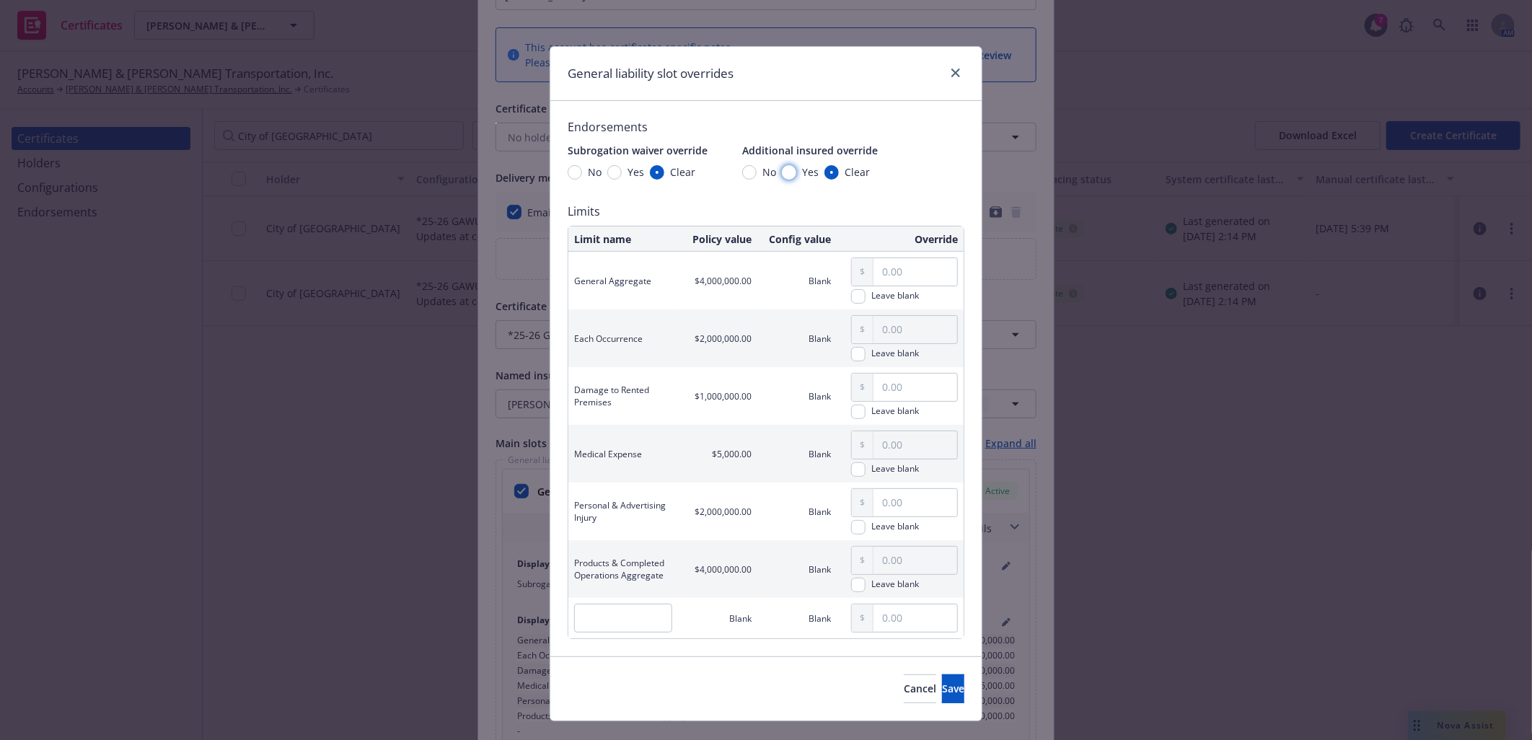
click at [782, 169] on input "Yes" at bounding box center [789, 172] width 14 height 14
radio input "true"
click at [609, 172] on input "Yes" at bounding box center [614, 172] width 14 height 14
radio input "true"
click at [942, 686] on span "Save" at bounding box center [953, 688] width 22 height 14
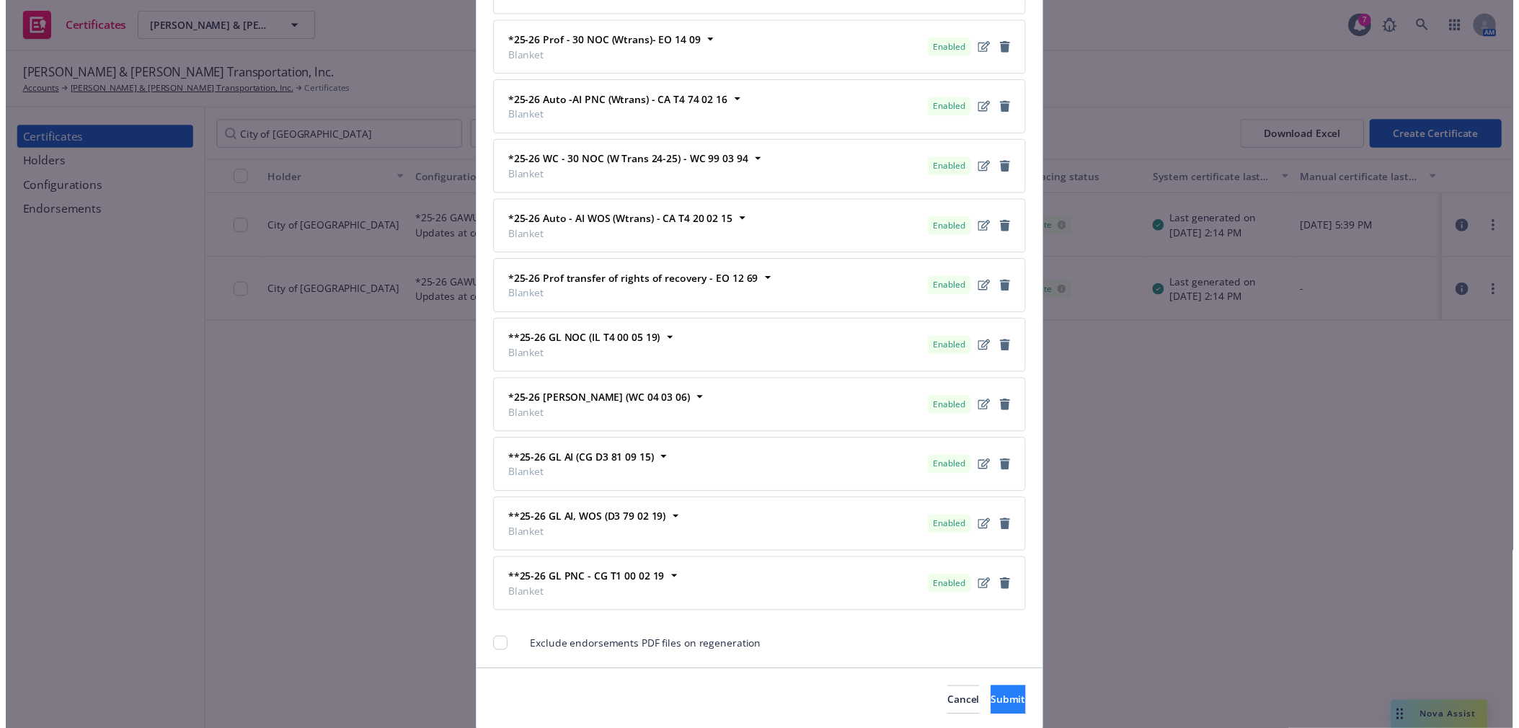
scroll to position [2115, 0]
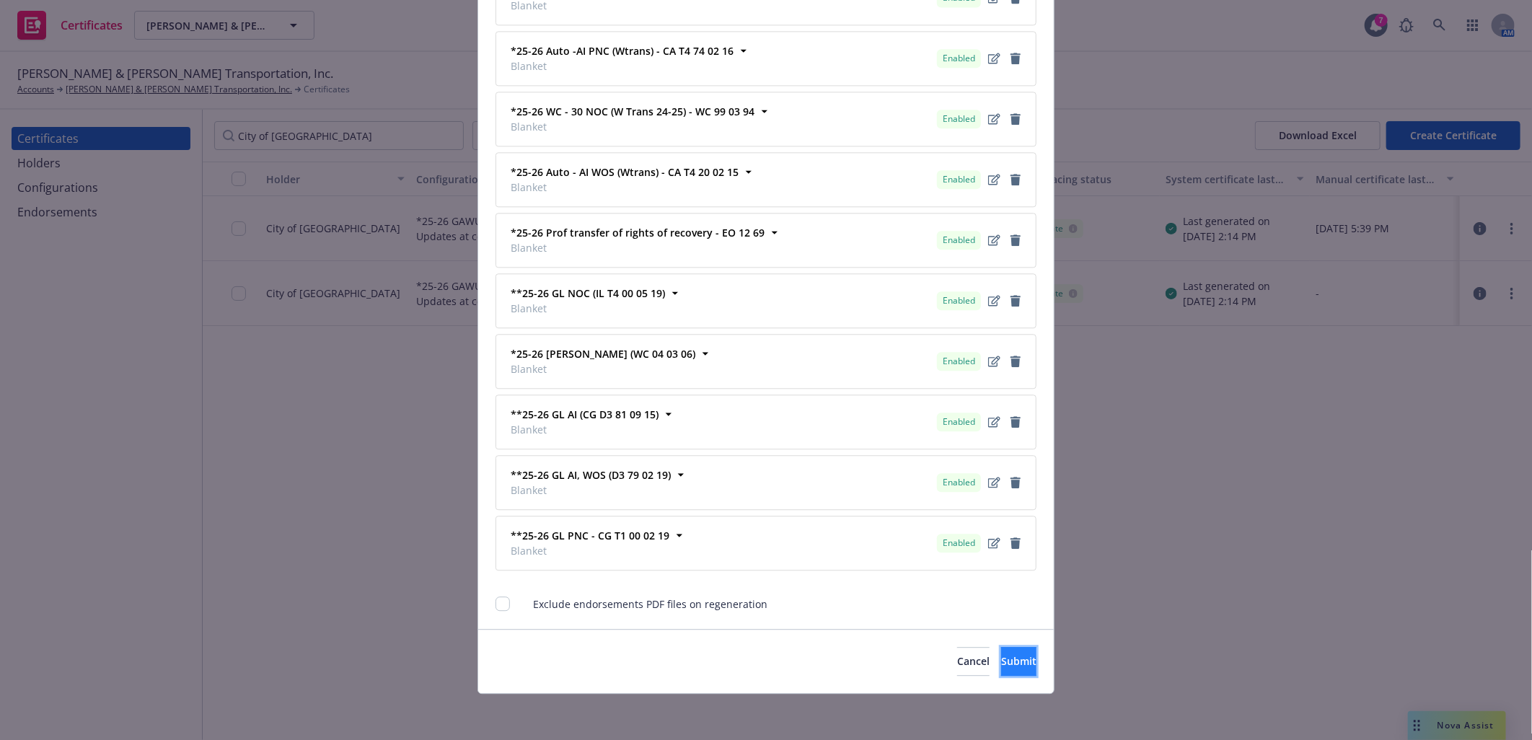
click at [1001, 659] on span "Submit" at bounding box center [1018, 661] width 35 height 14
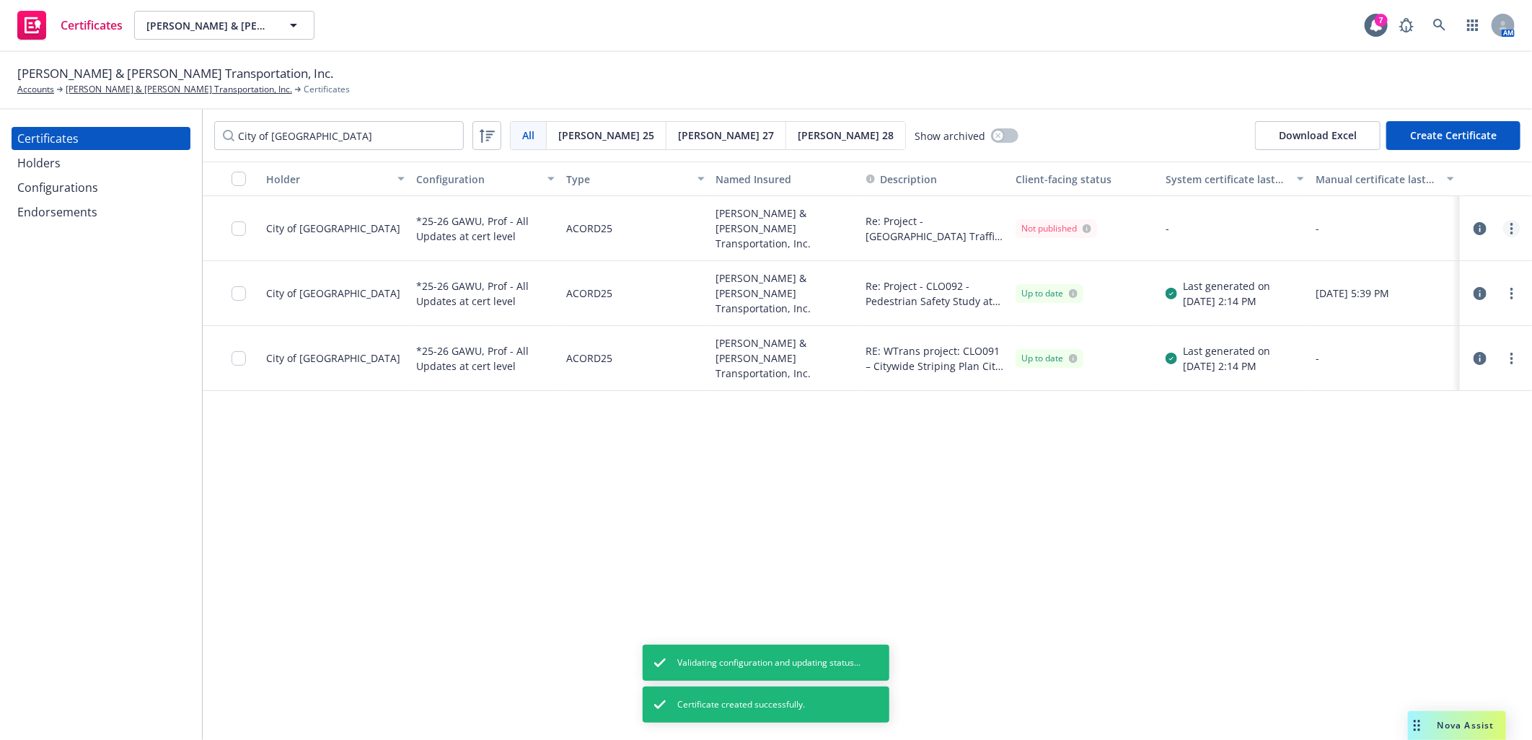
click at [1512, 226] on icon "more" at bounding box center [1511, 229] width 3 height 12
drag, startPoint x: 1361, startPoint y: 312, endPoint x: 1328, endPoint y: 308, distance: 34.1
click at [1361, 312] on link "Regenerate" at bounding box center [1404, 315] width 231 height 29
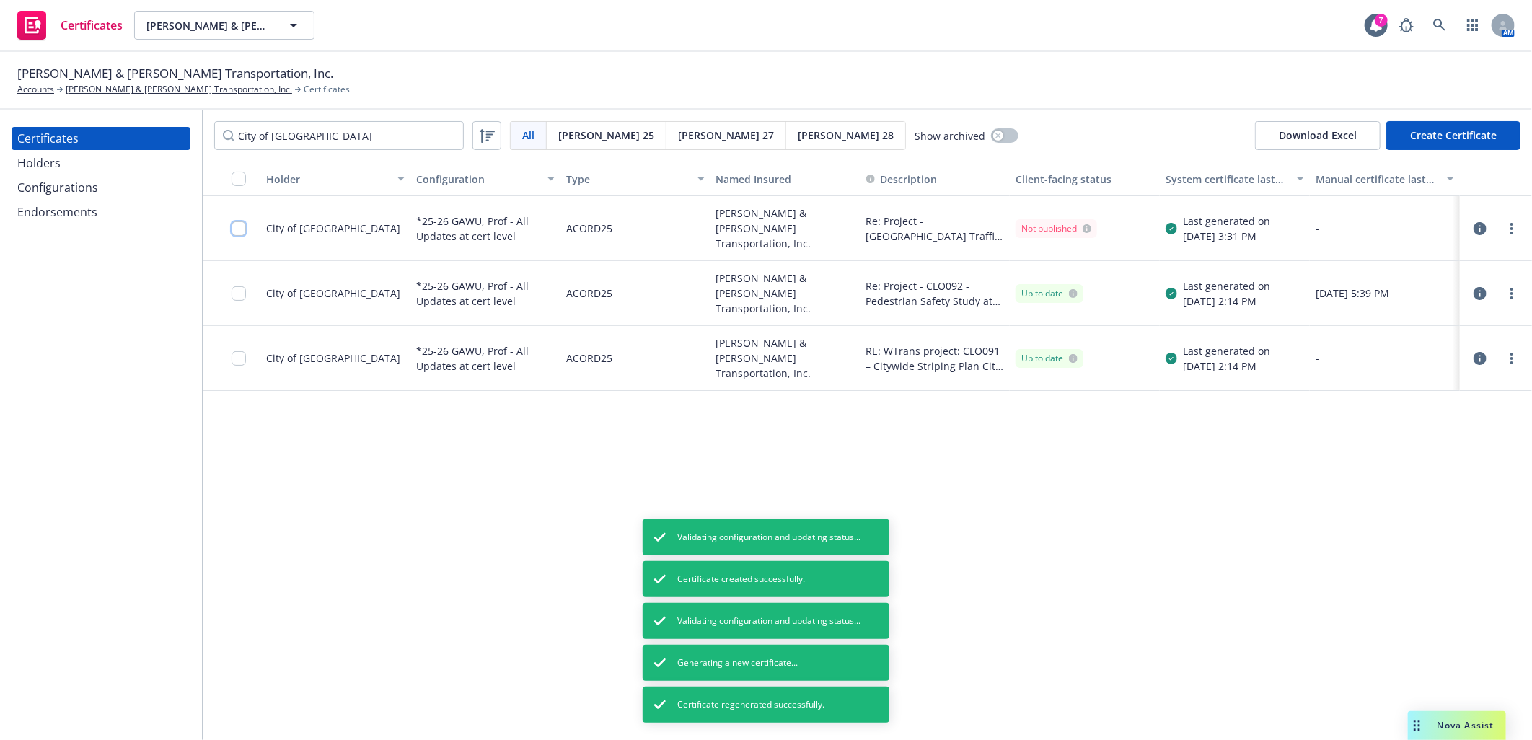
click at [244, 224] on input "checkbox" at bounding box center [238, 228] width 14 height 14
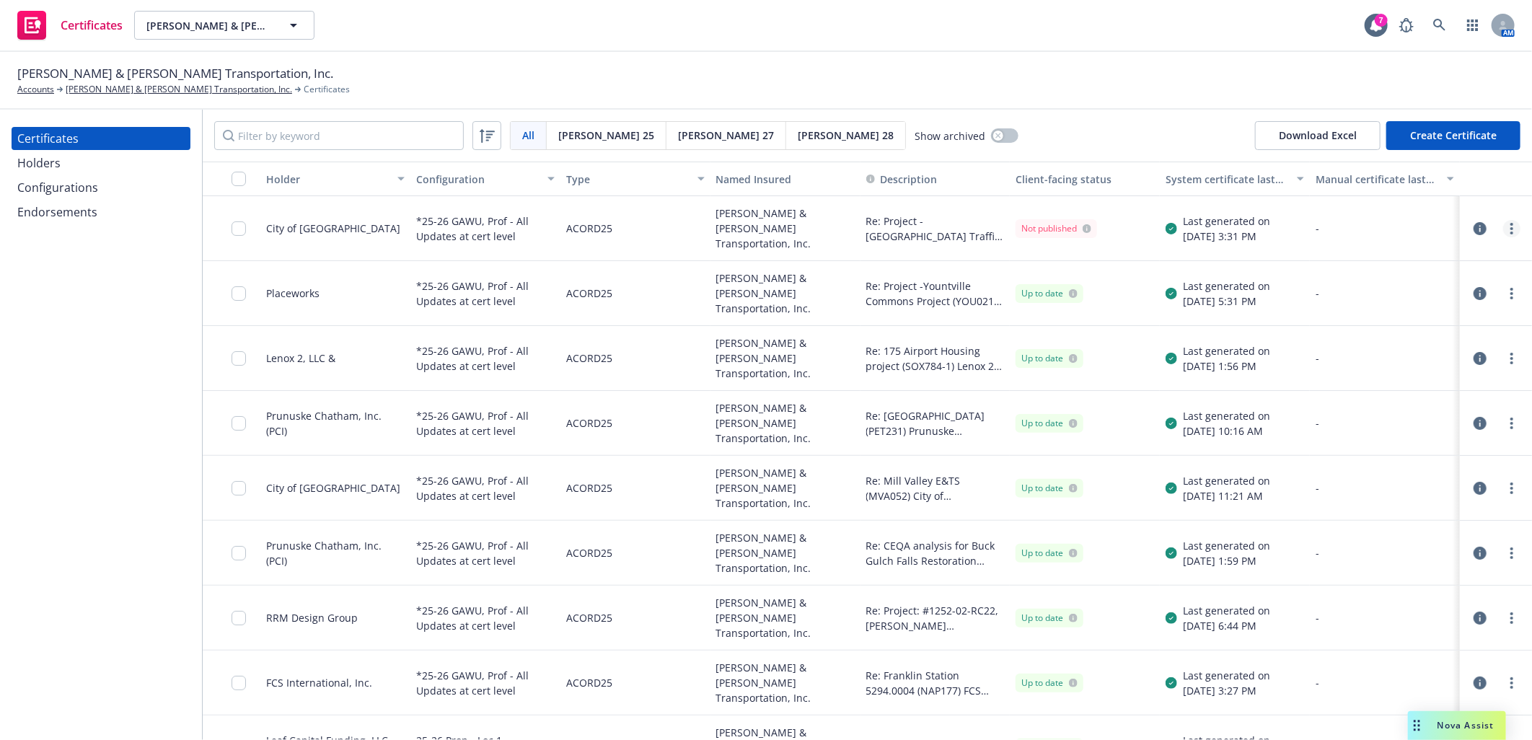
click at [1510, 226] on icon "more" at bounding box center [1511, 229] width 3 height 12
click at [1412, 431] on link "Download uneditable generated certificate" at bounding box center [1392, 431] width 231 height 29
